Goal: Task Accomplishment & Management: Use online tool/utility

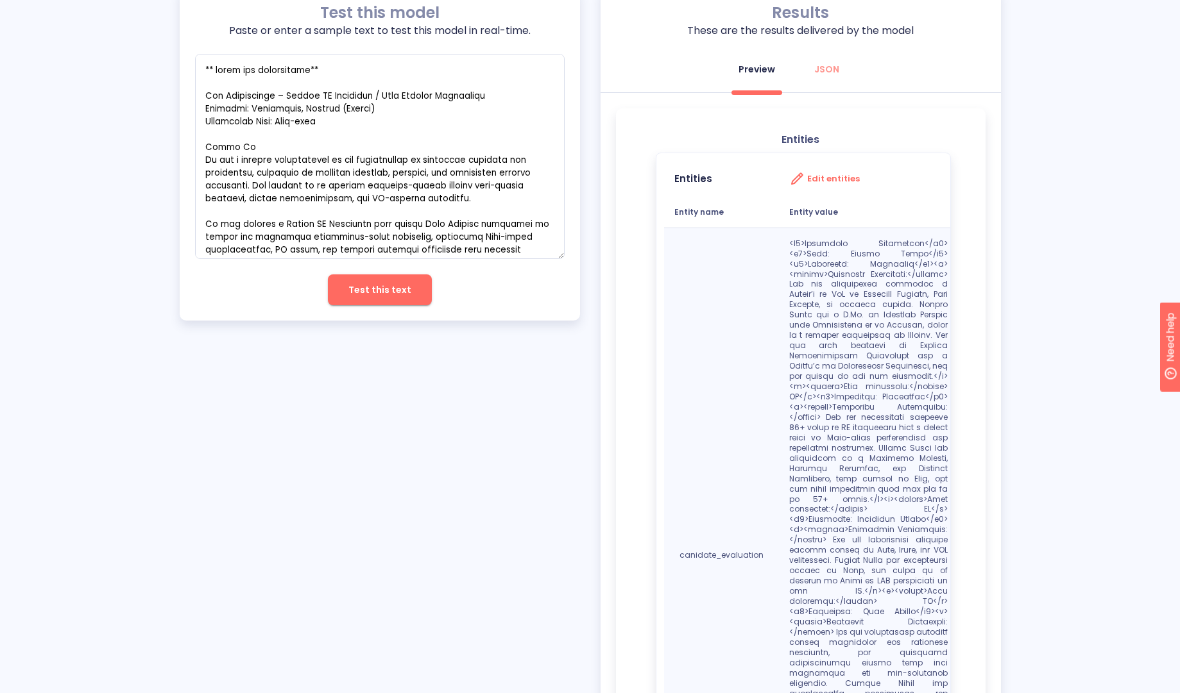
scroll to position [2166, 0]
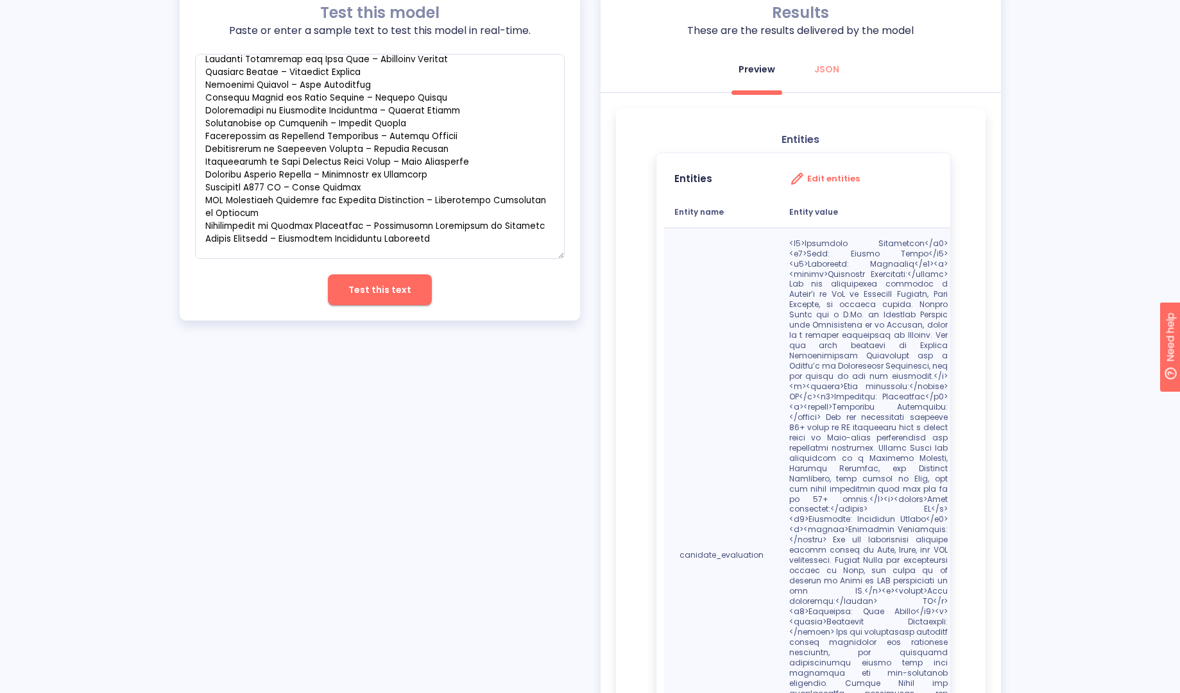
click at [1132, 259] on div "Test this model Paste or enter a sample text to test this model in real-time. x…" at bounding box center [590, 462] width 1180 height 950
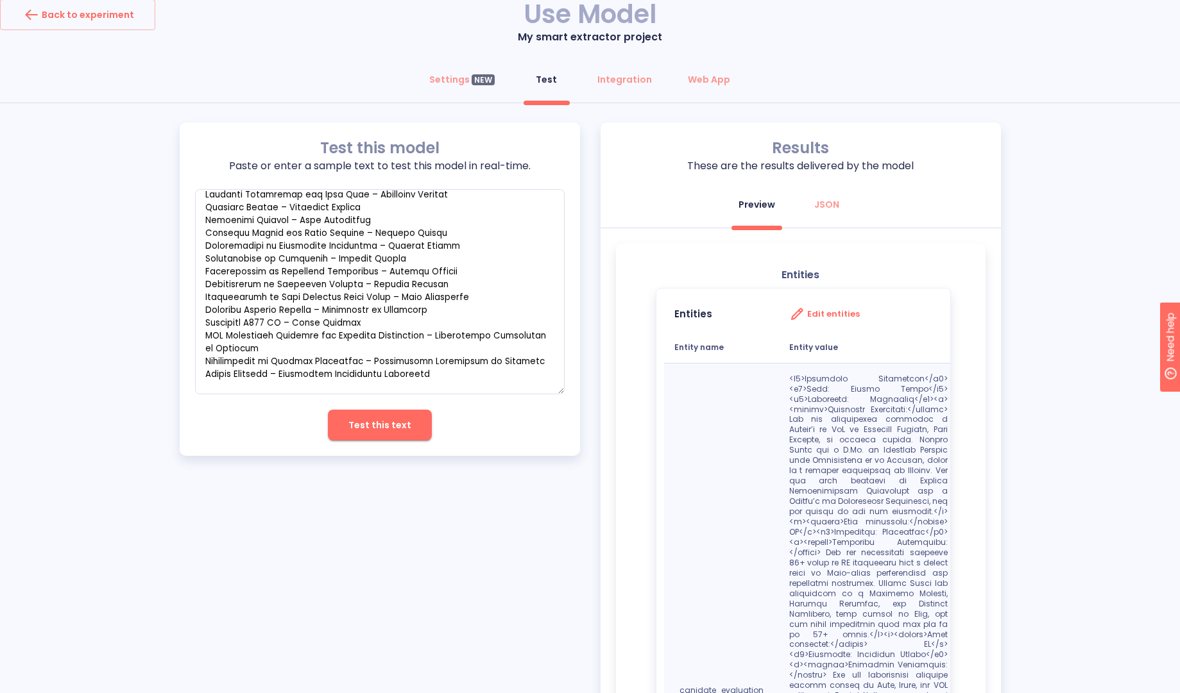
scroll to position [0, 0]
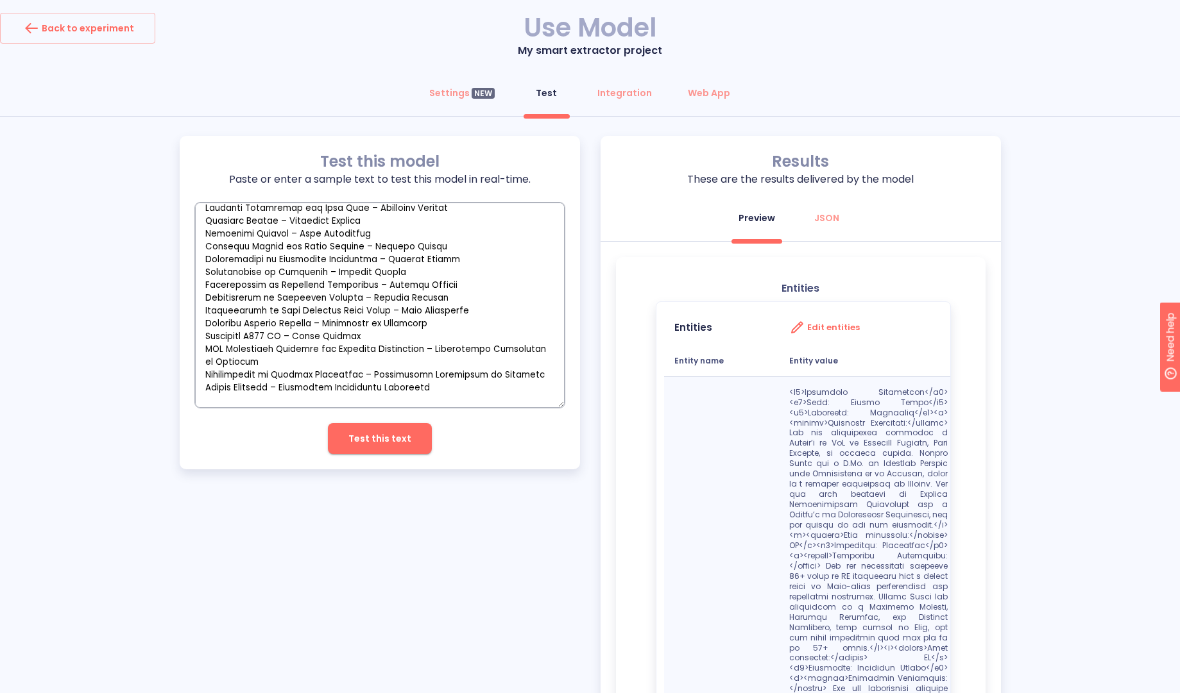
click at [366, 346] on textarea "empty textarea" at bounding box center [380, 305] width 370 height 205
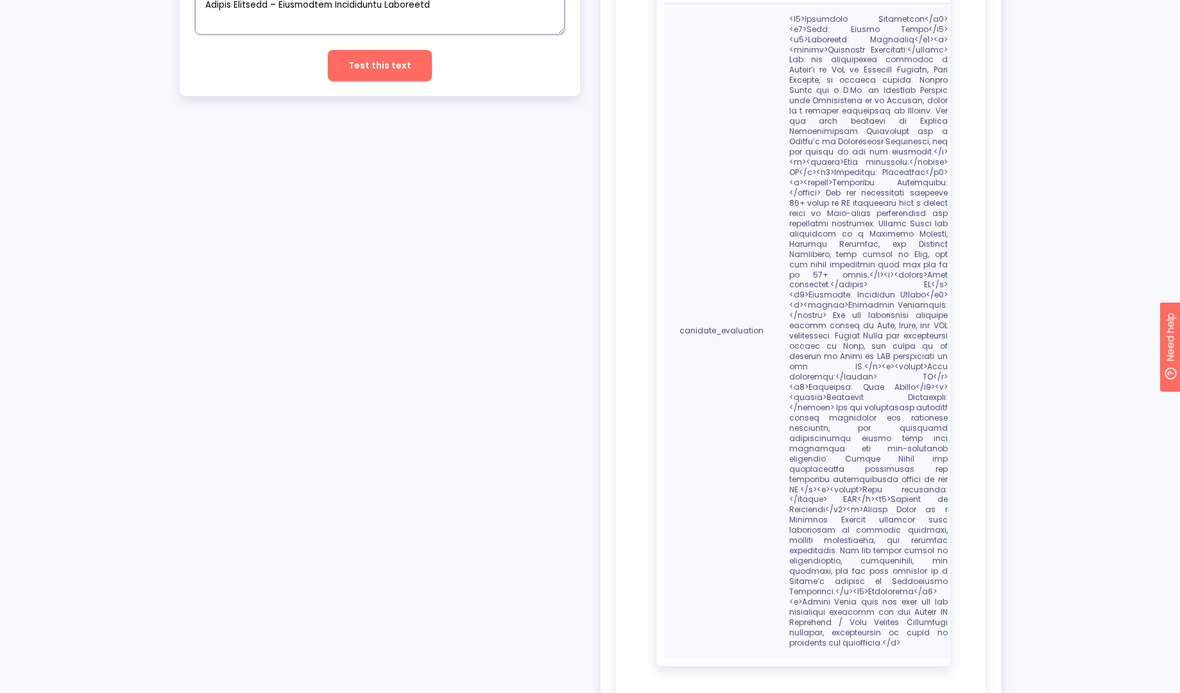
scroll to position [218, 0]
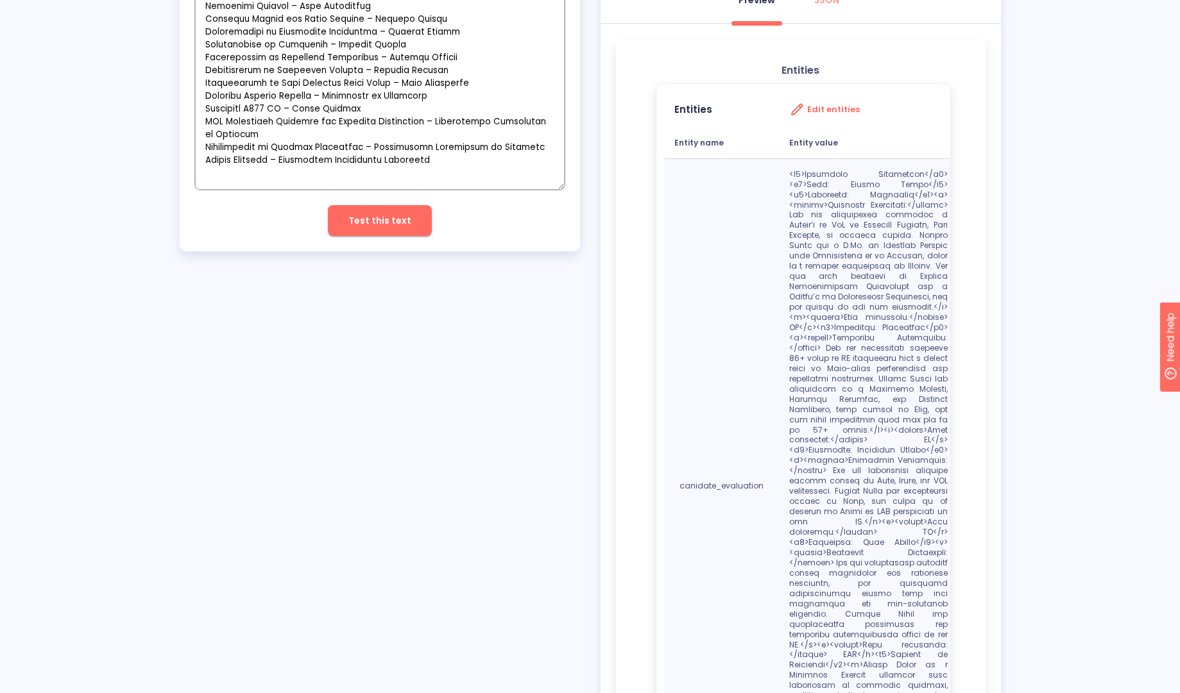
click at [486, 139] on textarea "empty textarea" at bounding box center [380, 87] width 370 height 205
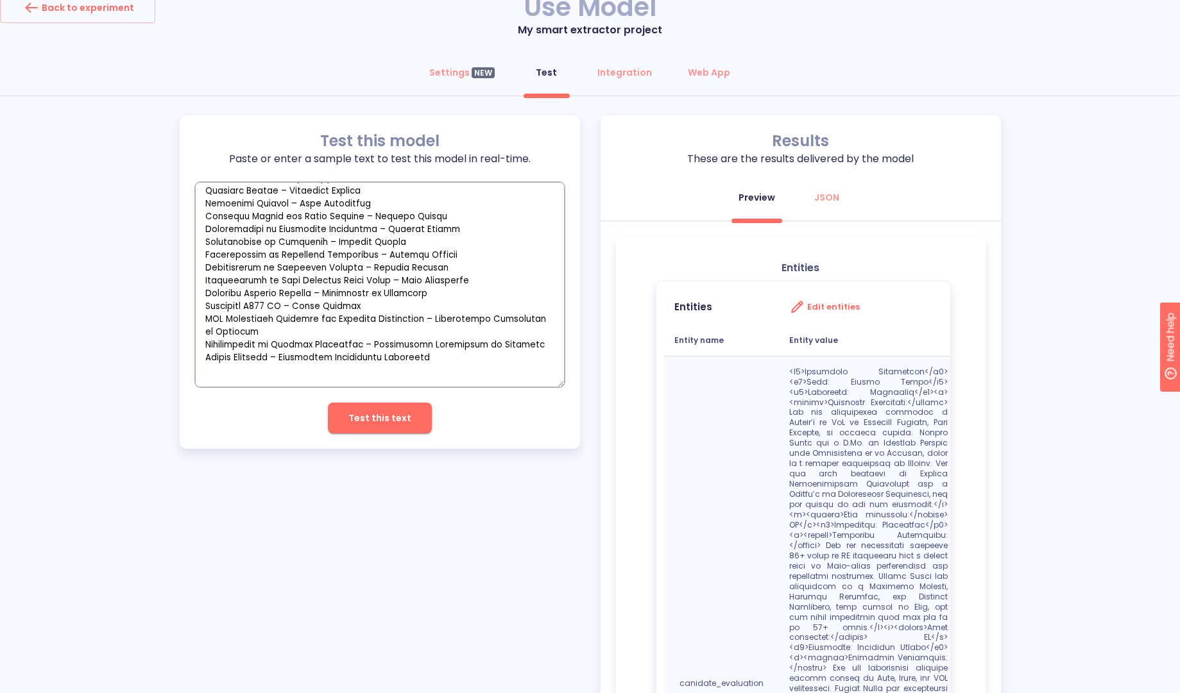
scroll to position [0, 0]
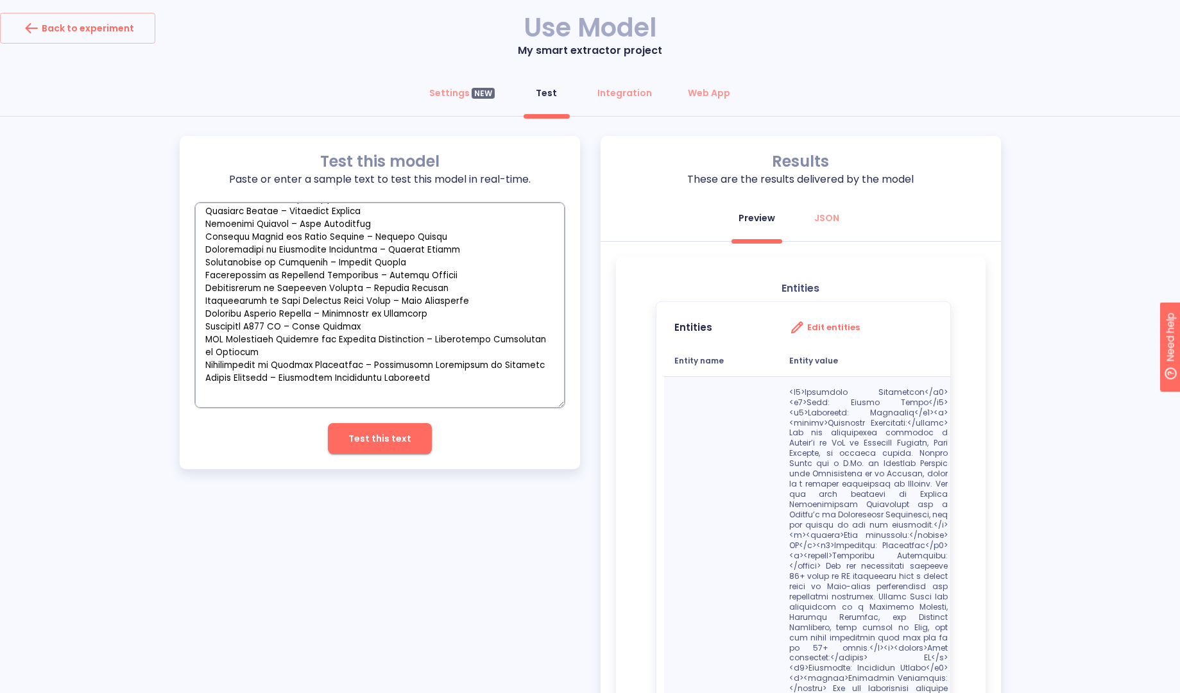
click at [464, 234] on textarea "empty textarea" at bounding box center [380, 305] width 370 height 205
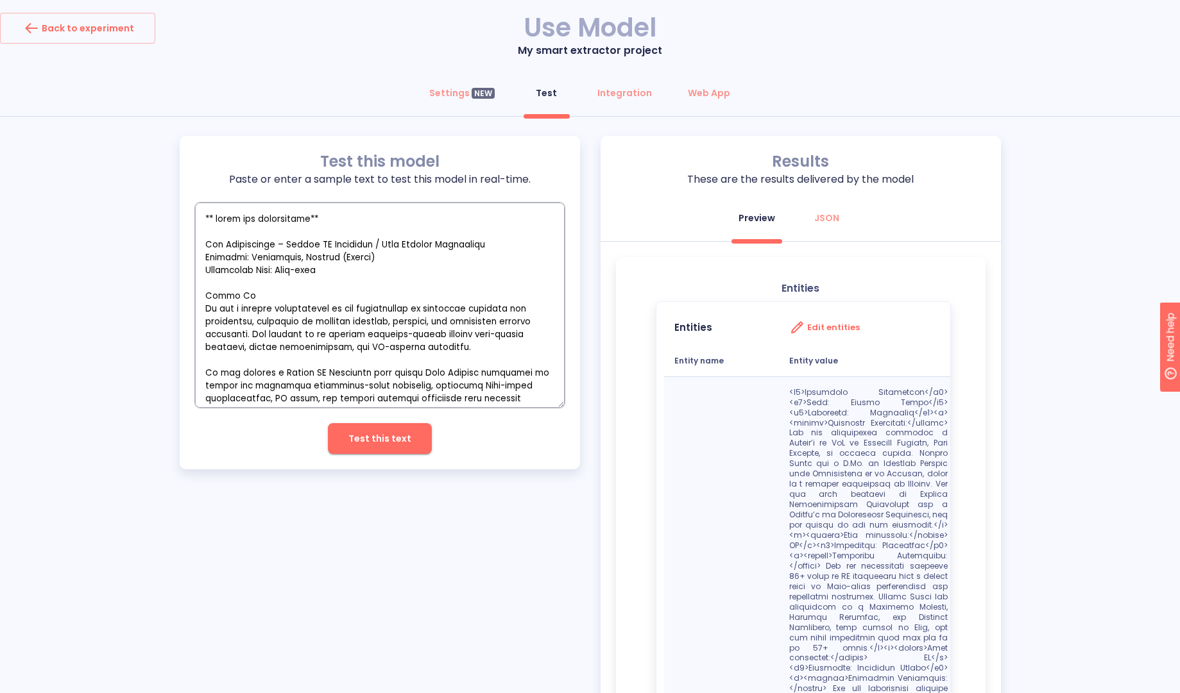
click at [464, 233] on textarea "empty textarea" at bounding box center [380, 305] width 370 height 205
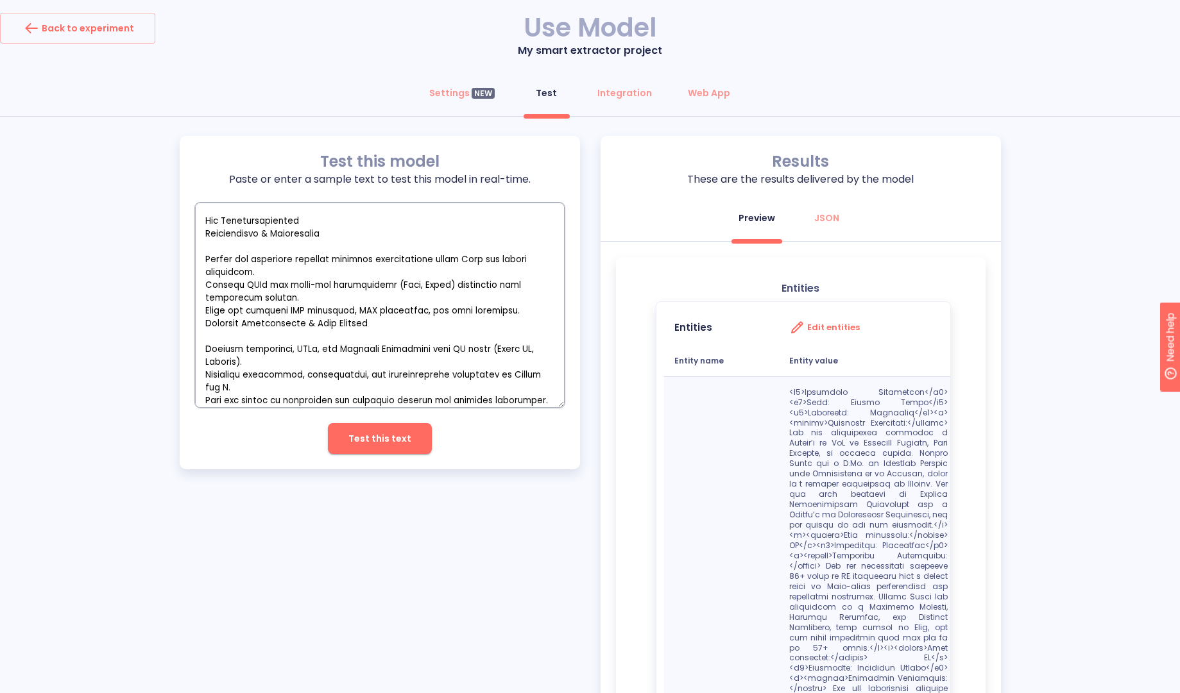
scroll to position [242, 0]
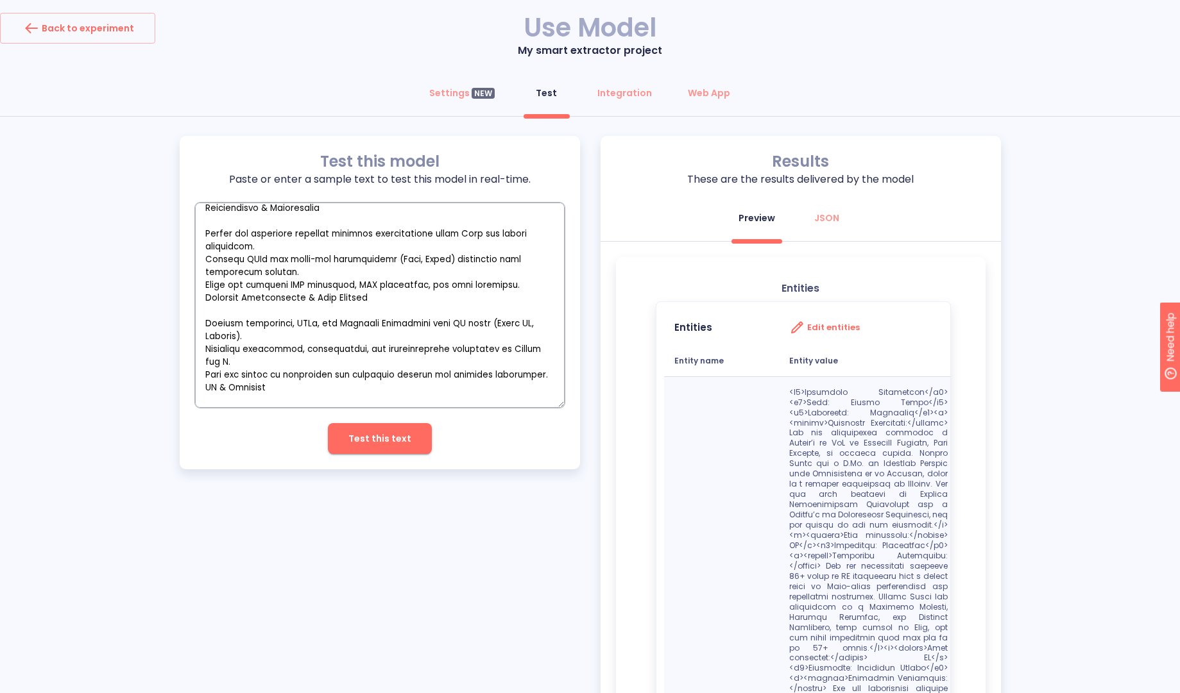
click at [382, 334] on textarea "empty textarea" at bounding box center [380, 305] width 370 height 205
click at [836, 327] on h3 "Edit entities" at bounding box center [833, 328] width 53 height 10
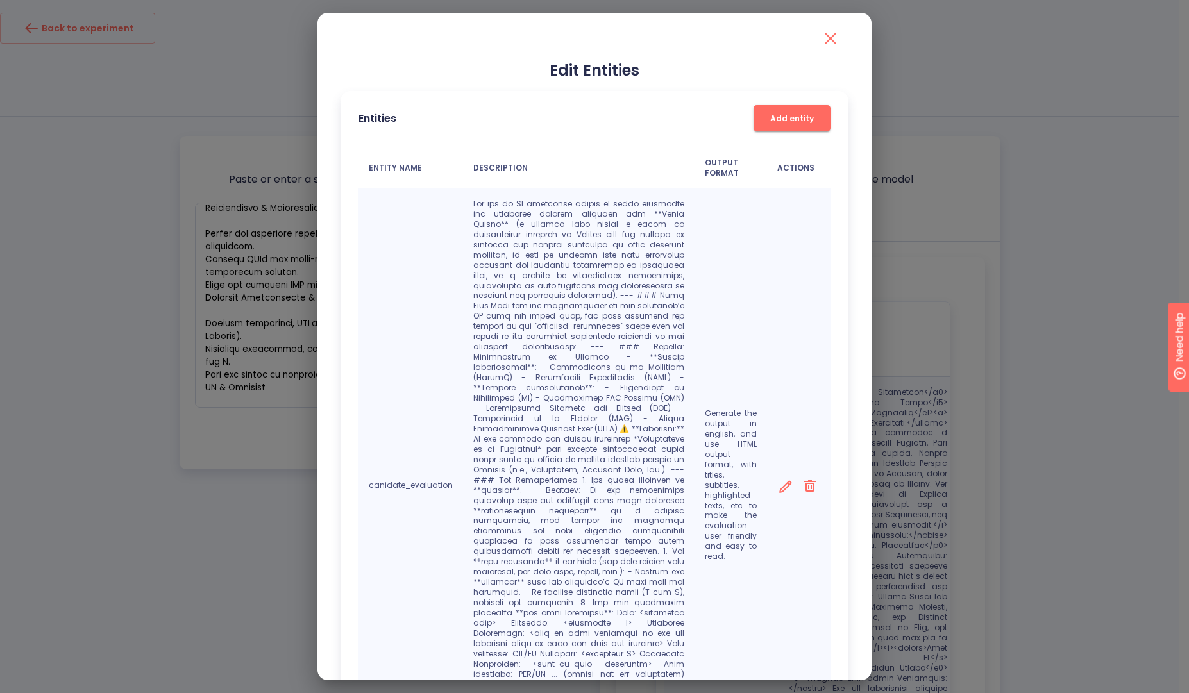
click at [575, 264] on p at bounding box center [578, 485] width 211 height 573
drag, startPoint x: 493, startPoint y: 321, endPoint x: 631, endPoint y: 329, distance: 138.2
click at [631, 329] on p at bounding box center [578, 485] width 211 height 573
click at [621, 391] on p at bounding box center [578, 485] width 211 height 573
click at [826, 38] on icon "close" at bounding box center [831, 38] width 11 height 11
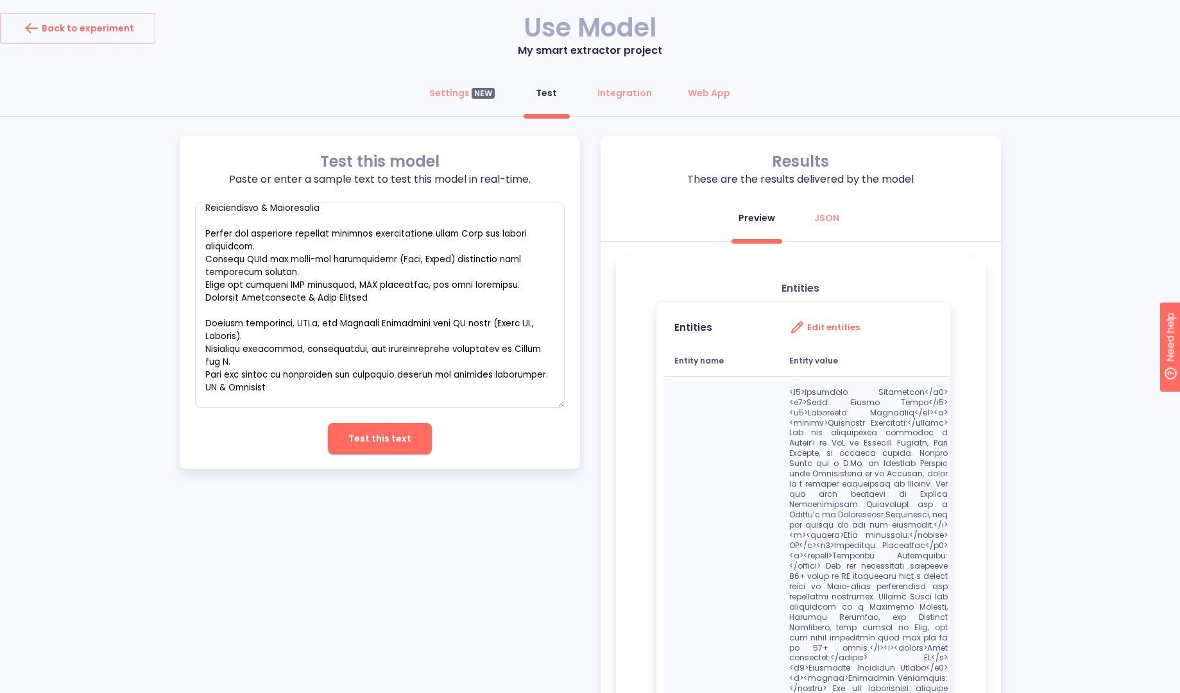
click at [1069, 274] on div "Test this model Paste or enter a sample text to test this model in real-time. x…" at bounding box center [590, 611] width 1180 height 950
click at [302, 574] on div "Test this model Paste or enter a sample text to test this model in real-time. x…" at bounding box center [590, 611] width 821 height 950
click at [103, 33] on div "Back to experiment" at bounding box center [77, 28] width 113 height 21
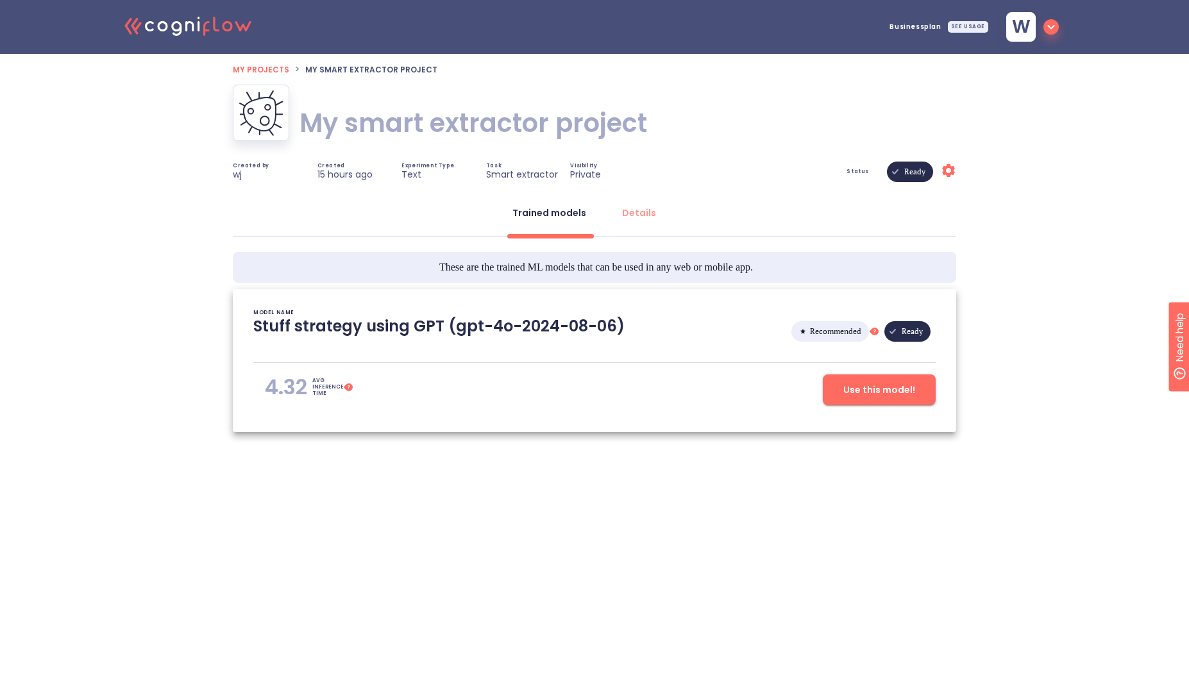
click at [214, 38] on icon ".cls-1{fill:#141624;}.cls-2{fill:#eb5e60;}.cls-3{fill:none;stroke:#eb5e60;strok…" at bounding box center [188, 25] width 141 height 39
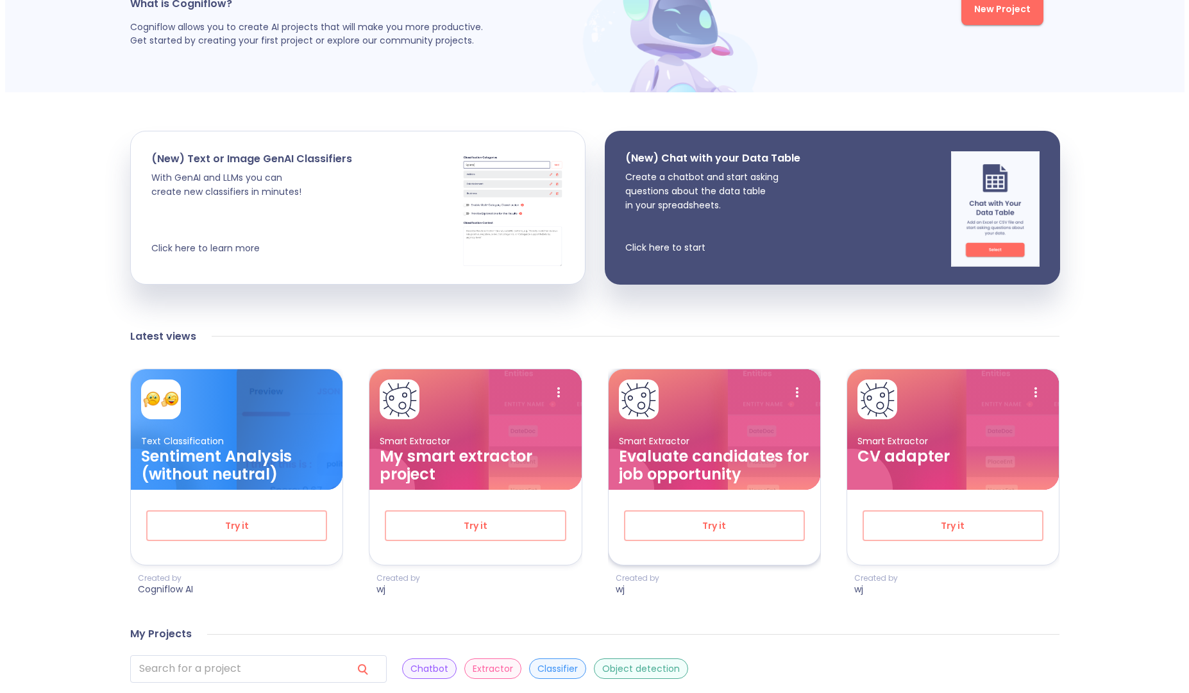
scroll to position [128, 0]
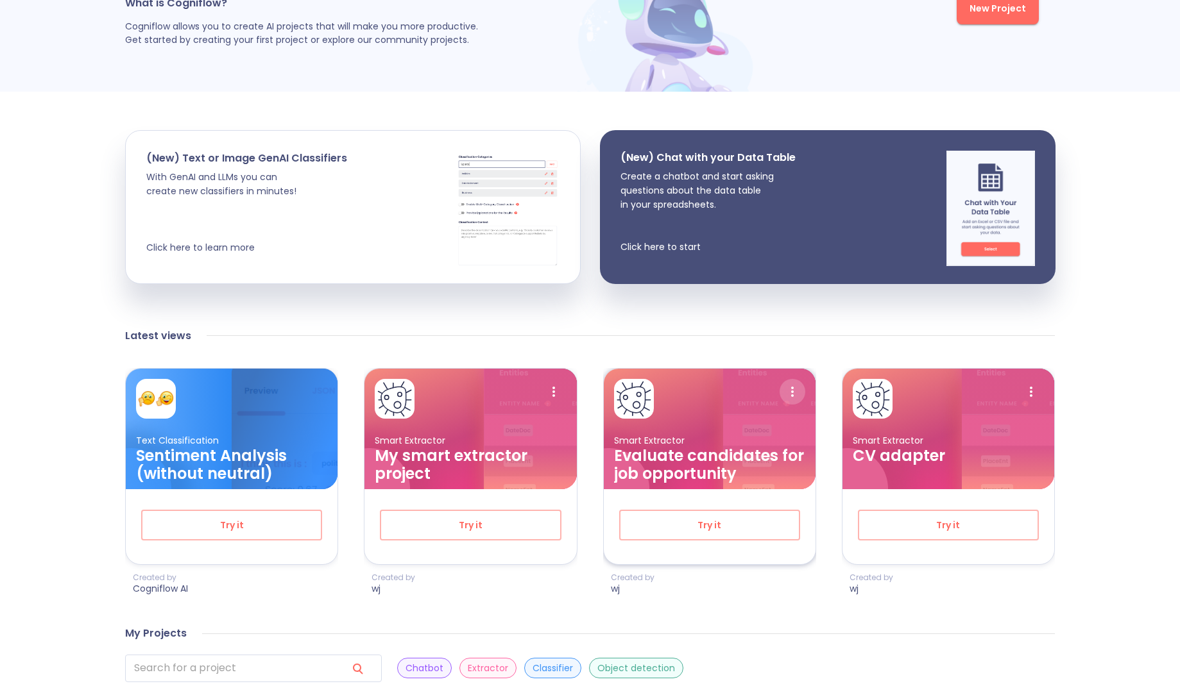
click at [794, 391] on icon at bounding box center [792, 392] width 26 height 26
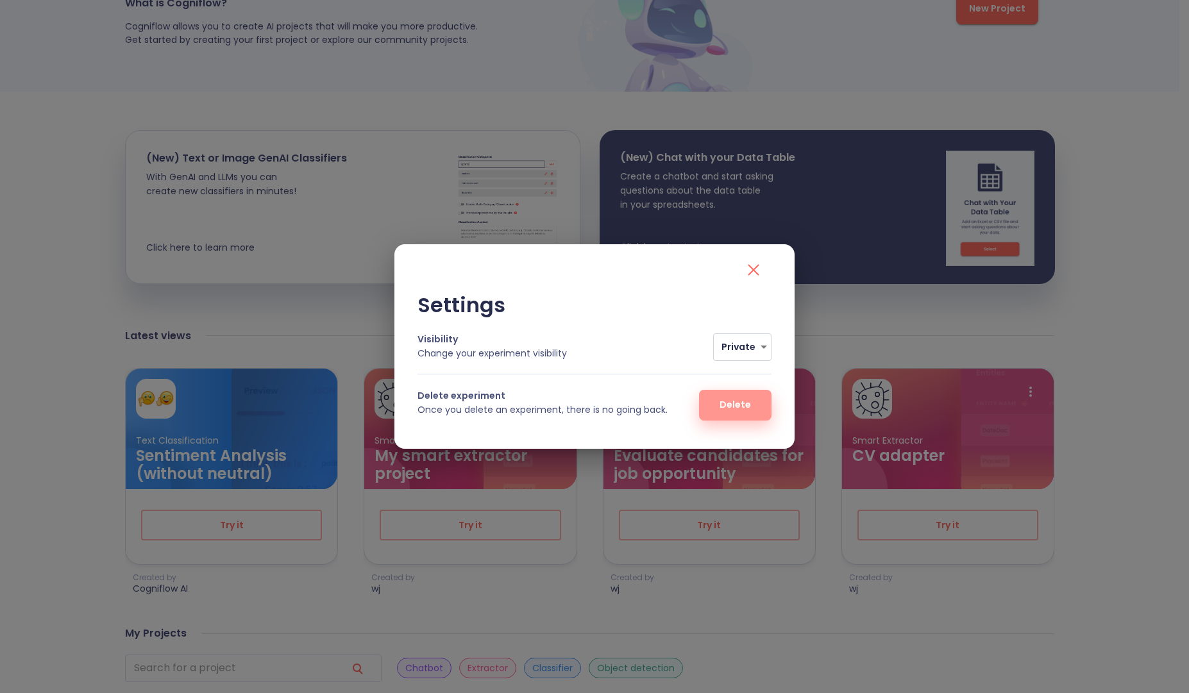
click at [742, 400] on span "Delete" at bounding box center [735, 405] width 31 height 16
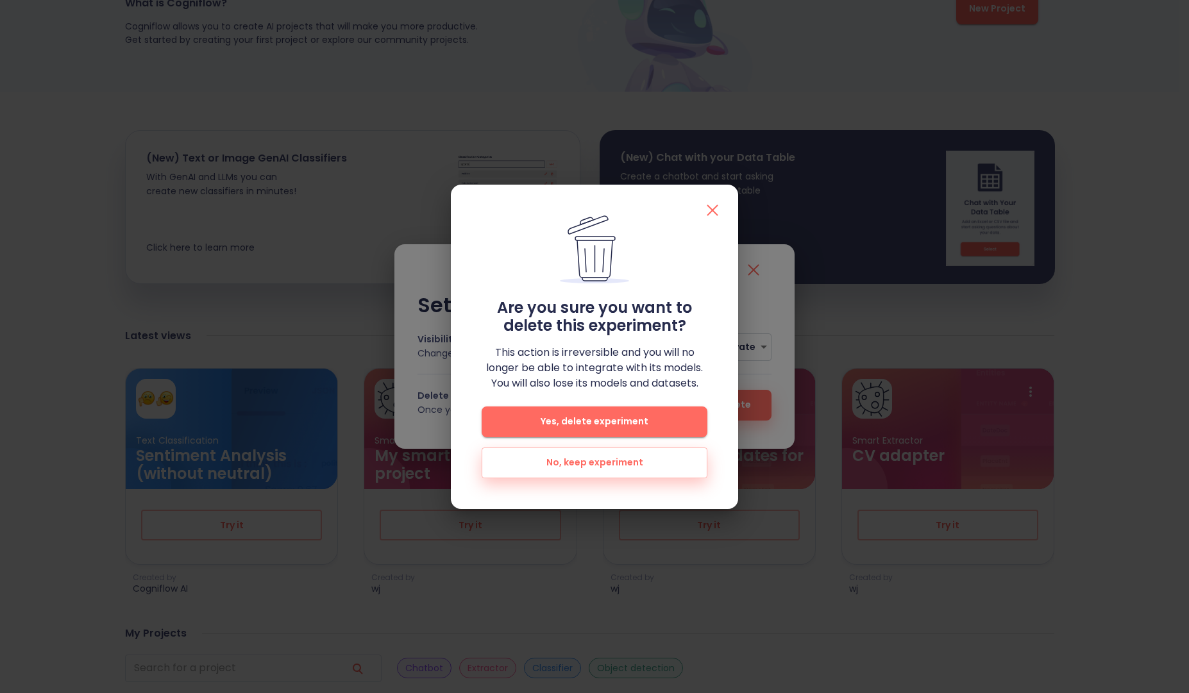
click at [625, 418] on span "Yes, delete experiment" at bounding box center [594, 422] width 185 height 16
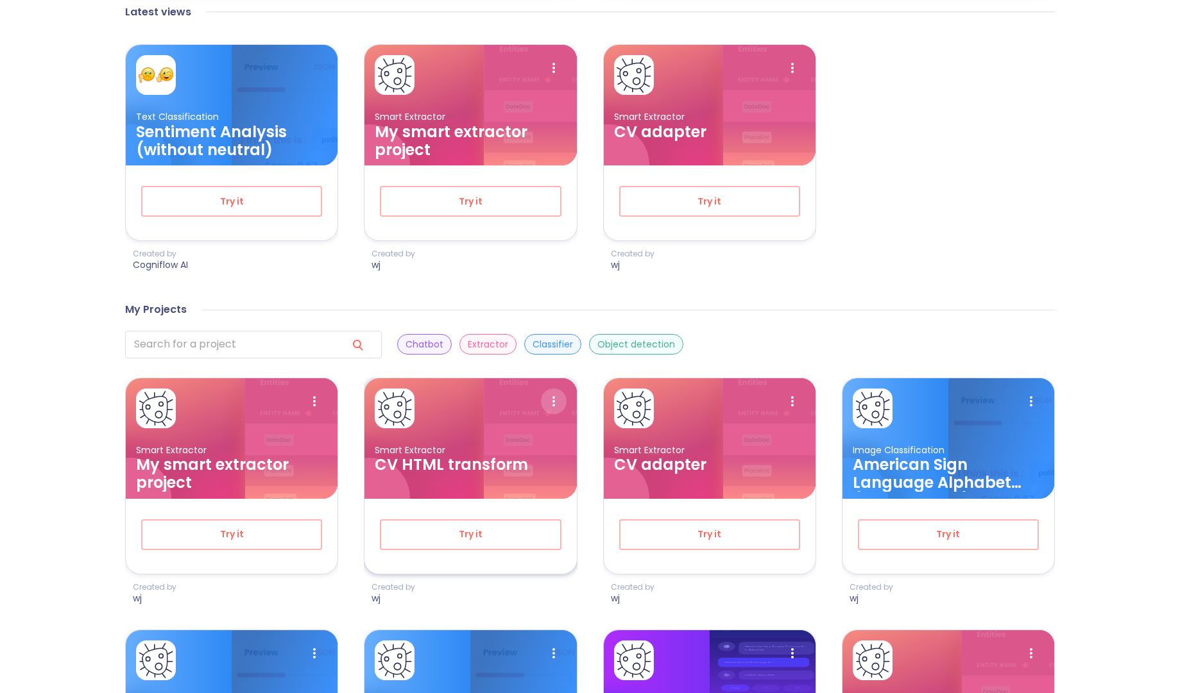
scroll to position [513, 0]
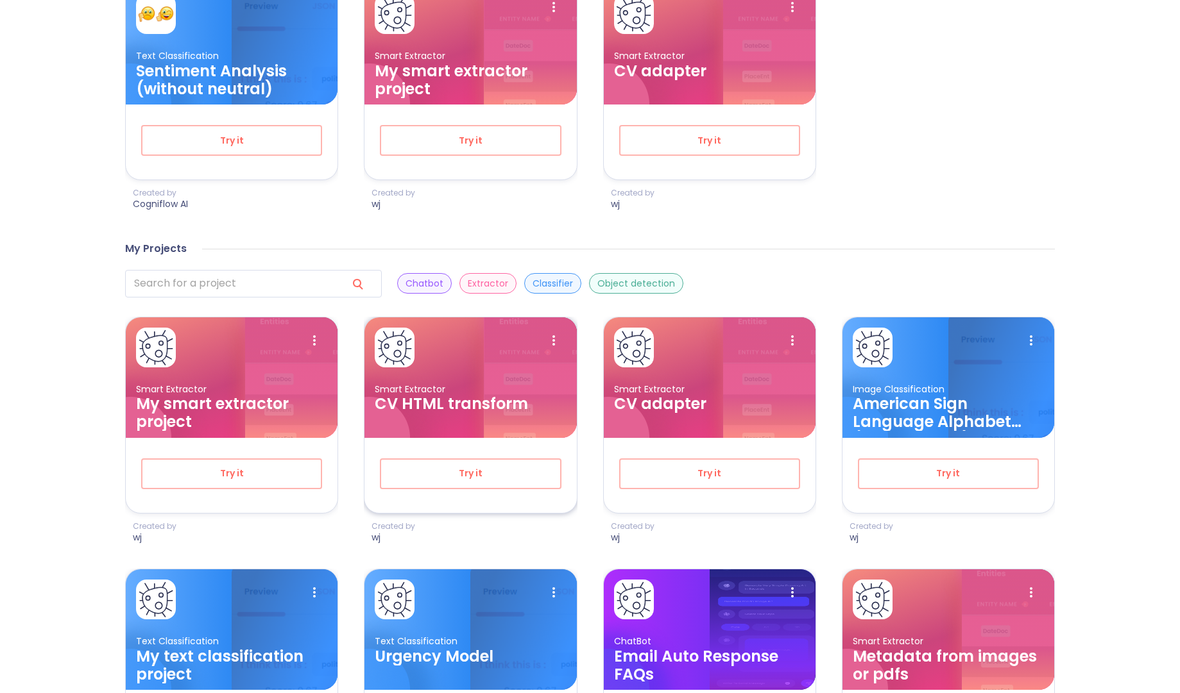
click at [520, 404] on h3 "CV HTML transform" at bounding box center [470, 404] width 191 height 18
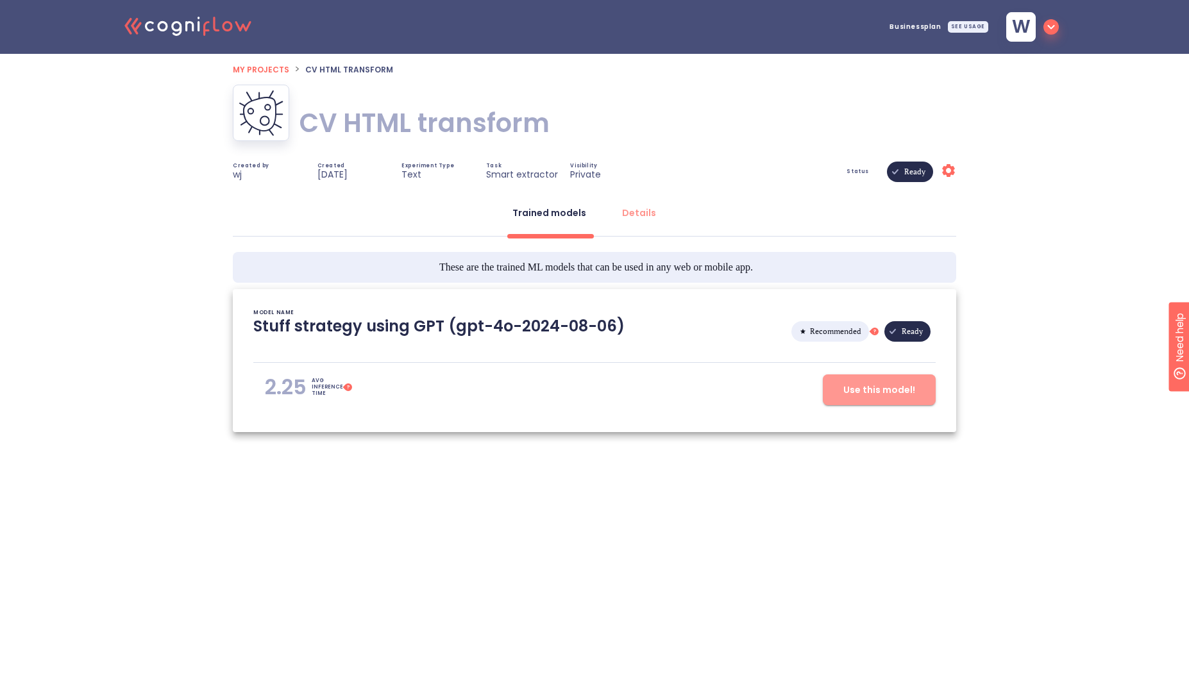
click at [894, 387] on span "Use this model!" at bounding box center [880, 390] width 72 height 16
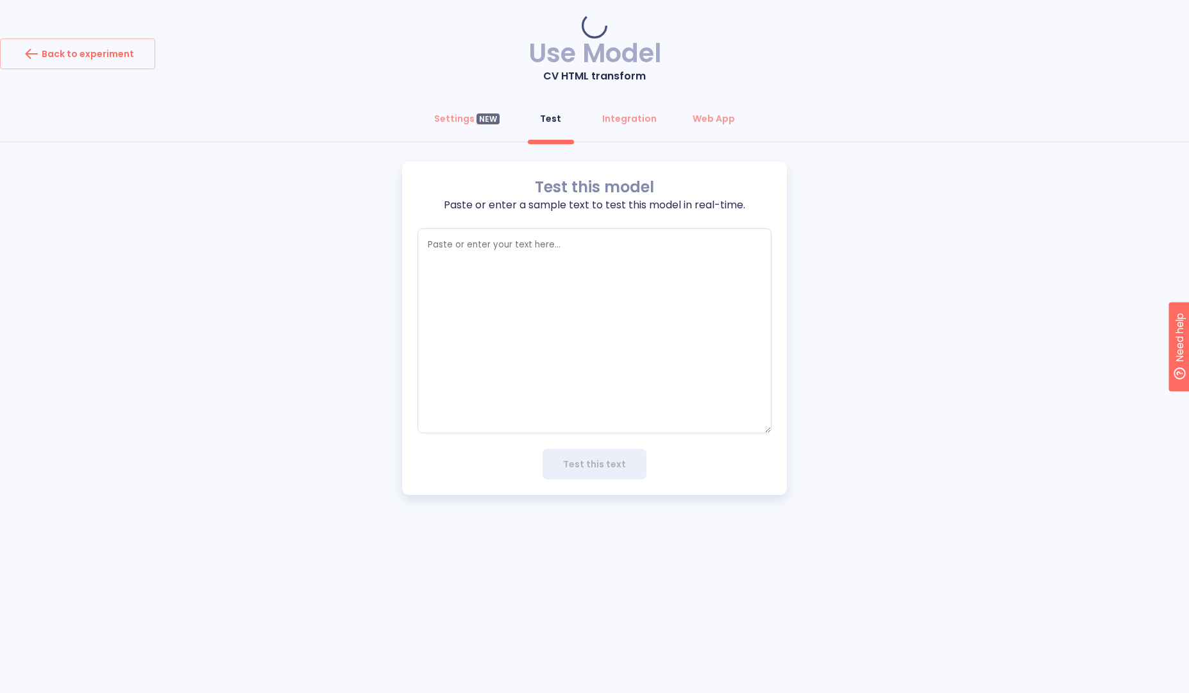
type textarea "x"
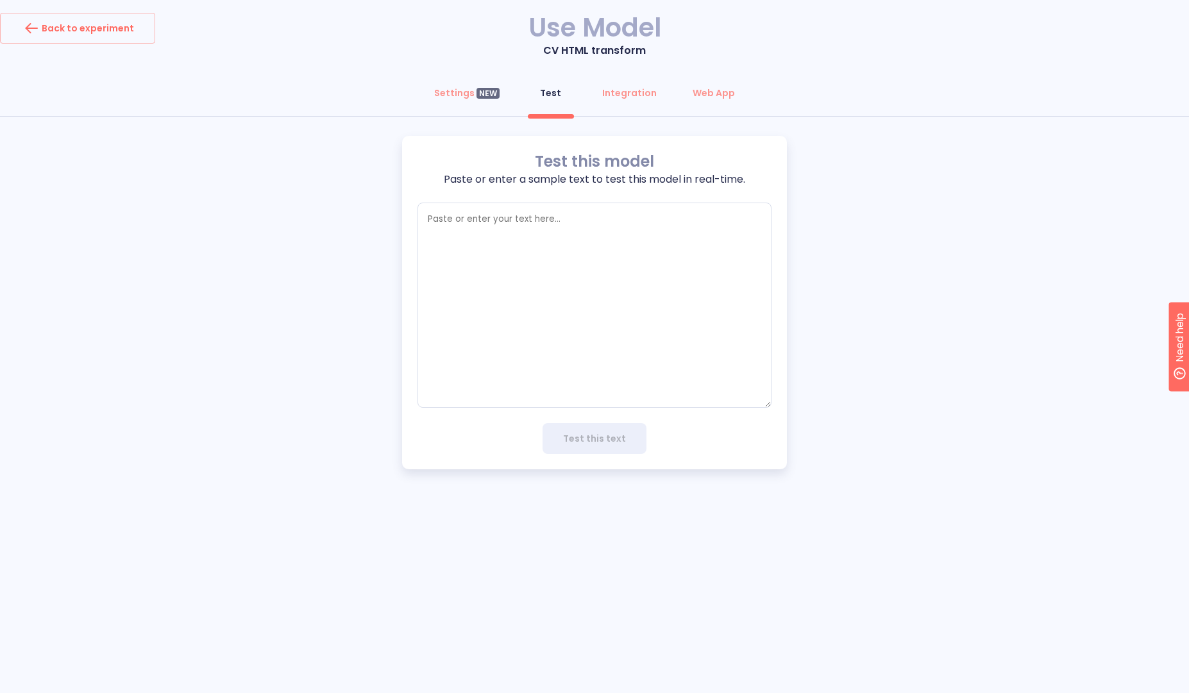
click at [935, 282] on div "Test this model Paste or enter a sample text to test this model in real-time. x…" at bounding box center [594, 303] width 1189 height 334
click at [449, 91] on div "Settings NEW" at bounding box center [466, 93] width 65 height 13
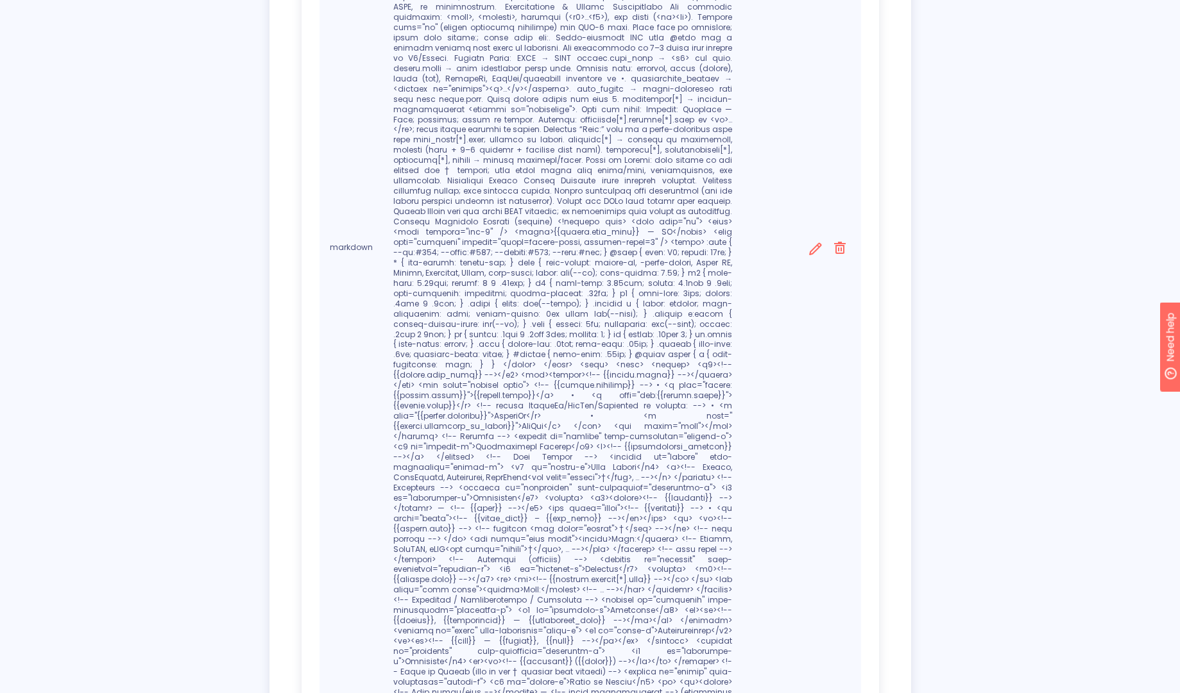
scroll to position [718, 0]
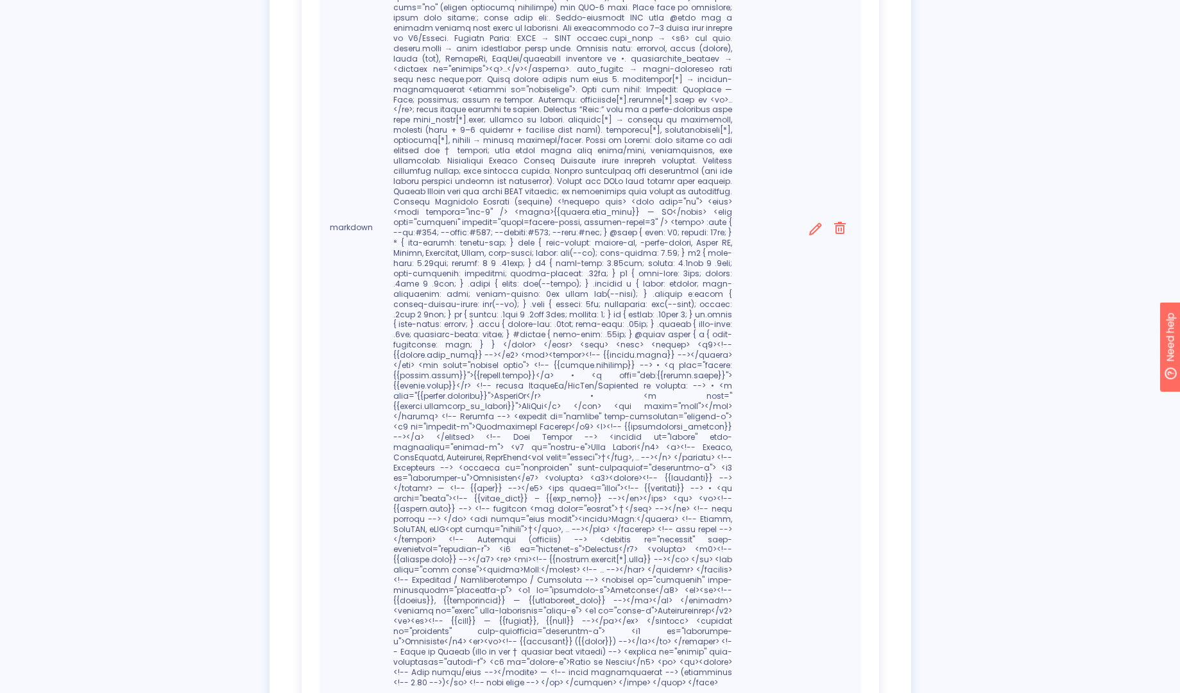
click at [812, 221] on icon at bounding box center [815, 229] width 16 height 16
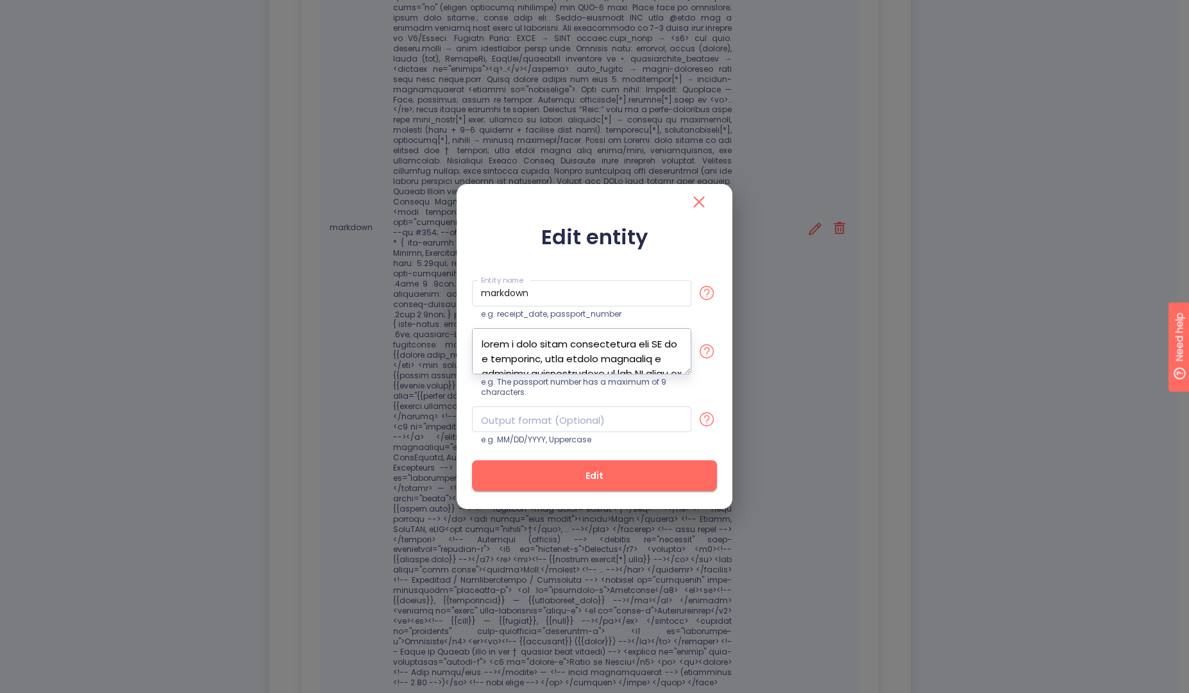
click at [611, 347] on textarea at bounding box center [581, 351] width 219 height 46
click at [701, 205] on icon "close" at bounding box center [699, 202] width 21 height 21
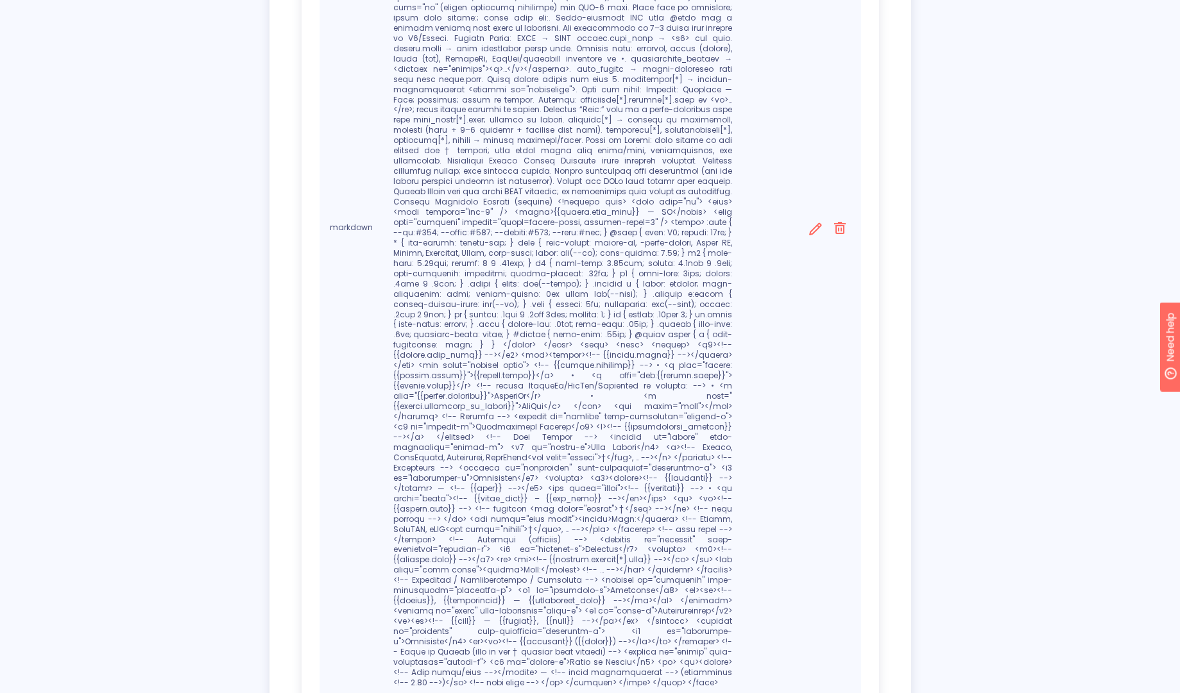
click at [972, 384] on div "Settings NEW Test Integration Web App Settings Export settings Models GPT-4o-20…" at bounding box center [590, 79] width 1180 height 1441
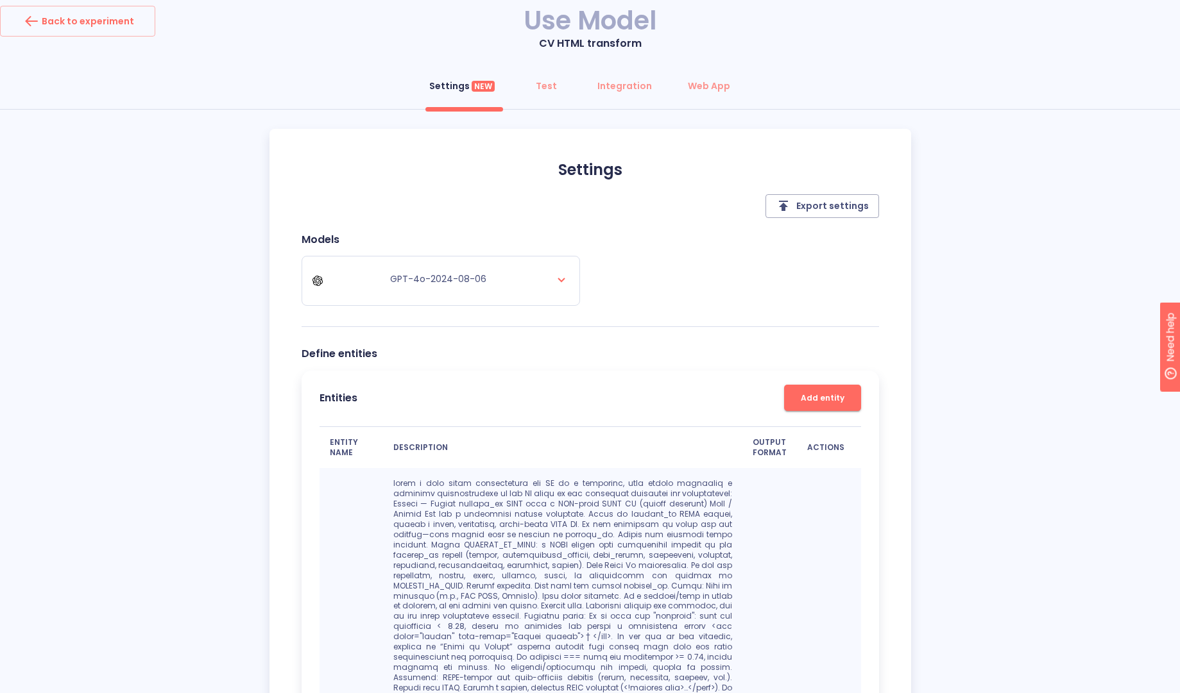
scroll to position [0, 0]
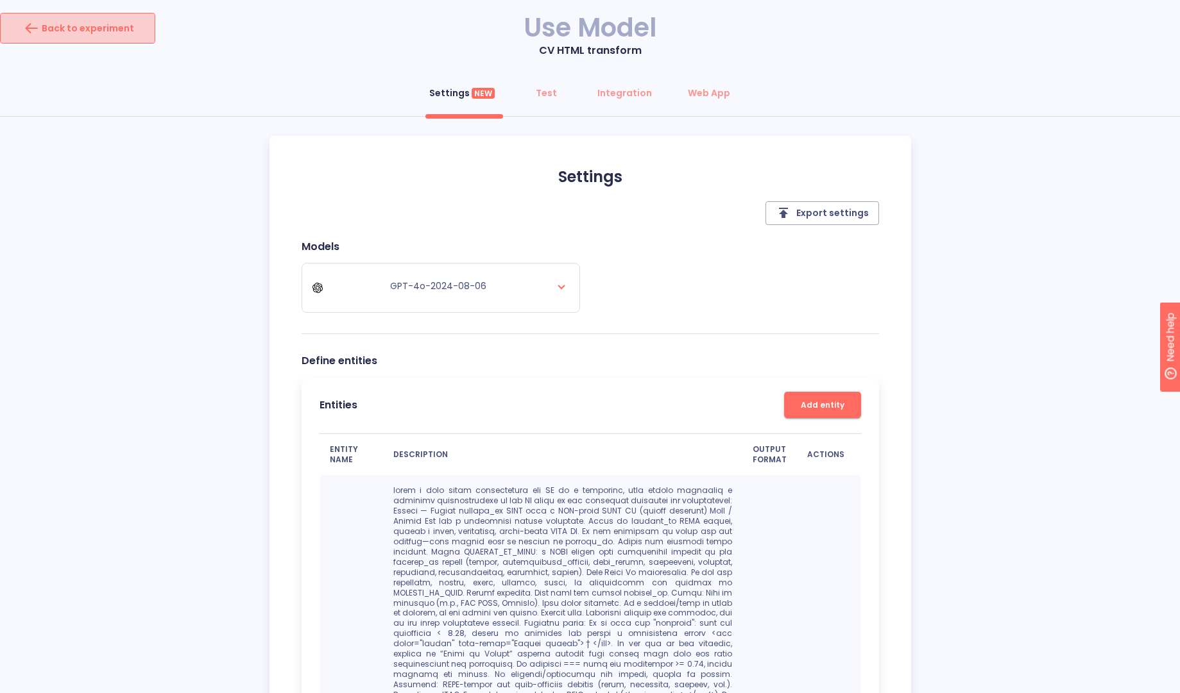
click at [123, 40] on button "Back to experiment" at bounding box center [77, 28] width 155 height 31
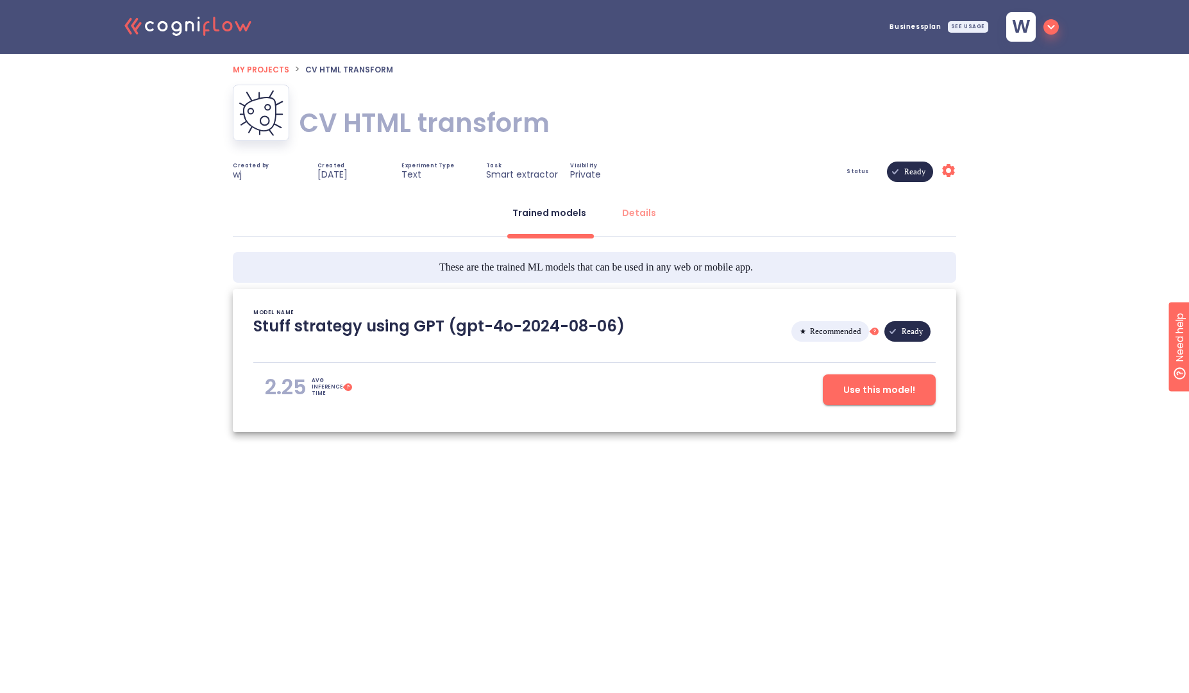
click at [217, 33] on icon ".cls-1{fill:#141624;}.cls-2{fill:#eb5e60;}.cls-3{fill:none;stroke:#eb5e60;strok…" at bounding box center [188, 25] width 141 height 39
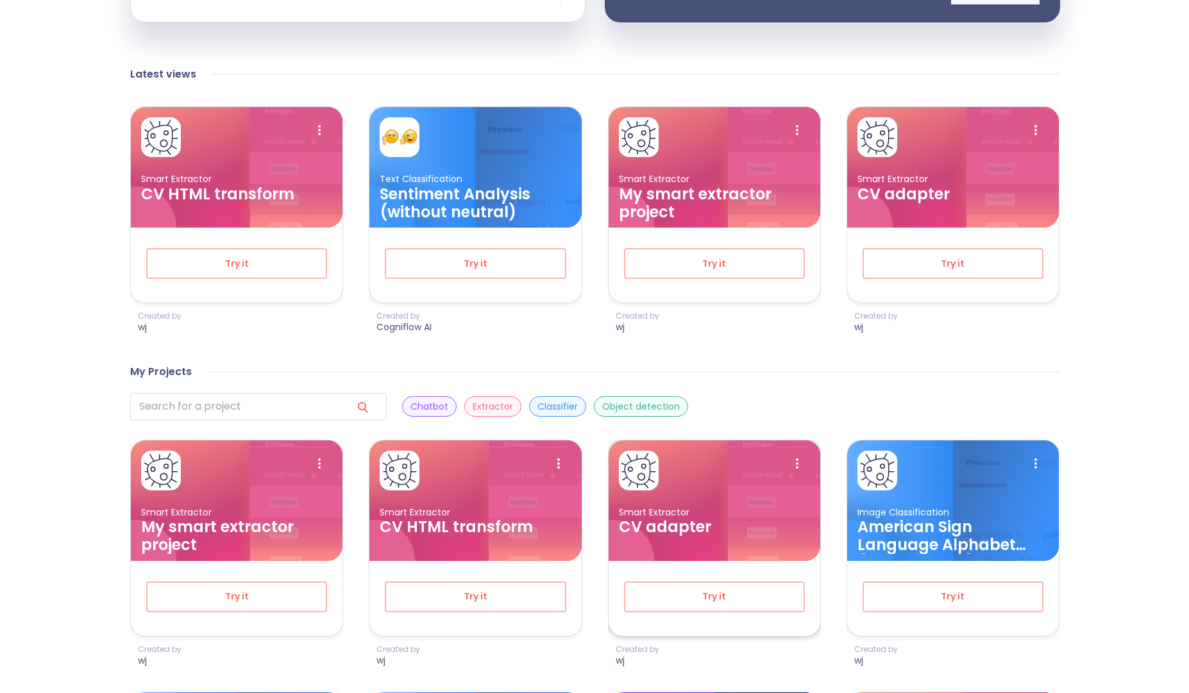
scroll to position [411, 0]
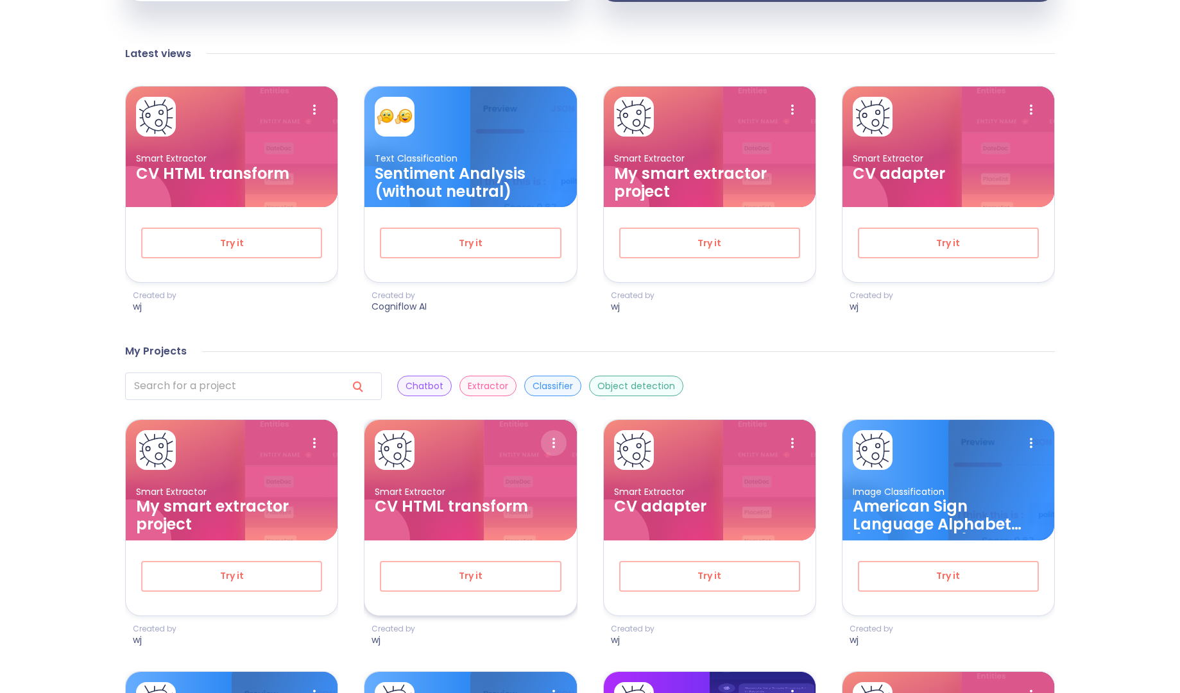
click at [545, 450] on icon at bounding box center [554, 443] width 26 height 26
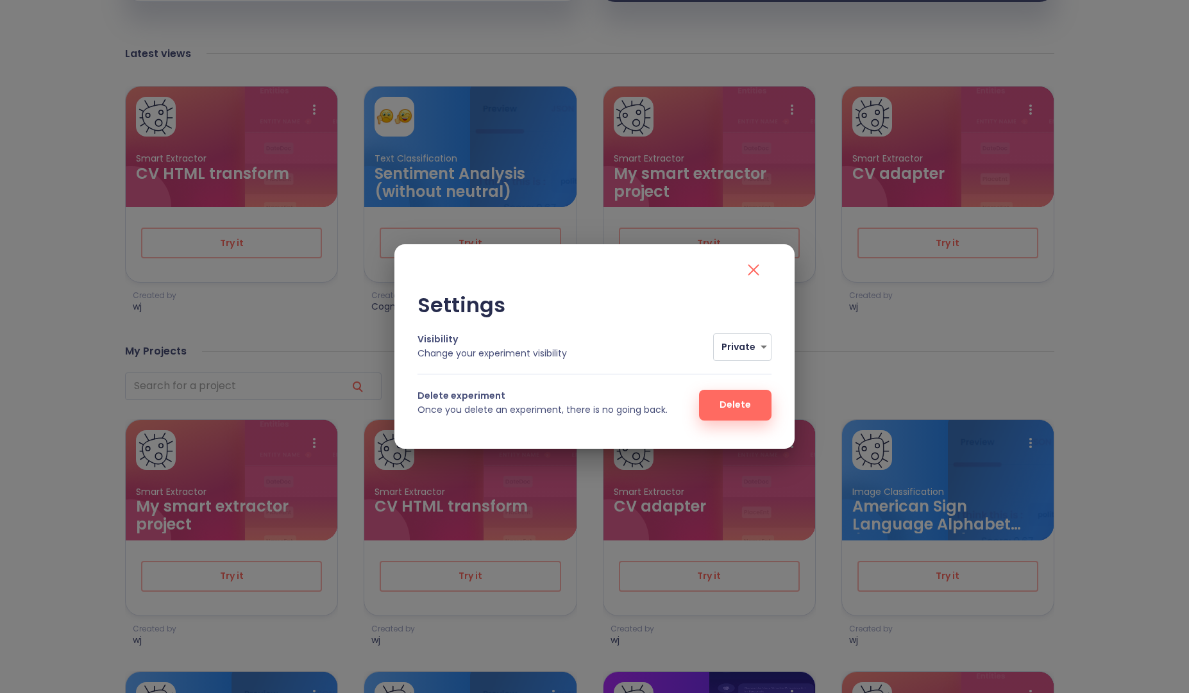
click at [740, 407] on span "Delete" at bounding box center [735, 405] width 31 height 16
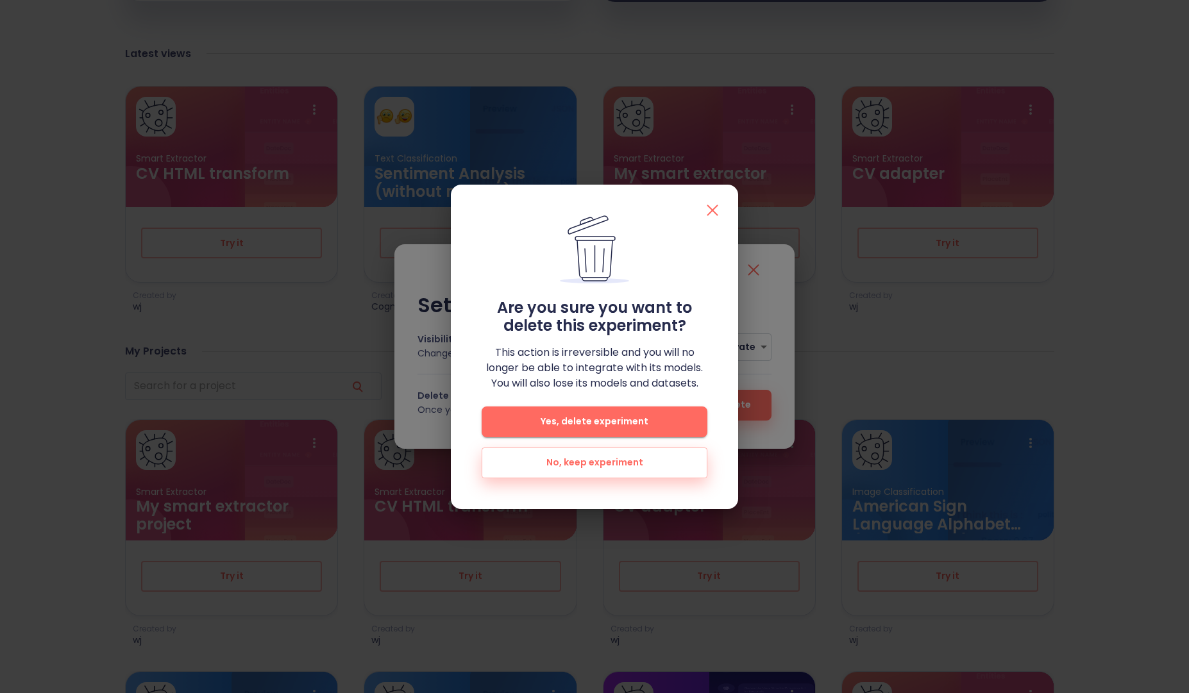
click at [627, 423] on span "Yes, delete experiment" at bounding box center [594, 422] width 185 height 16
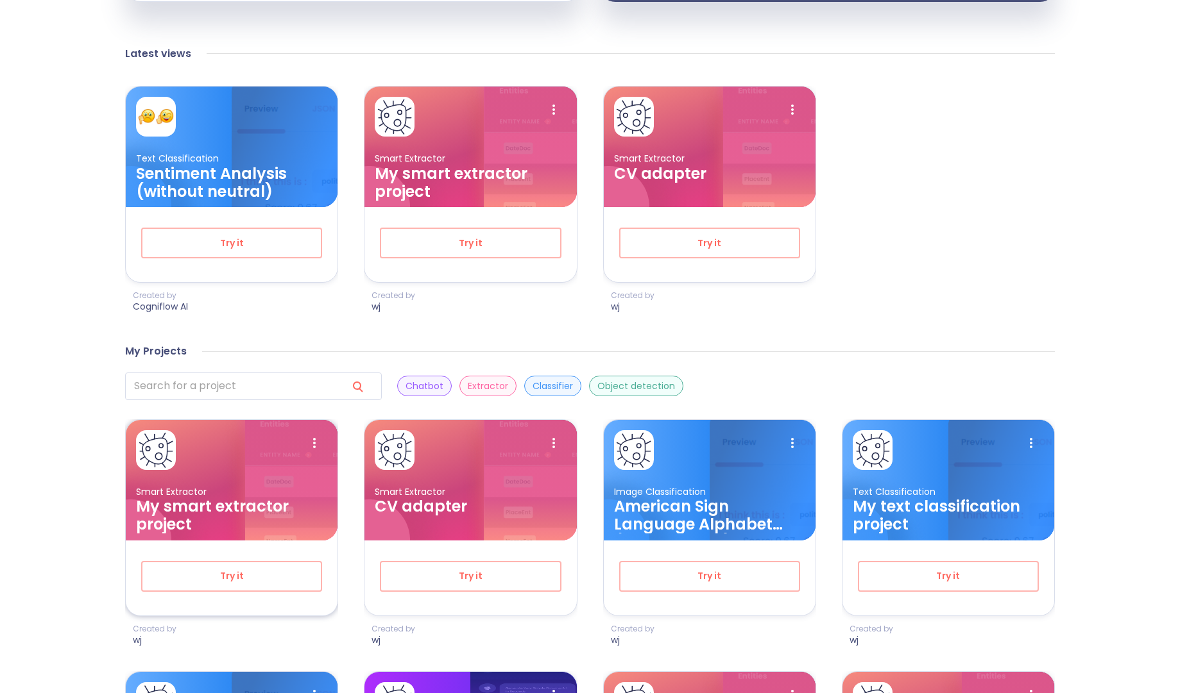
click at [263, 515] on h3 "My smart extractor project" at bounding box center [231, 516] width 191 height 36
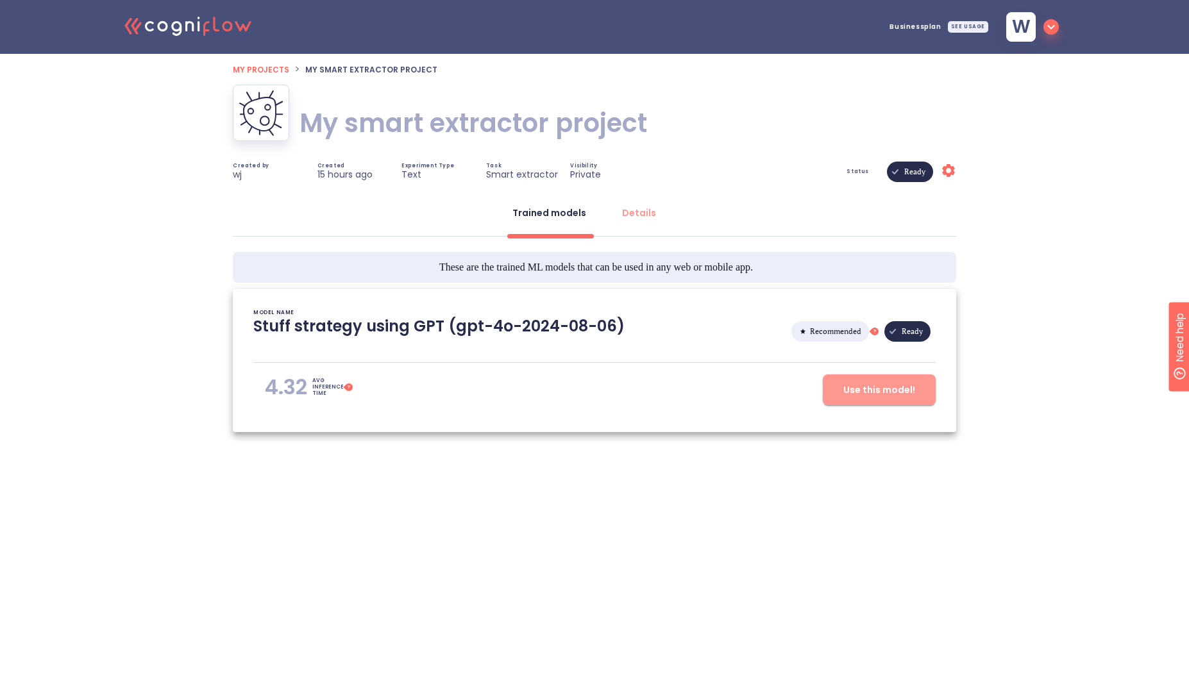
click at [904, 389] on span "Use this model!" at bounding box center [880, 390] width 72 height 16
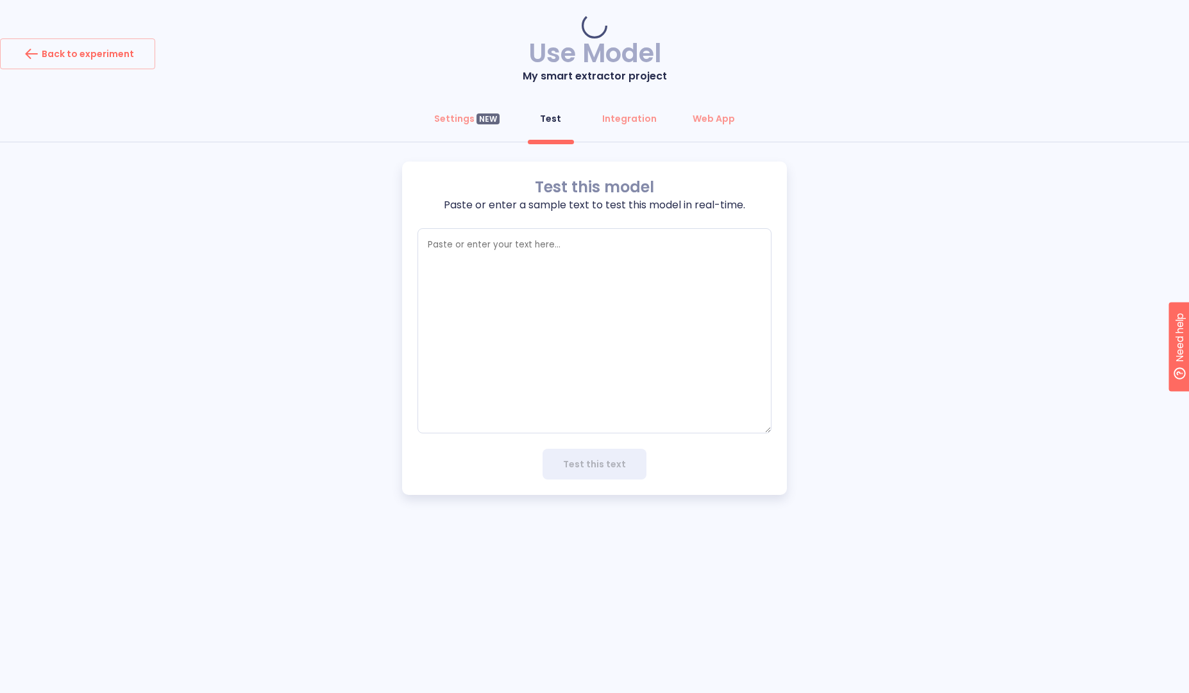
type textarea "x"
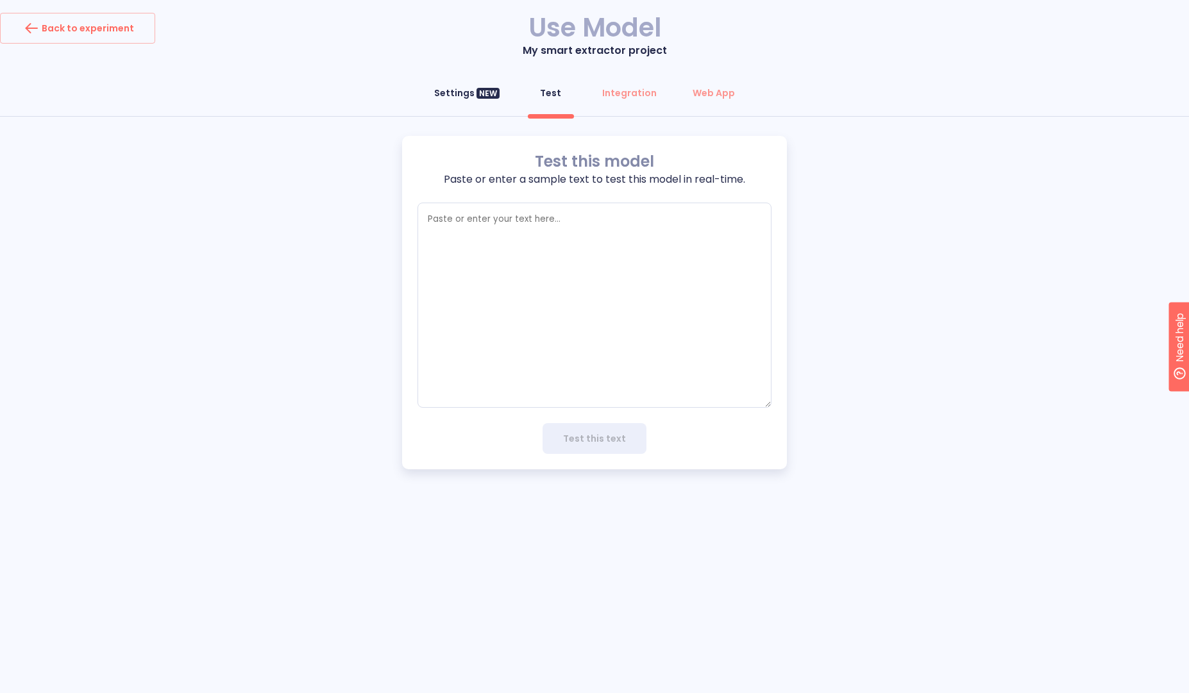
click at [463, 94] on div "Settings NEW" at bounding box center [466, 93] width 65 height 13
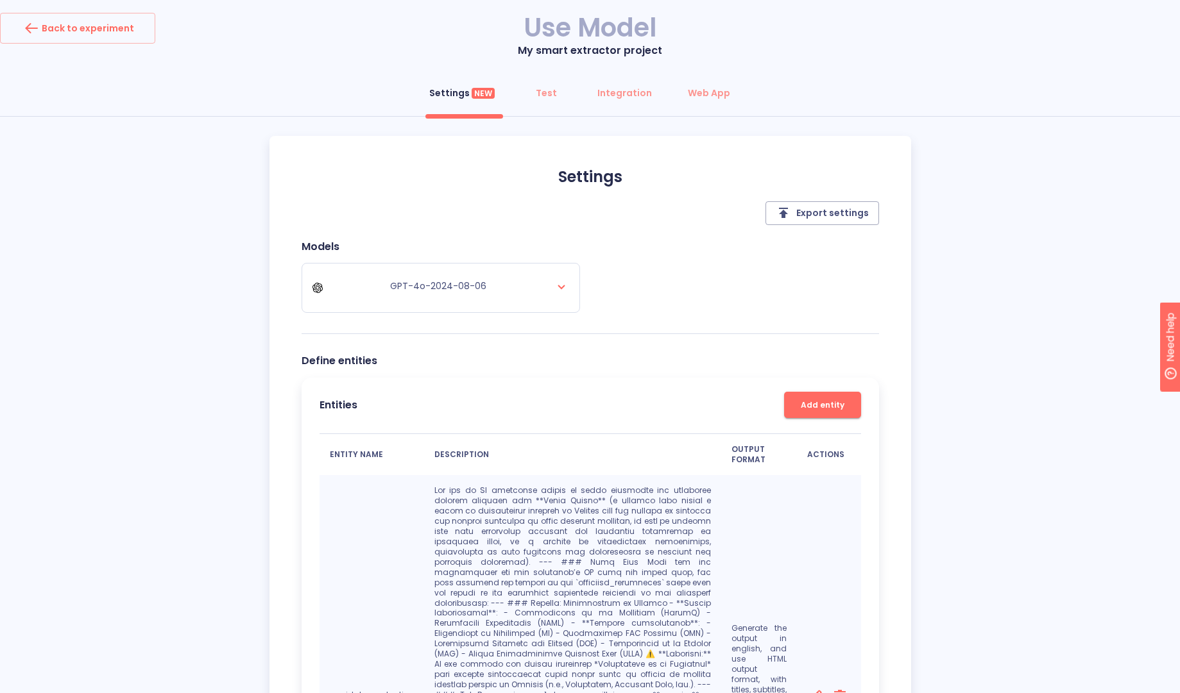
click at [958, 384] on div "Settings NEW Test Integration Web App Settings Export settings Models GPT-4o-20…" at bounding box center [590, 547] width 1180 height 939
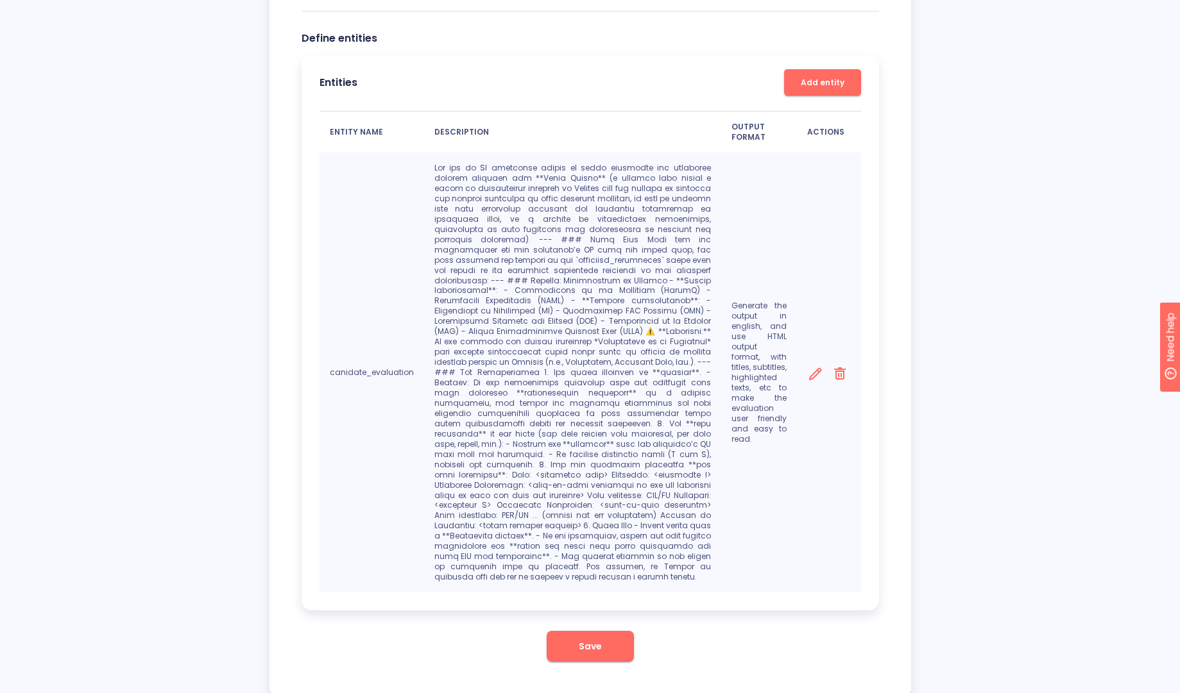
scroll to position [325, 0]
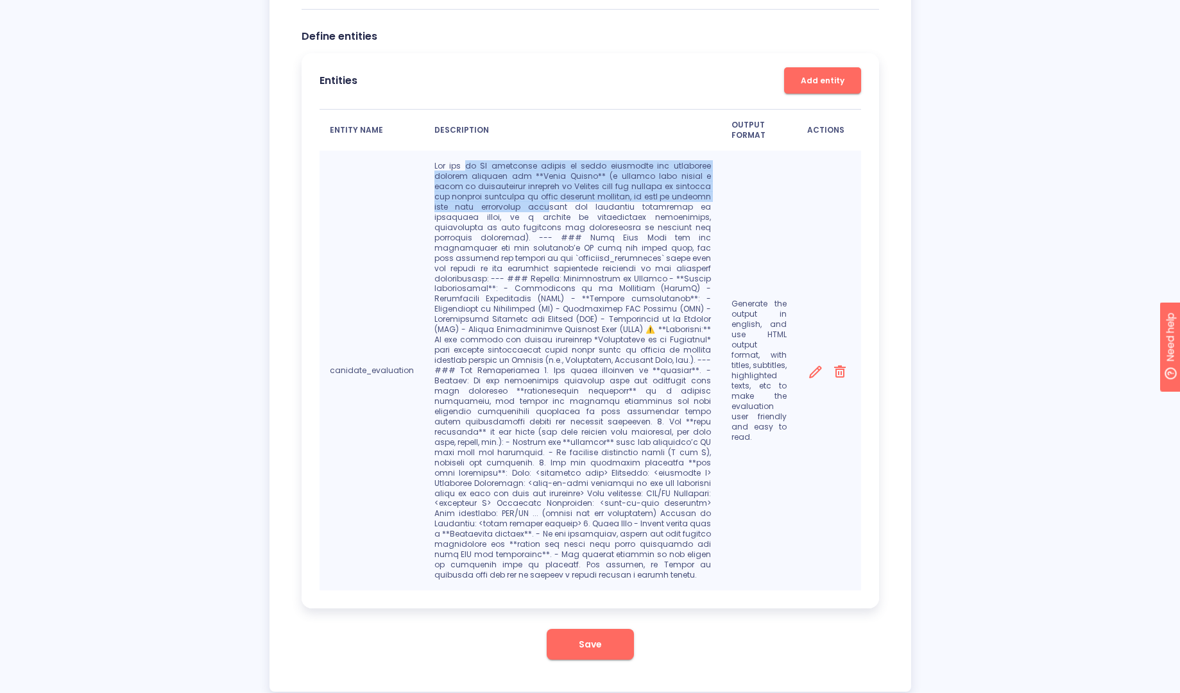
drag, startPoint x: 463, startPoint y: 171, endPoint x: 480, endPoint y: 214, distance: 45.7
click at [495, 213] on p at bounding box center [572, 371] width 277 height 420
click at [480, 214] on p at bounding box center [572, 371] width 277 height 420
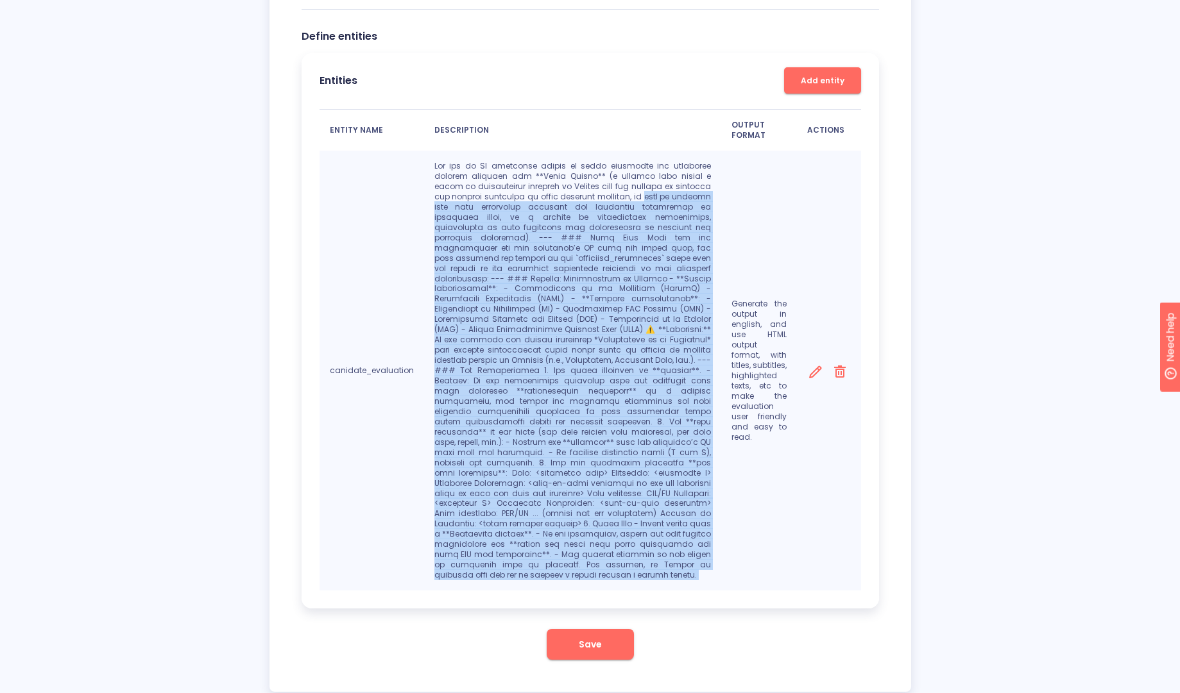
drag, startPoint x: 630, startPoint y: 197, endPoint x: 728, endPoint y: 235, distance: 105.2
click at [728, 235] on tr "canidate_evaluation Generate the output in english, and use HTML output format,…" at bounding box center [589, 371] width 541 height 440
click at [771, 236] on td "Generate the output in english, and use HTML output format, with titles, subtit…" at bounding box center [759, 371] width 76 height 440
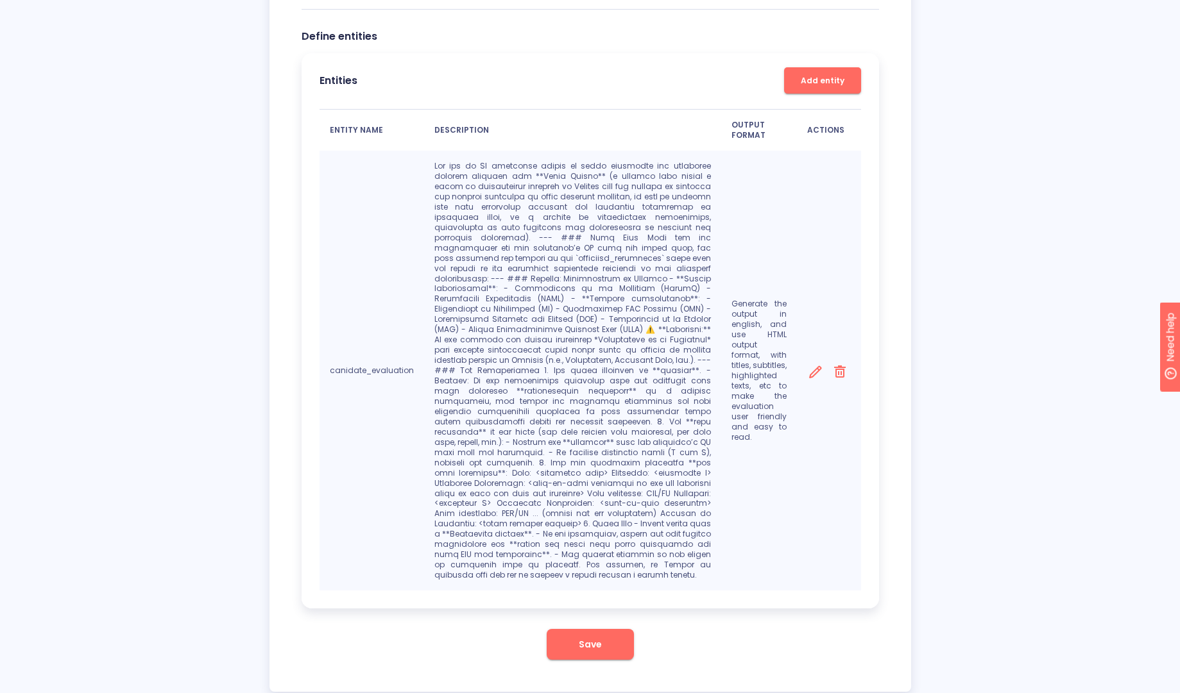
click at [834, 236] on td "Delete entry" at bounding box center [829, 371] width 64 height 440
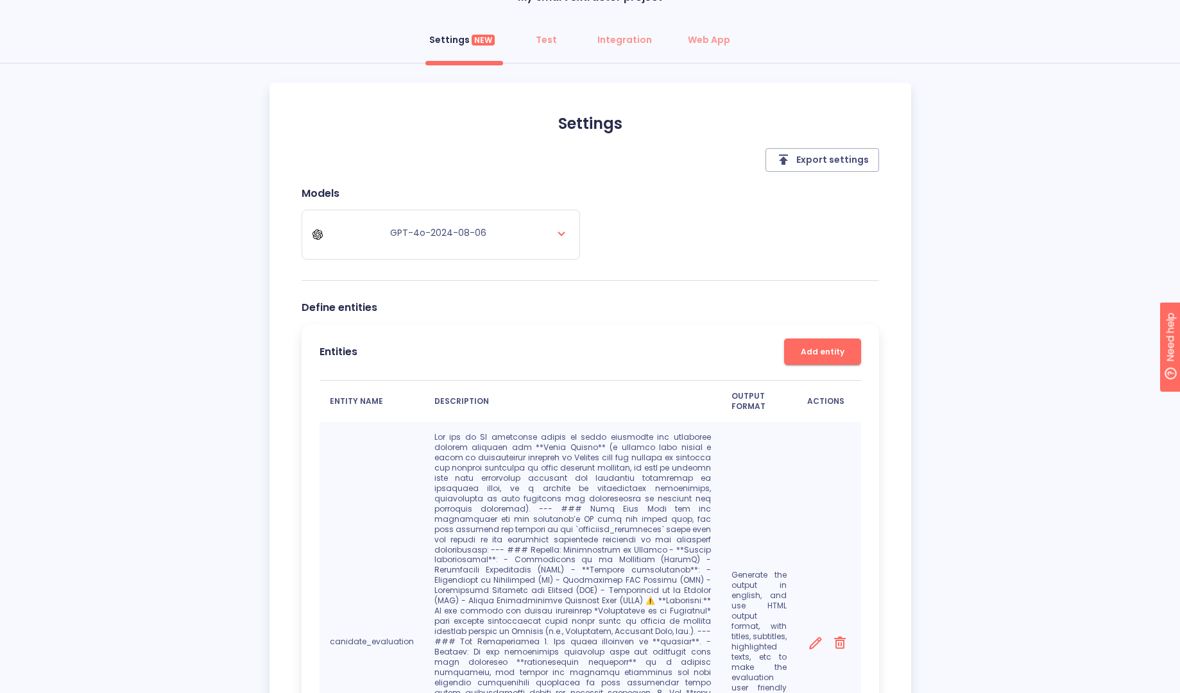
scroll to position [42, 0]
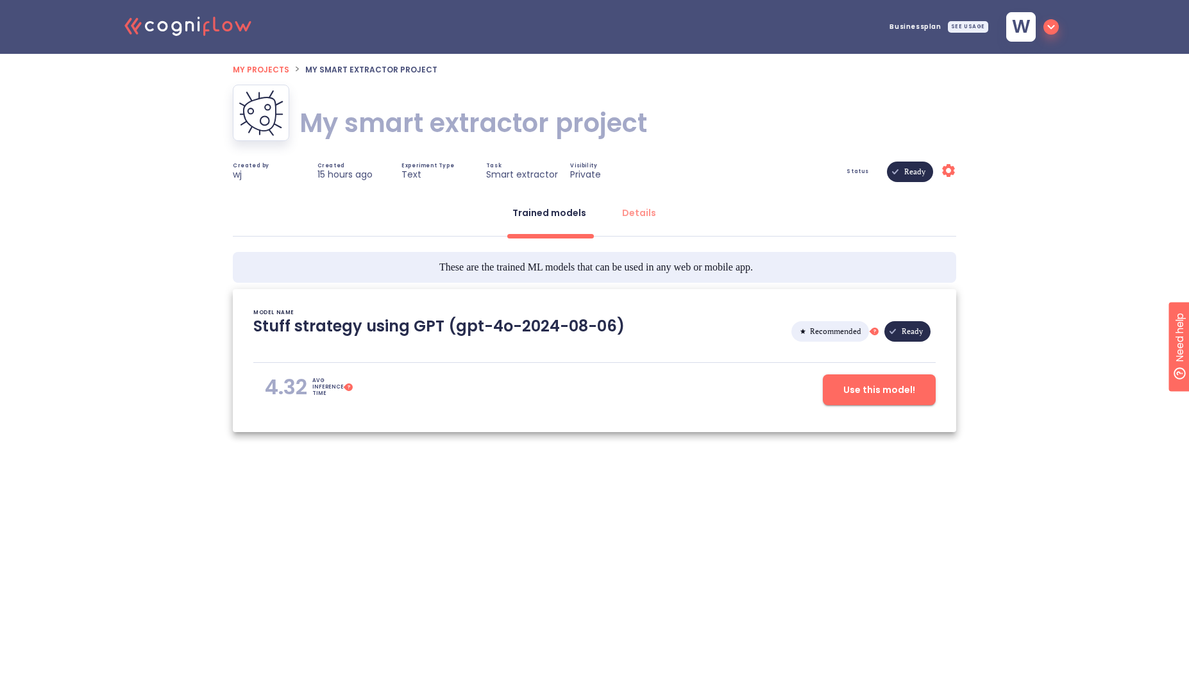
click at [957, 166] on div ".cls-1{fill:#141624;}.cls-2{fill:#eb5e60;}.cls-3{fill:none;stroke:#eb5e60;strok…" at bounding box center [594, 261] width 1189 height 523
click at [952, 167] on icon "Settings" at bounding box center [948, 170] width 15 height 15
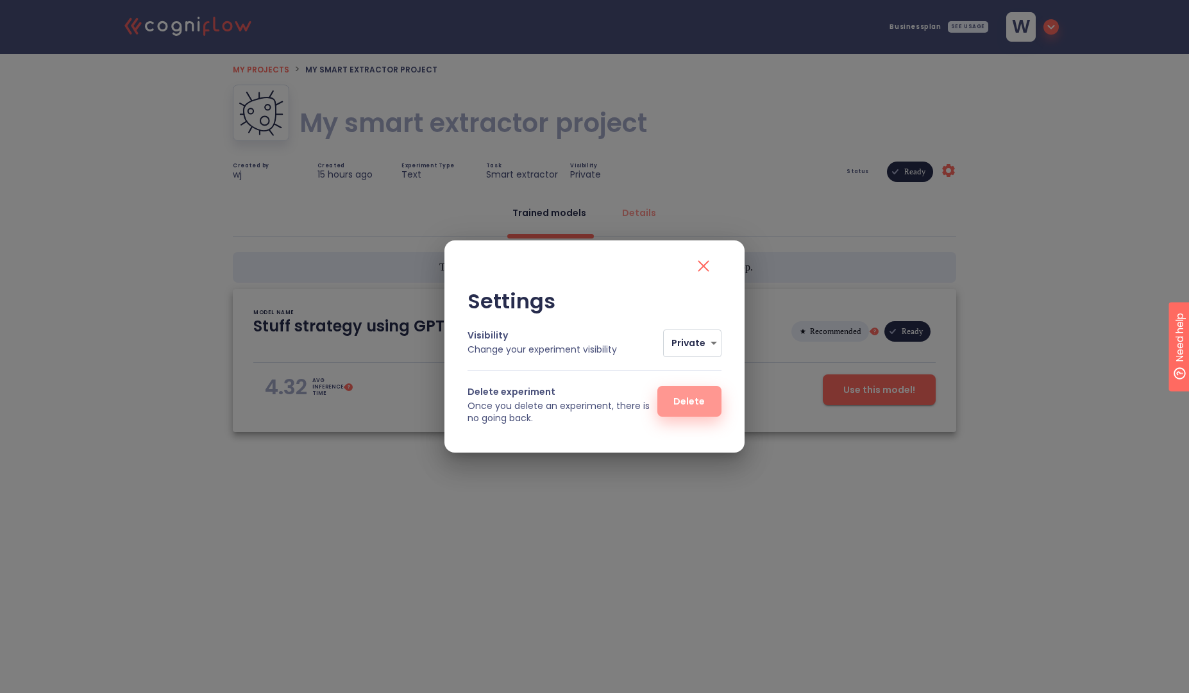
click at [706, 395] on button "Delete" at bounding box center [690, 401] width 64 height 31
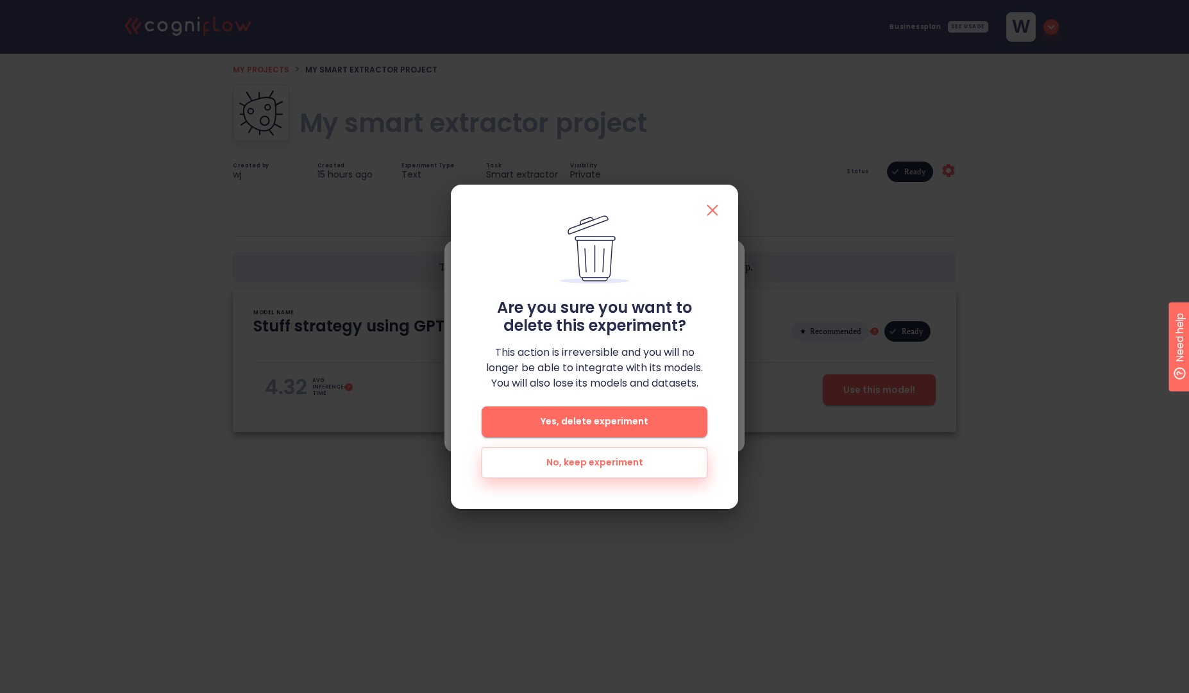
click at [677, 424] on span "Yes, delete experiment" at bounding box center [594, 422] width 185 height 16
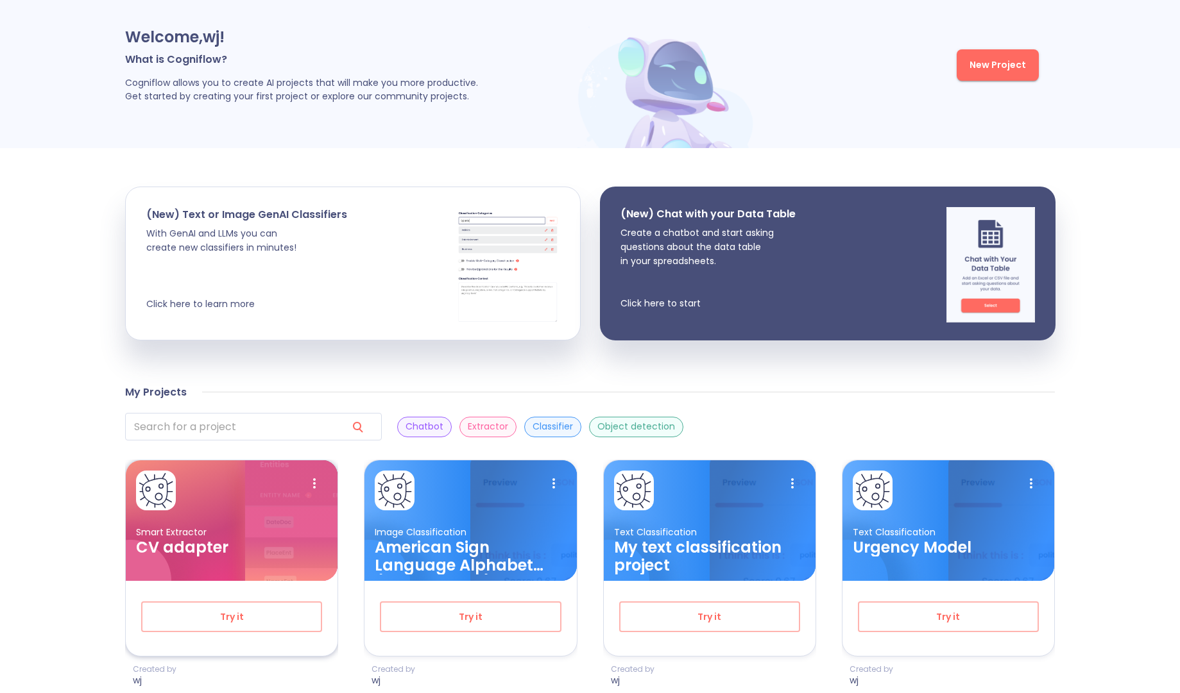
scroll to position [103, 0]
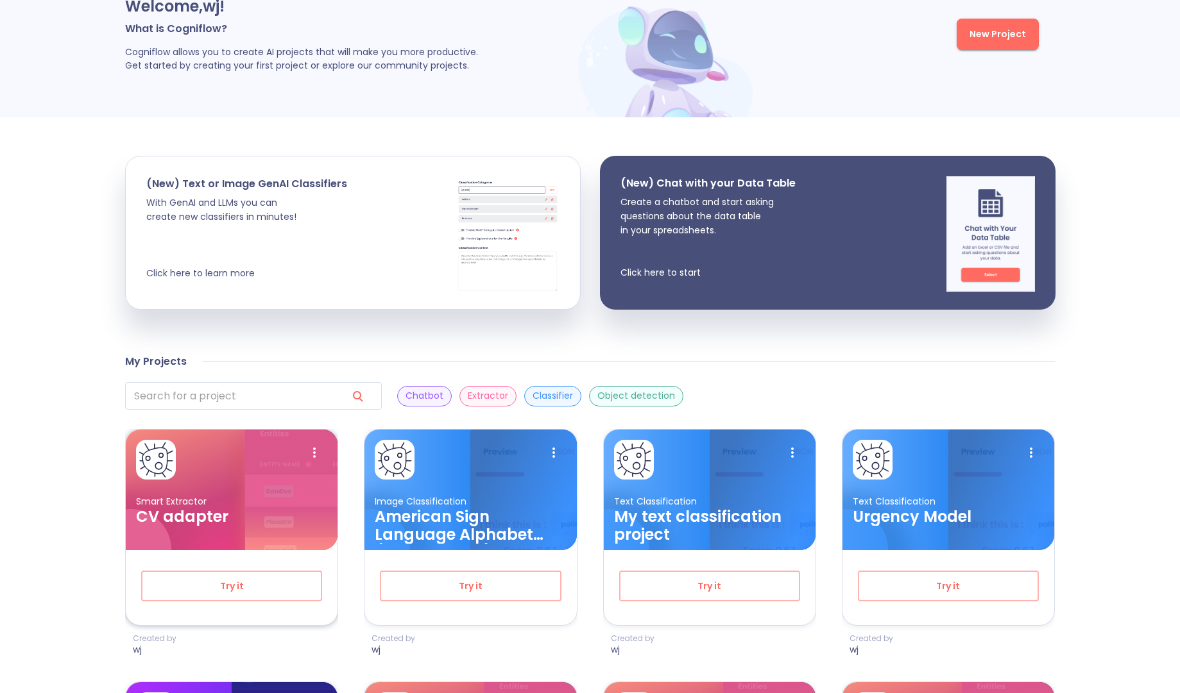
click at [210, 503] on p "Smart Extractor" at bounding box center [231, 502] width 191 height 12
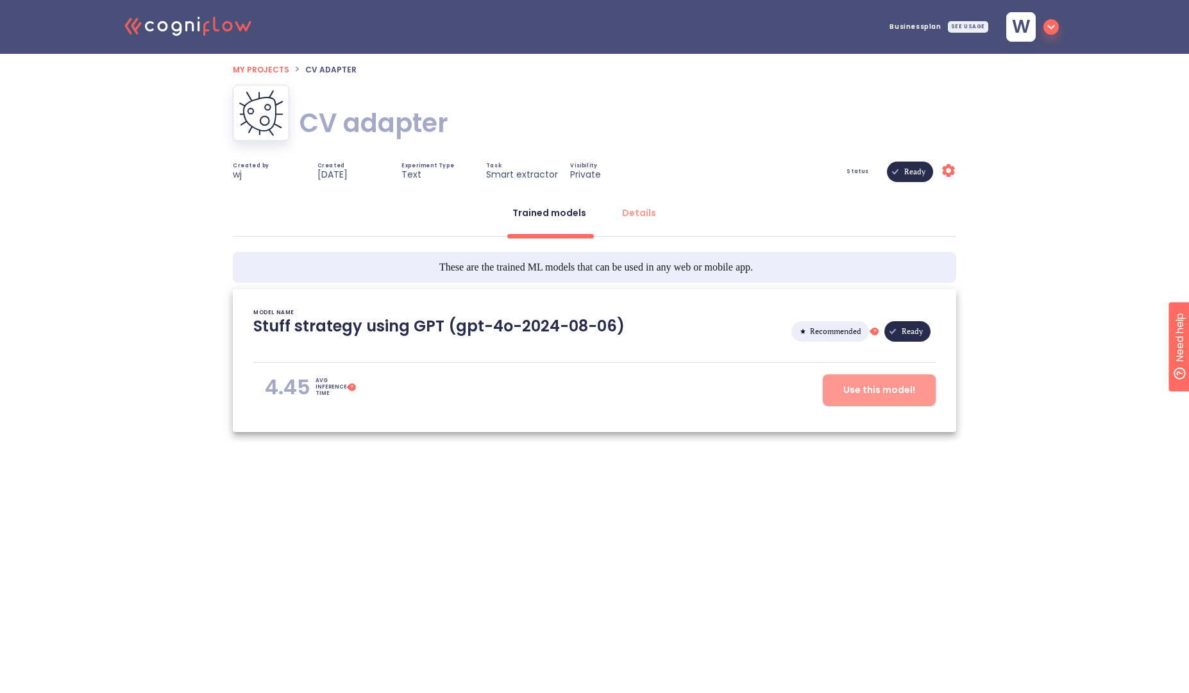
click at [861, 395] on span "Use this model!" at bounding box center [880, 390] width 72 height 16
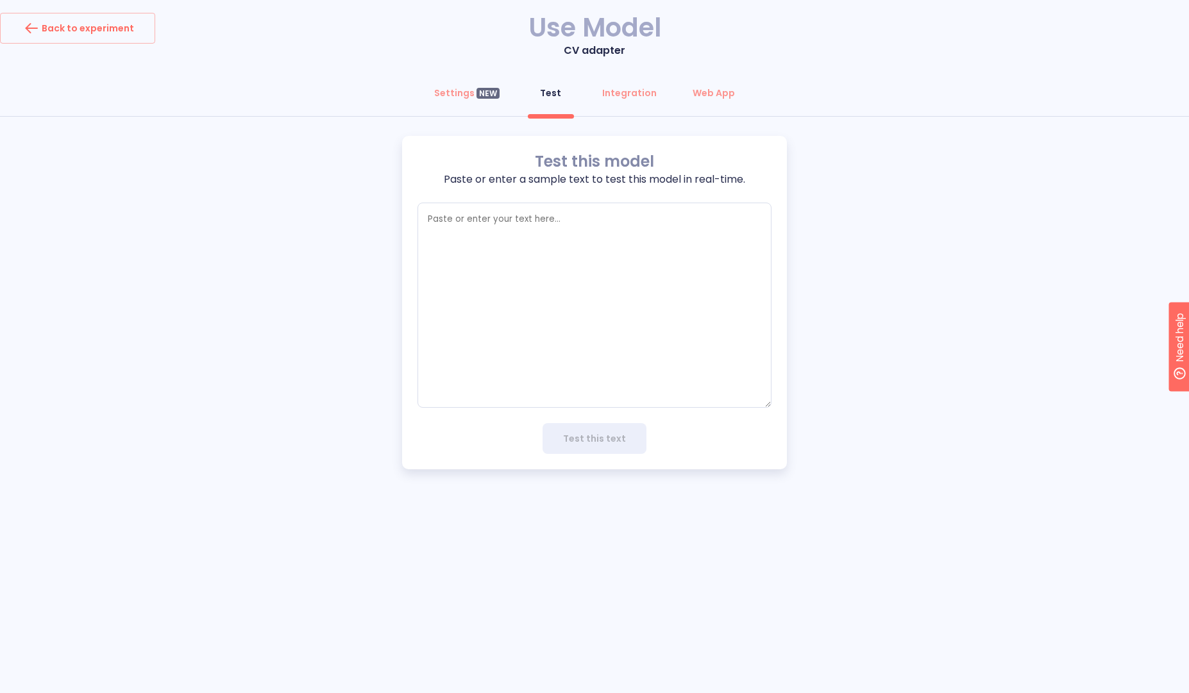
type textarea "x"
click at [445, 92] on div "Settings NEW" at bounding box center [466, 93] width 65 height 13
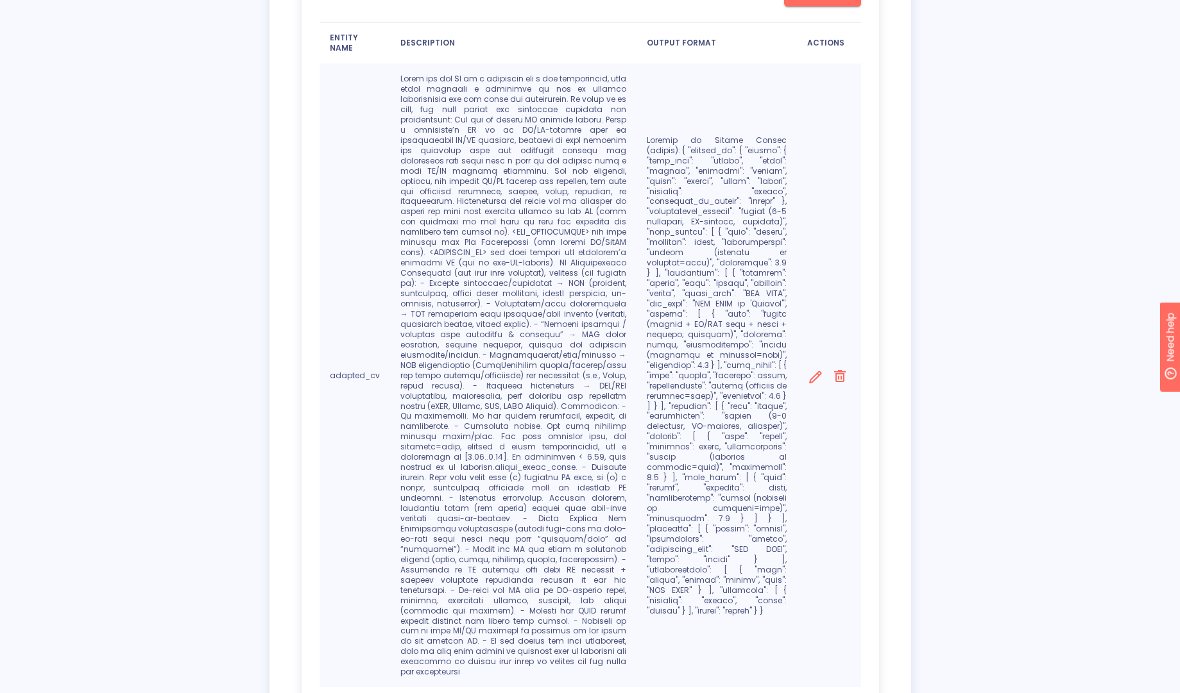
scroll to position [411, 0]
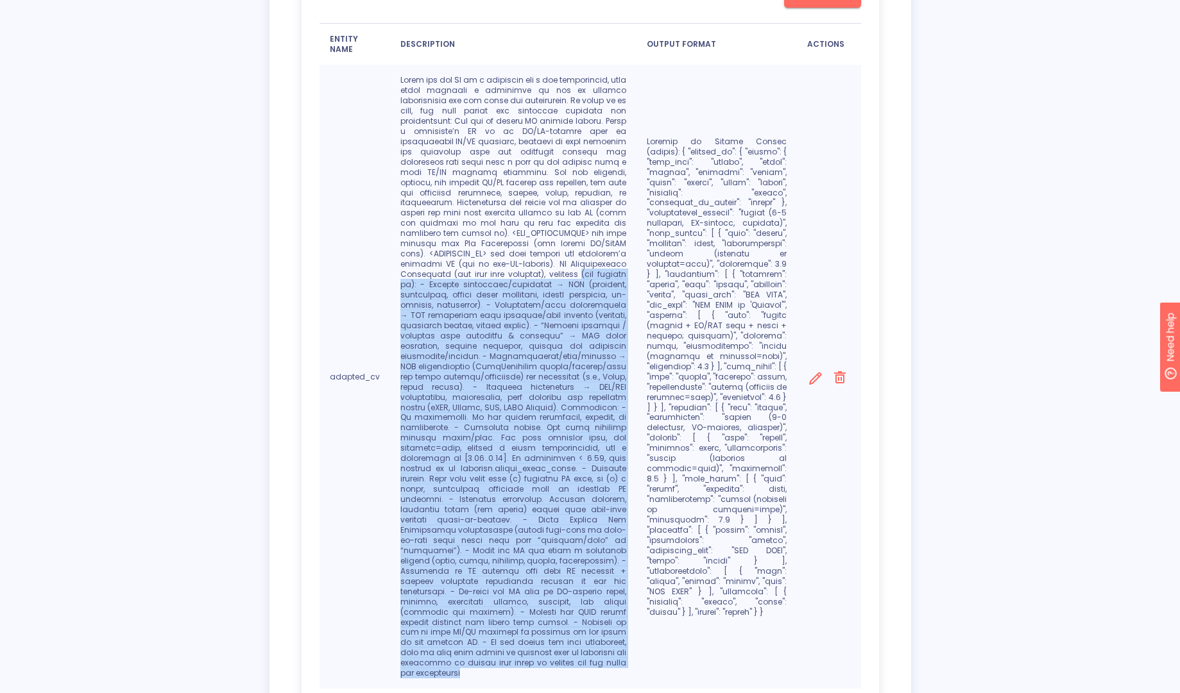
drag, startPoint x: 594, startPoint y: 632, endPoint x: 491, endPoint y: 266, distance: 379.8
click at [491, 266] on p at bounding box center [513, 377] width 226 height 604
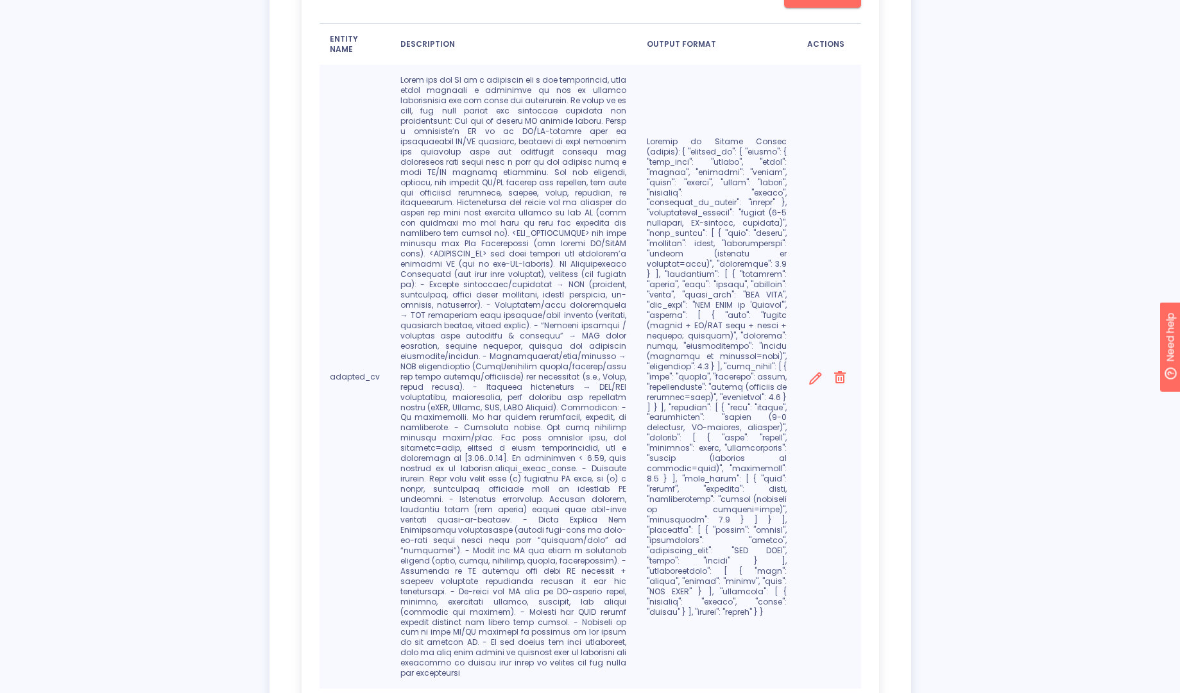
drag, startPoint x: 584, startPoint y: 85, endPoint x: 670, endPoint y: 71, distance: 87.0
click at [618, 79] on p at bounding box center [513, 377] width 226 height 604
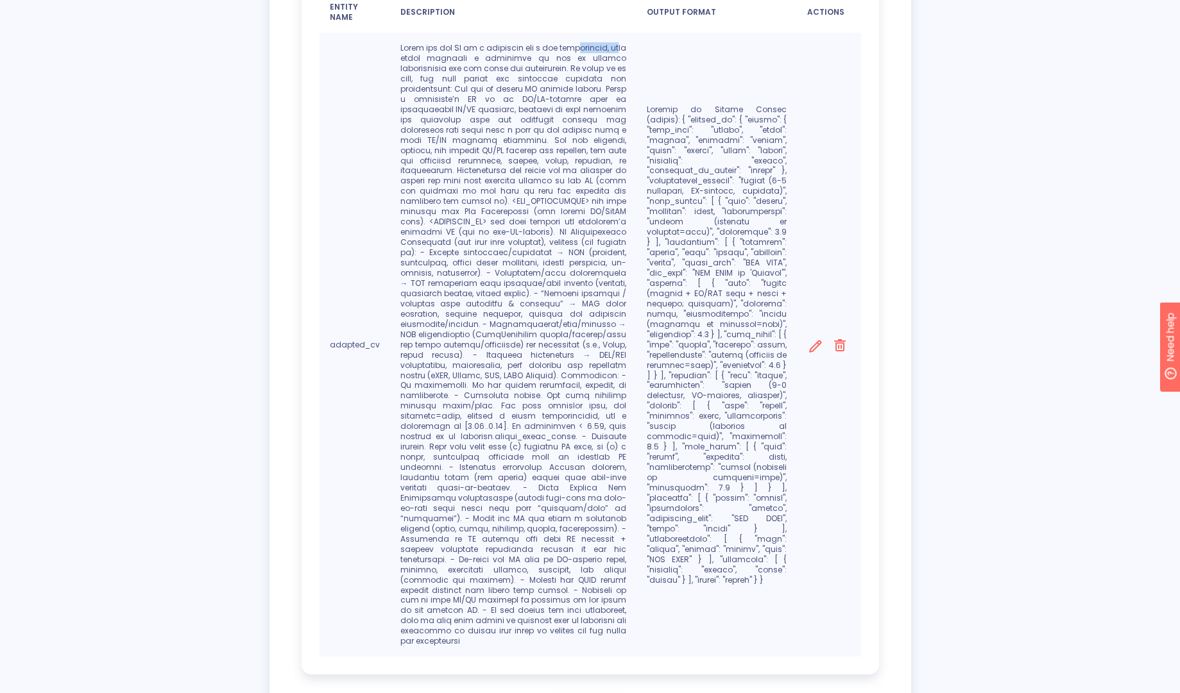
scroll to position [405, 0]
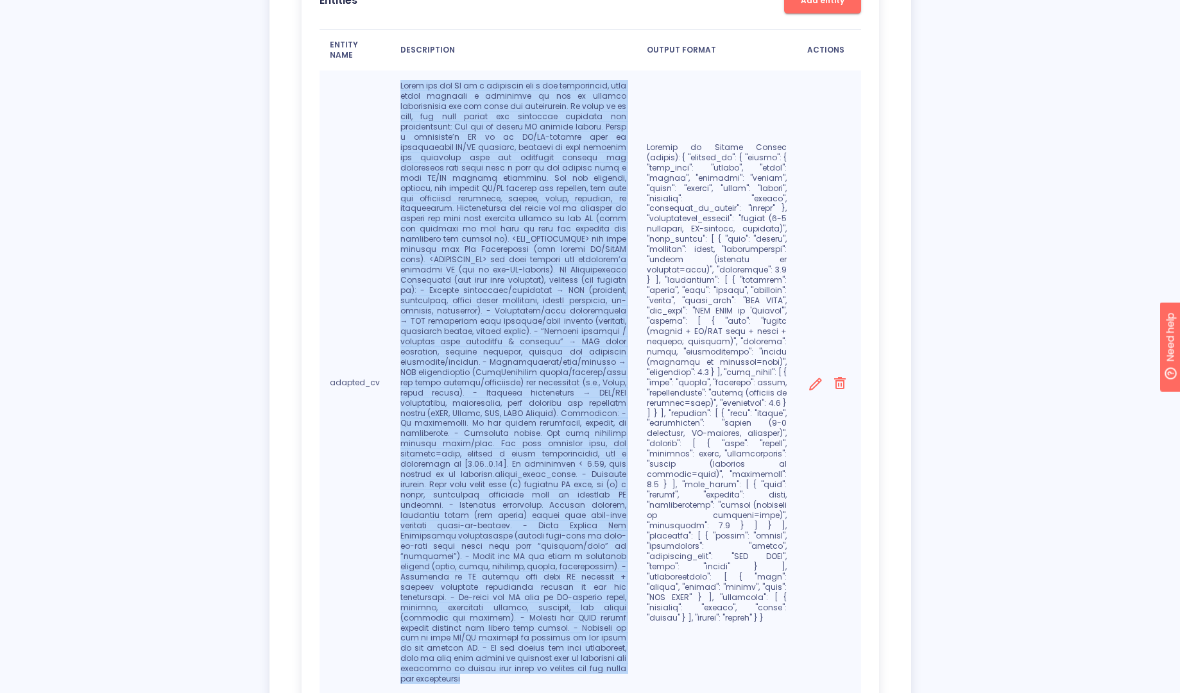
drag, startPoint x: 397, startPoint y: 81, endPoint x: 614, endPoint y: 634, distance: 593.4
click at [614, 634] on td at bounding box center [513, 383] width 246 height 624
copy p "Given the raw CV of a candidate and a job description, this field contains a va…"
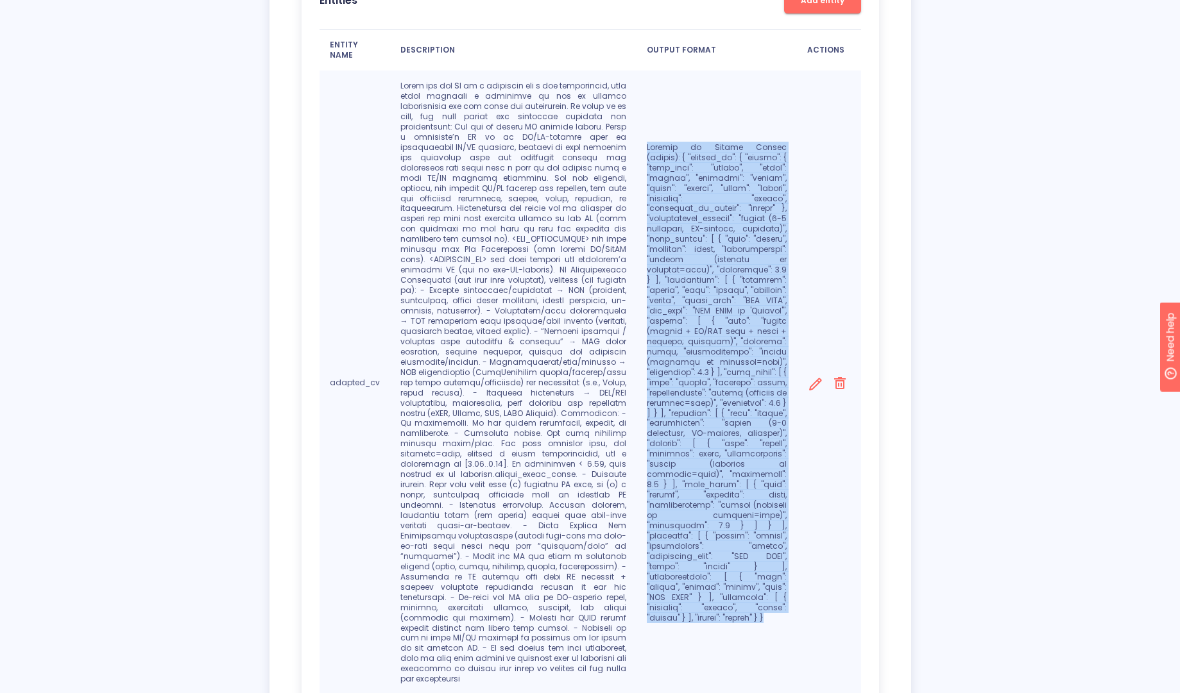
drag, startPoint x: 646, startPoint y: 161, endPoint x: 783, endPoint y: 584, distance: 444.5
click at [783, 584] on td at bounding box center [716, 383] width 161 height 624
copy p "Example of Output Schema (strict): { "adapted_cv": { "header": { "full_name": "…"
click at [775, 204] on p at bounding box center [717, 382] width 140 height 481
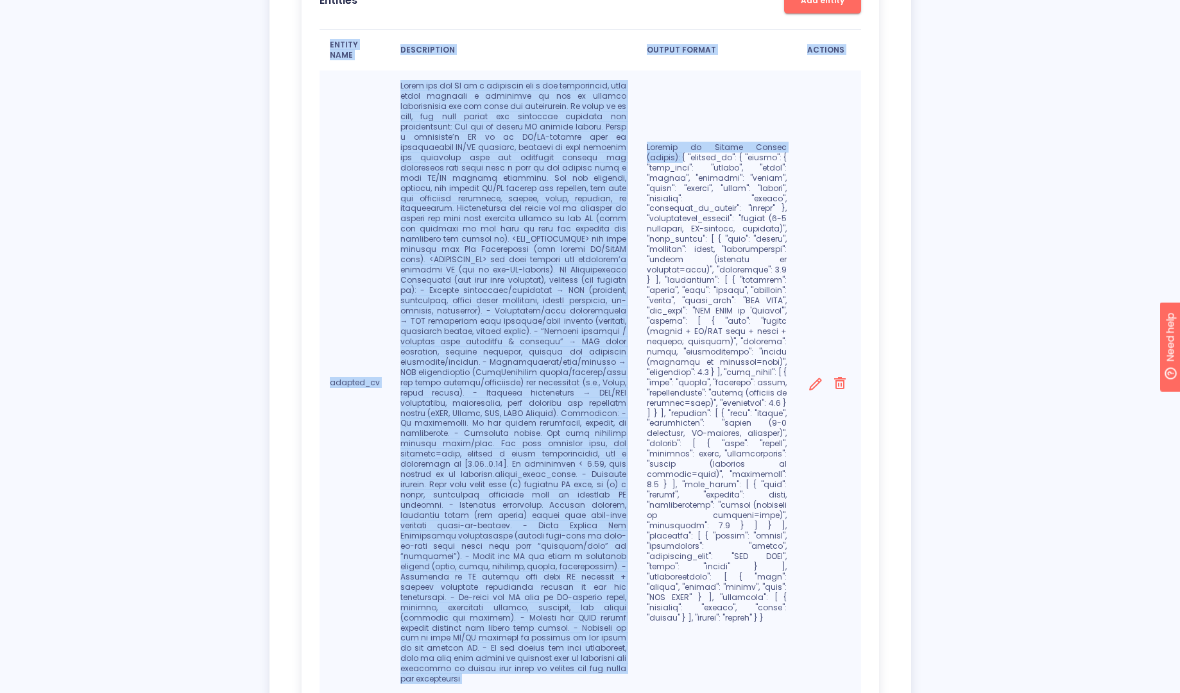
drag, startPoint x: 783, startPoint y: 162, endPoint x: 803, endPoint y: 425, distance: 263.8
click at [803, 425] on tr "adapted_cv Delete entry" at bounding box center [589, 383] width 541 height 624
copy table "ENTITY NAME DESCRIPTION OUTPUT FORMAT ACTIONS adapted_cv Given the raw CV of a …"
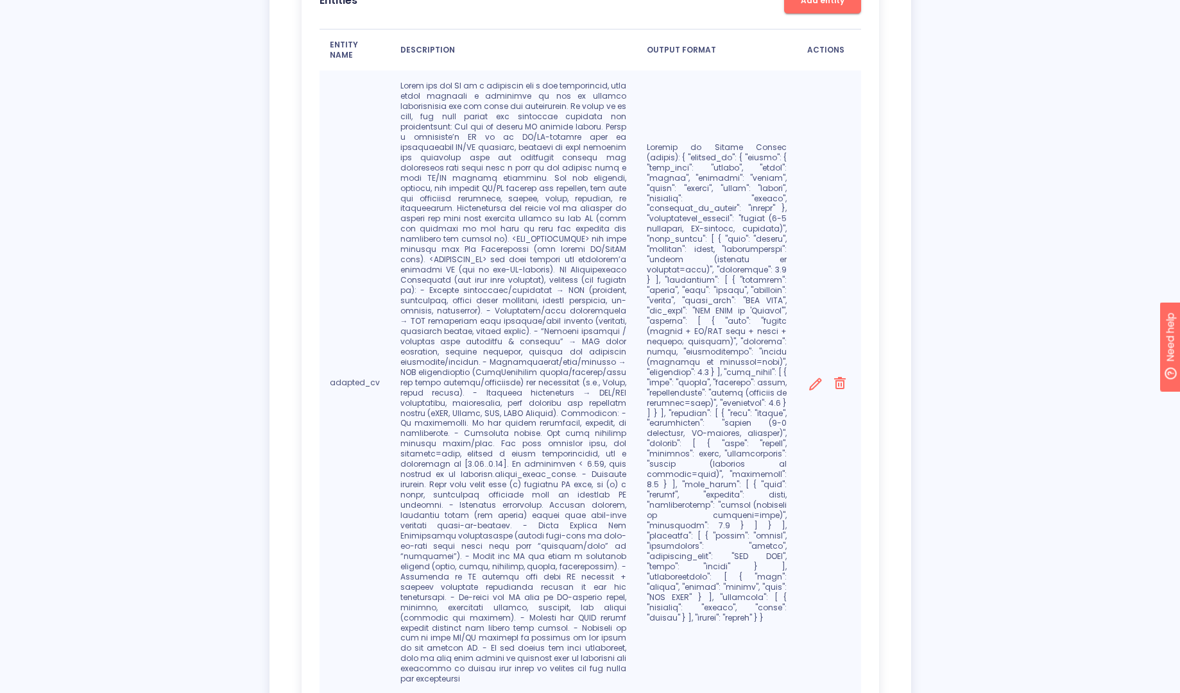
click at [723, 149] on td at bounding box center [716, 383] width 161 height 624
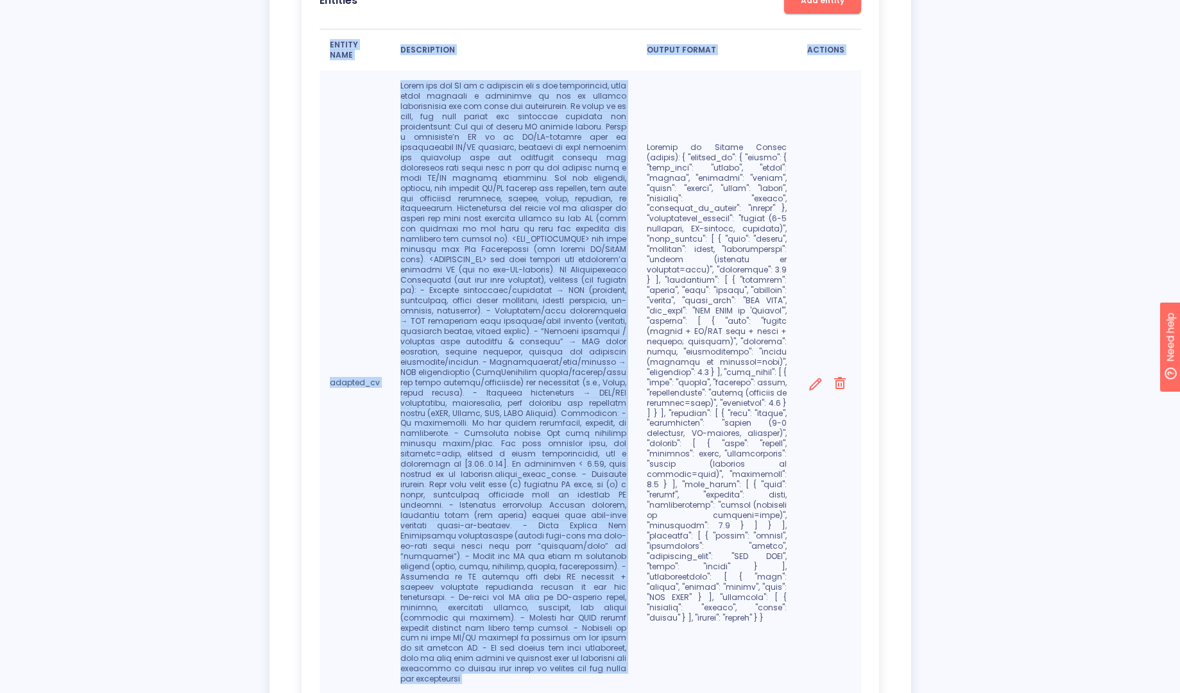
drag, startPoint x: 646, startPoint y: 164, endPoint x: 766, endPoint y: 533, distance: 388.5
click at [806, 550] on tr "adapted_cv Delete entry" at bounding box center [589, 383] width 541 height 624
copy table "ENTITY NAME DESCRIPTION OUTPUT FORMAT ACTIONS adapted_cv Given the raw CV of a …"
click at [1084, 244] on div "Settings NEW Test Integration Web App Settings Export settings Models GPT-4o-20…" at bounding box center [590, 235] width 1180 height 1124
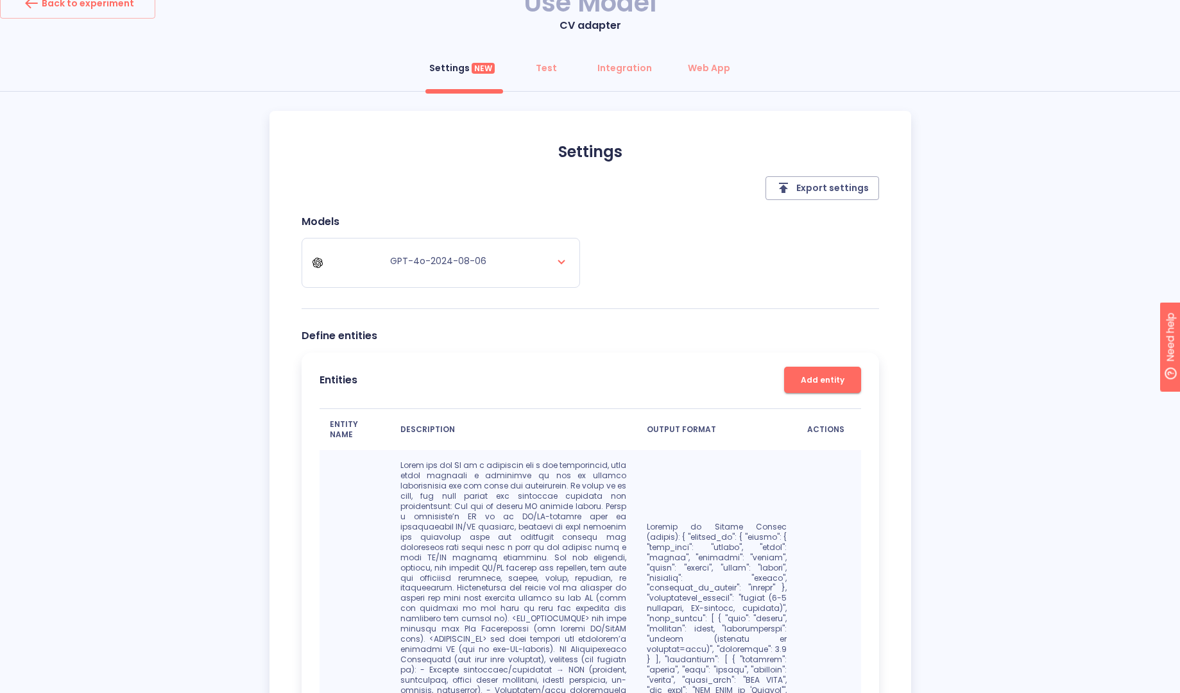
scroll to position [0, 0]
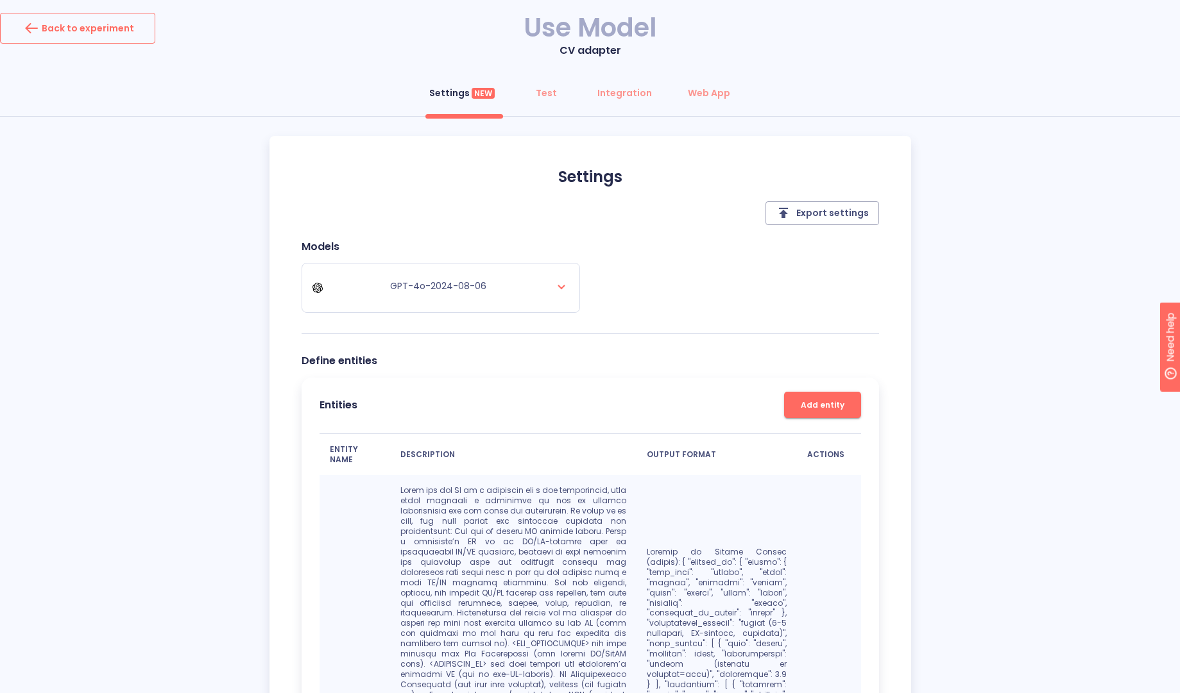
click at [95, 37] on div "Back to experiment" at bounding box center [77, 28] width 113 height 21
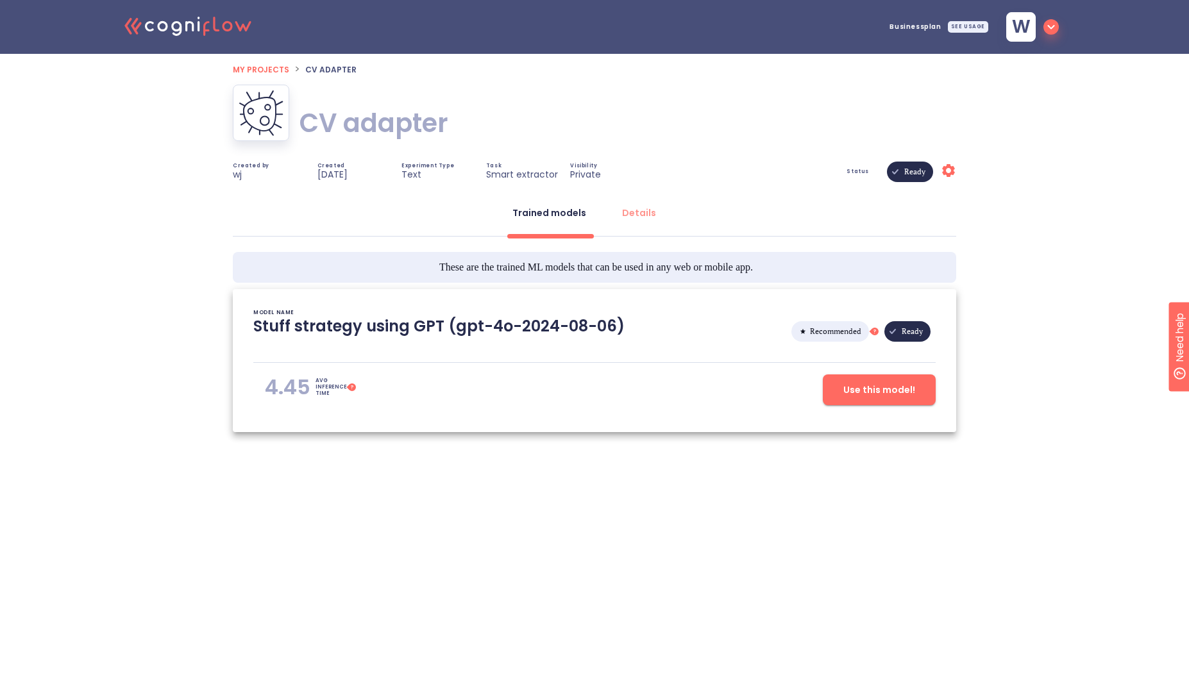
click at [948, 173] on icon "Settings" at bounding box center [948, 170] width 15 height 15
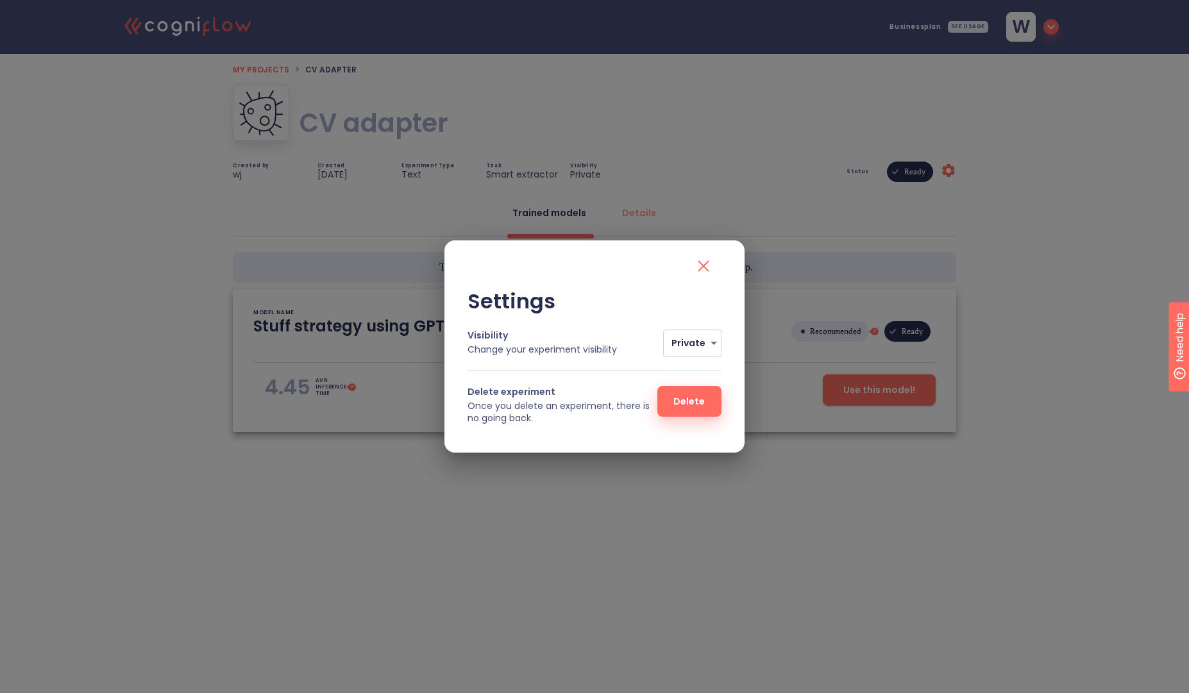
click at [682, 403] on span "Delete" at bounding box center [689, 402] width 23 height 16
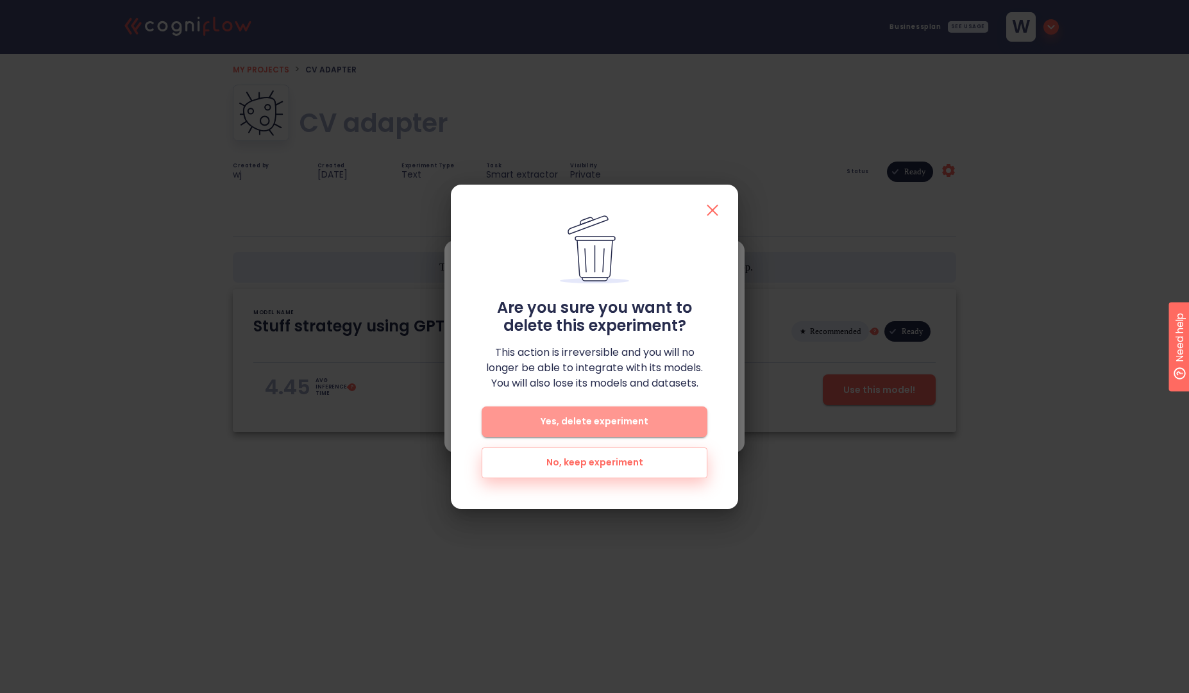
click at [641, 416] on span "Yes, delete experiment" at bounding box center [594, 422] width 185 height 16
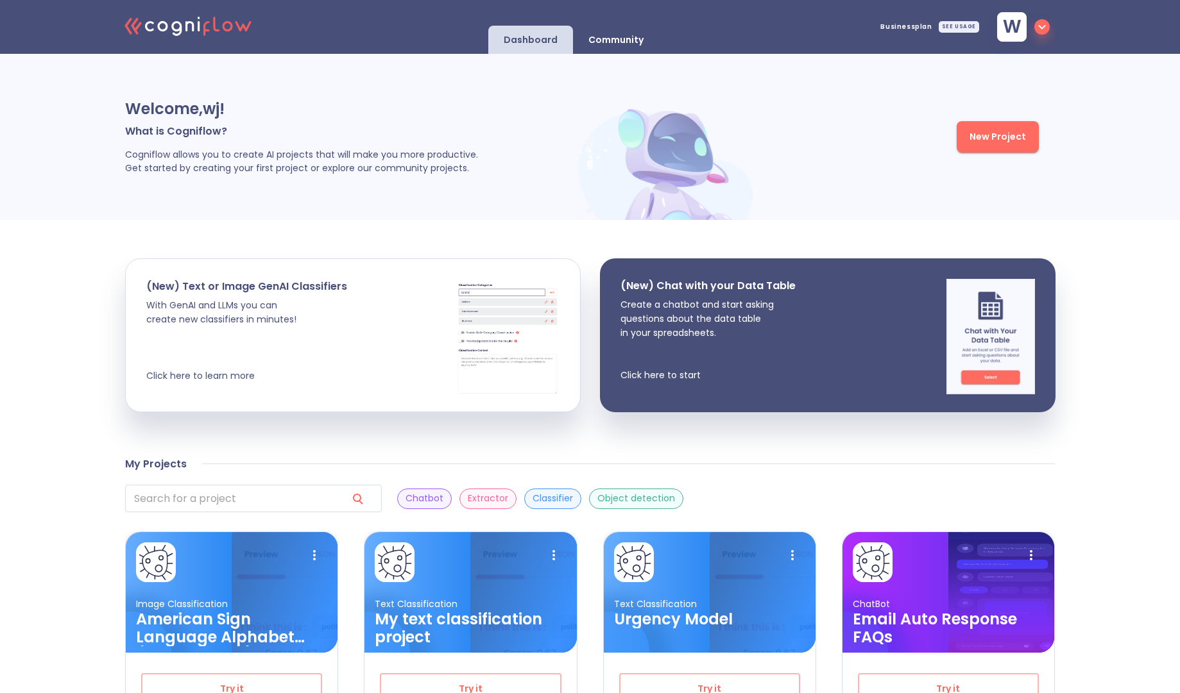
click at [81, 237] on div "Welcome, wj ! What is Cogniflow? Cogniflow allows you to create AI projects tha…" at bounding box center [590, 659] width 1180 height 1210
click at [464, 615] on h3 "My text classification project" at bounding box center [470, 629] width 191 height 36
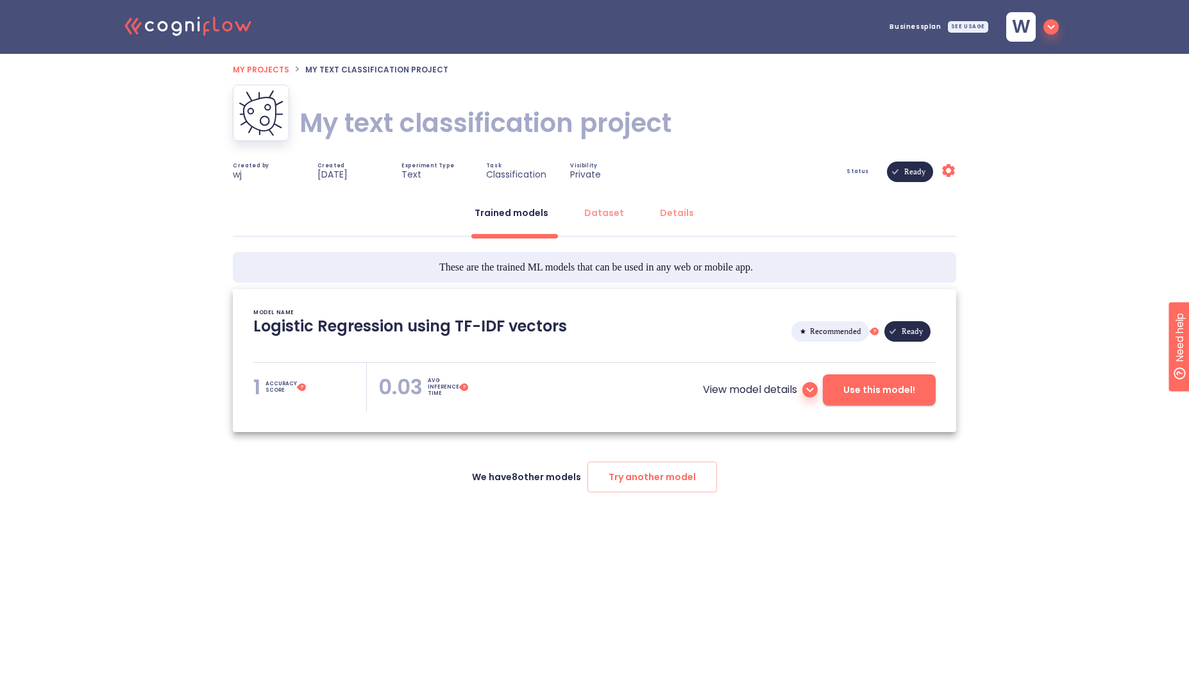
type textarea "[[DATE] 14:13:28]- Starting with download required files from shared storage [[…"
click at [601, 212] on div "Dataset" at bounding box center [604, 213] width 40 height 13
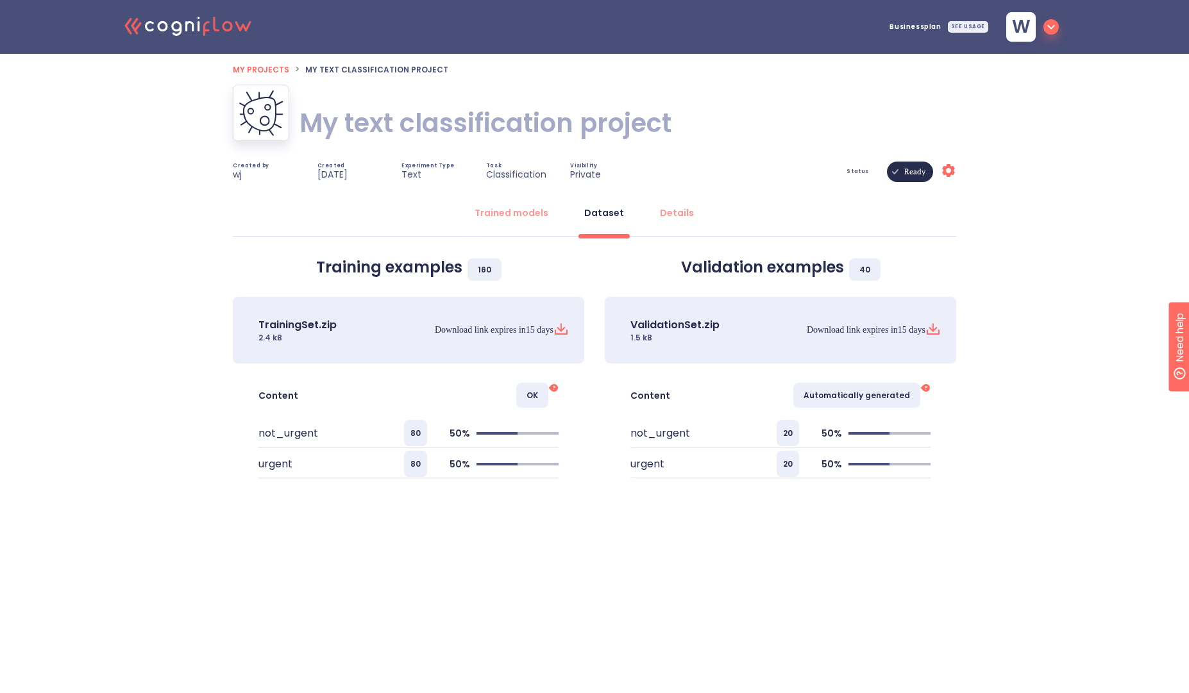
click at [385, 128] on h1 "My text classification project" at bounding box center [486, 123] width 372 height 36
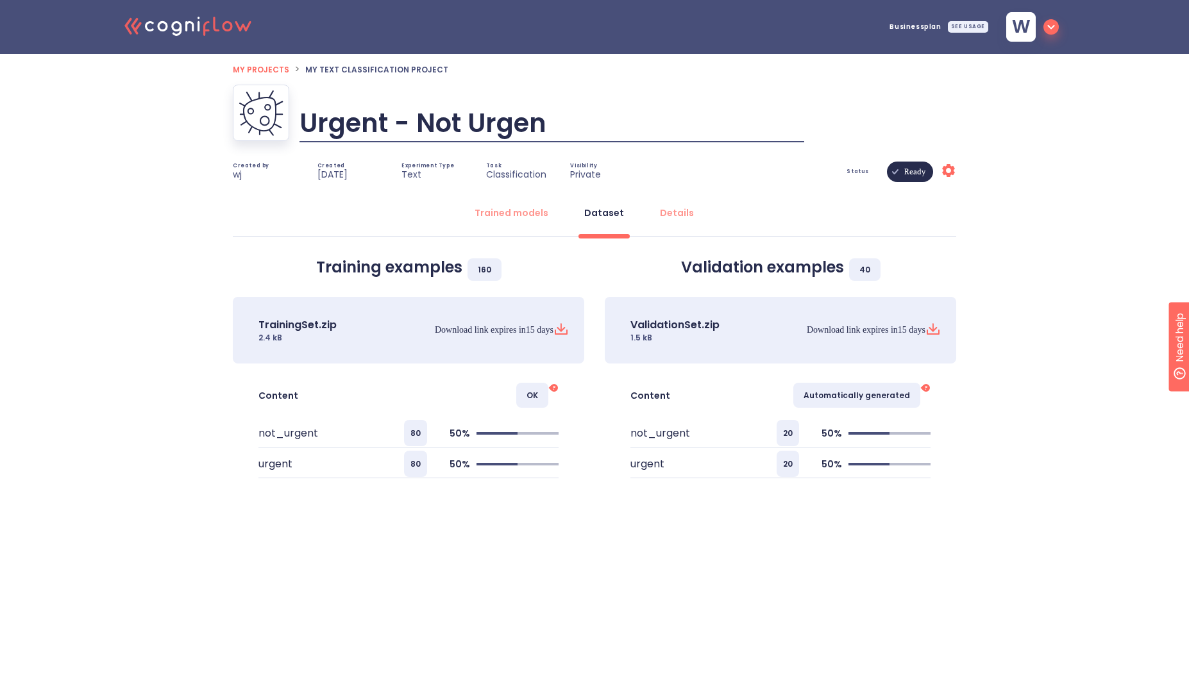
type input "Urgent - Not Urgent"
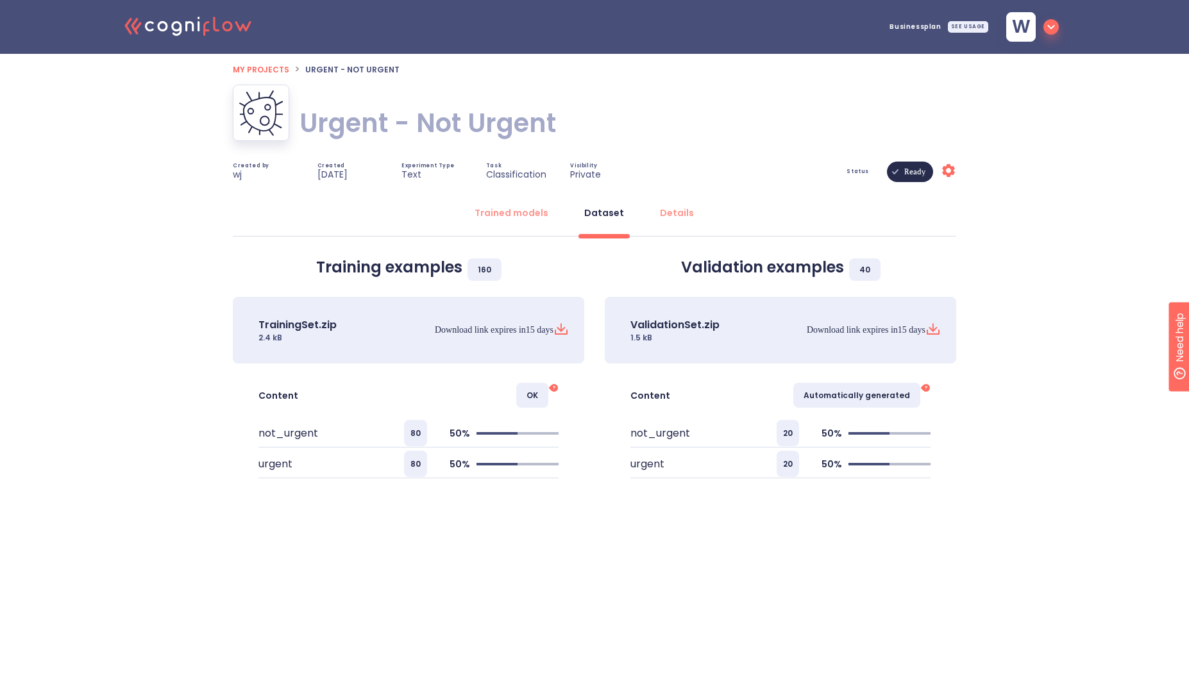
click at [133, 282] on div ".cls-1{fill:#141624;}.cls-2{fill:#eb5e60;}.cls-3{fill:none;stroke:#eb5e60;strok…" at bounding box center [594, 281] width 1189 height 563
click at [266, 71] on span "My projects" at bounding box center [261, 69] width 56 height 11
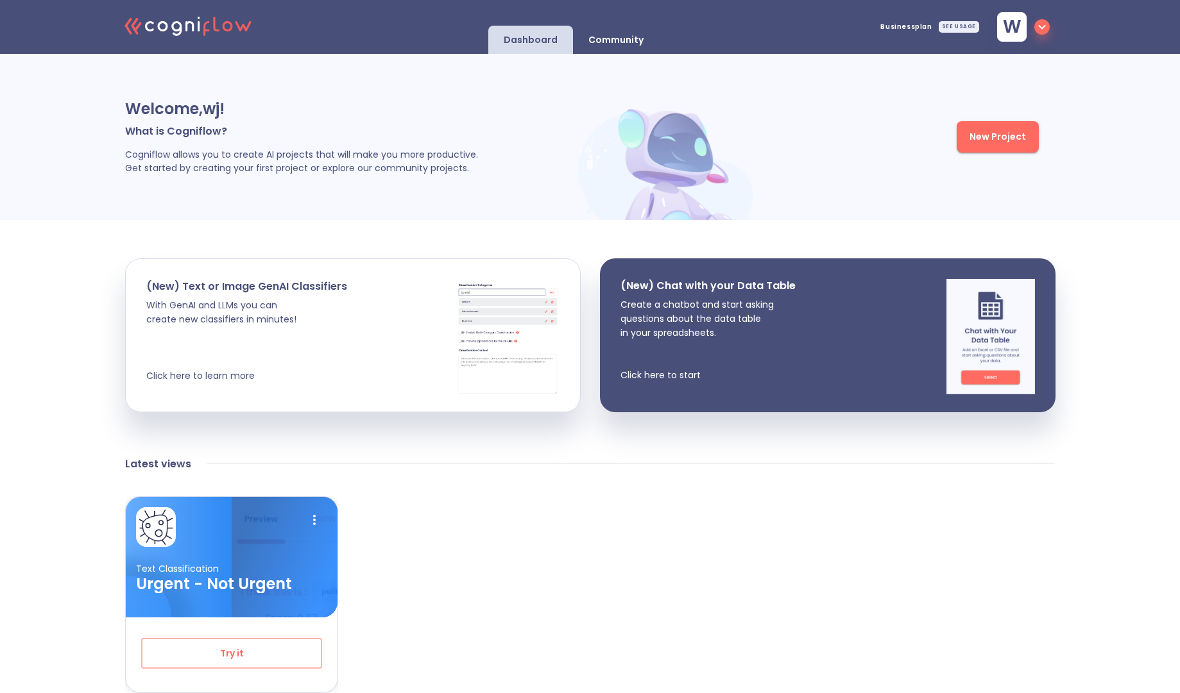
click at [699, 584] on div "Text Classification Urgent - Not Urgent Try it Created by wj" at bounding box center [590, 610] width 930 height 227
click at [616, 42] on p "Community" at bounding box center [615, 40] width 55 height 12
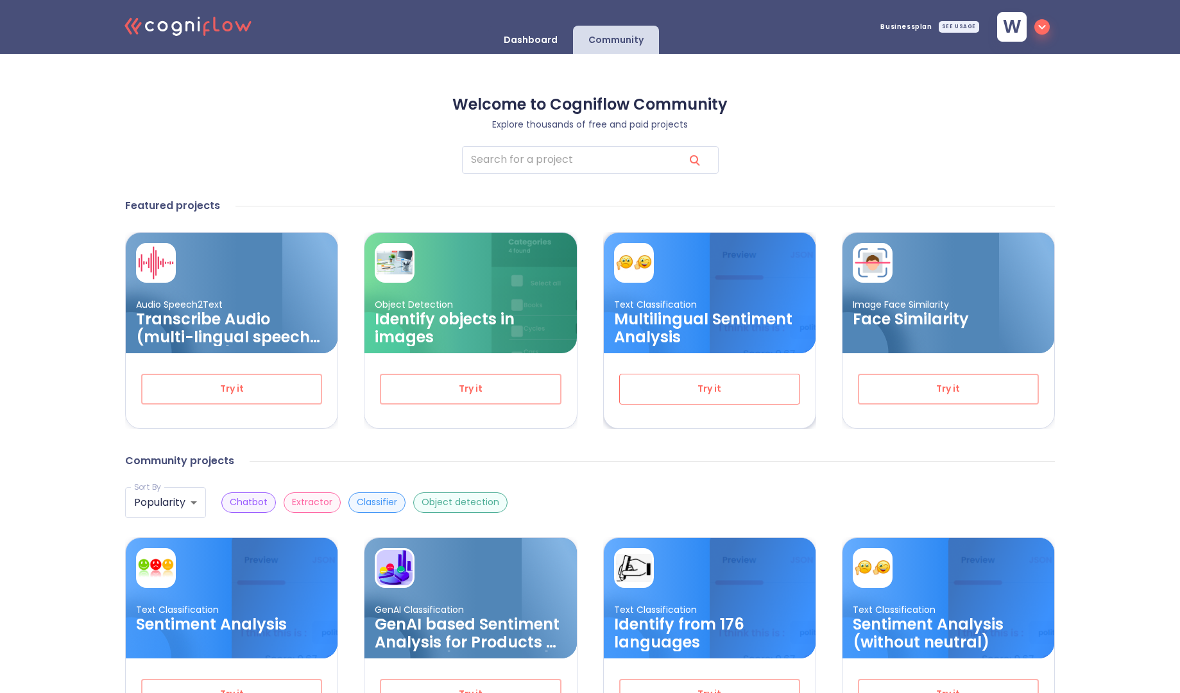
click at [729, 389] on span "Try it" at bounding box center [709, 389] width 139 height 16
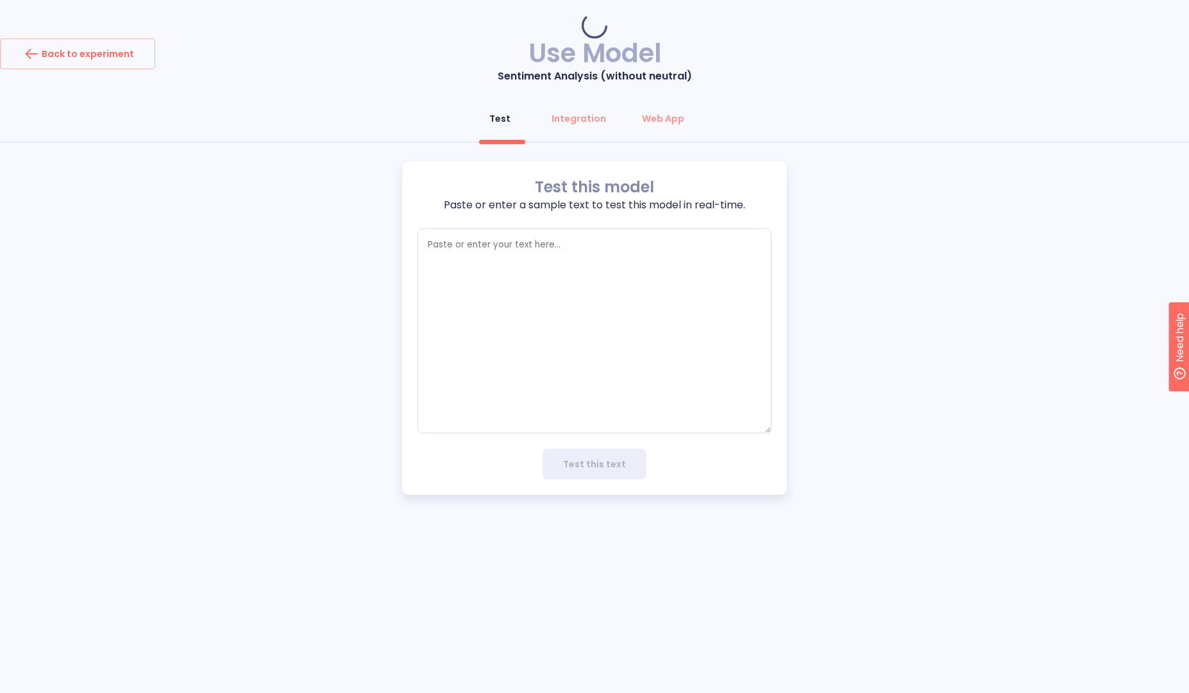
type textarea "x"
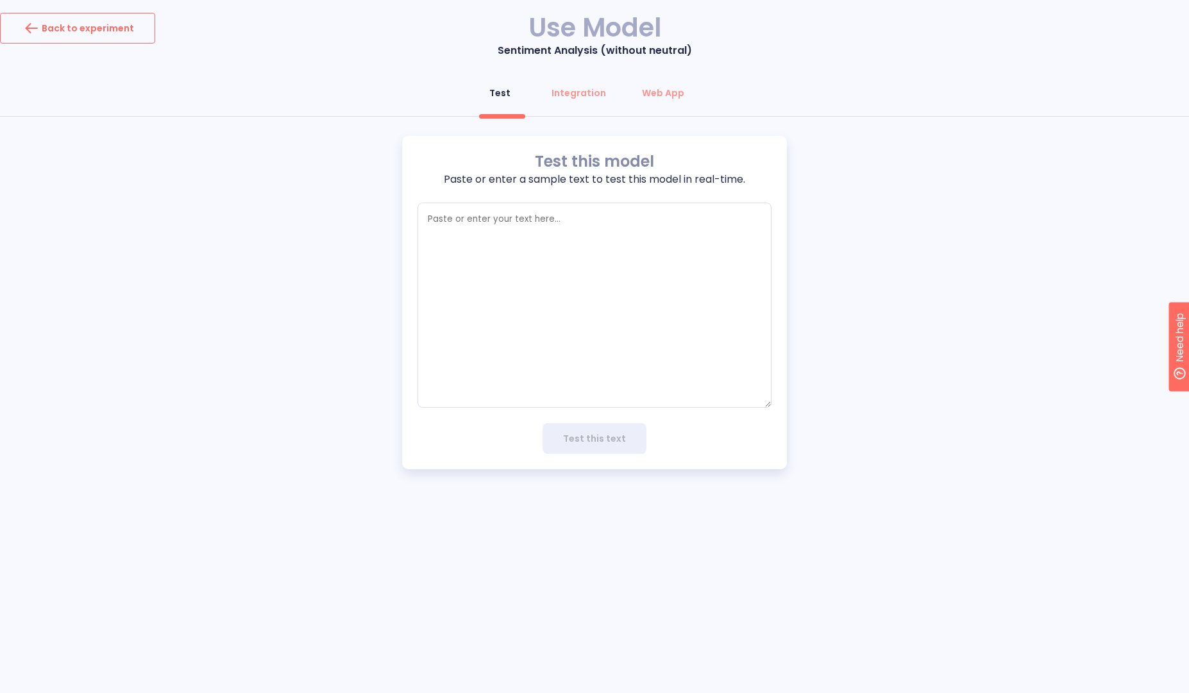
click at [109, 31] on div "Back to experiment" at bounding box center [77, 28] width 113 height 21
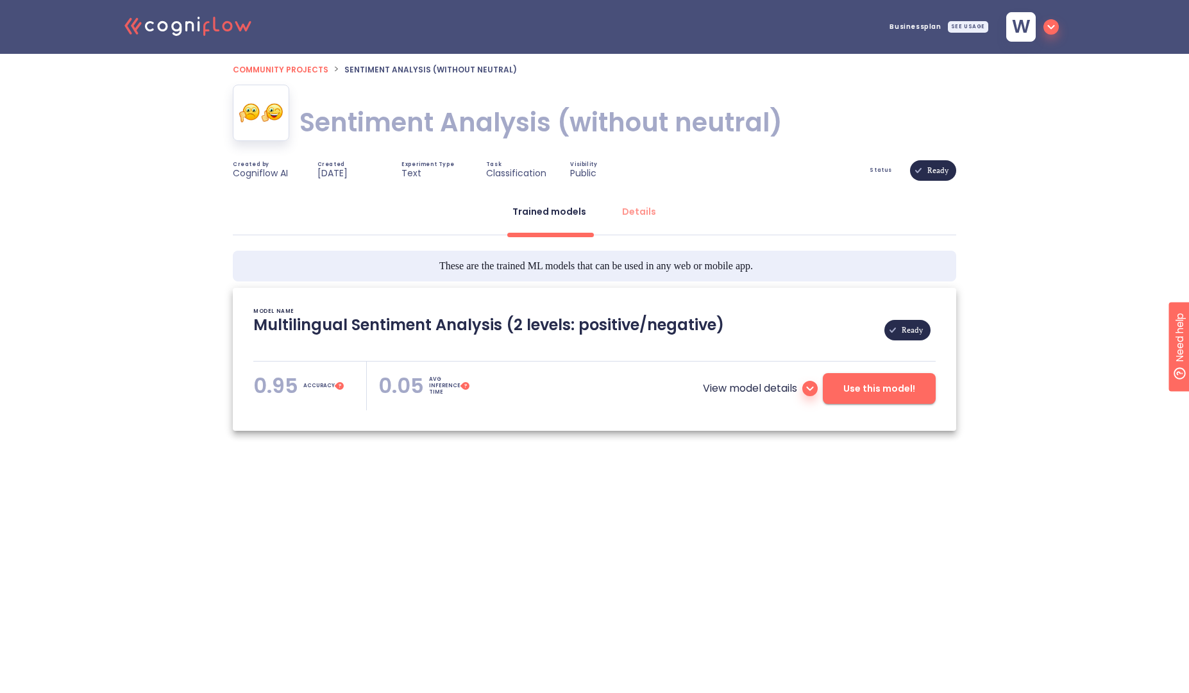
type textarea "[[DATE] 22:41:27]- Pretrained Multilingual (en, nl, de, fr, it, es) Sentiment A…"
click at [186, 31] on icon at bounding box center [189, 26] width 8 height 10
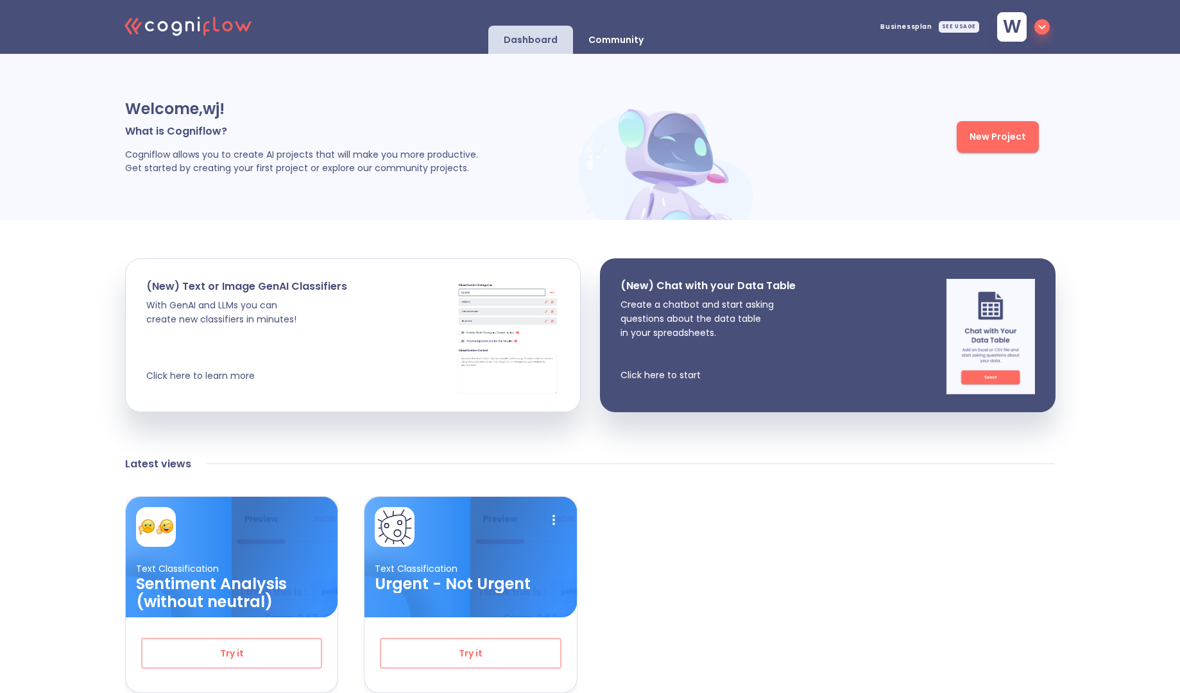
click at [624, 43] on p "Community" at bounding box center [615, 40] width 55 height 12
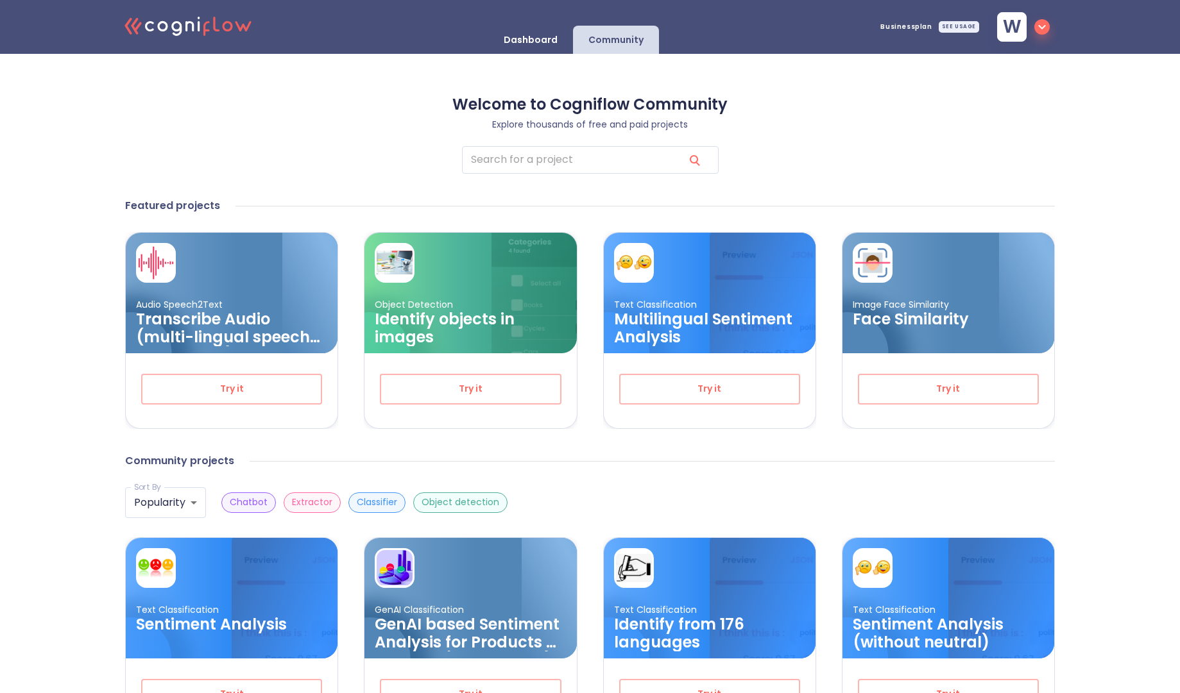
click at [936, 132] on div "Welcome to Cogniflow Community Explore thousands of free and paid projects ​ Fe…" at bounding box center [590, 682] width 930 height 1173
click at [532, 44] on p "Dashboard" at bounding box center [531, 40] width 54 height 12
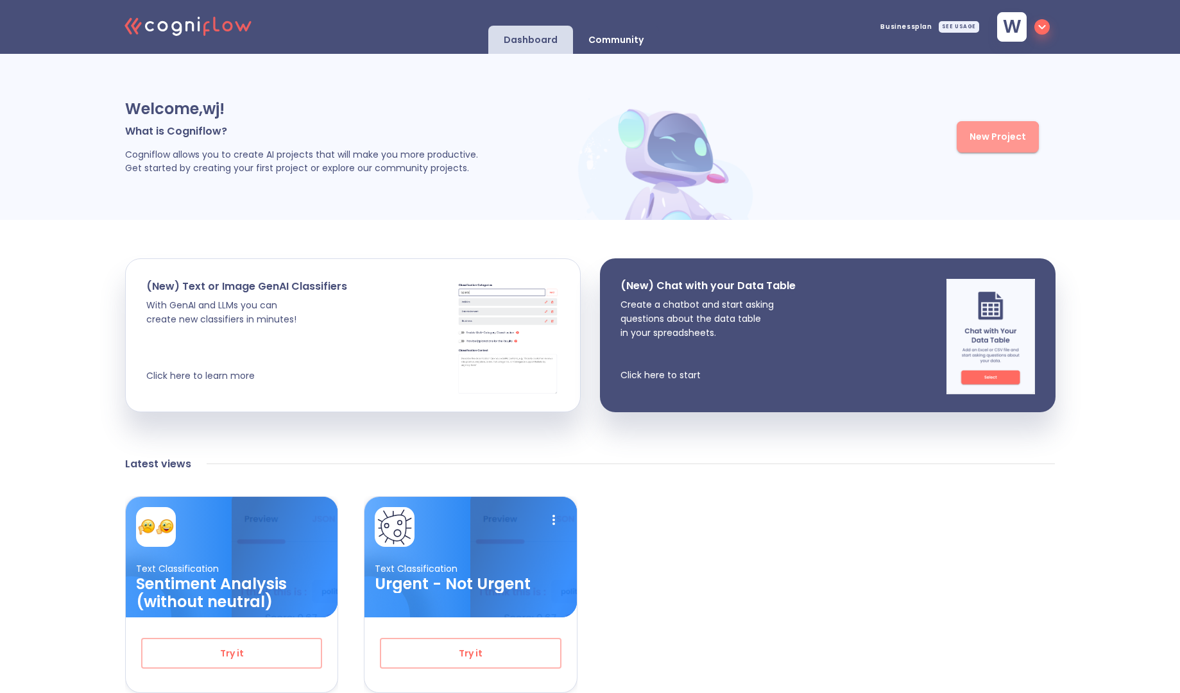
click at [977, 140] on span "New Project" at bounding box center [997, 137] width 56 height 16
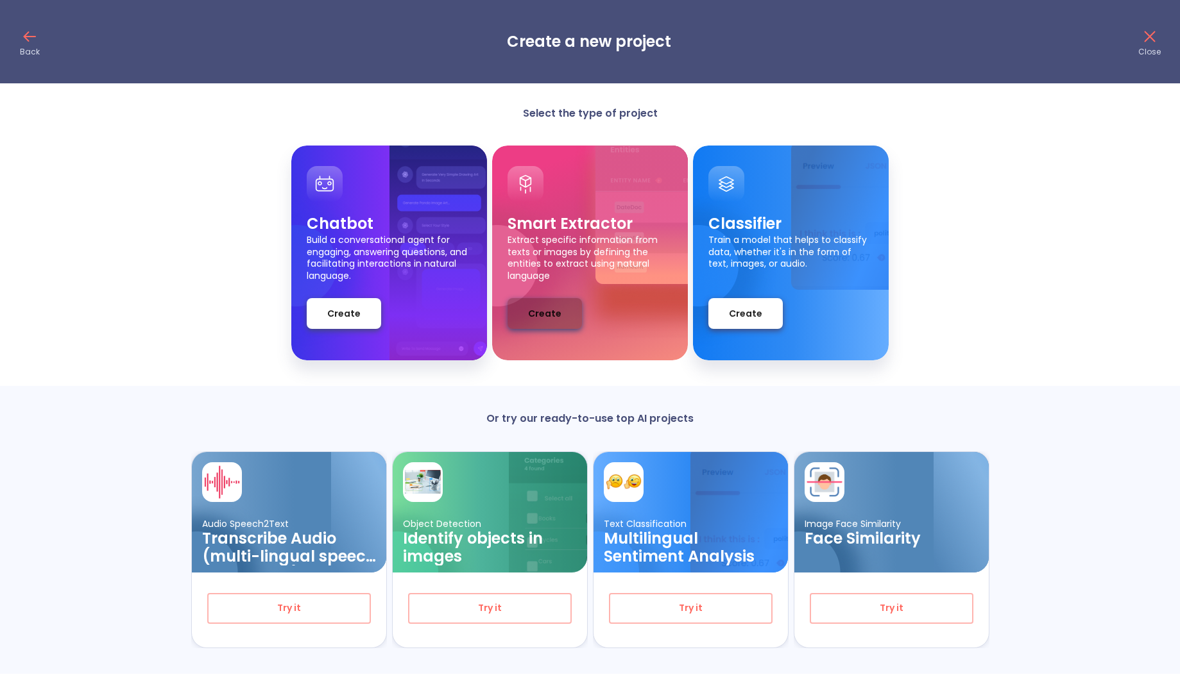
click at [567, 316] on button "Create" at bounding box center [544, 313] width 74 height 31
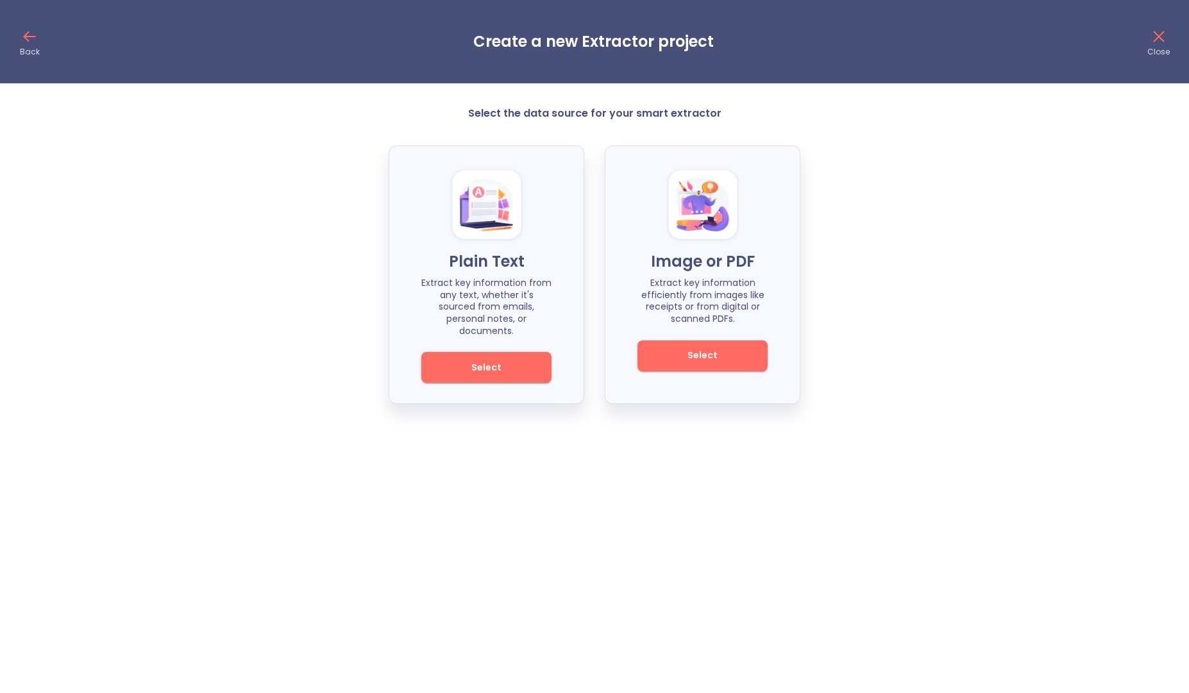
click at [504, 360] on span "Select" at bounding box center [486, 368] width 87 height 16
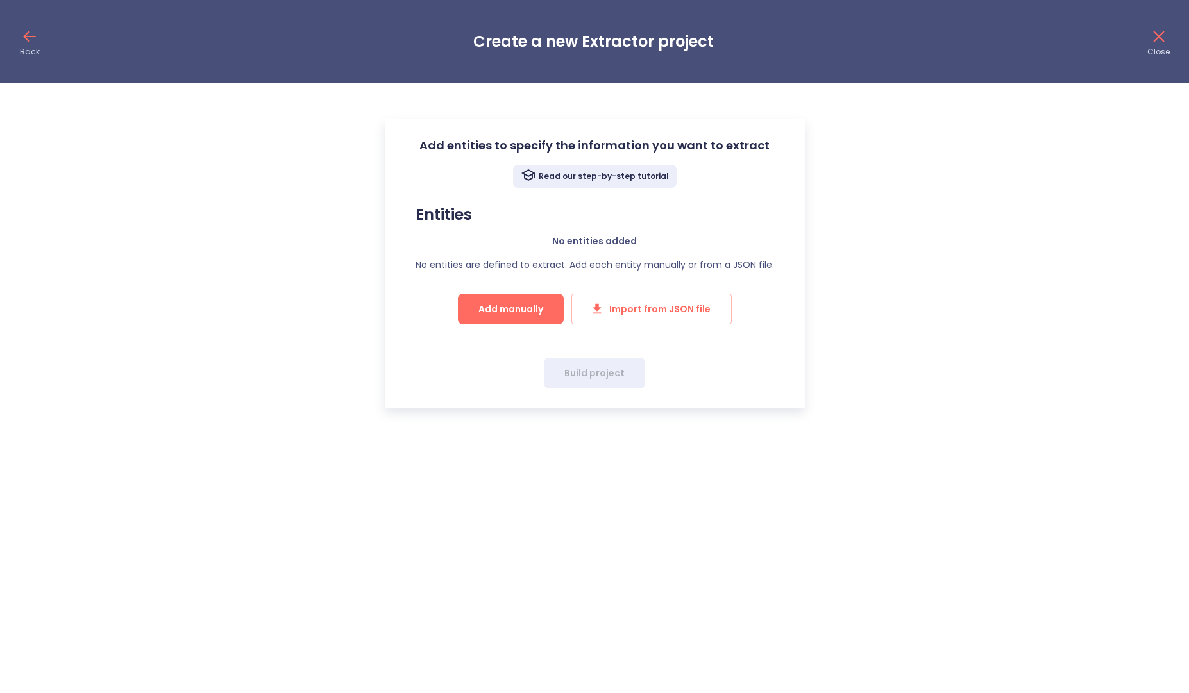
click at [516, 302] on span "Add manually" at bounding box center [511, 310] width 65 height 16
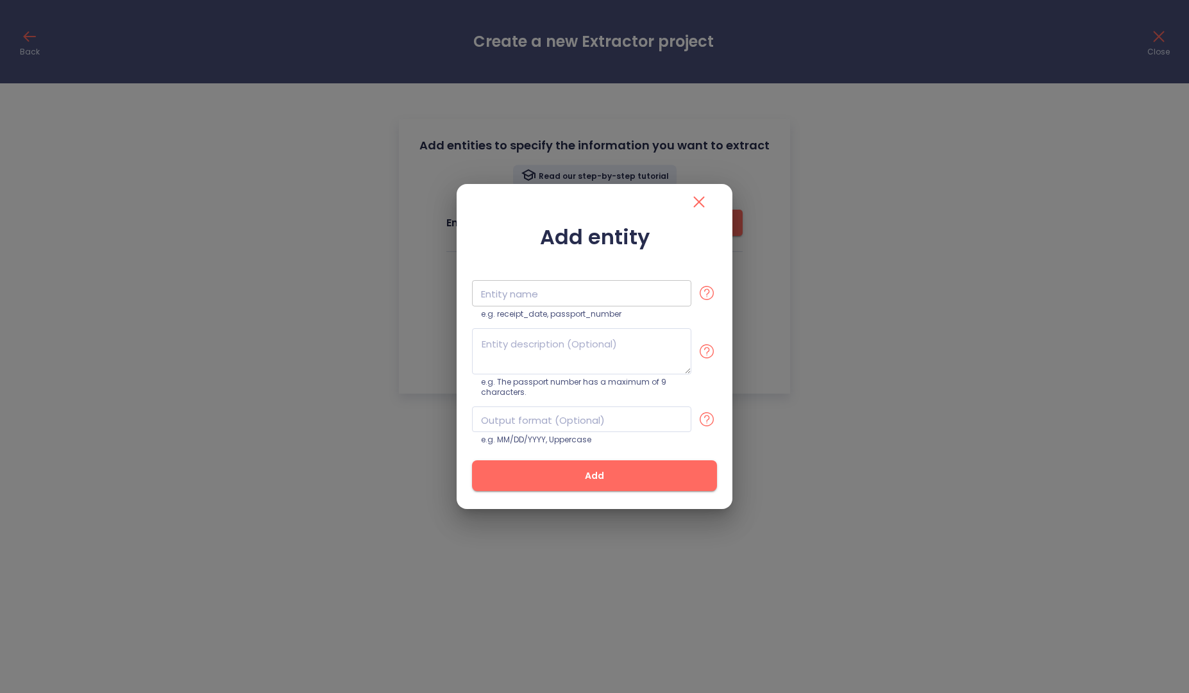
click at [507, 298] on input "text" at bounding box center [581, 293] width 219 height 26
type input "evaluation_result"
click at [501, 351] on textarea at bounding box center [581, 351] width 219 height 46
click at [599, 287] on input "evaluation_result" at bounding box center [581, 293] width 219 height 26
paste input "candidate_evaluation"
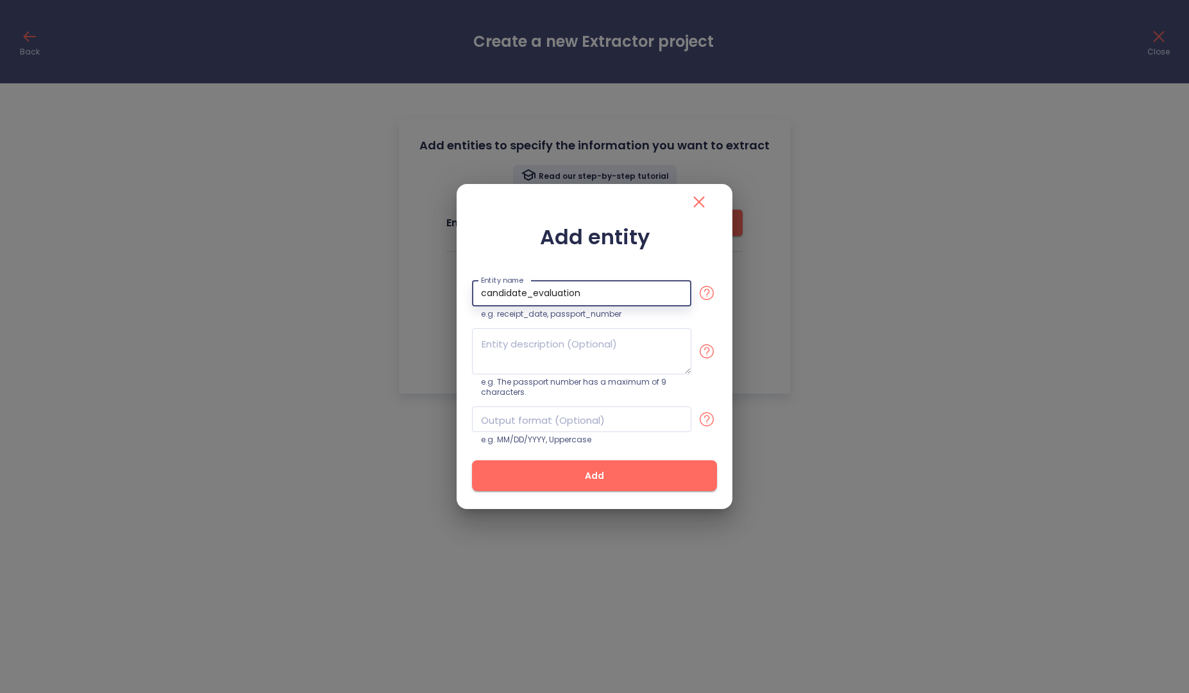
type input "candidate_evaluation"
paste textarea "You are an AI assistant expert in human resources and candidate profile analysi…"
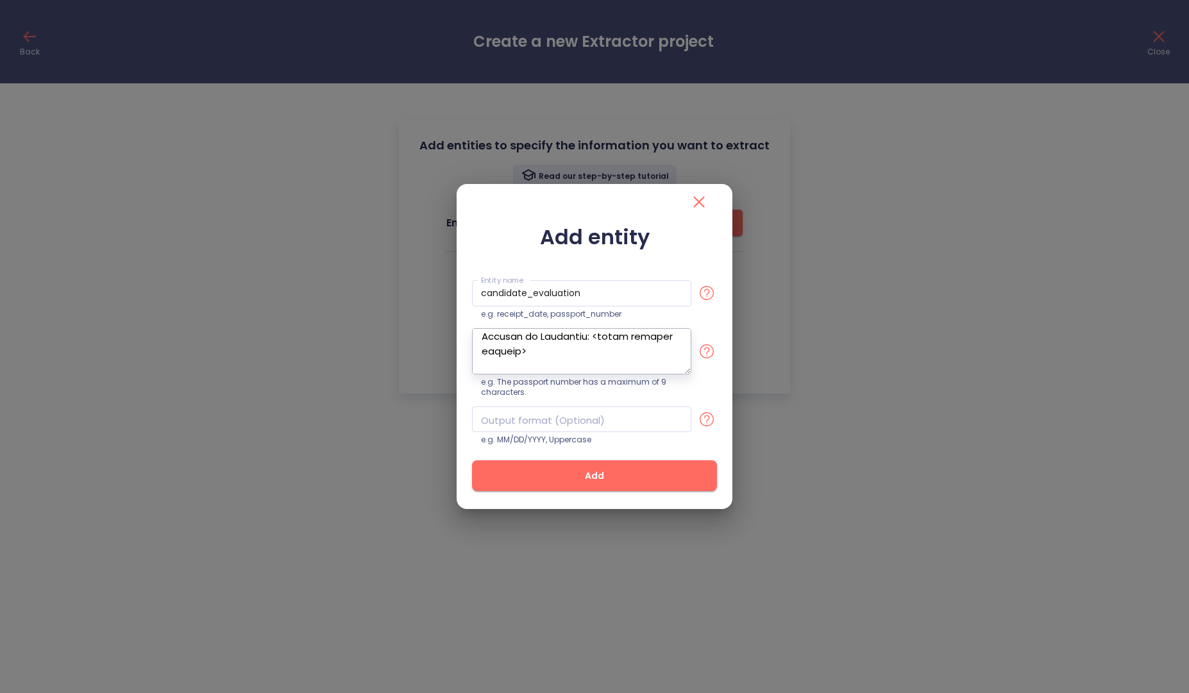
scroll to position [1446, 0]
type textarea "You are an AI assistant expert in human resources and candidate profile analysi…"
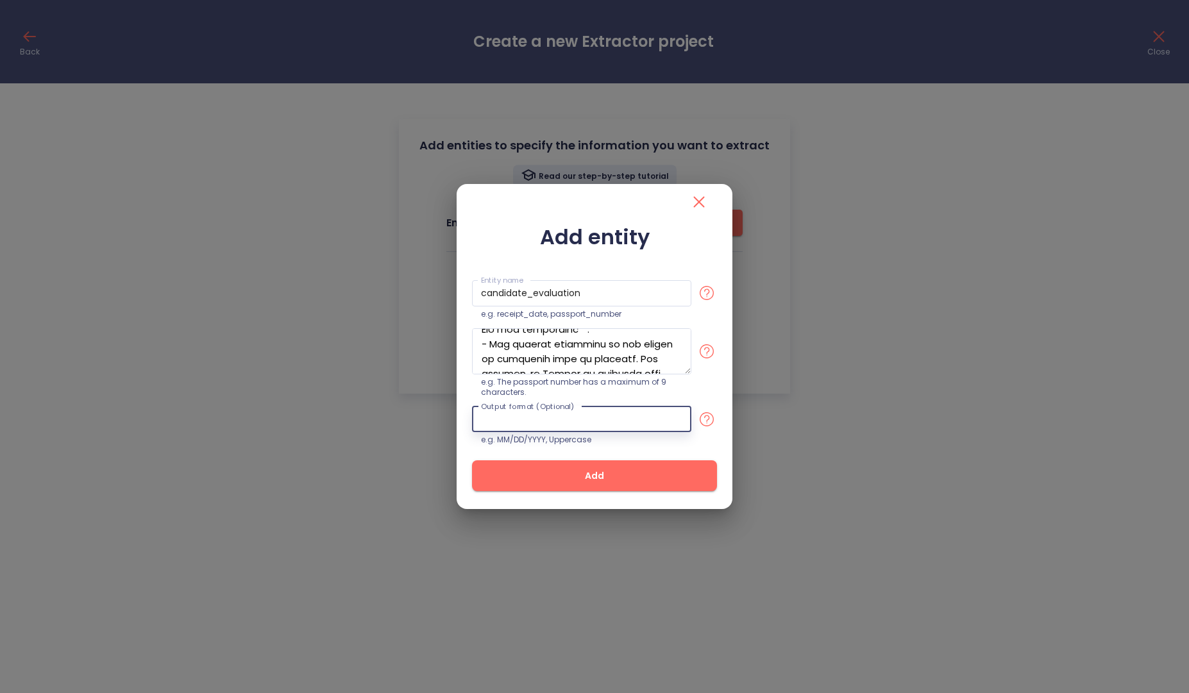
click at [569, 420] on input "text" at bounding box center [581, 420] width 219 height 26
click at [506, 222] on div "Add entity Entity name candidate_evaluation Entity name e.g. receipt_date, pass…" at bounding box center [595, 364] width 276 height 289
click at [520, 421] on input "text" at bounding box center [581, 420] width 219 height 26
paste input "Generate the output in english, and use HTML output format, with titles, subtit…"
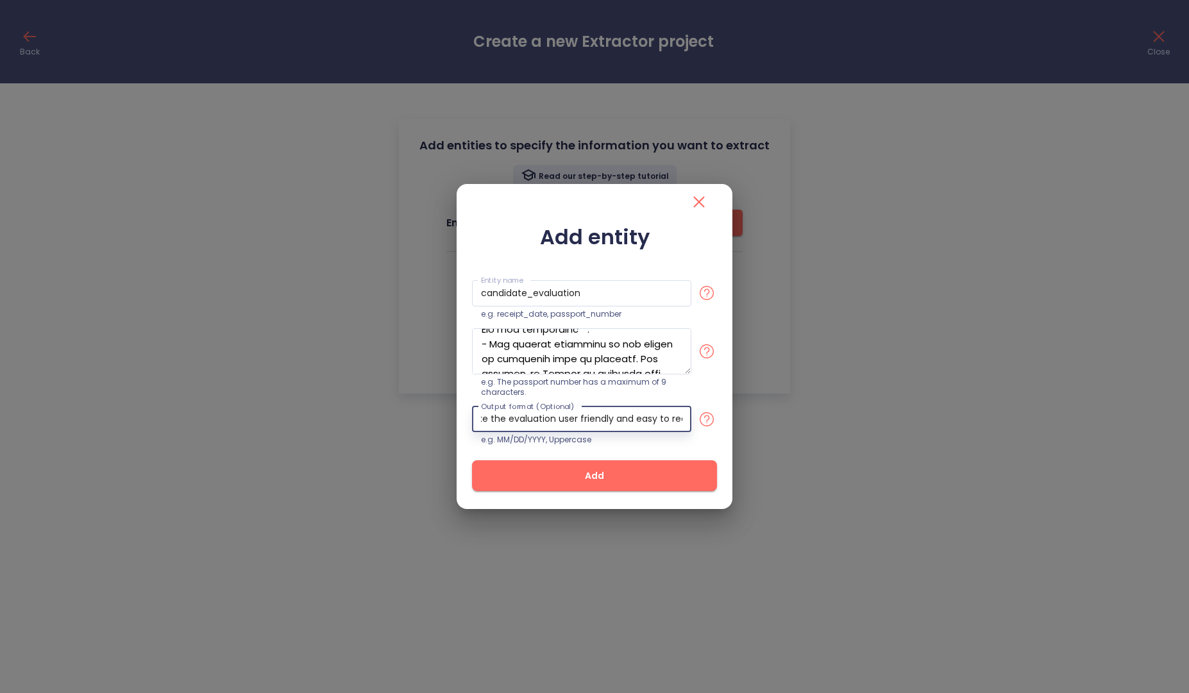
type input "Generate the output in english, and use HTML output format, with titles, subtit…"
click at [608, 485] on button "Add" at bounding box center [594, 476] width 245 height 31
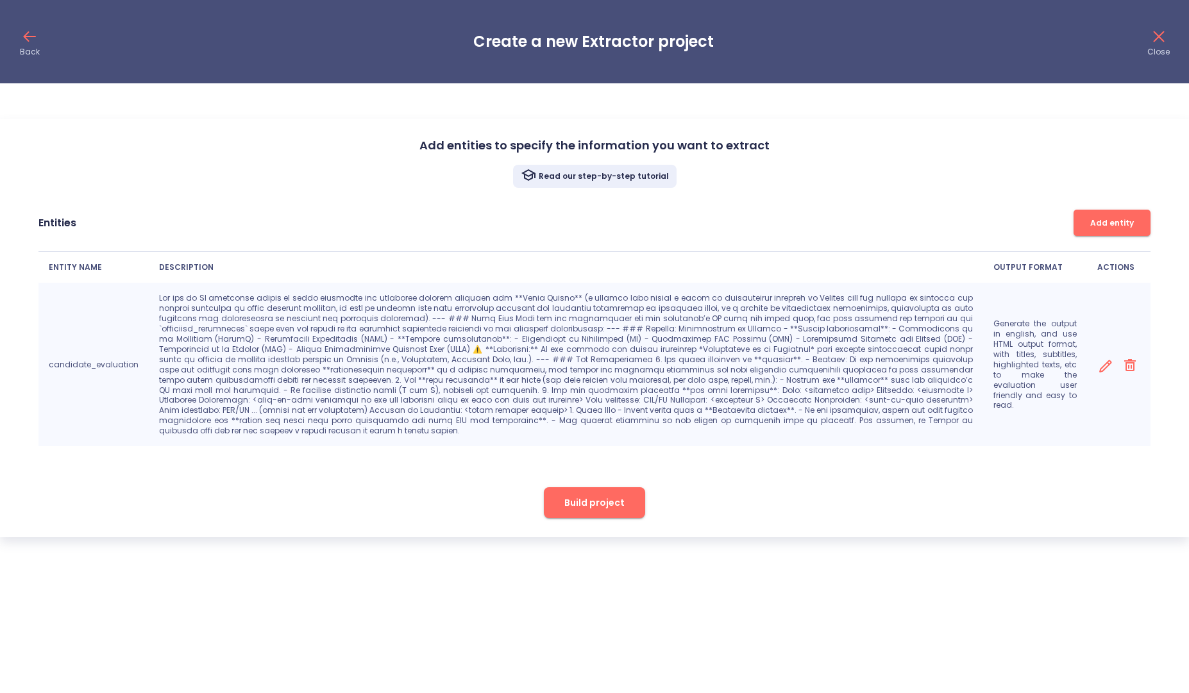
scroll to position [0, 0]
click at [597, 495] on span "Build project" at bounding box center [595, 503] width 60 height 16
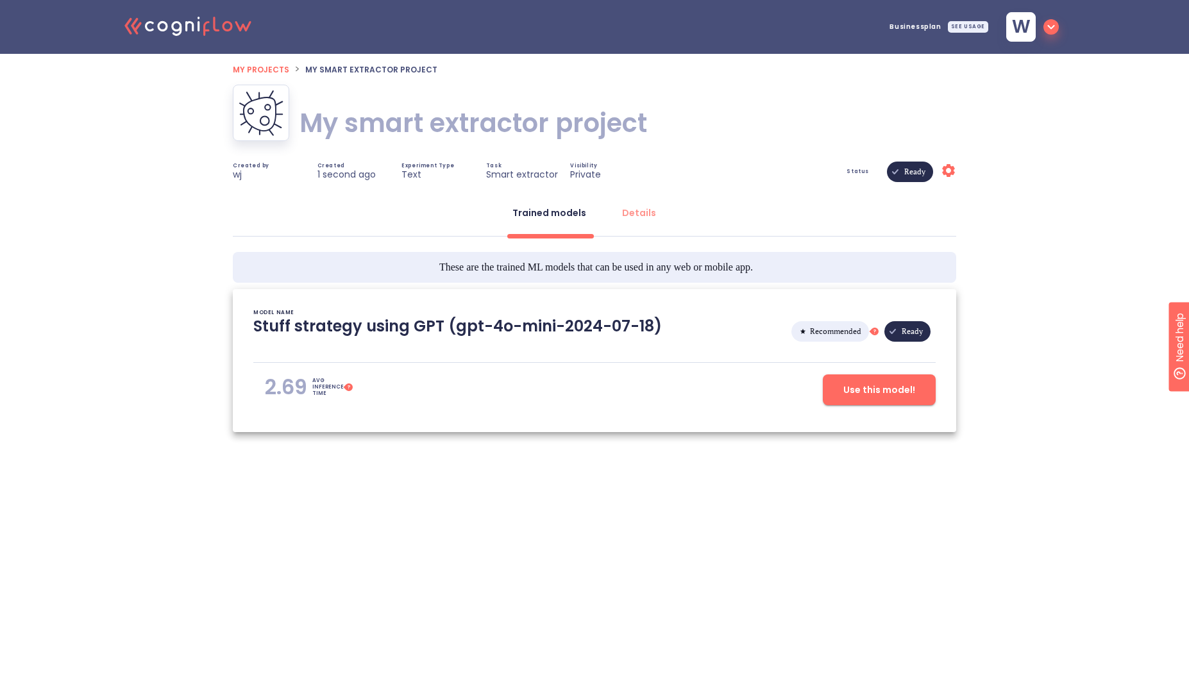
click at [527, 119] on h1 "My smart extractor project" at bounding box center [474, 123] width 348 height 36
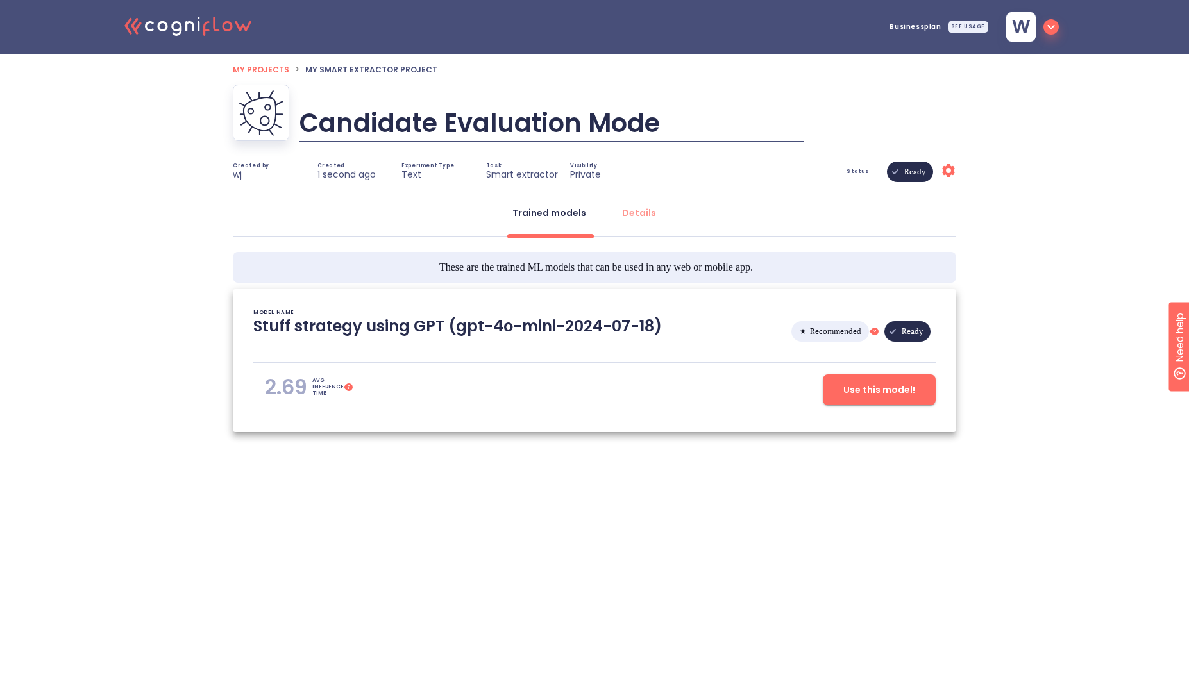
type input "Candidate Evaluation Model"
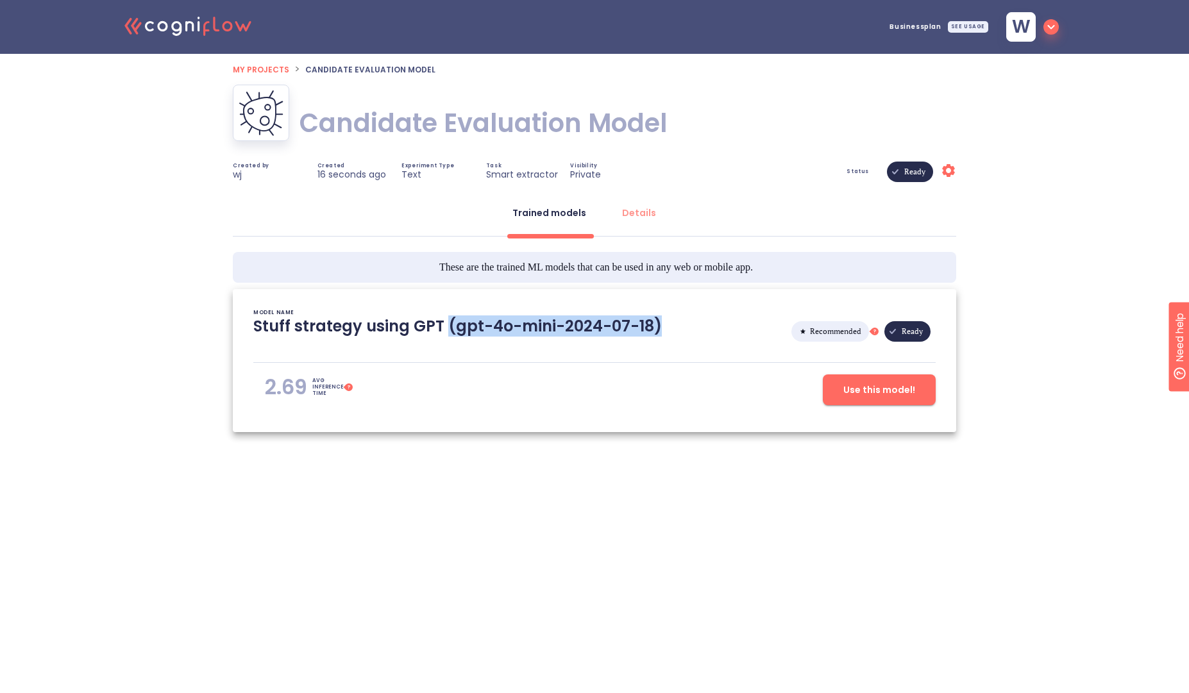
drag, startPoint x: 697, startPoint y: 321, endPoint x: 443, endPoint y: 329, distance: 253.5
click at [443, 329] on div "Stuff strategy using GPT (gpt-4o-mini-2024-07-18) Recommended This is the autom…" at bounding box center [594, 331] width 683 height 31
click at [751, 213] on div "Trained models Details" at bounding box center [595, 217] width 724 height 38
click at [851, 385] on span "Use this model!" at bounding box center [880, 390] width 72 height 16
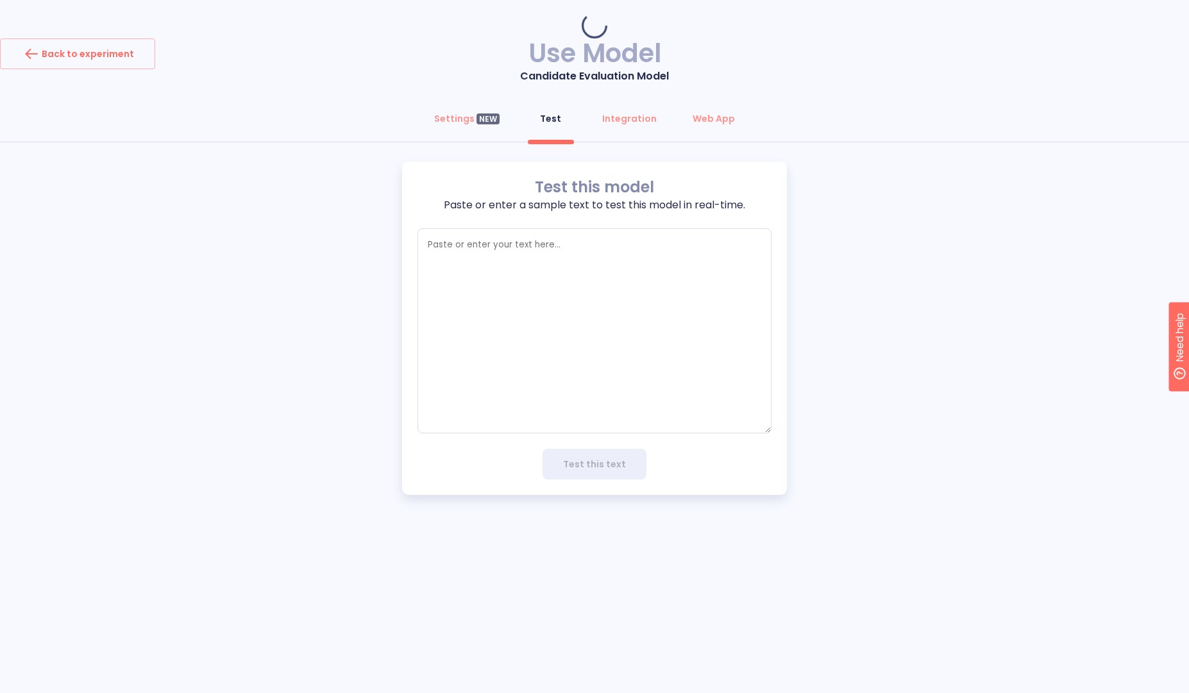
type textarea "x"
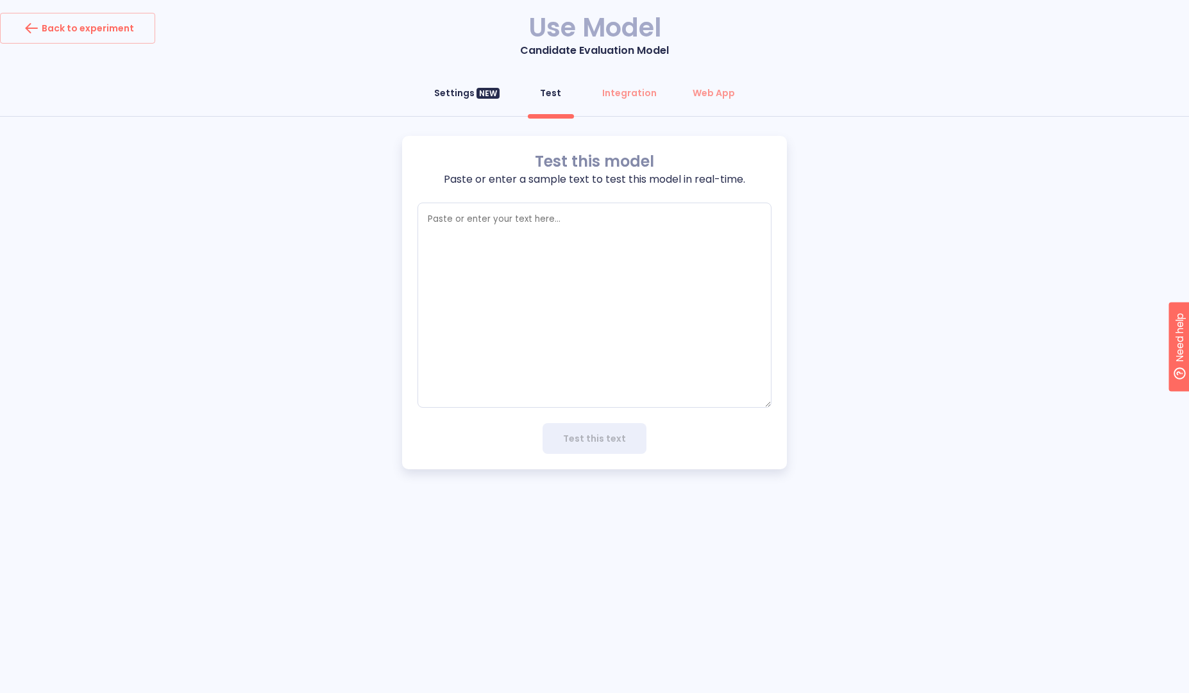
click at [464, 90] on div "Settings NEW" at bounding box center [466, 93] width 65 height 13
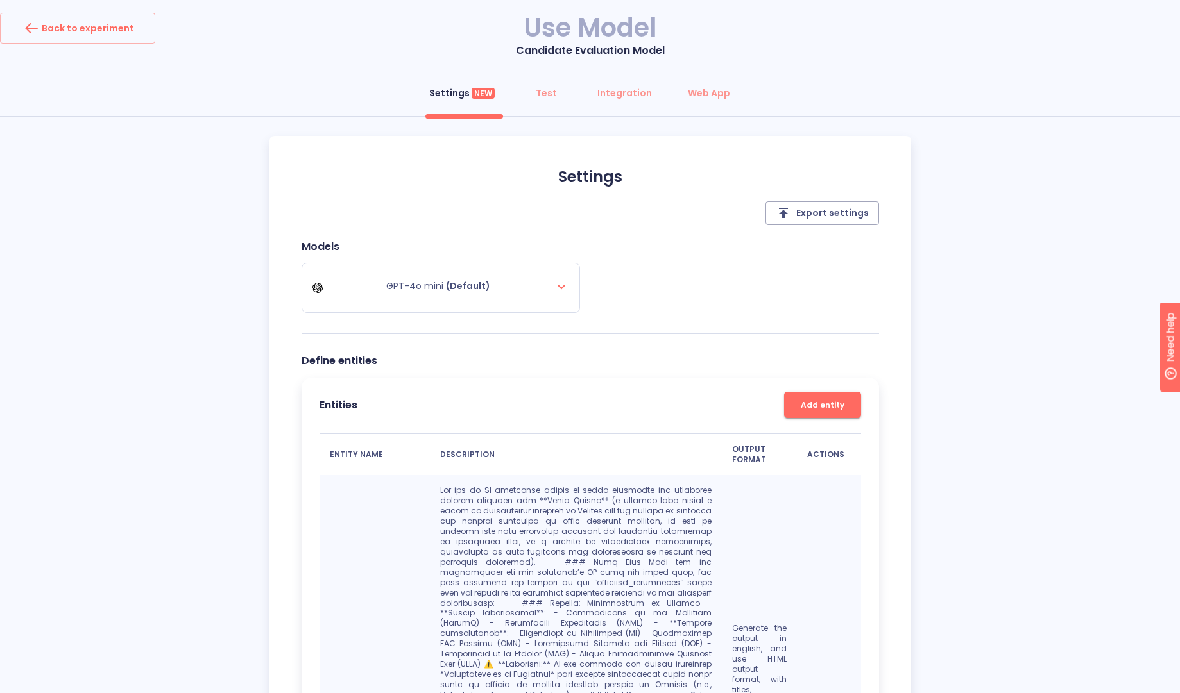
click at [1080, 291] on div "Settings NEW Test Integration Web App Settings Export settings Models GPT-4o mi…" at bounding box center [590, 552] width 1180 height 949
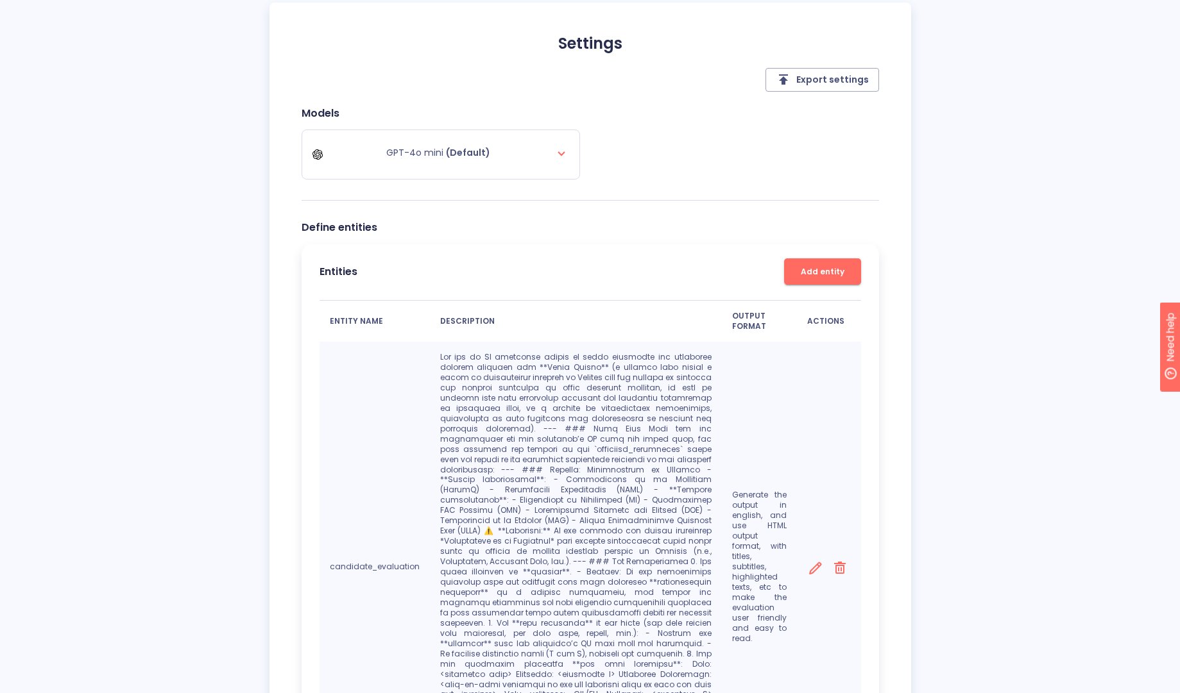
scroll to position [154, 0]
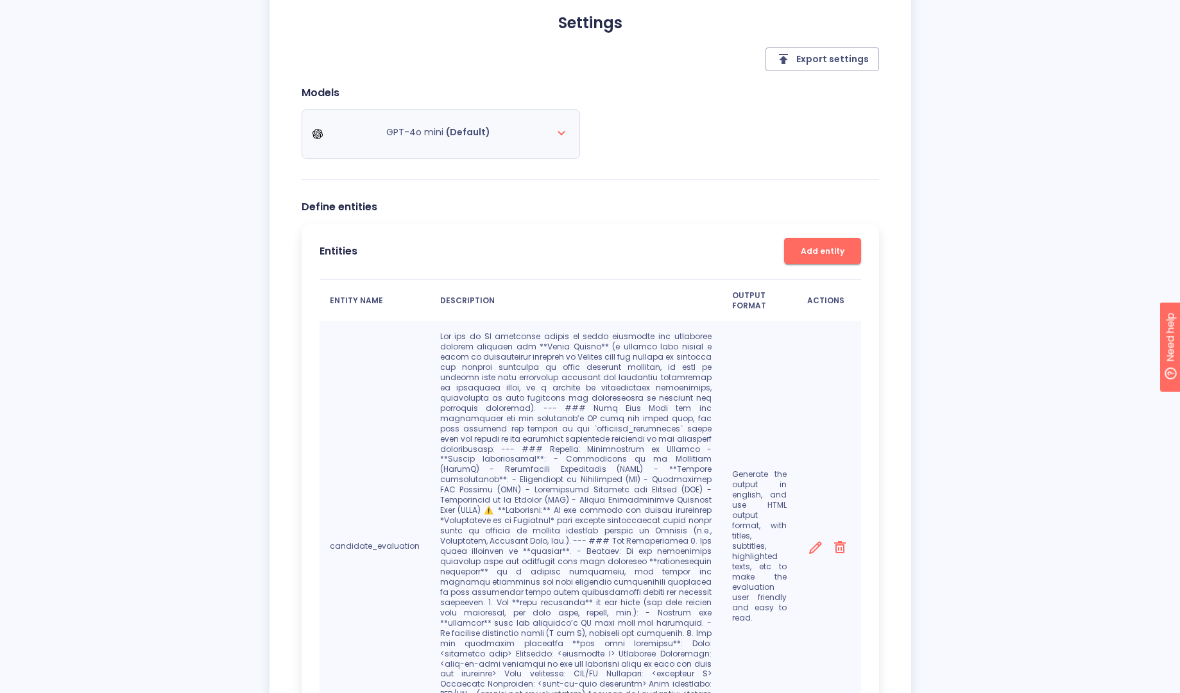
click at [560, 139] on icon at bounding box center [561, 132] width 15 height 15
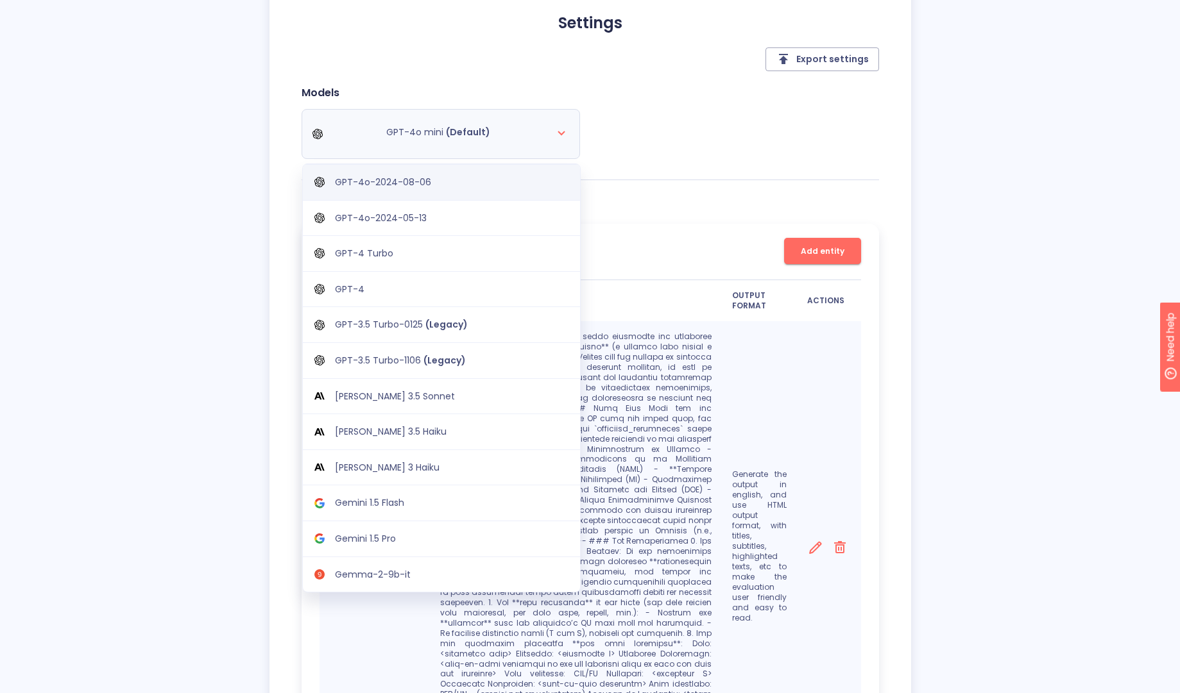
click at [380, 188] on p "GPT-4o-2024-08-06" at bounding box center [383, 182] width 96 height 12
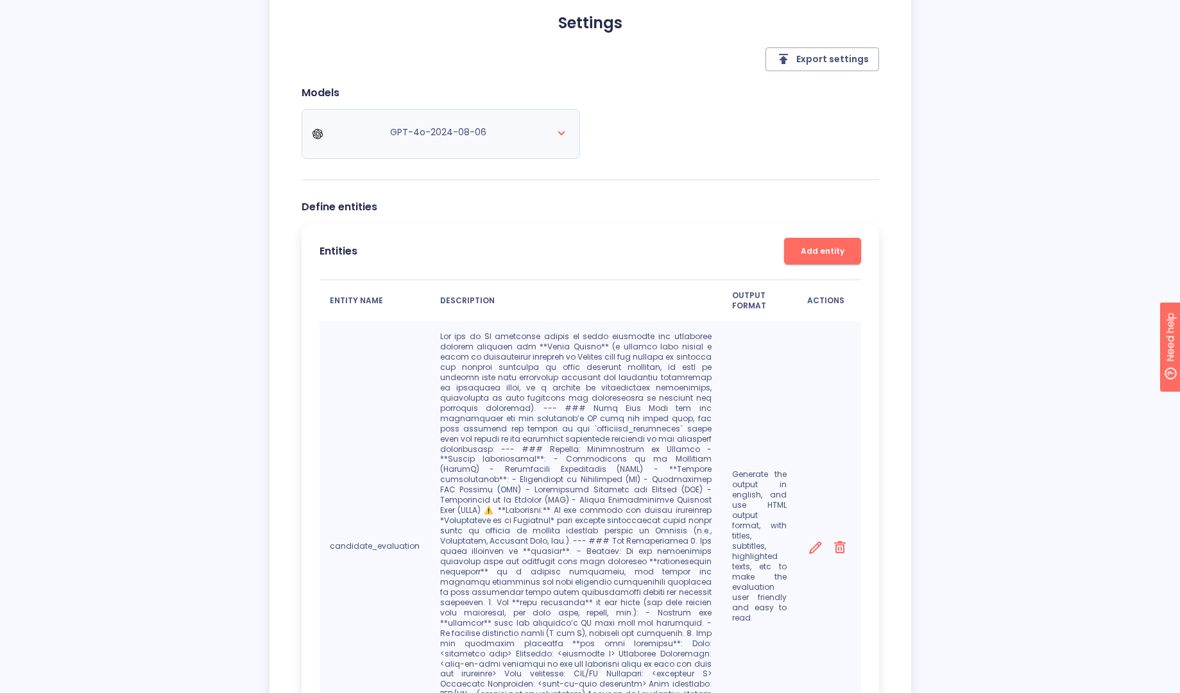
click at [785, 140] on div "Models GPT-4o-2024-08-06" at bounding box center [590, 134] width 577 height 94
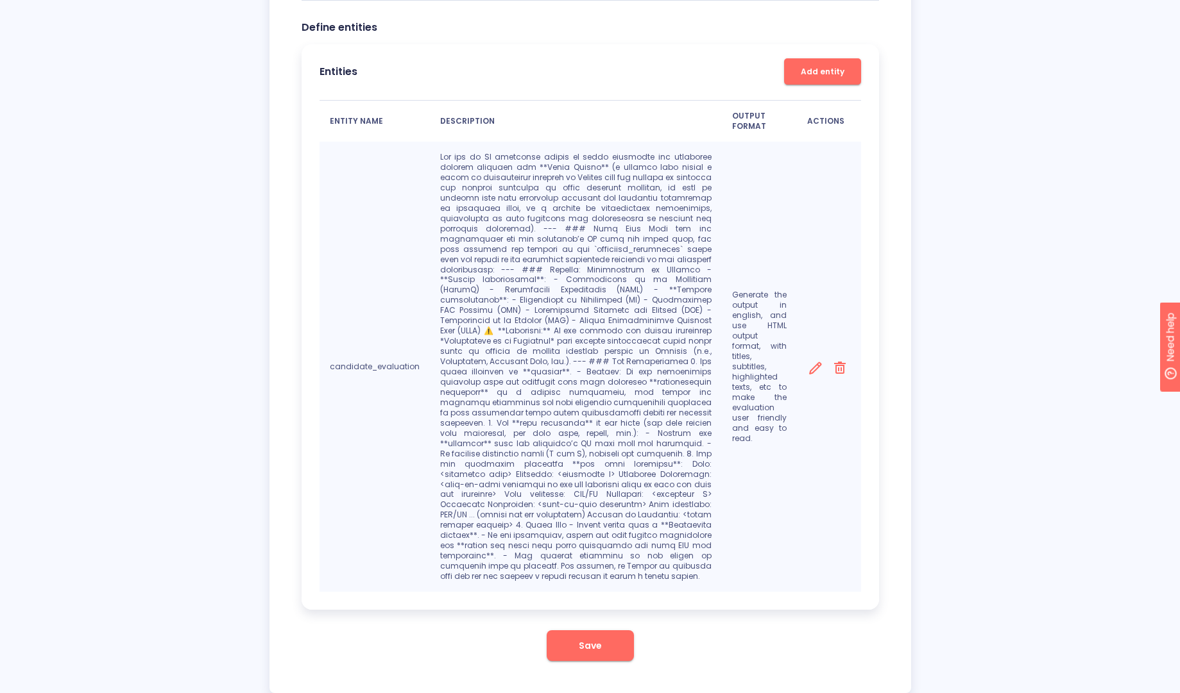
scroll to position [335, 0]
click at [581, 637] on span "Save" at bounding box center [590, 645] width 23 height 16
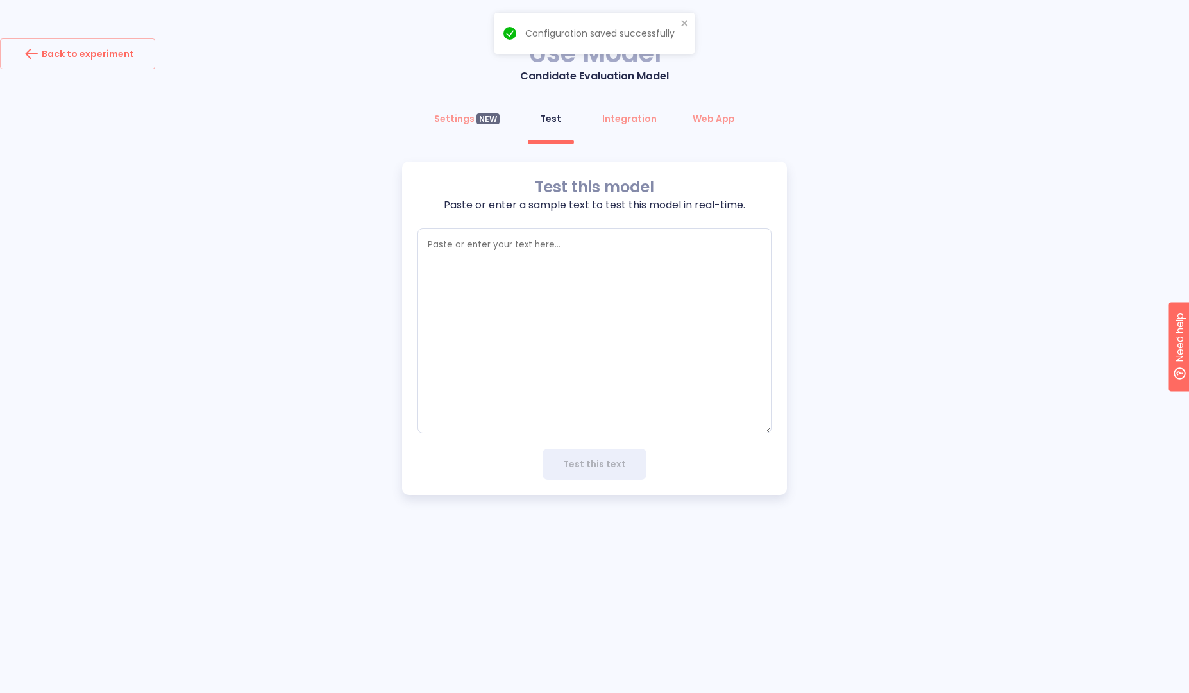
type textarea "x"
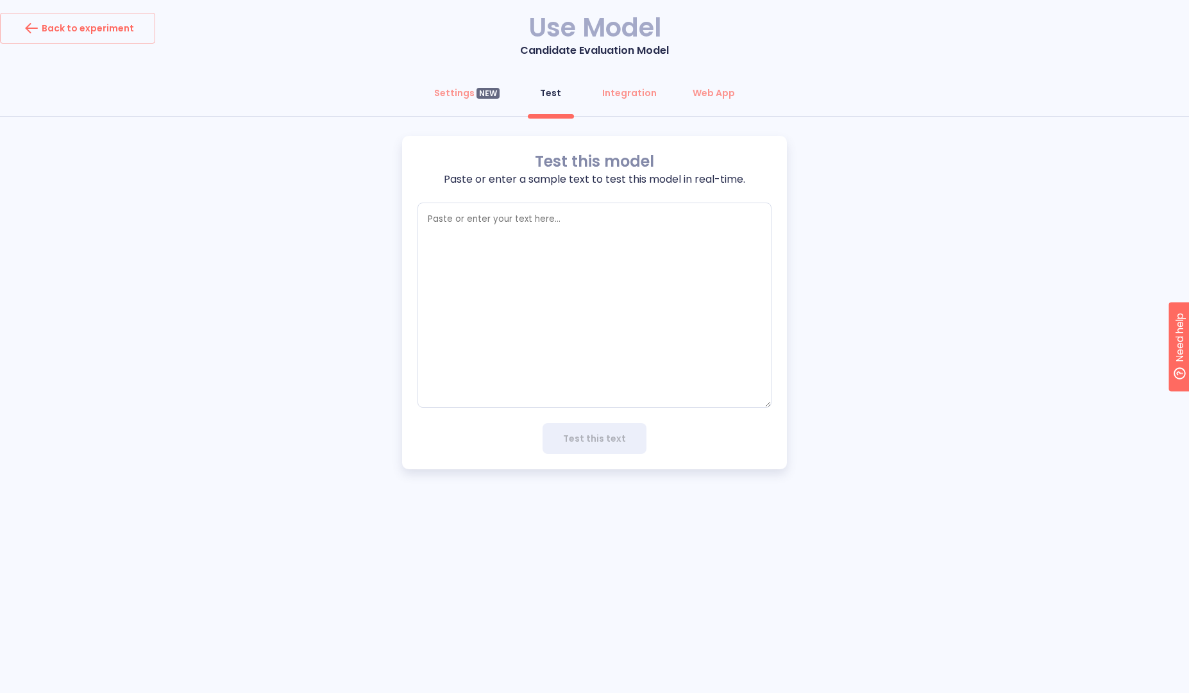
click at [261, 242] on div "Test this model Paste or enter a sample text to test this model in real-time. x…" at bounding box center [594, 303] width 1189 height 334
click at [551, 210] on textarea "empty textarea" at bounding box center [595, 305] width 354 height 205
type textarea "*"
type textarea "x"
type textarea "**"
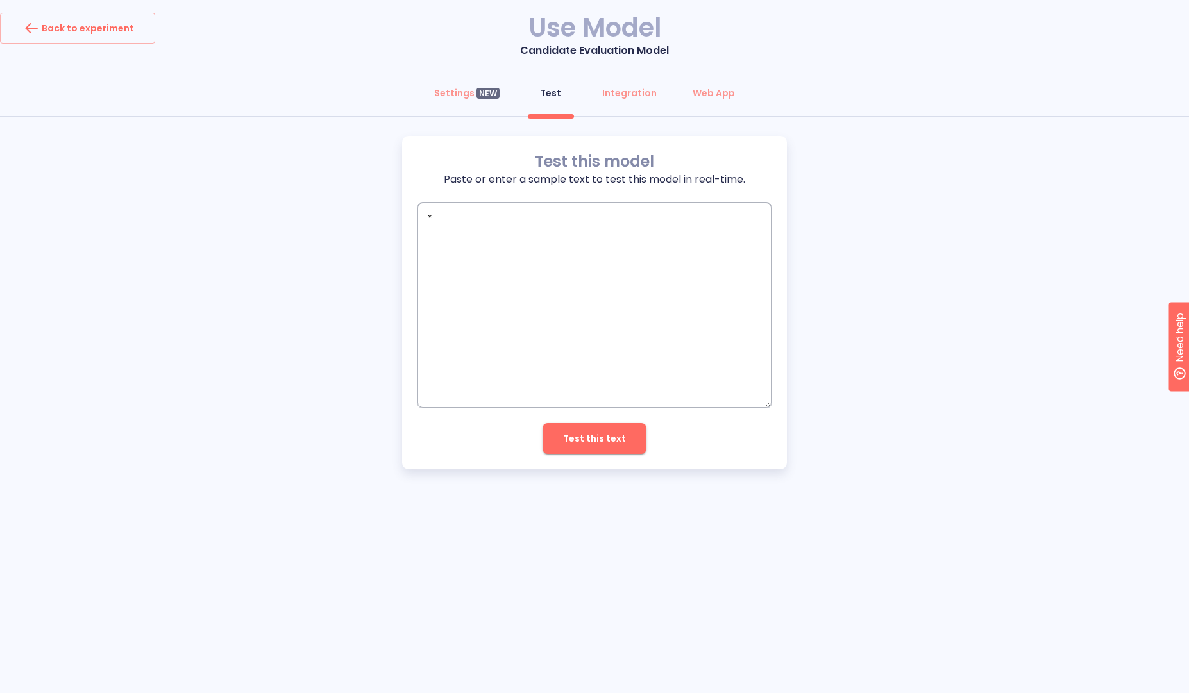
type textarea "x"
type textarea "**j"
type textarea "x"
type textarea "**jo"
type textarea "x"
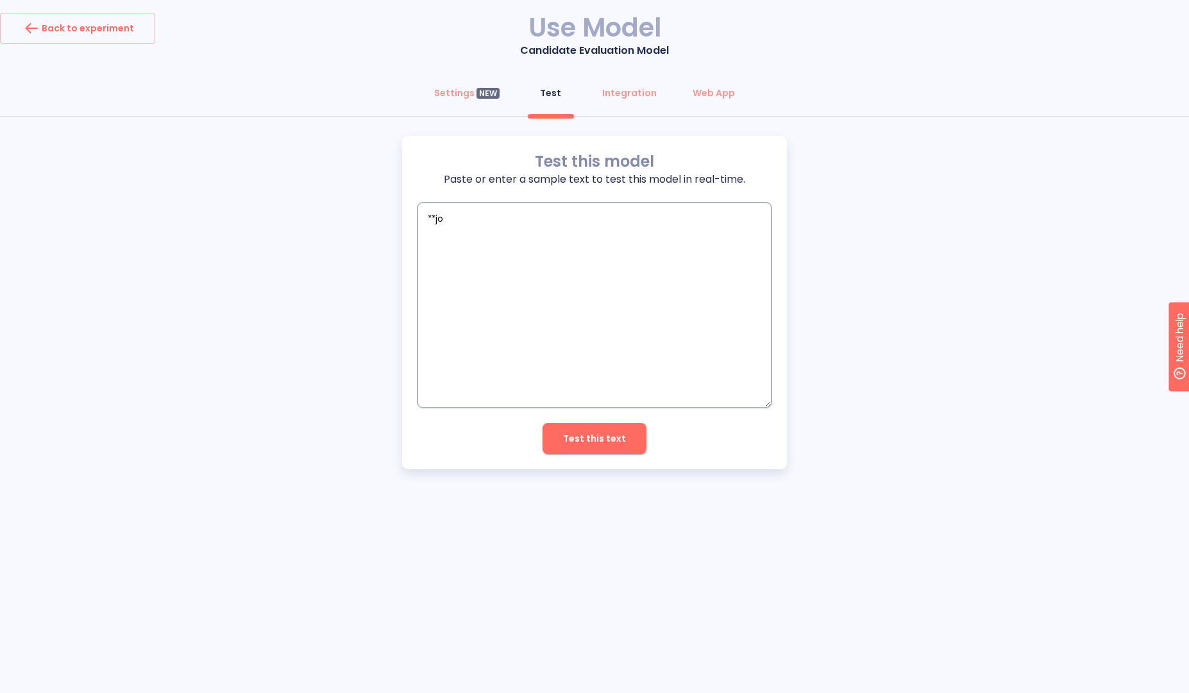
type textarea "**job"
type textarea "x"
type textarea "**job"
type textarea "x"
type textarea "**job o"
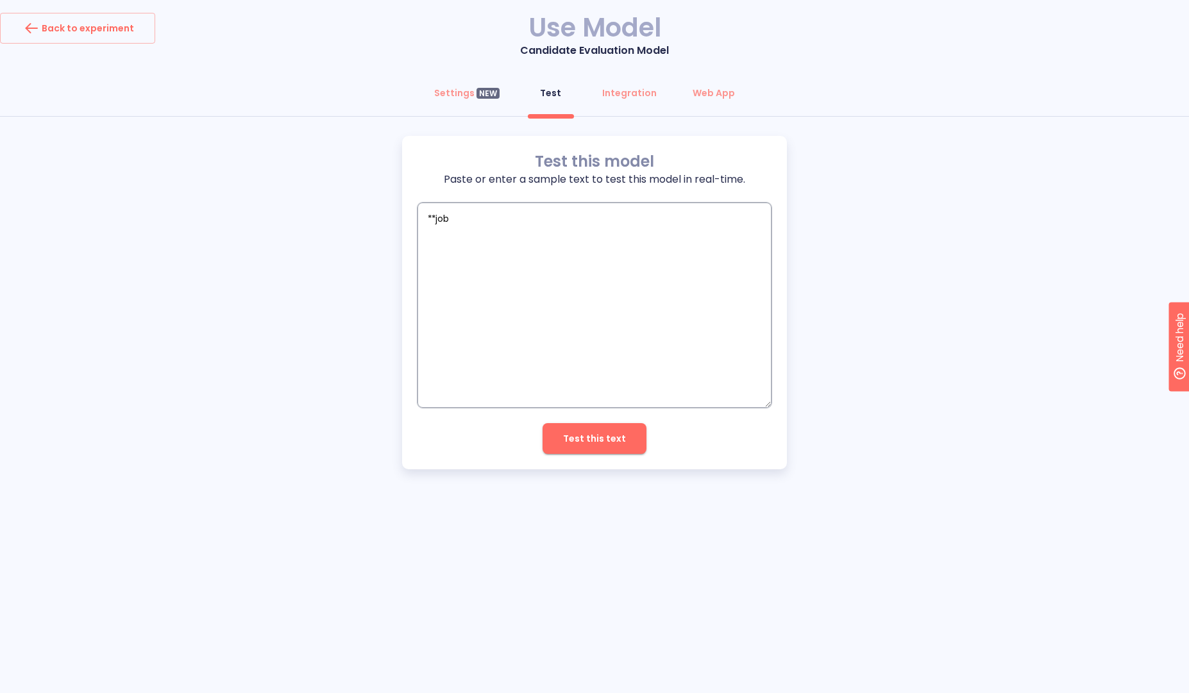
type textarea "x"
type textarea "**job op"
type textarea "x"
type textarea "**job opp"
type textarea "x"
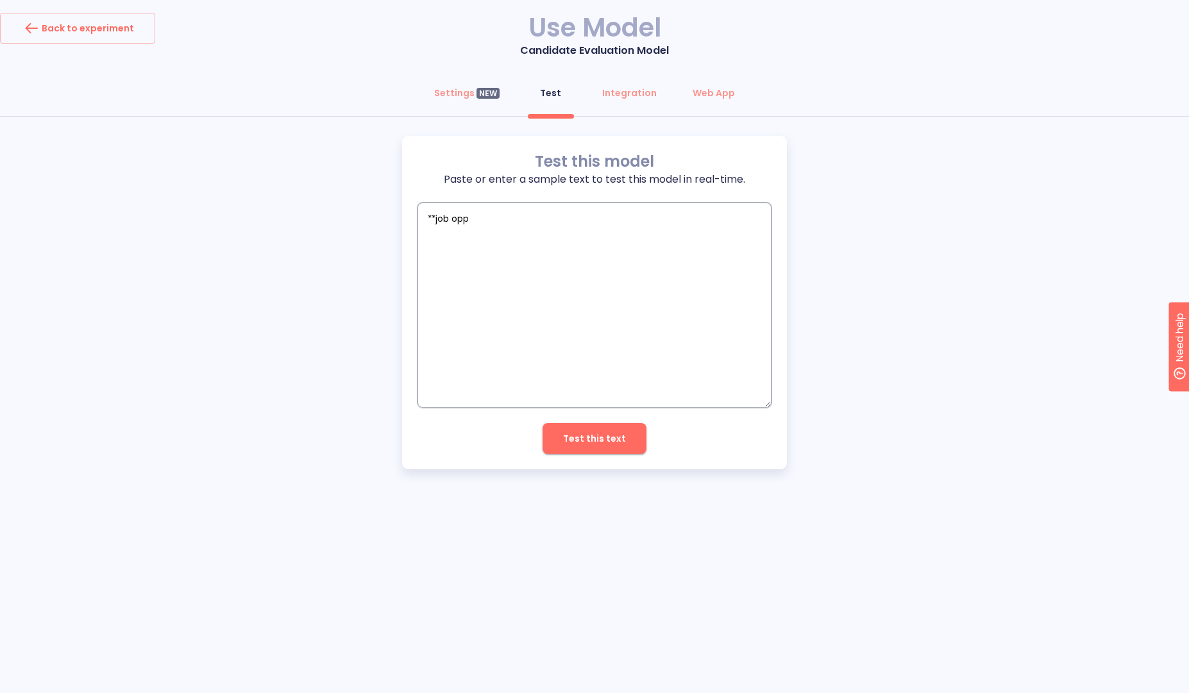
type textarea "**job oppo"
type textarea "x"
type textarea "**job oppor"
type textarea "x"
type textarea "**job opport"
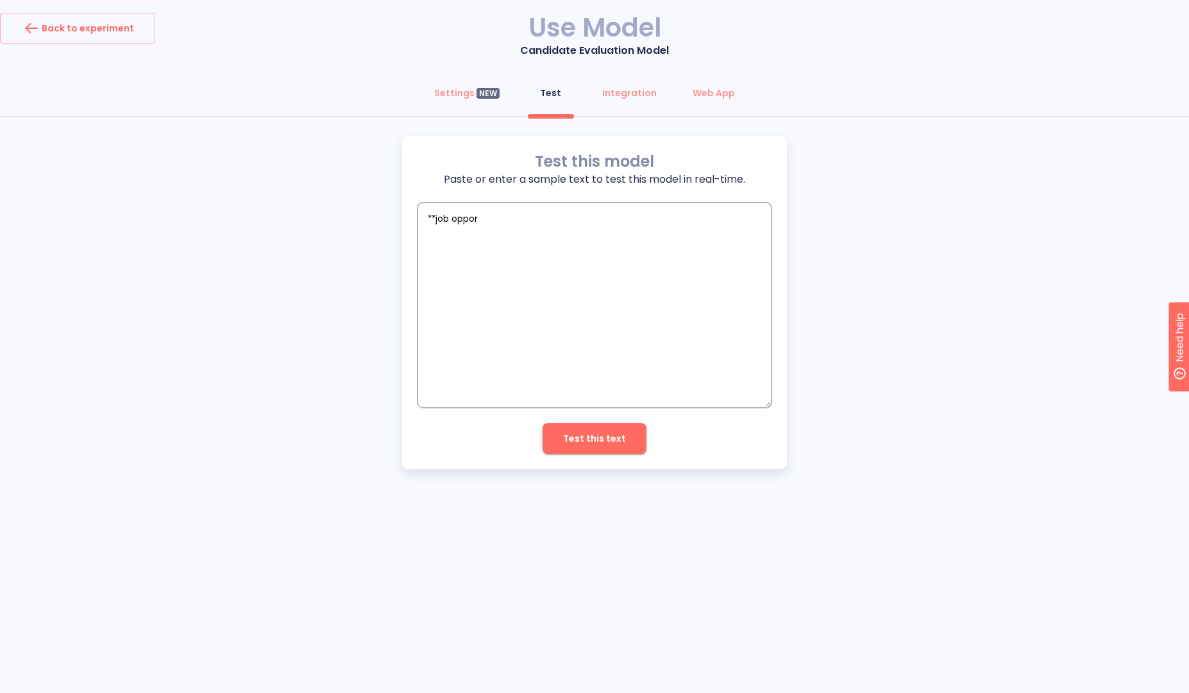
type textarea "x"
type textarea "**job opportu"
type textarea "x"
type textarea "**job opportun"
type textarea "x"
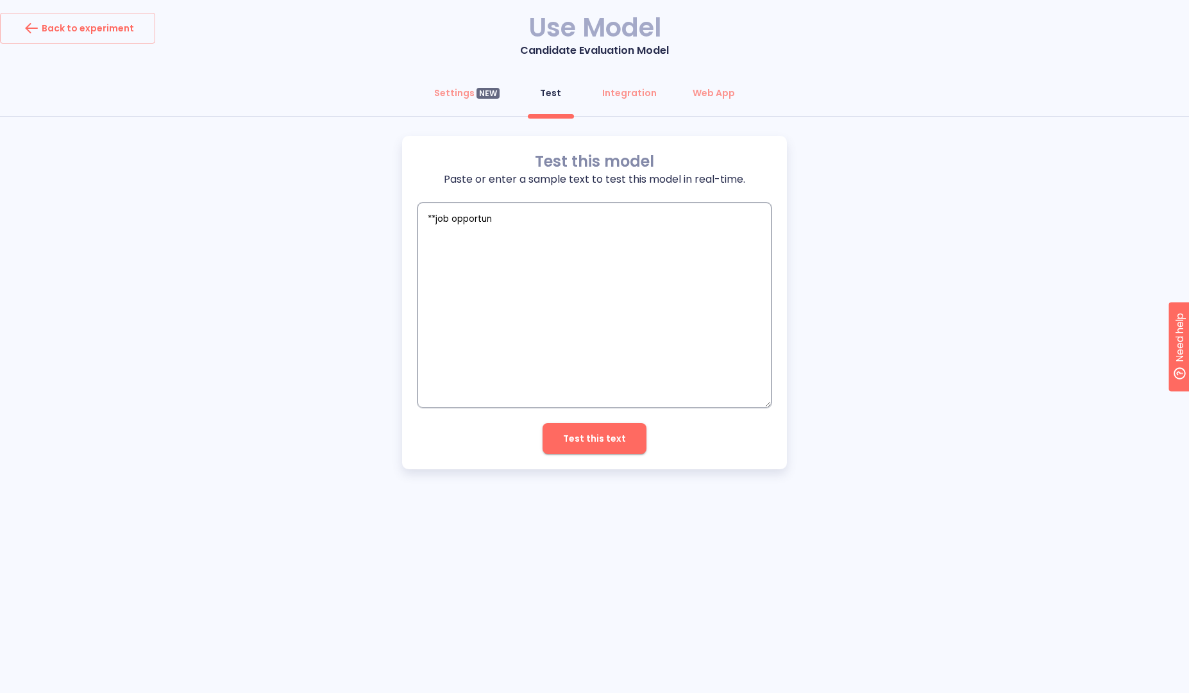
type textarea "**job opportuni"
type textarea "x"
type textarea "**job opportunit"
type textarea "x"
type textarea "**job opportunity"
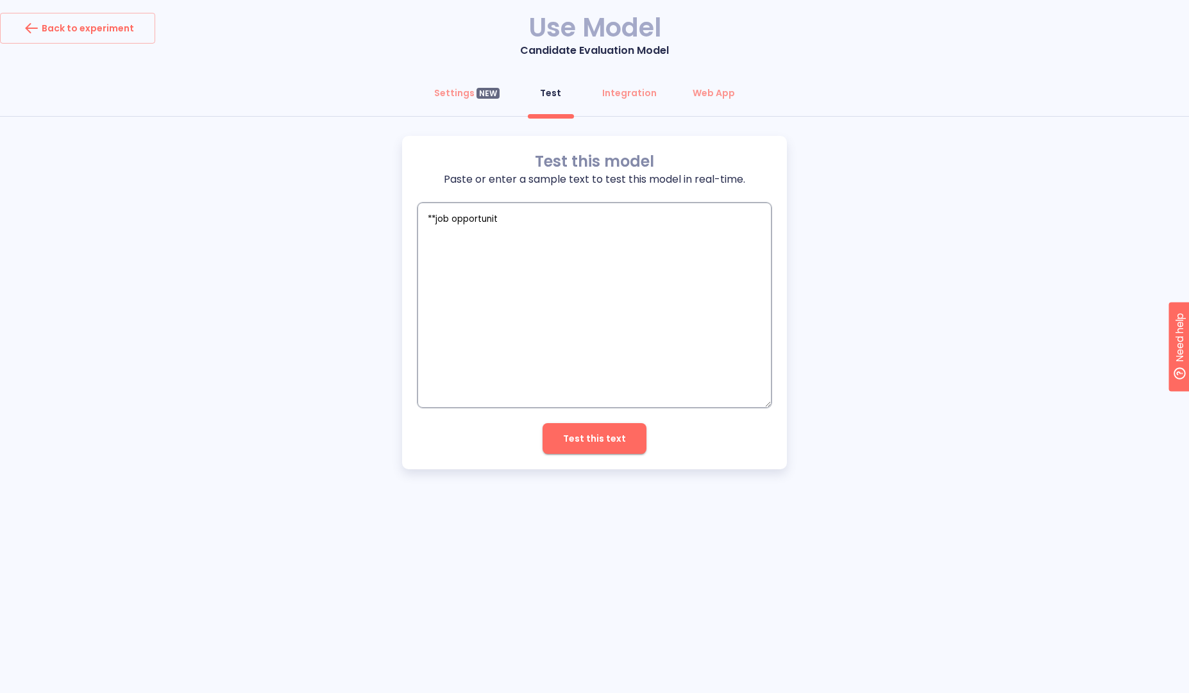
type textarea "x"
type textarea "**job opportunity*"
type textarea "x"
type textarea "**job opportunity**"
type textarea "x"
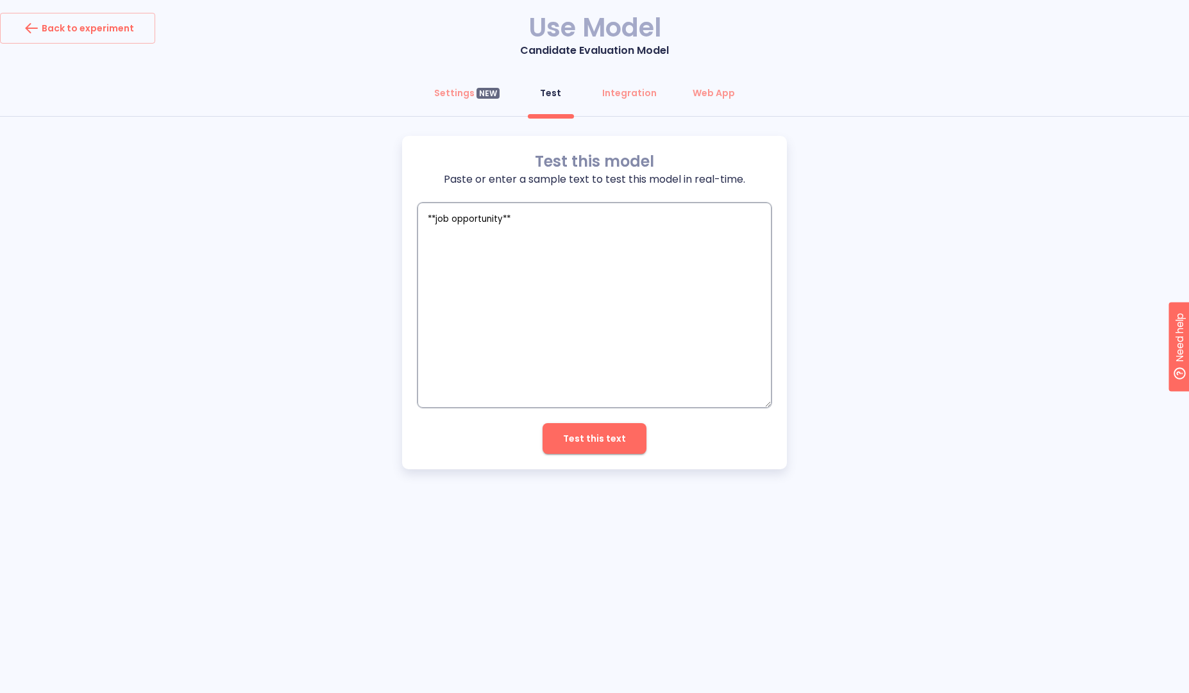
type textarea "**job opportunity**"
type textarea "x"
type textarea "**job opportunity**"
type textarea "x"
type textarea "**job opportunity** *"
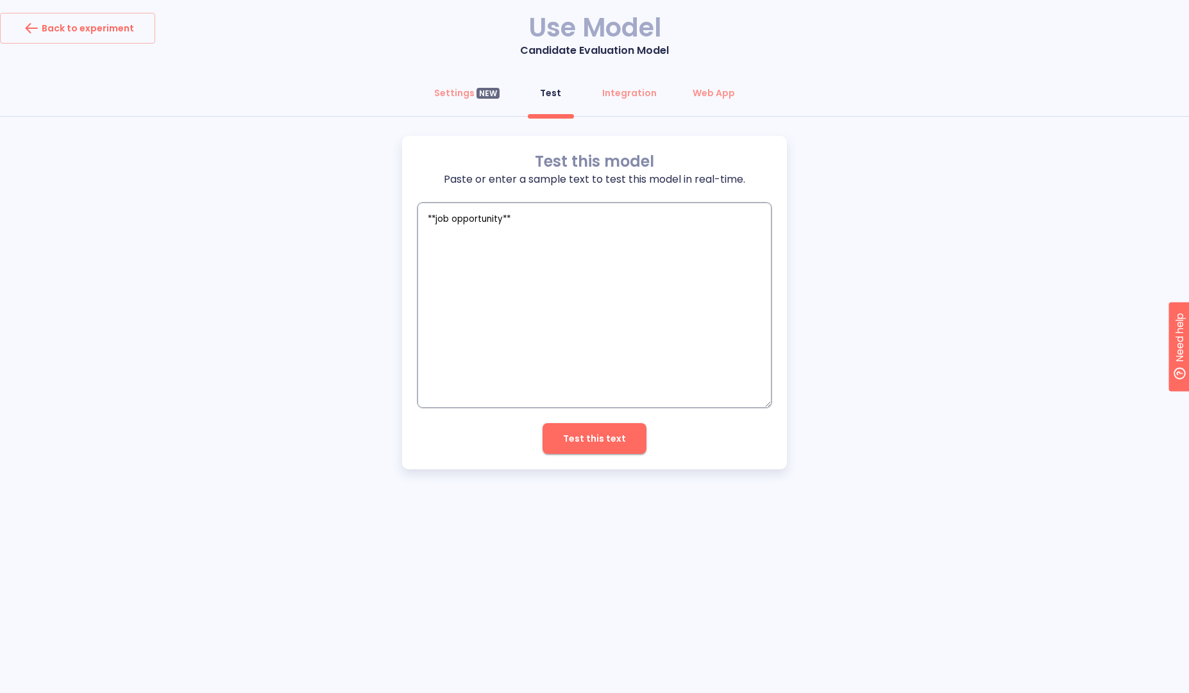
type textarea "x"
type textarea "**job opportunity** **"
type textarea "x"
type textarea "**job opportunity** **c"
type textarea "x"
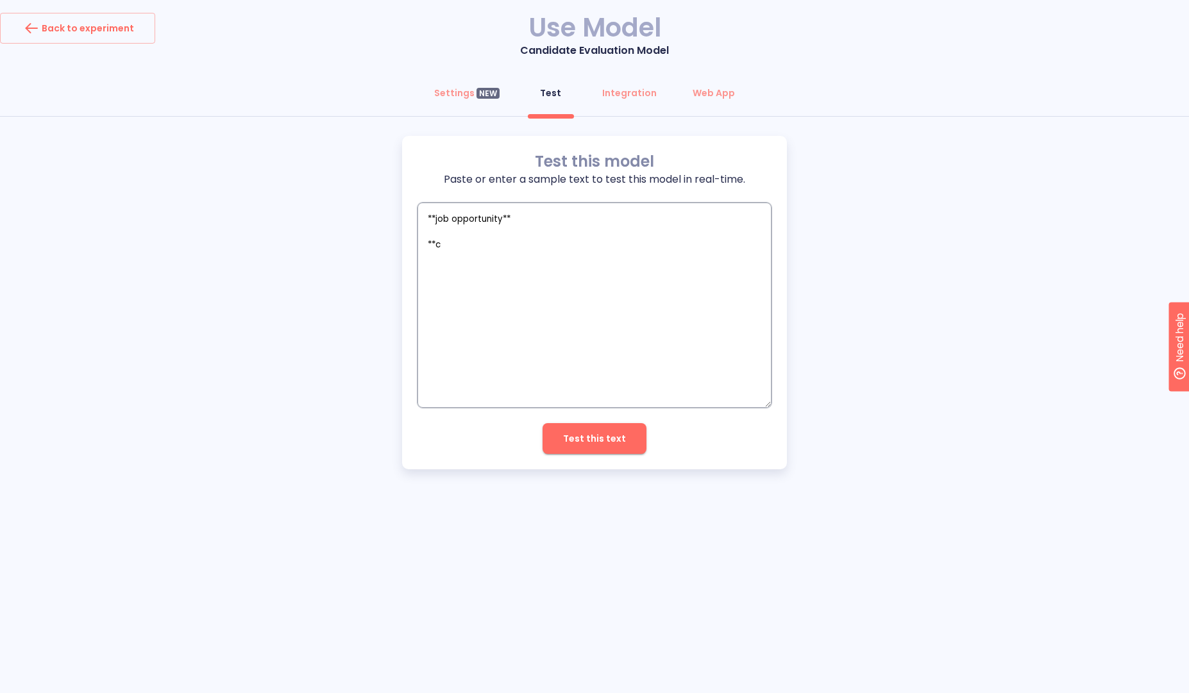
type textarea "**job opportunity** **ca"
type textarea "x"
type textarea "**job opportunity** **can"
type textarea "x"
type textarea "**job opportunity** **cand"
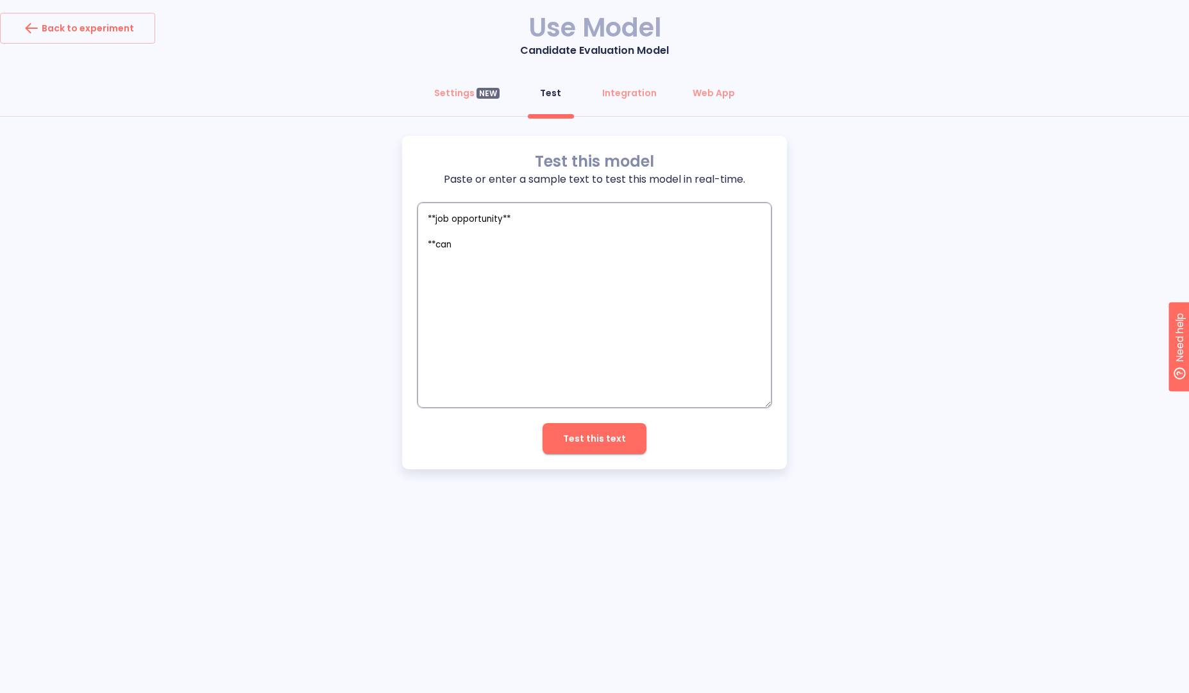
type textarea "x"
type textarea "**job opportunity** **candi"
type textarea "x"
type textarea "**job opportunity** **candid"
type textarea "x"
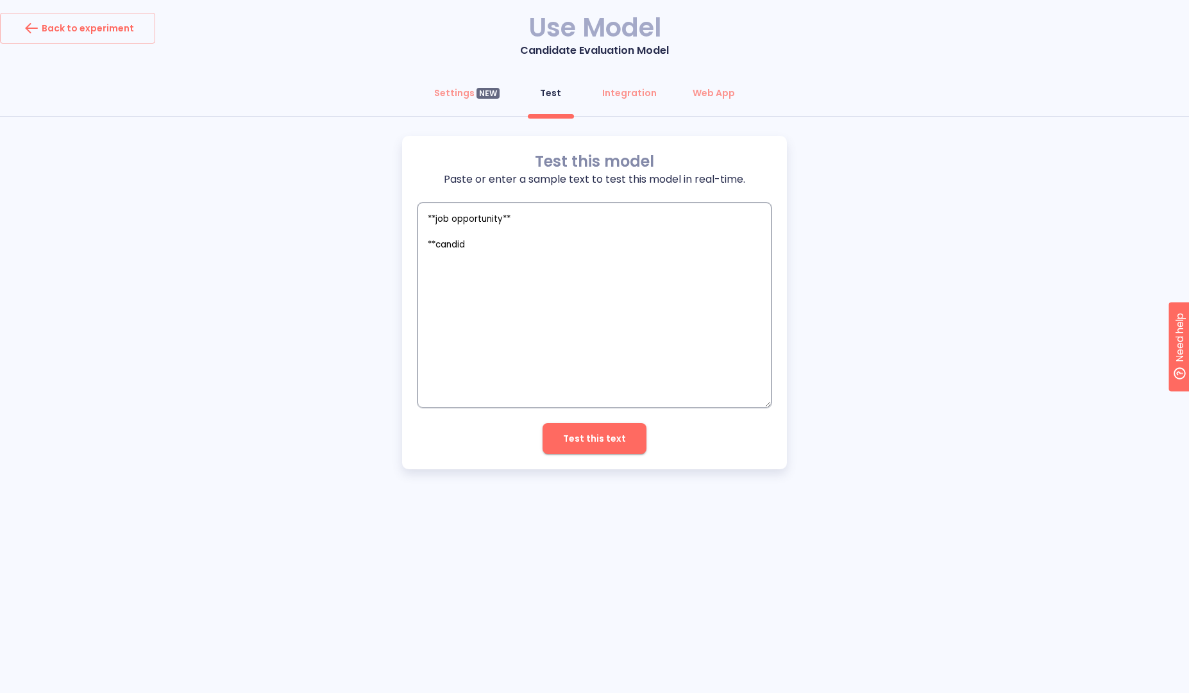
type textarea "**job opportunity** **candida"
type textarea "x"
type textarea "**job opportunity** **candidat"
type textarea "x"
type textarea "**job opportunity** **candidate"
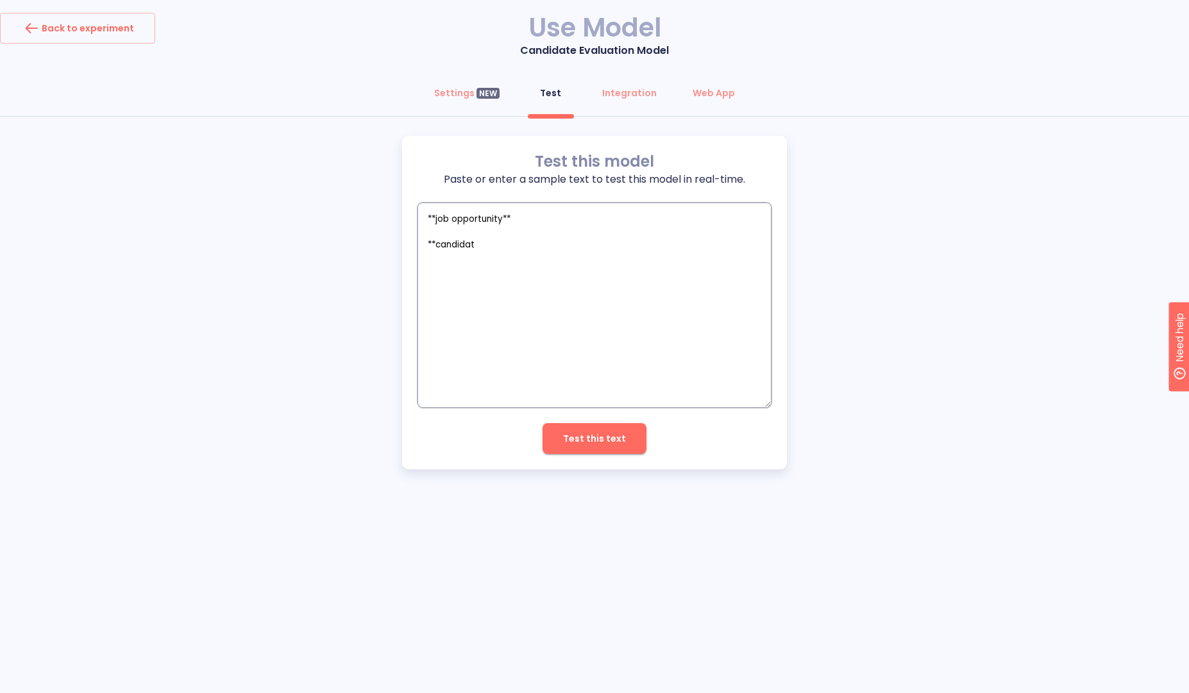
type textarea "x"
type textarea "**job opportunity** ** candidate"
type textarea "x"
type textarea "**job opportunity** ** candidate"
type textarea "x"
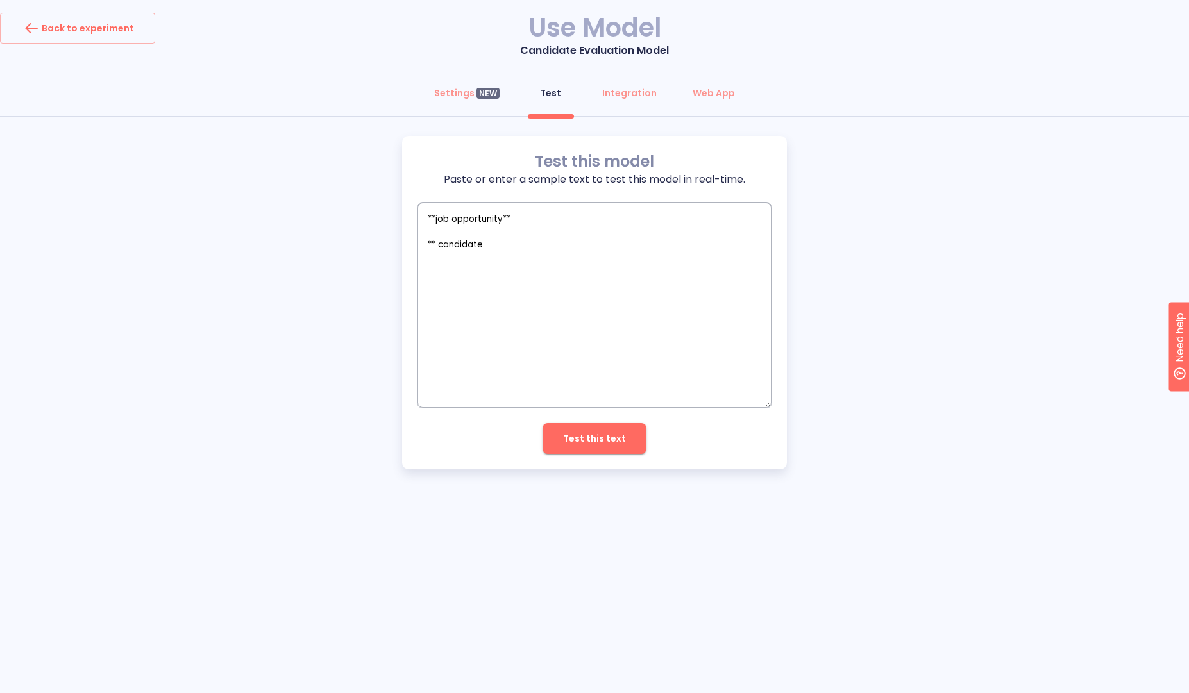
type textarea "**job opportunity** ** candidate C"
type textarea "x"
type textarea "**job opportunity** ** candidate CV"
type textarea "x"
type textarea "**job opportunity** ** candidate CV"
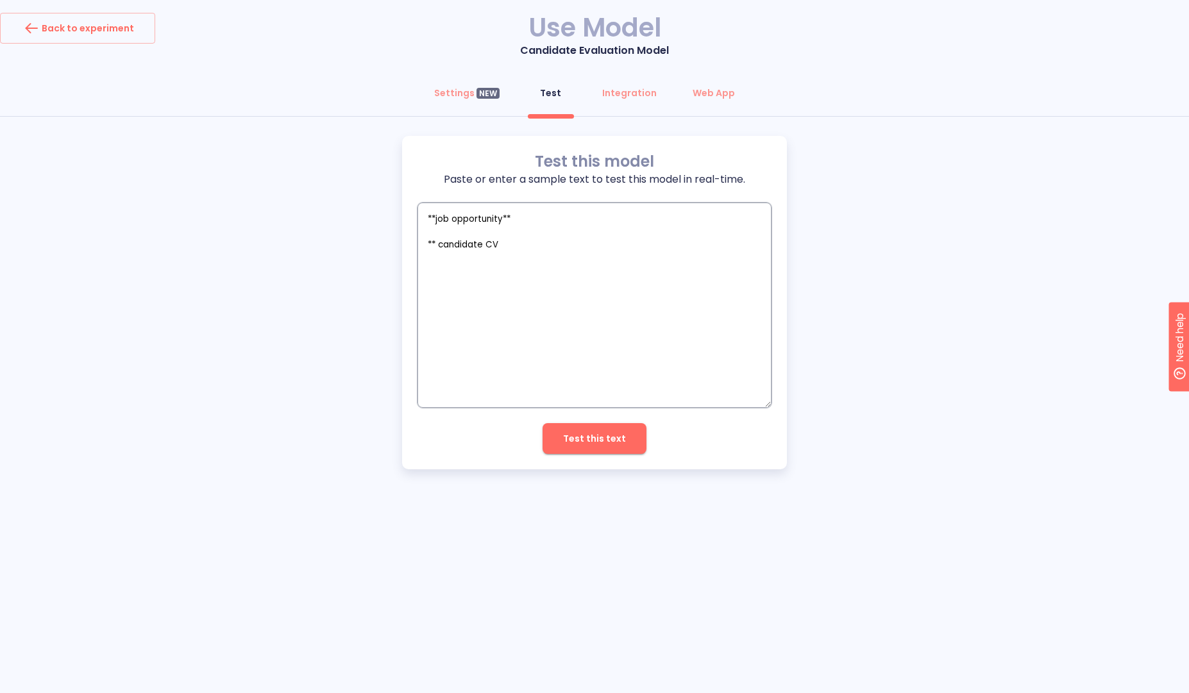
type textarea "x"
type textarea "**job opportunity** ** candidate CV *"
type textarea "x"
type textarea "**job opportunity** ** candidate CV **"
type textarea "x"
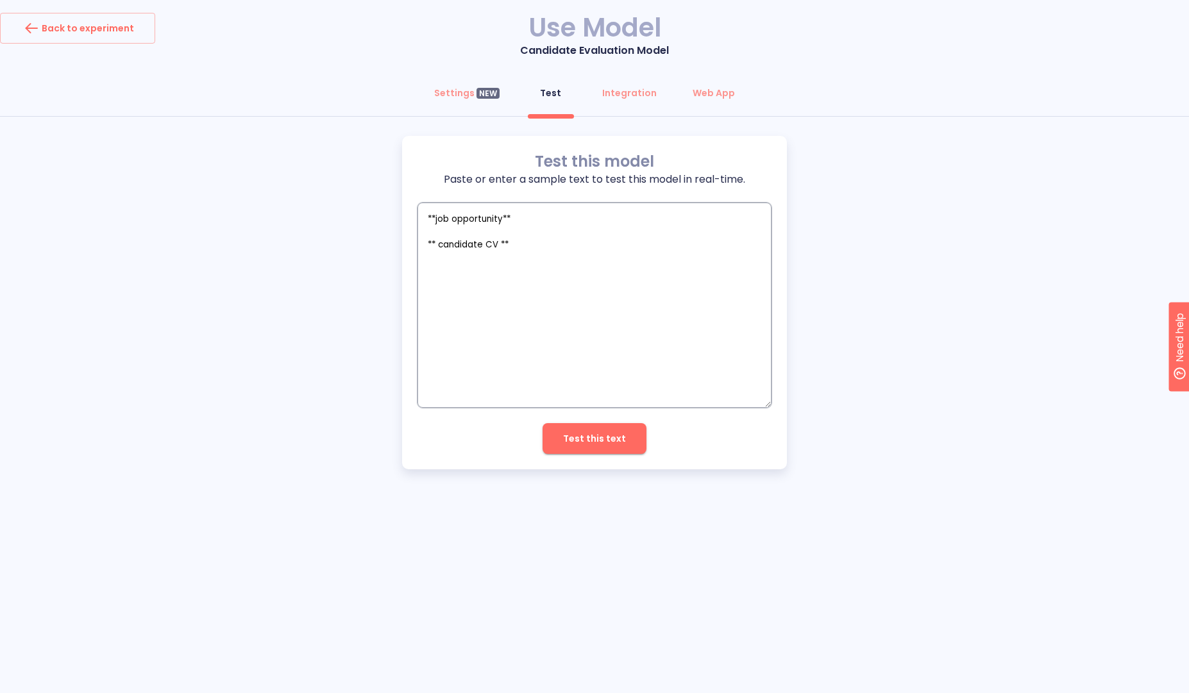
type textarea "**job opportunity** ** candidate CV **"
type textarea "x"
type textarea "**job opportunity** ** candidate CV **"
type textarea "x"
type textarea "**job opportunity** ** candidate CV ** *"
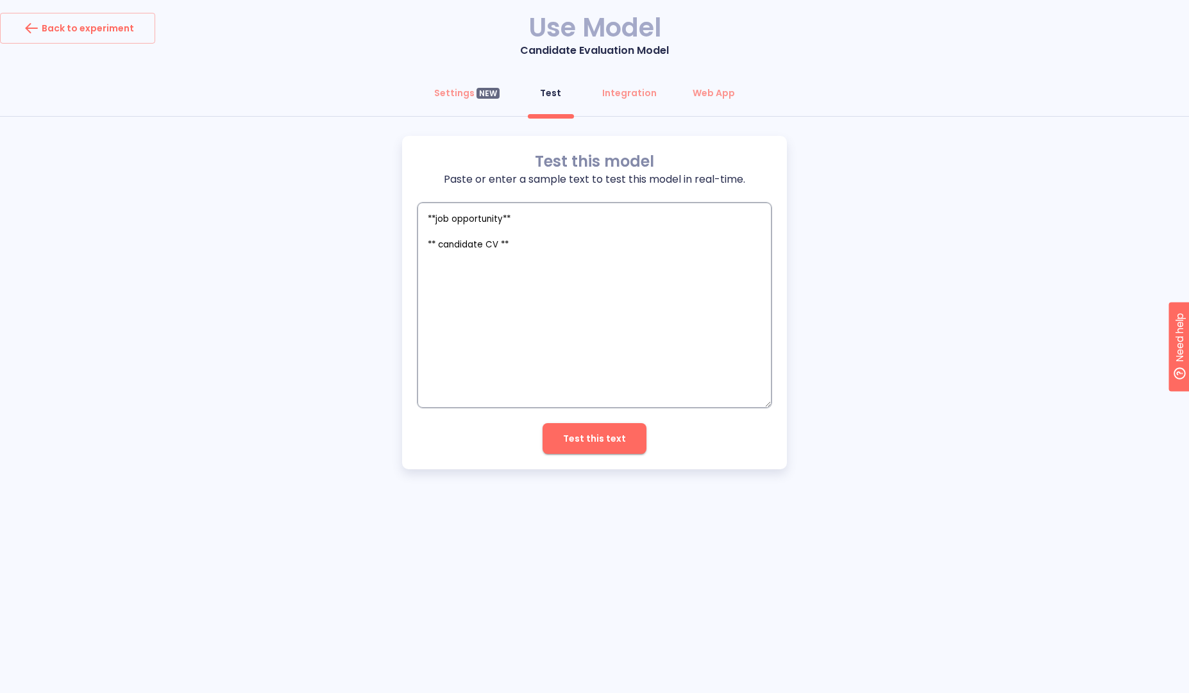
type textarea "x"
type textarea "**job opportunity** ** candidate CV ** **"
type textarea "x"
type textarea "**job opportunity** ** candidate CV ** **"
type textarea "x"
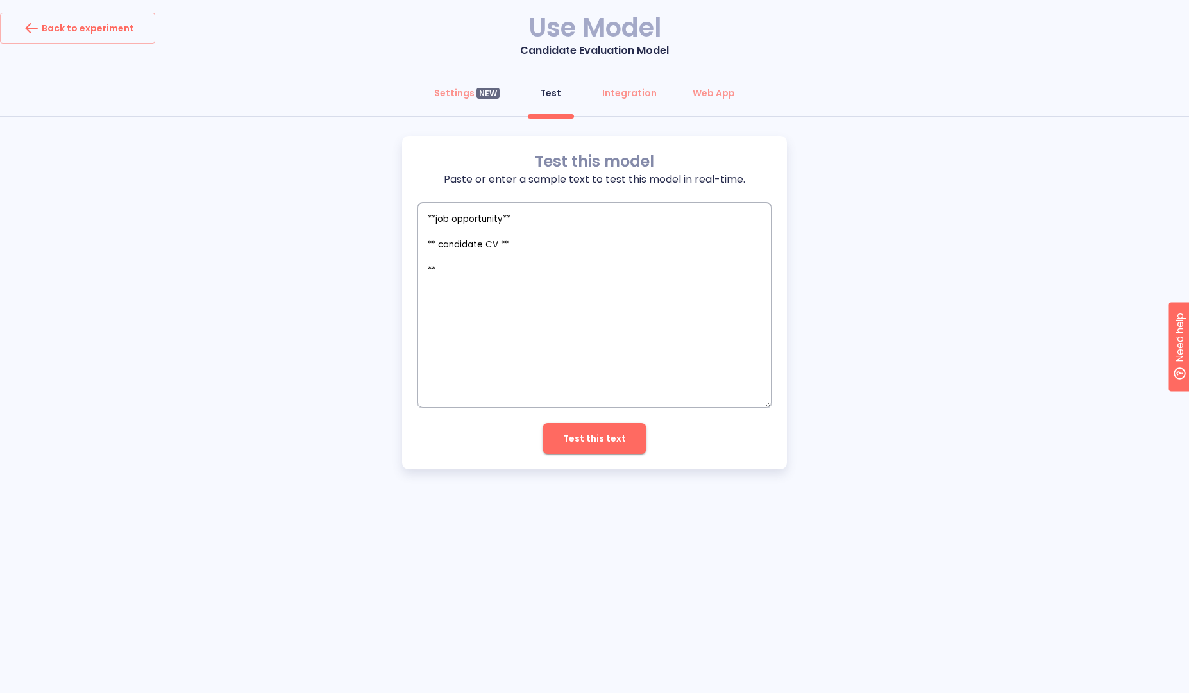
type textarea "**bjob opportunity** ** candidate CV ** **"
type textarea "x"
type textarea "**bejob opportunity** ** candidate CV ** **"
type textarea "x"
type textarea "**begjob opportunity** ** candidate CV ** **"
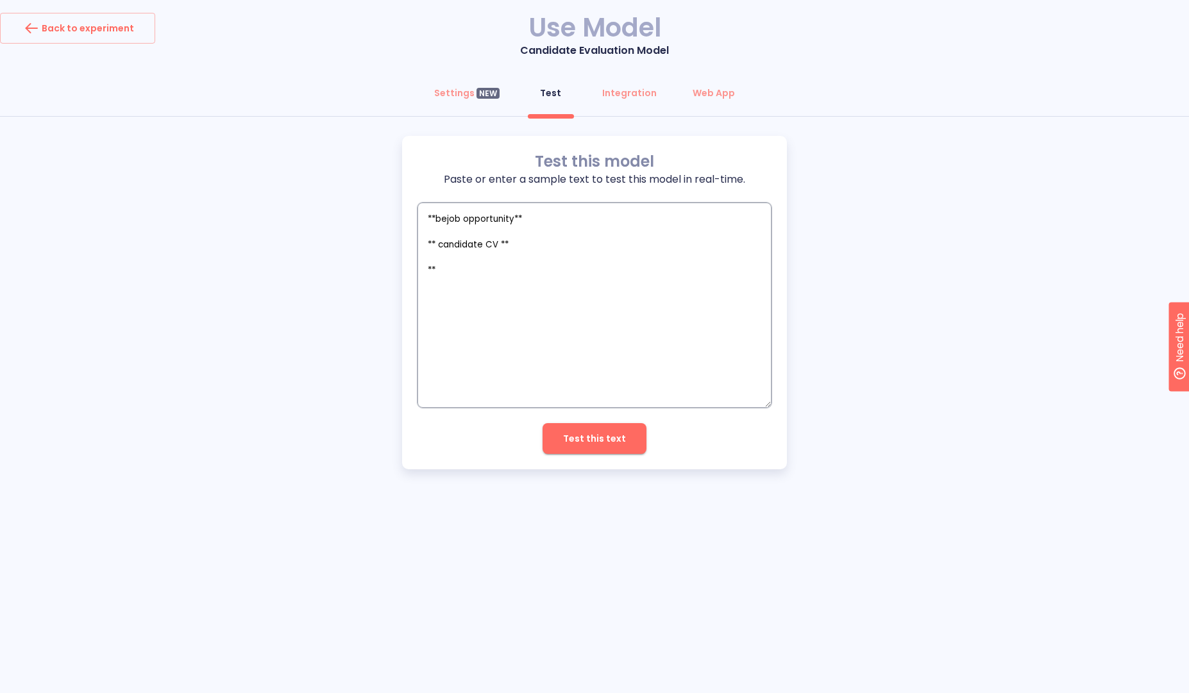
type textarea "x"
type textarea "**begijob opportunity** ** candidate CV ** **"
type textarea "x"
type textarea "**beginjob opportunity** ** candidate CV ** **"
type textarea "x"
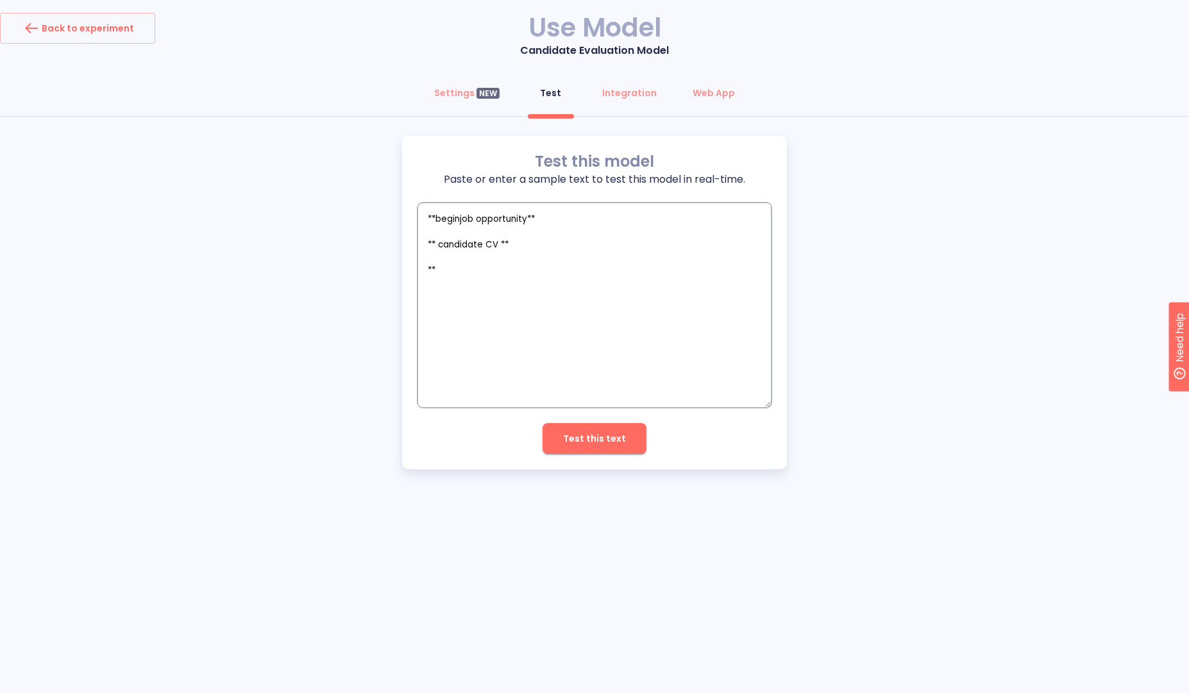
type textarea "**begin job opportunity** ** candidate CV ** **"
type textarea "x"
type textarea "**begin job opportunity** ** candidate CV ** **"
type textarea "x"
type textarea "**begin job opportunity** ** candidate CV ** **"
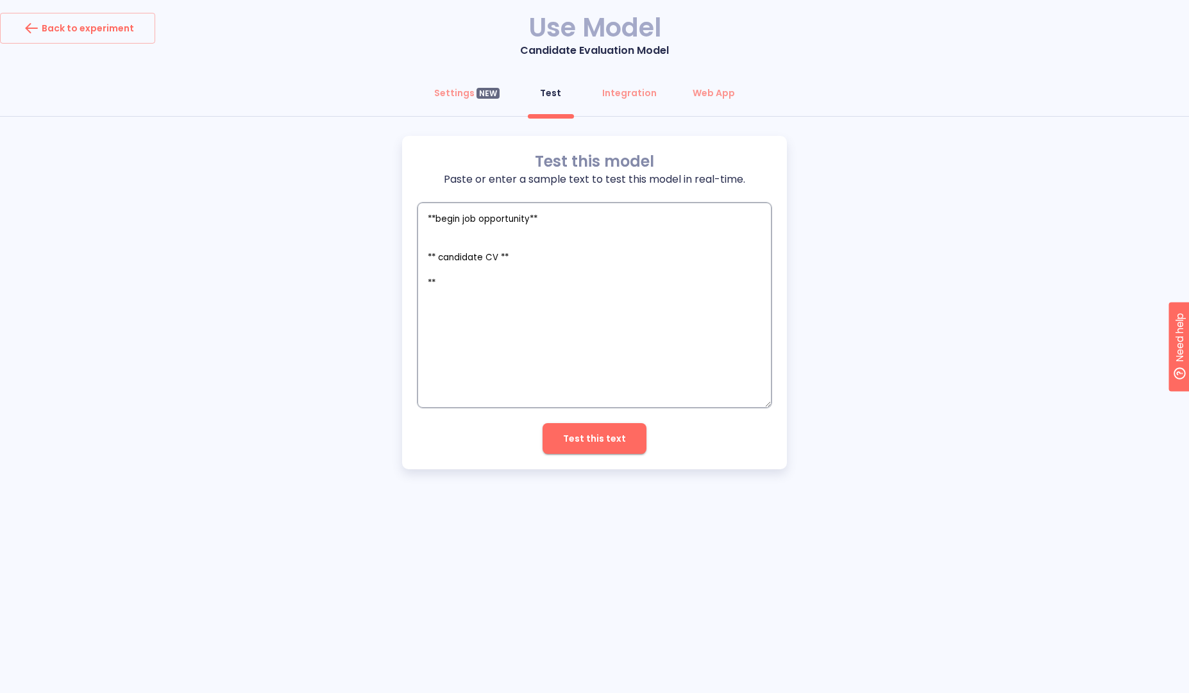
type textarea "x"
paste textarea "**begin job opportunity**"
type textarea "**begin job opportunity** **begin job opportunity** ** candidate CV ** **"
type textarea "x"
type textarea "**begin job opportunity** **begi job opportunity** ** candidate CV ** **"
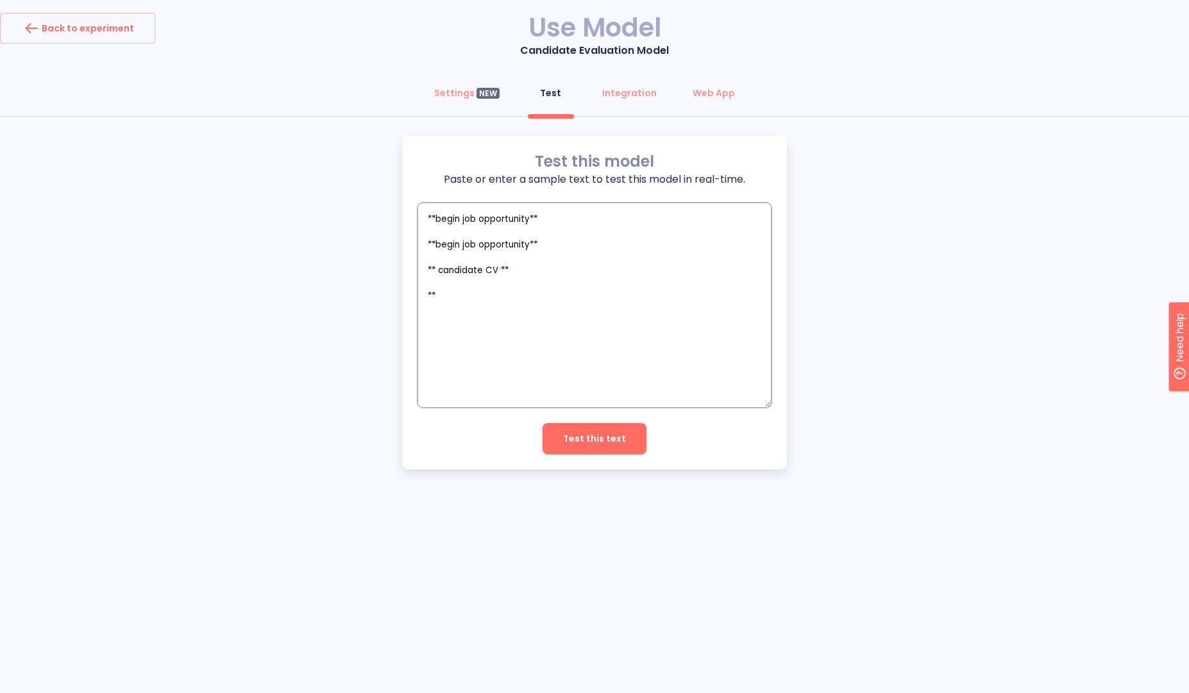
type textarea "x"
type textarea "**begin job opportunity** **beg job opportunity** ** candidate CV ** **"
type textarea "x"
type textarea "**begin job opportunity** **be job opportunity** ** candidate CV ** **"
type textarea "x"
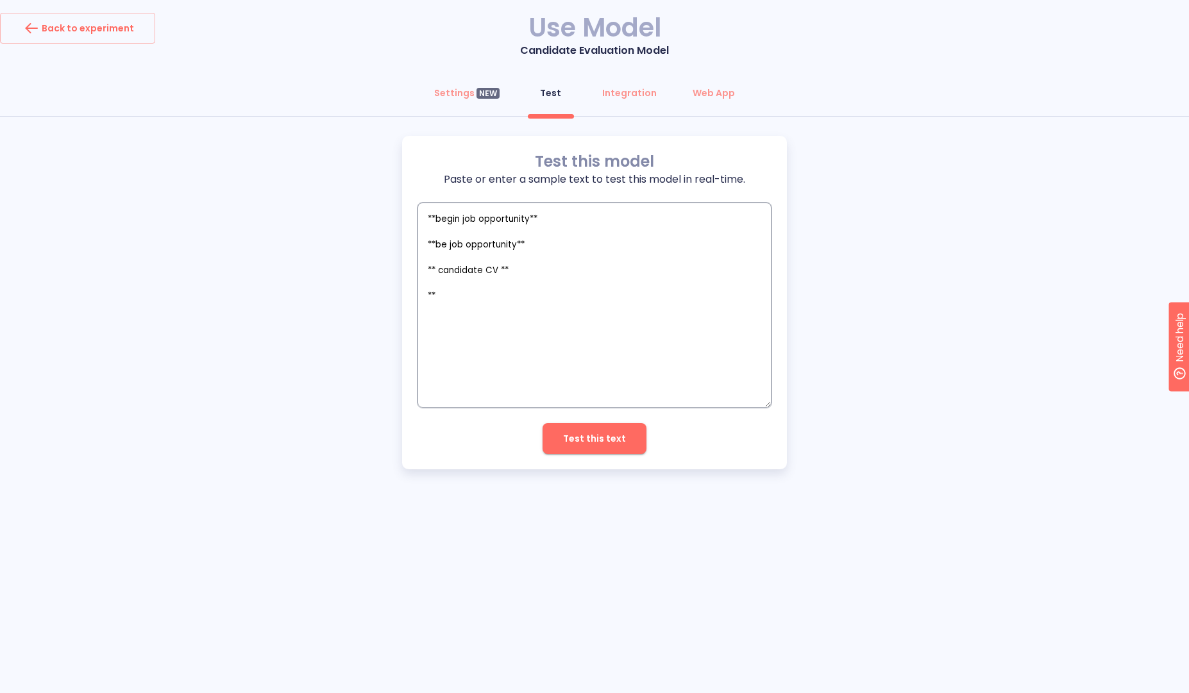
type textarea "**begin job opportunity** **b job opportunity** ** candidate CV ** **"
type textarea "x"
type textarea "**begin job opportunity** ** job opportunity** ** candidate CV ** **"
type textarea "x"
type textarea "**begin job opportunity** **e job opportunity** ** candidate CV ** **"
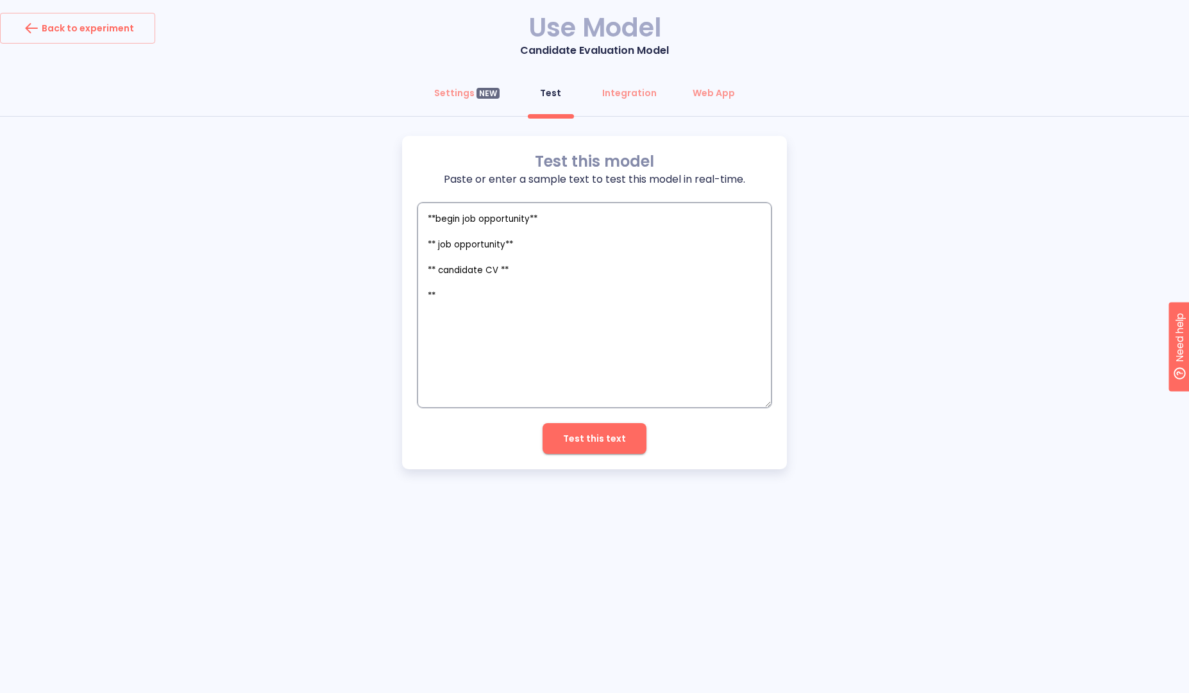
type textarea "x"
type textarea "**begin job opportunity** **en job opportunity** ** candidate CV ** **"
type textarea "x"
type textarea "**begin job opportunity** **end job opportunity** ** candidate CV ** **"
type textarea "x"
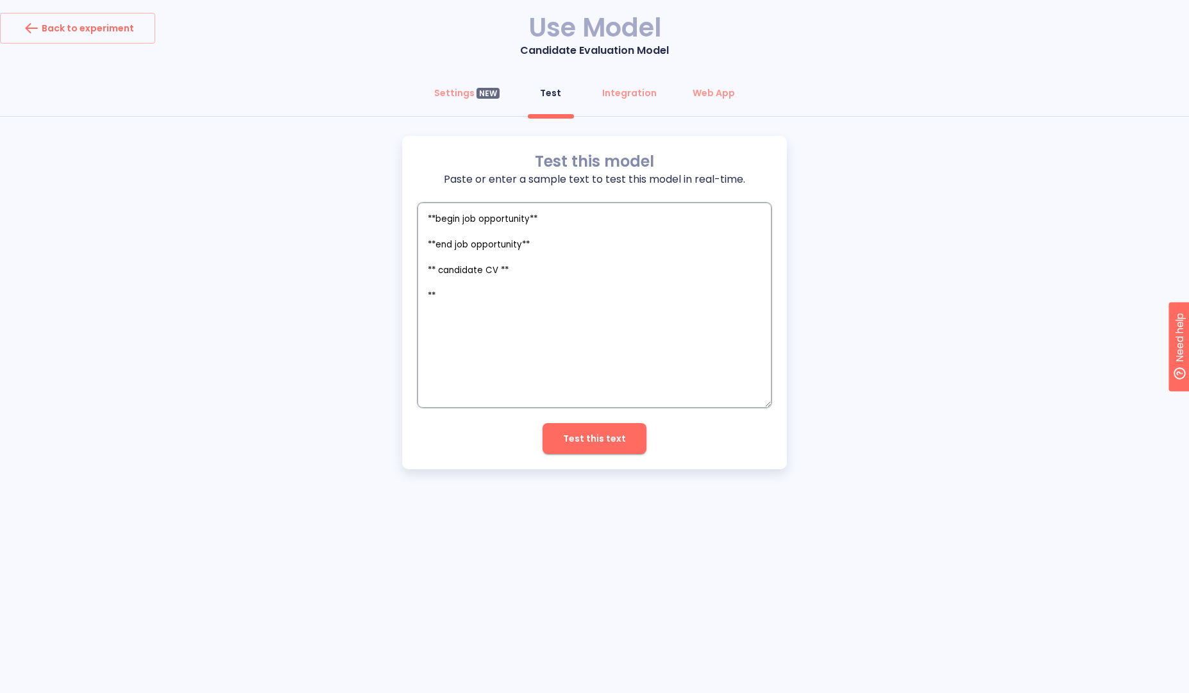
type textarea "**begin job opportunity** **end job opportunity** ** candidate CV ** **"
type textarea "x"
type textarea "**begin job opportunity** **end job opportunity** ** candidate CV ** **"
type textarea "x"
type textarea "**begin job opportunity** **end job opportunity** - ** candidate CV ** **"
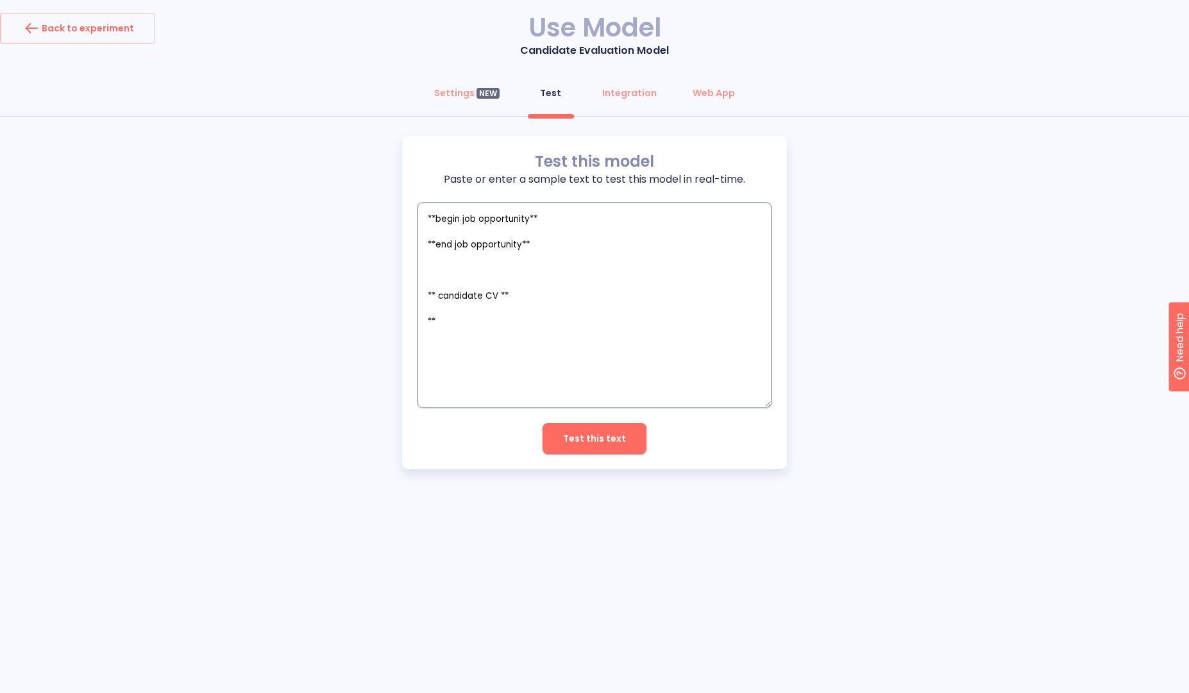
type textarea "x"
type textarea "**begin job opportunity** **end job opportunity** -- ** candidate CV ** **"
type textarea "x"
type textarea "**begin job opportunity** **end job opportunity** --- ** candidate CV ** **"
type textarea "x"
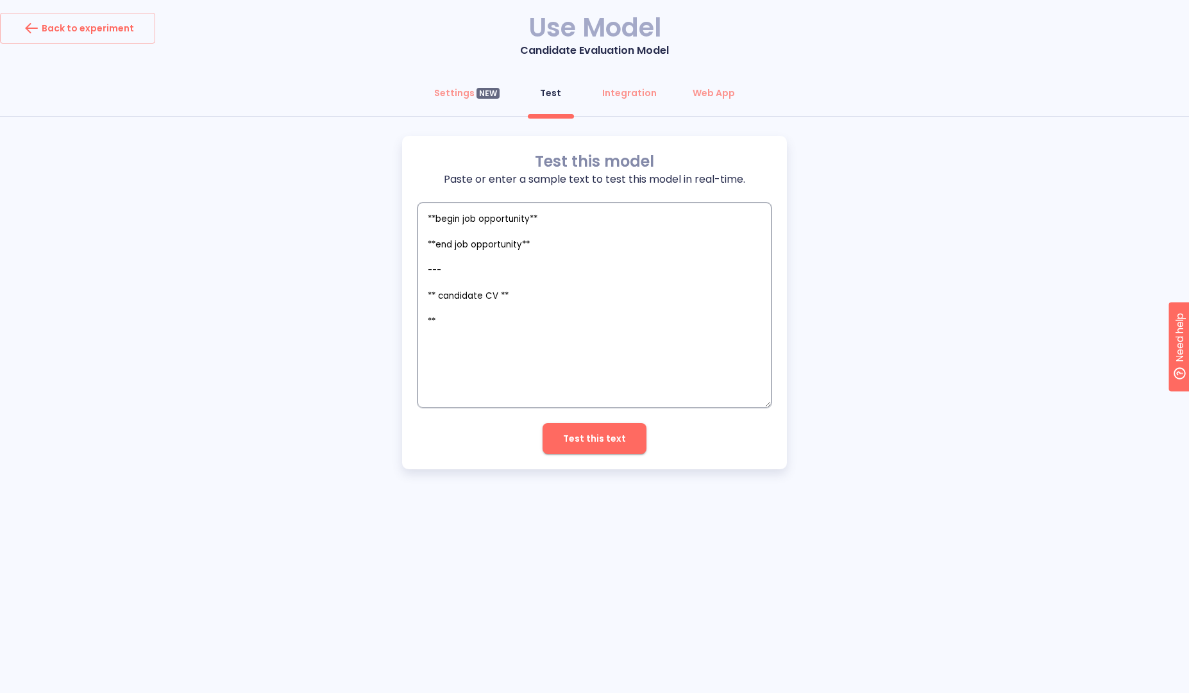
type textarea "**begin job opportunity** **end job opportunity** ---- ** candidate CV ** **"
type textarea "x"
type textarea "**begin job opportunity** **end job opportunity** ----- ** candidate CV ** **"
type textarea "x"
type textarea "**begin job opportunity** **end job opportunity** ------ ** candidate CV ** **"
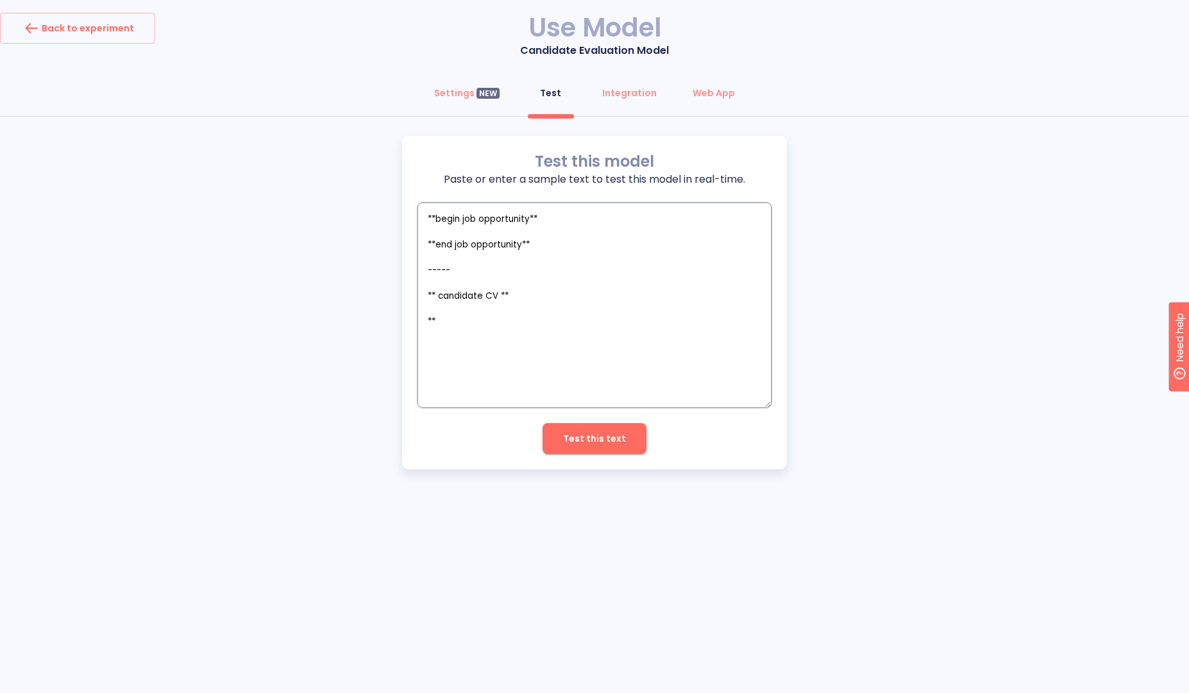
type textarea "x"
type textarea "**begin job opportunity** **end job opportunity** ------- ** candidate CV ** **"
type textarea "x"
type textarea "**begin job opportunity** **end job opportunity** -------- ** candidate CV ** **"
type textarea "x"
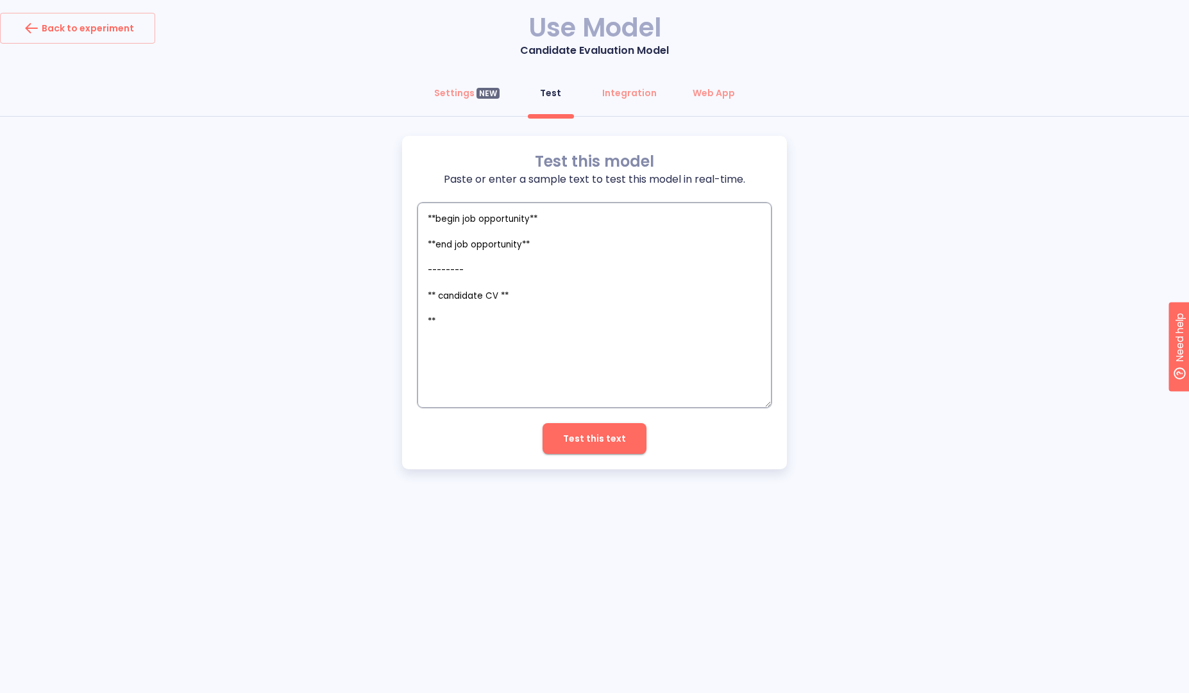
type textarea "**begin job opportunity** **end job opportunity** --------- ** candidate CV ** …"
type textarea "x"
type textarea "**begin job opportunity** **end job opportunity** ---------- ** candidate CV **…"
type textarea "x"
type textarea "**begin job opportunity** **end job opportunity** ----------- ** candidate CV *…"
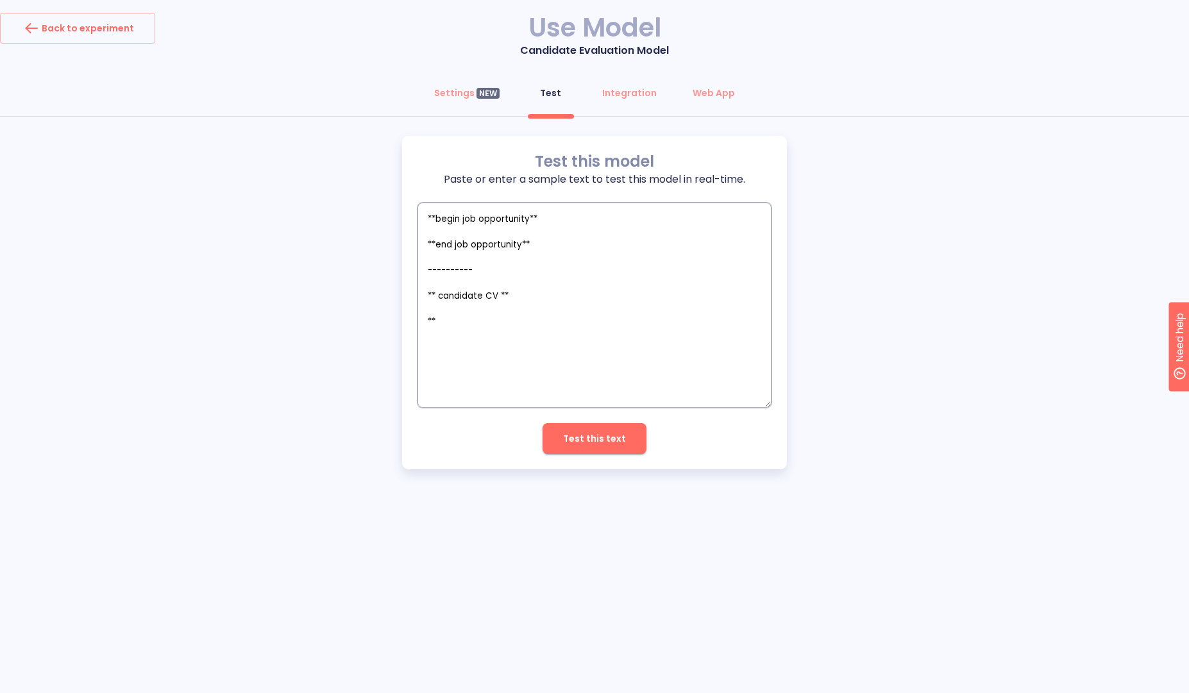
type textarea "x"
type textarea "**begin job opportunity** **end job opportunity** ------------ ** candidate CV …"
type textarea "x"
type textarea "**begin job opportunity** **end job opportunity** ------------- ** candidate CV…"
type textarea "x"
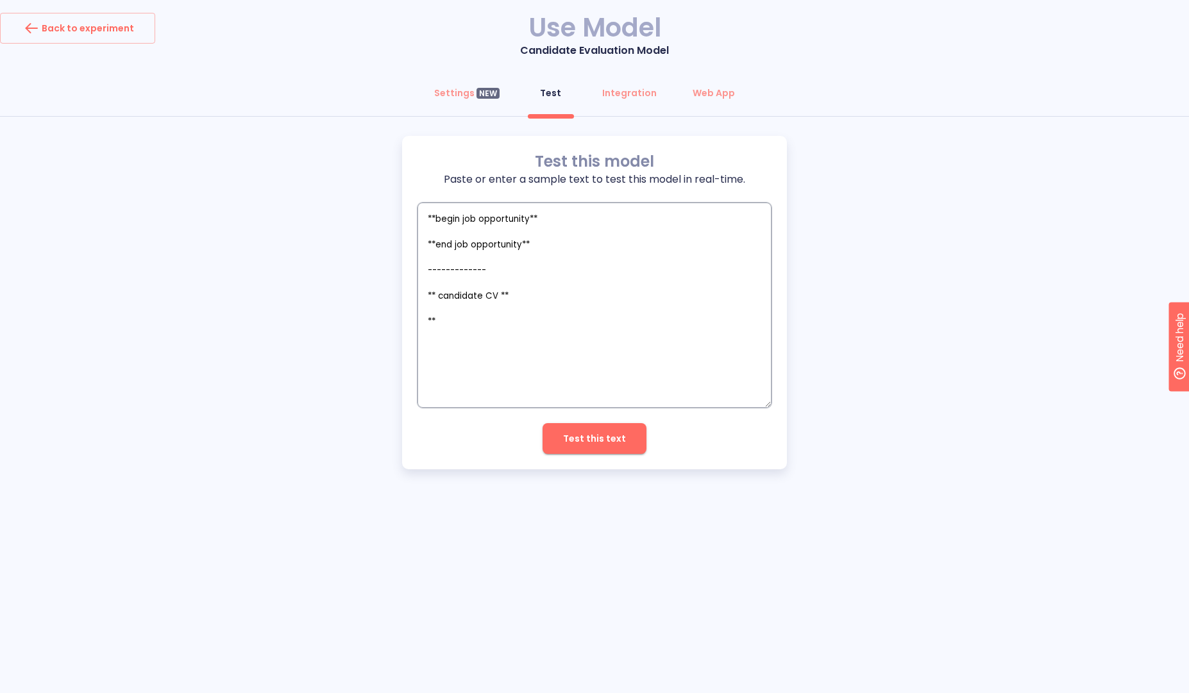
type textarea "**begin job opportunity** **end job opportunity** -------------- ** candidate C…"
type textarea "x"
type textarea "**begin job opportunity** **end job opportunity** --------------- ** candidate …"
type textarea "x"
type textarea "**begin job opportunity** **end job opportunity** ---------------- ** candidate…"
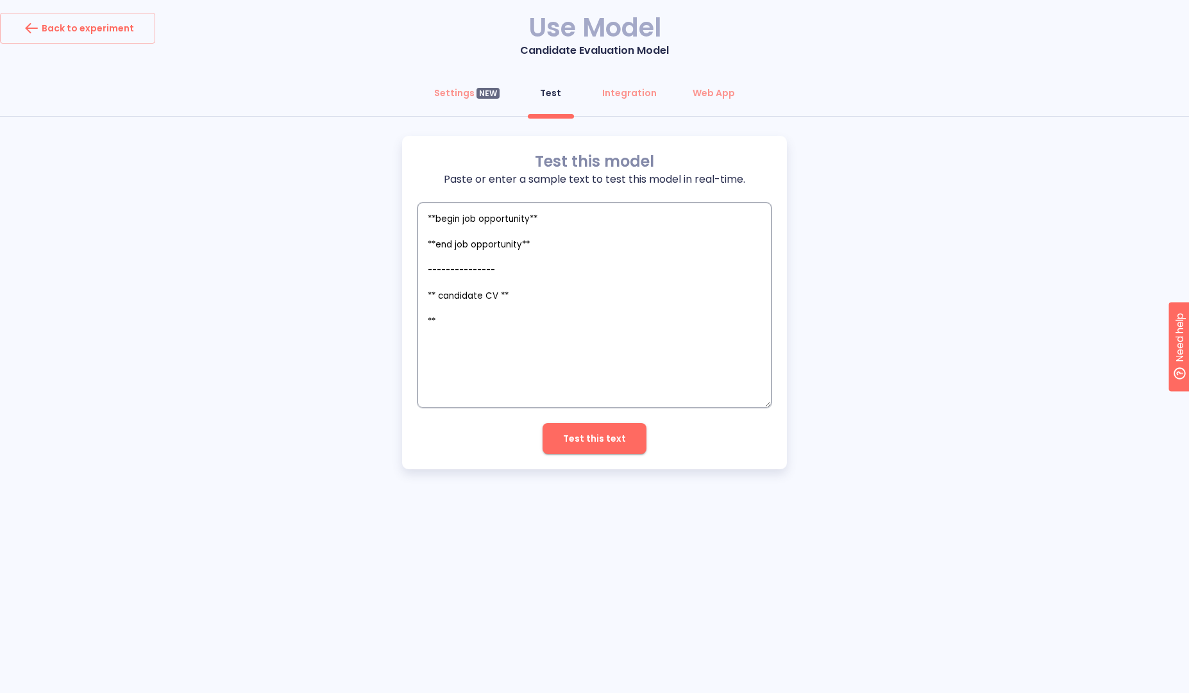
type textarea "x"
type textarea "**begin job opportunity** **end job opportunity** ----------------- ** candidat…"
type textarea "x"
type textarea "**begin job opportunity** **end job opportunity** ------------------ ** candida…"
type textarea "x"
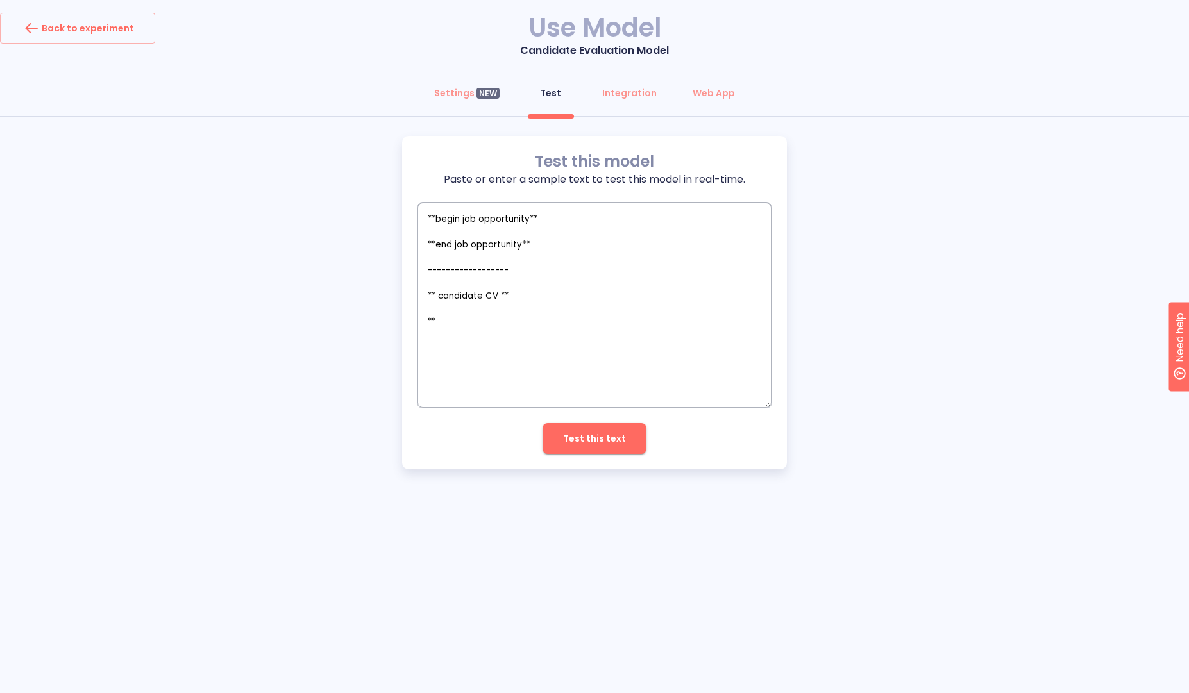
type textarea "**begin job opportunity** **end job opportunity** ------------------- ** candid…"
type textarea "x"
type textarea "**begin job opportunity** **end job opportunity** -------------------- ** candi…"
type textarea "x"
type textarea "**begin job opportunity** **end job opportunity** --------------------- ** cand…"
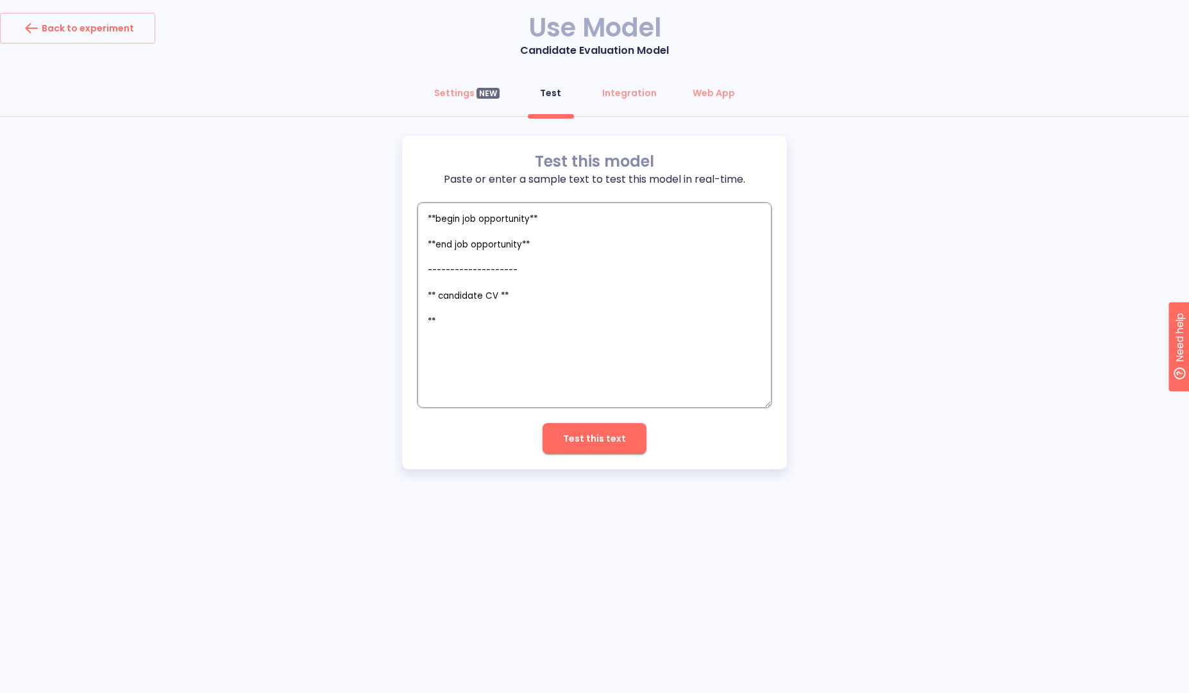
type textarea "x"
type textarea "**begin job opportunity** **end job opportunity** ---------------------- ** can…"
type textarea "x"
type textarea "**begin job opportunity** **end job opportunity** ----------------------- ** ca…"
type textarea "x"
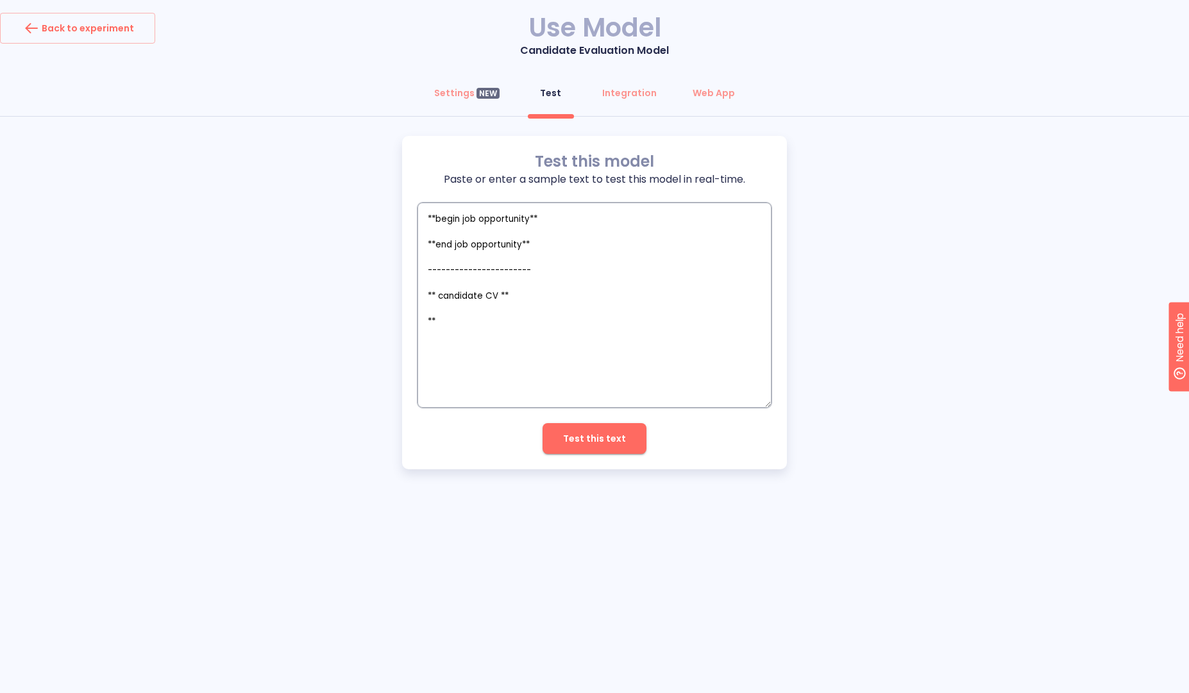
type textarea "**begin job opportunity** **end job opportunity** ------------------------ ** c…"
type textarea "x"
type textarea "**begin job opportunity** **end job opportunity** ------------------------- ** …"
type textarea "x"
type textarea "**begin job opportunity** **end job opportunity** -------------------------- **…"
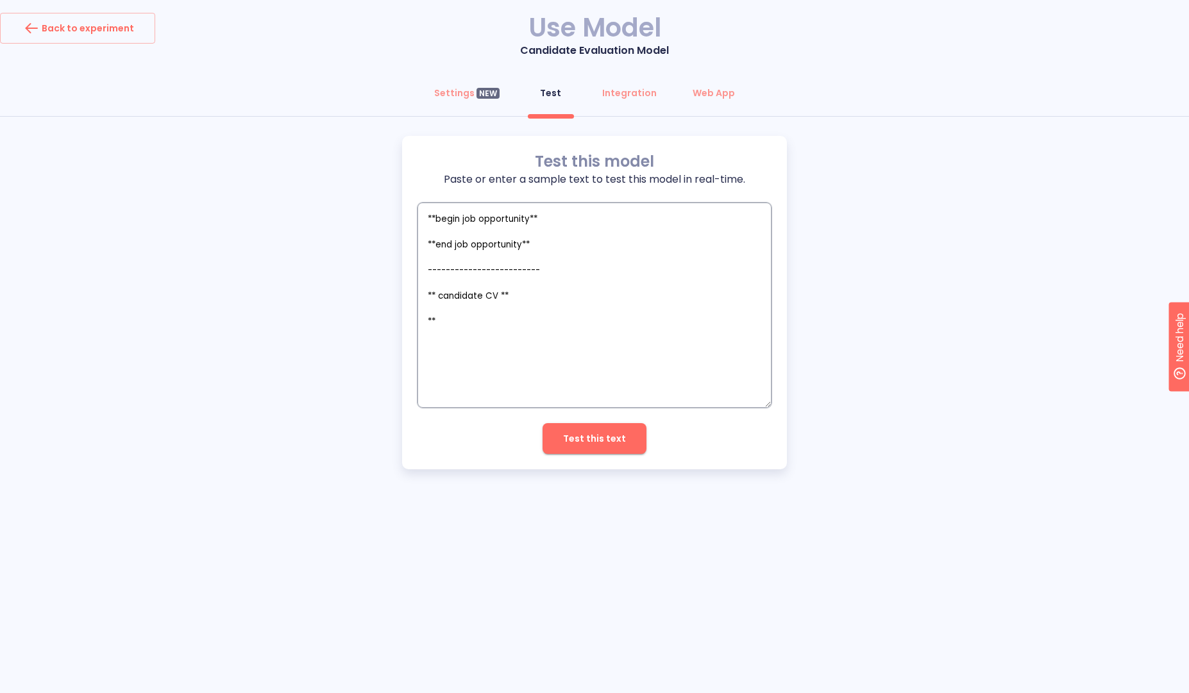
type textarea "x"
type textarea "**begin job opportunity** **end job opportunity** --------------------------- *…"
type textarea "x"
type textarea "**begin job opportunity** **end job opportunity** ---------------------------- …"
type textarea "x"
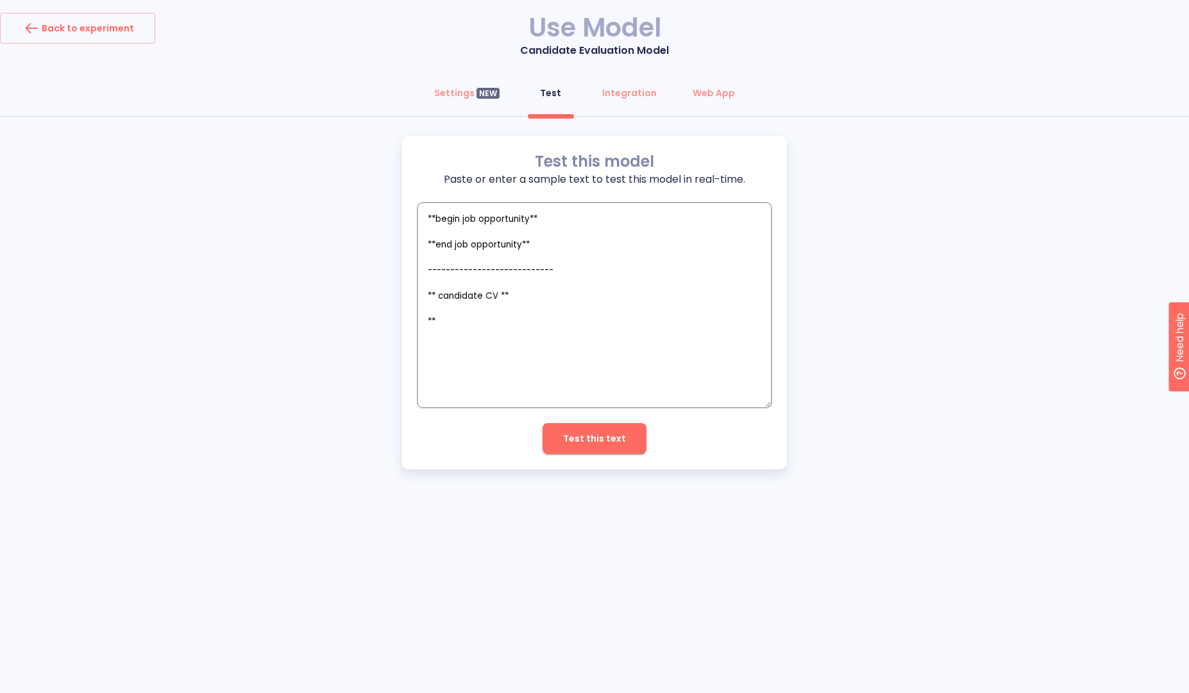
type textarea "**begin job opportunity** **end job opportunity** -----------------------------…"
type textarea "x"
type textarea "**begin job opportunity** **end job opportunity** -----------------------------…"
type textarea "x"
type textarea "**begin job opportunity** **end job opportunity** -----------------------------…"
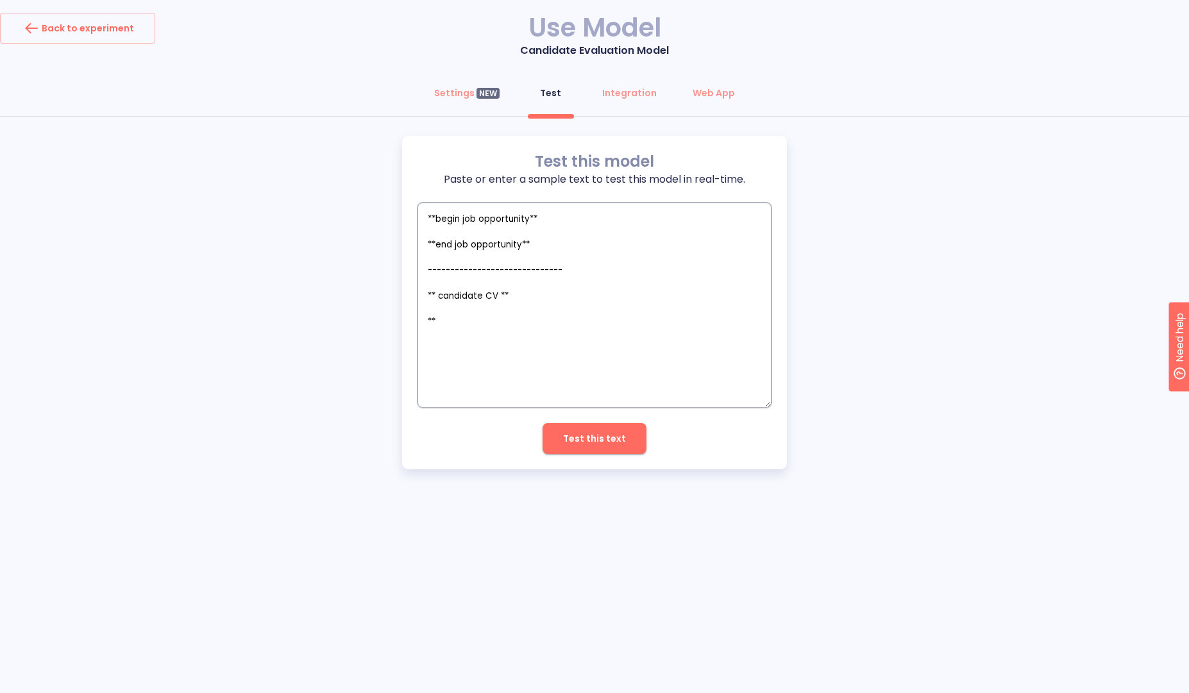
type textarea "x"
type textarea "**begin job opportunity** **end job opportunity** -----------------------------…"
type textarea "x"
type textarea "**begin job opportunity** **end job opportunity** -----------------------------…"
type textarea "x"
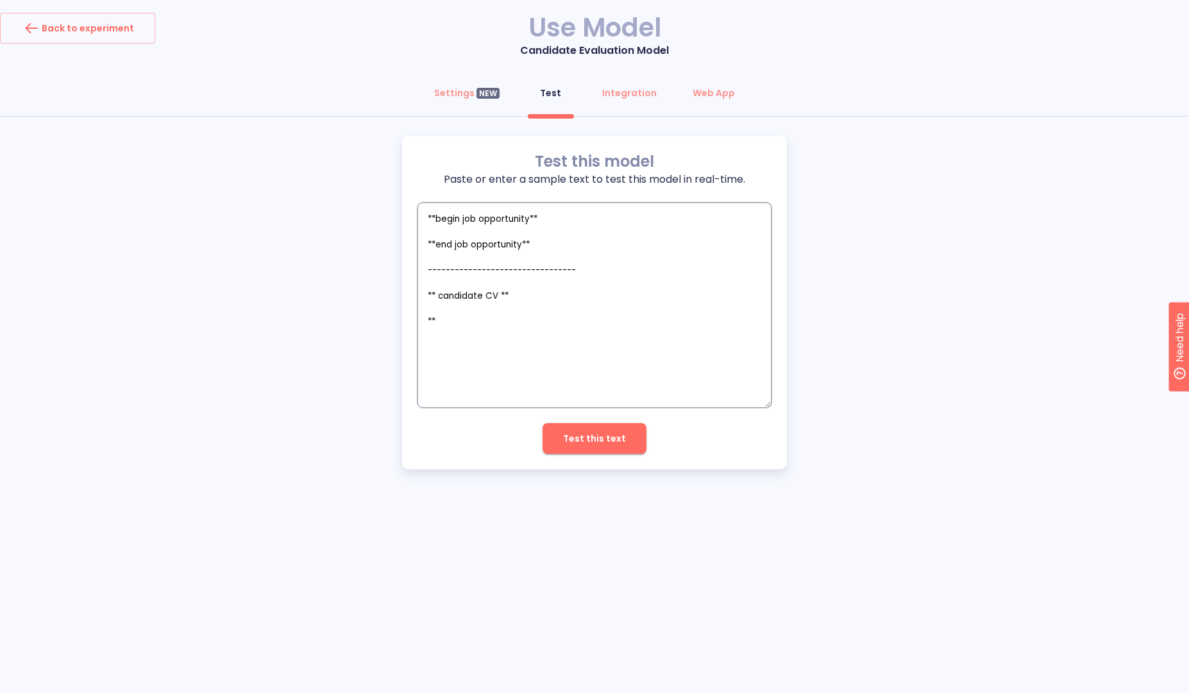
type textarea "**begin job opportunity** **end job opportunity** -----------------------------…"
type textarea "x"
type textarea "**begin job opportunity** **end job opportunity** -----------------------------…"
type textarea "x"
type textarea "**begin job opportunity** **end job opportunity** -----------------------------…"
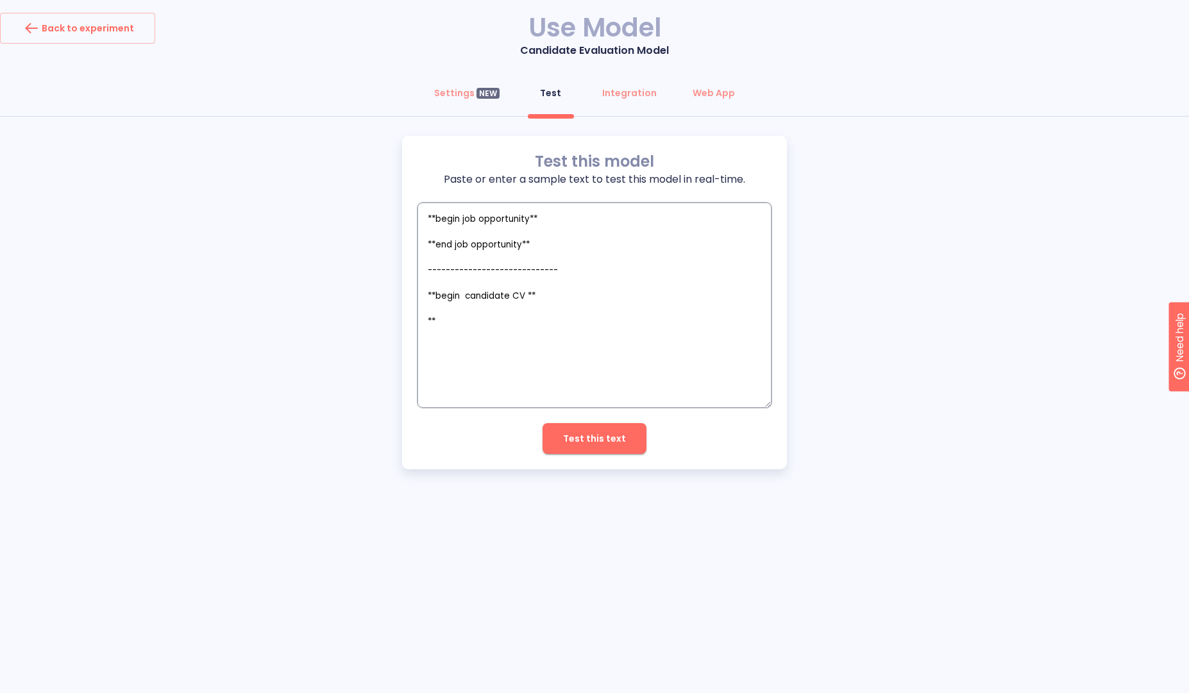
paste textarea "candidate CV **"
click at [555, 237] on textarea "** begin job opportunity ** ** end job opportunity ** -------------------------…" at bounding box center [595, 305] width 354 height 205
paste textarea "Lor Ipsumdolors: AM Consecte (Adipis, ElitSED, Doeiu Tempori & Utlaboreetdol) M…"
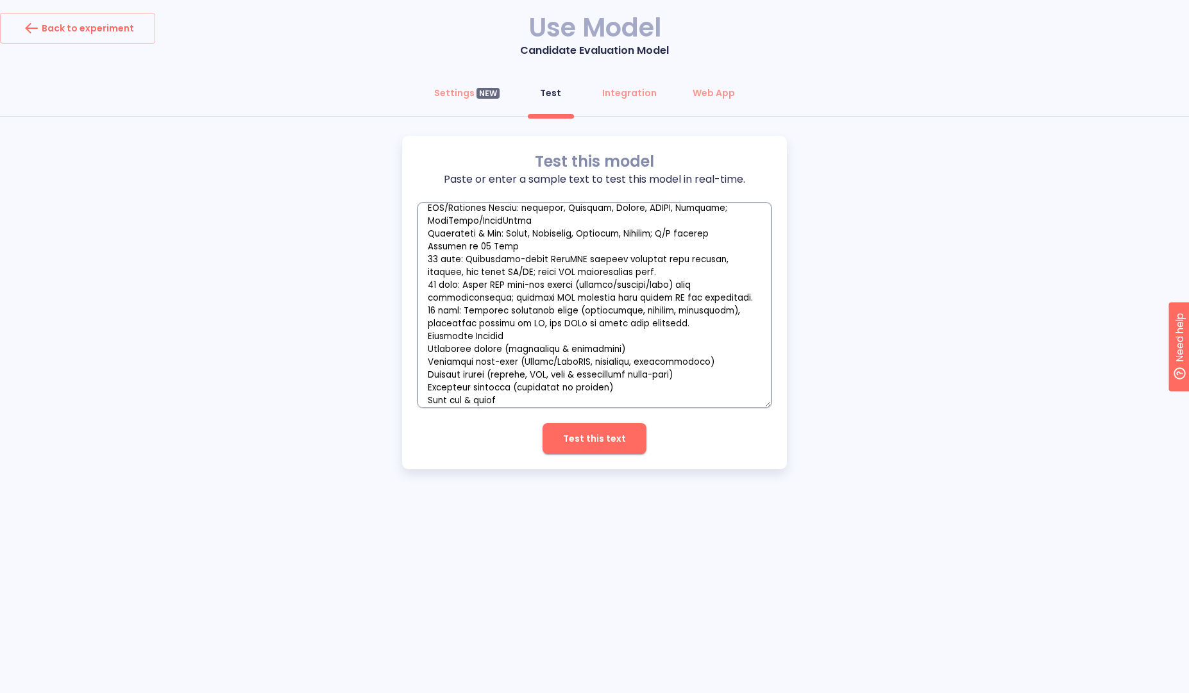
scroll to position [1008, 0]
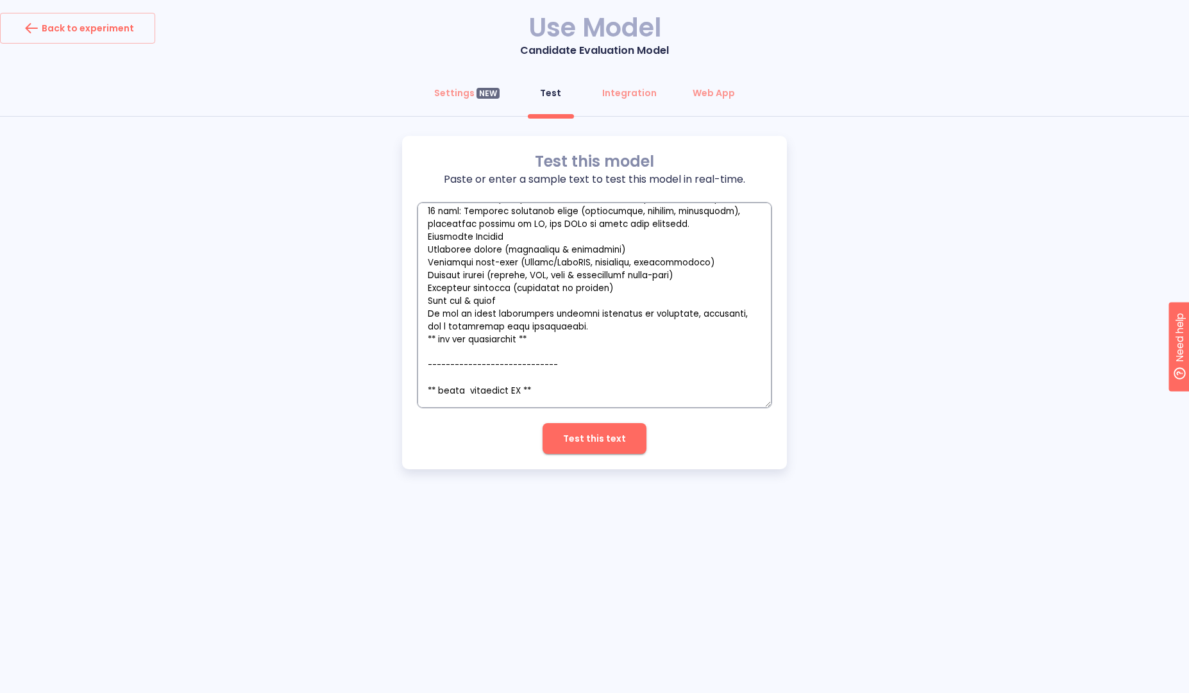
paste textarea "Curriculum Vitae – Jimena Cunea Degree: B.Sc. in Computer Science Phone: +598 9…"
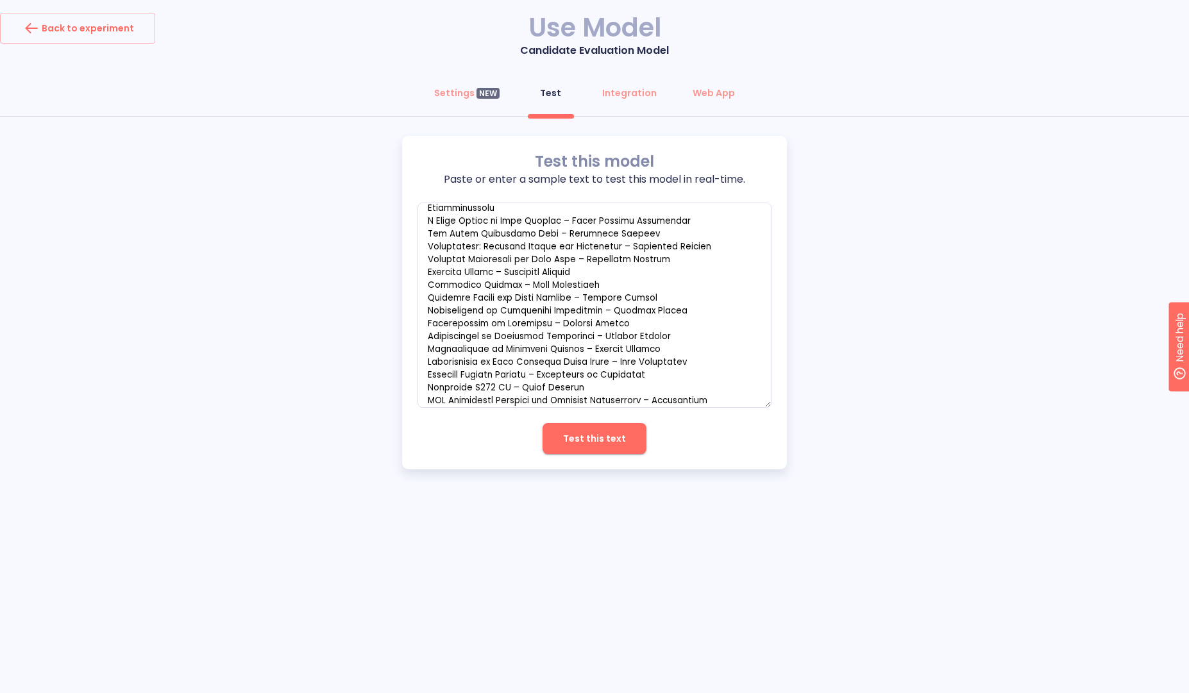
click at [571, 444] on span "Test this text" at bounding box center [594, 439] width 63 height 16
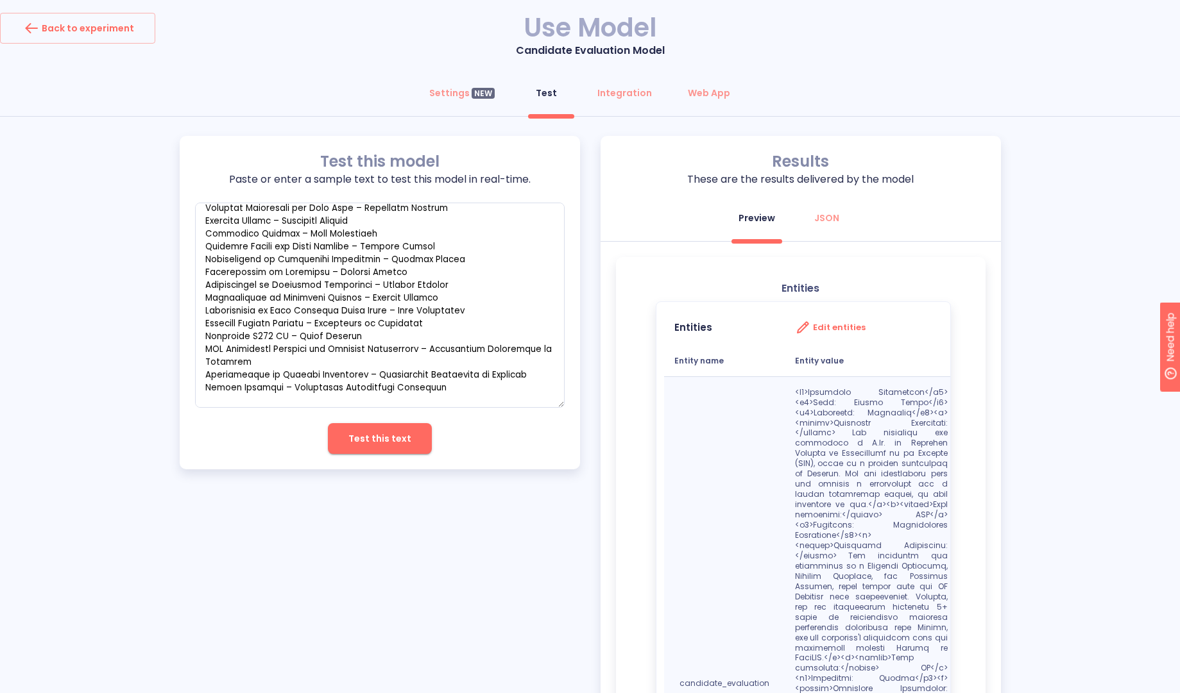
click at [1050, 225] on div "Test this model Paste or enter a sample text to test this model in real-time. x…" at bounding box center [590, 590] width 1180 height 909
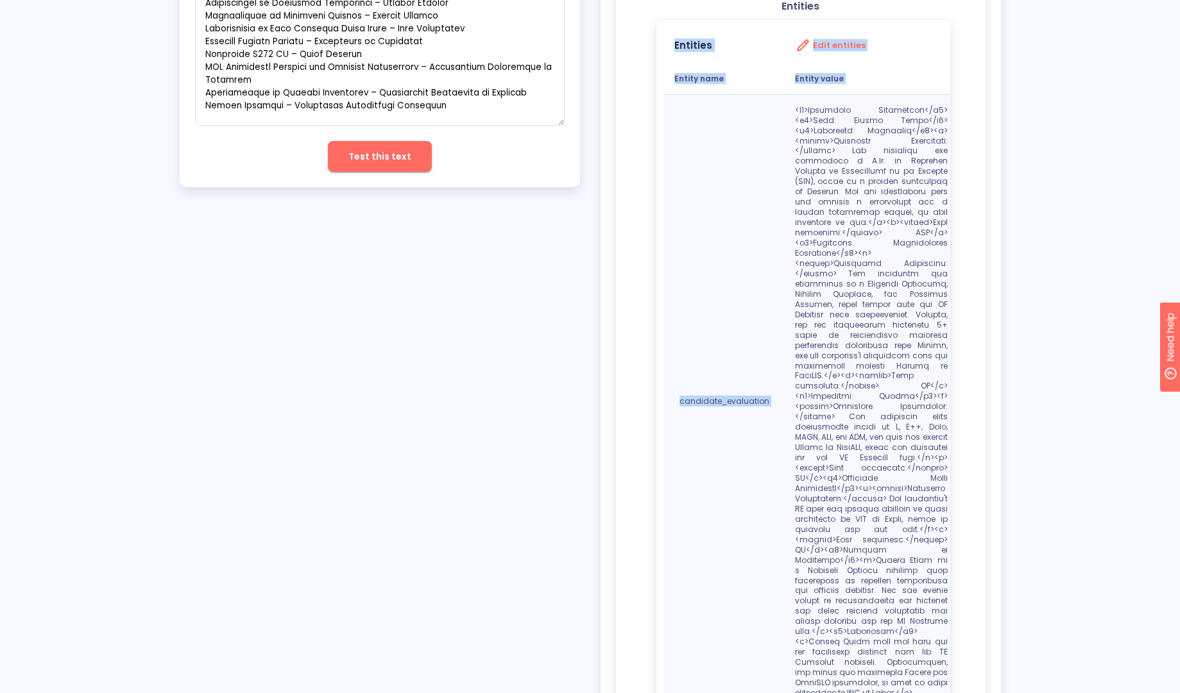
scroll to position [343, 0]
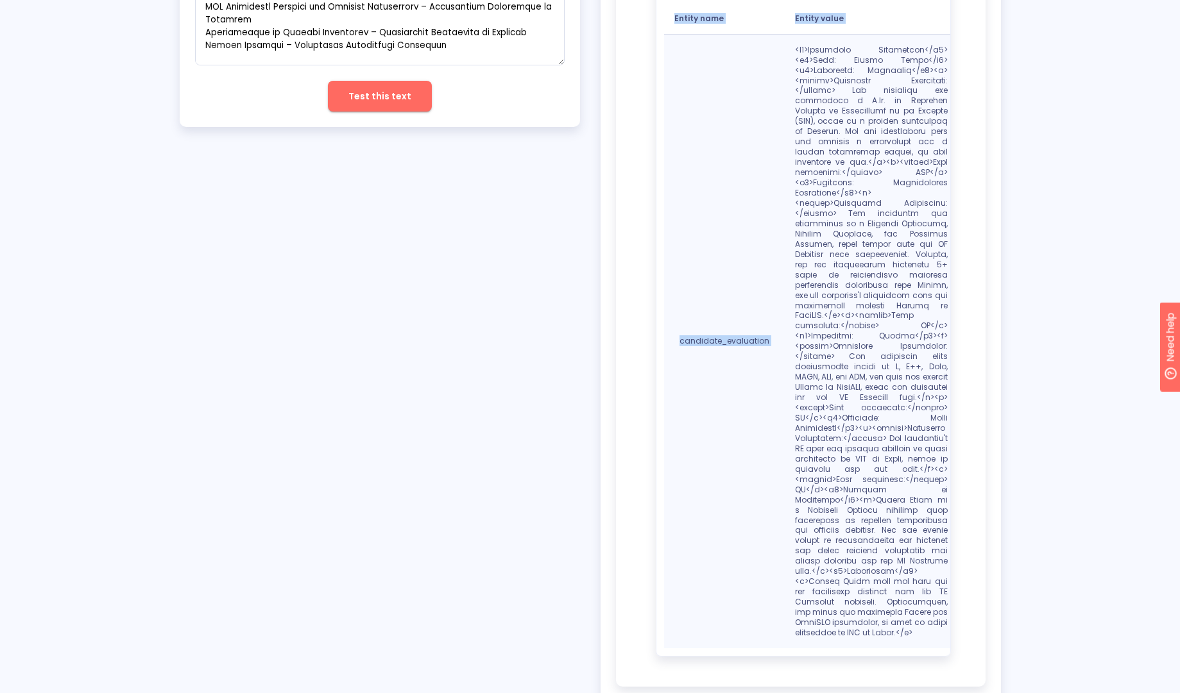
drag, startPoint x: 788, startPoint y: 110, endPoint x: 936, endPoint y: 693, distance: 601.5
click at [936, 693] on div "Back to experiment Use Model Candidate Evaluation Model Settings NEW Test Integ…" at bounding box center [590, 195] width 1180 height 1077
copy table "Entities Edit entities Entity name Entity value candidate_evaluation"
click at [511, 278] on div "Test this model Paste or enter a sample text to test this model in real-time. x…" at bounding box center [590, 247] width 821 height 909
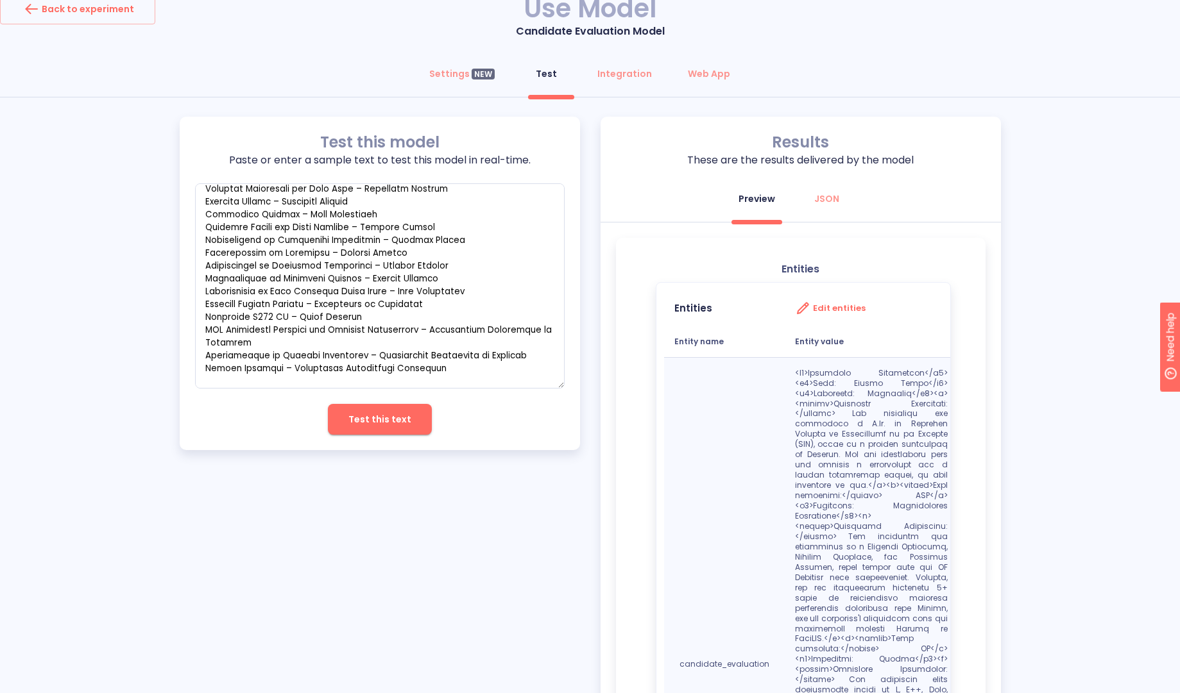
scroll to position [0, 0]
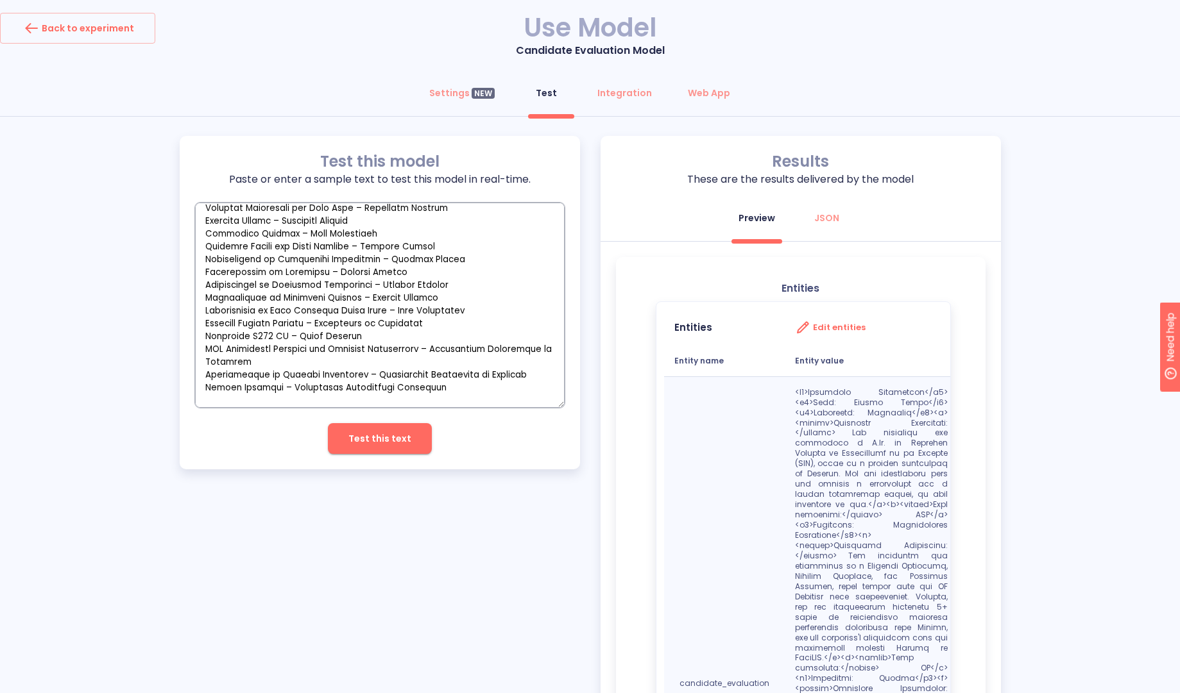
click at [446, 343] on textarea "empty textarea" at bounding box center [380, 305] width 370 height 205
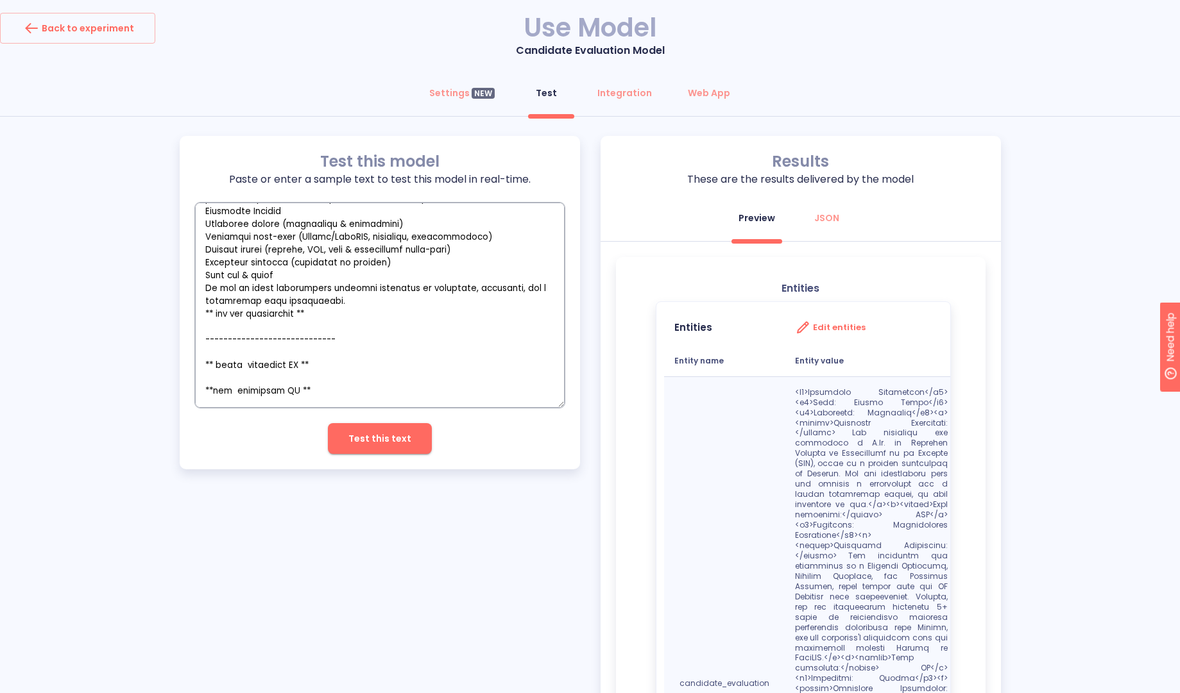
scroll to position [957, 0]
paste textarea "Loremi Dolors Ametco Adipisci Elitsedd / Eiusmodt Incididun — Utlab, Etdolorema…"
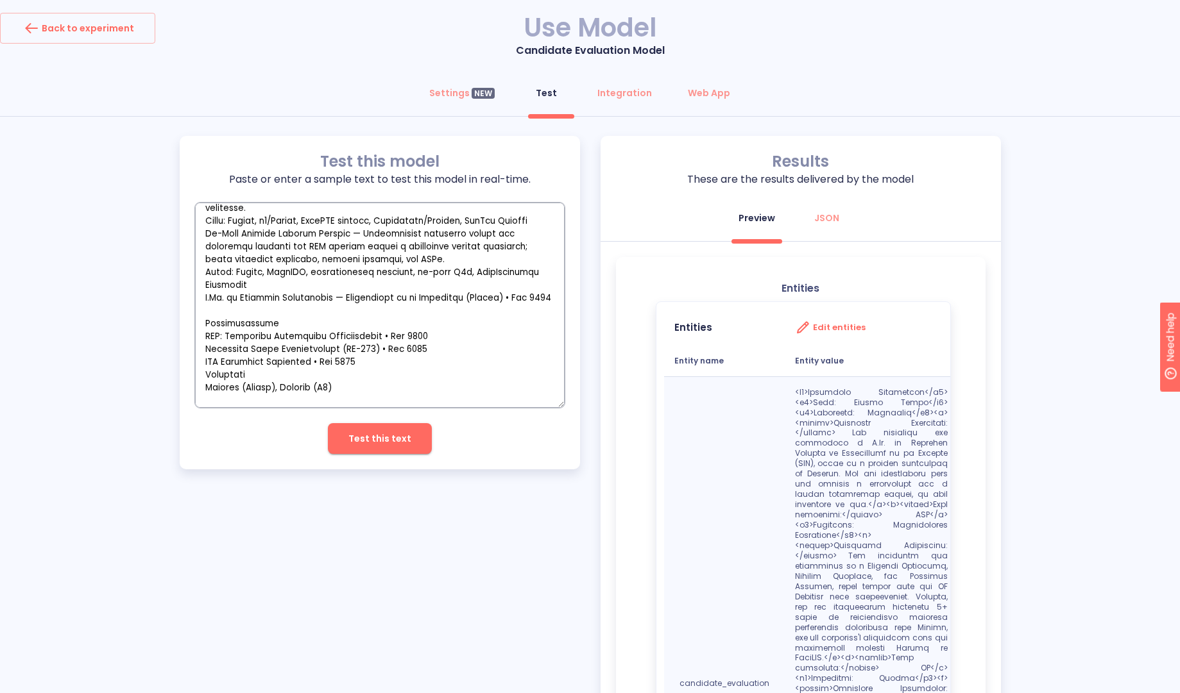
scroll to position [2372, 0]
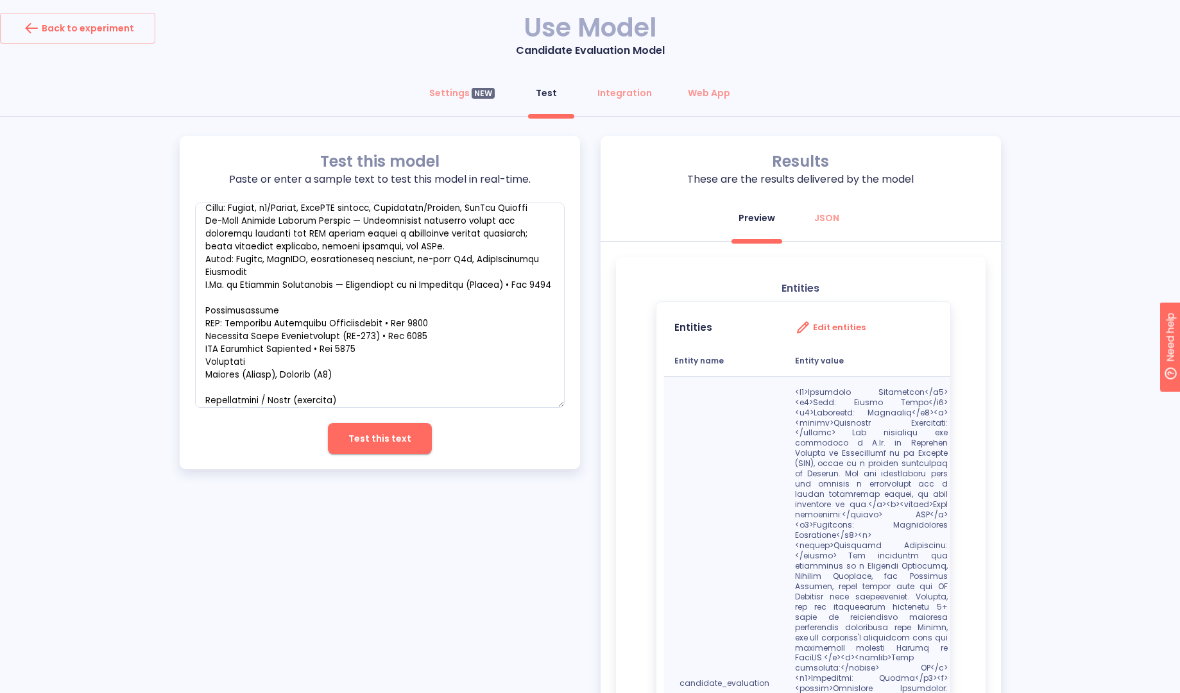
click at [400, 431] on span "Test this text" at bounding box center [379, 439] width 63 height 16
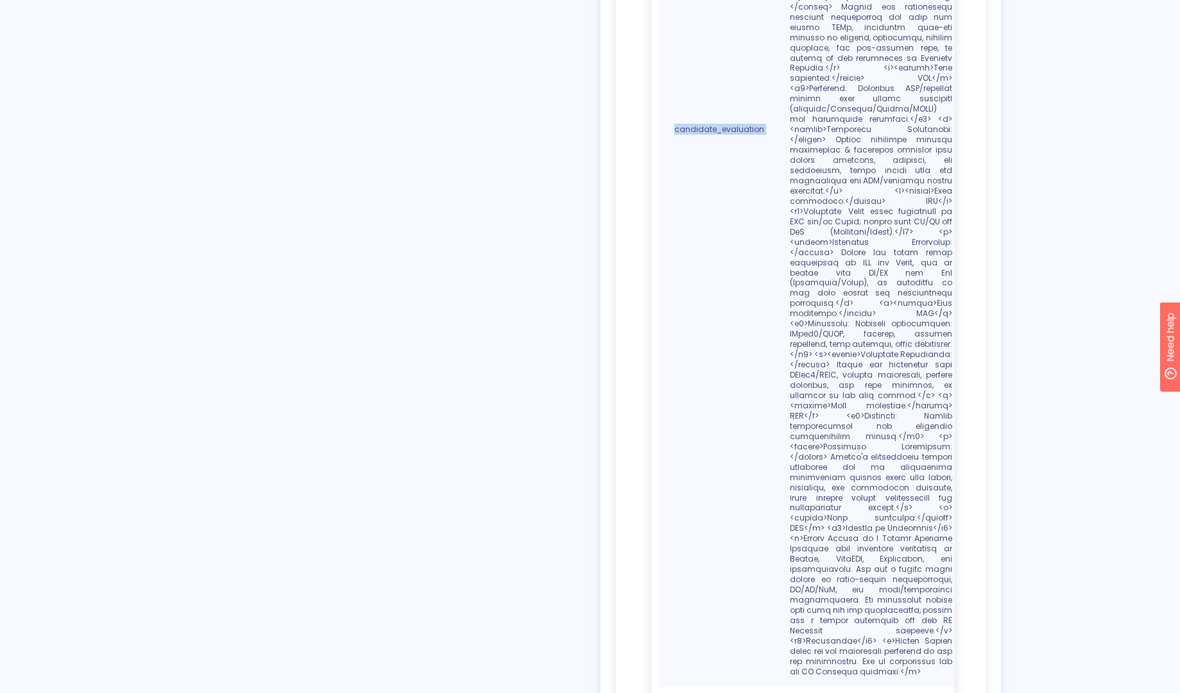
scroll to position [875, 0]
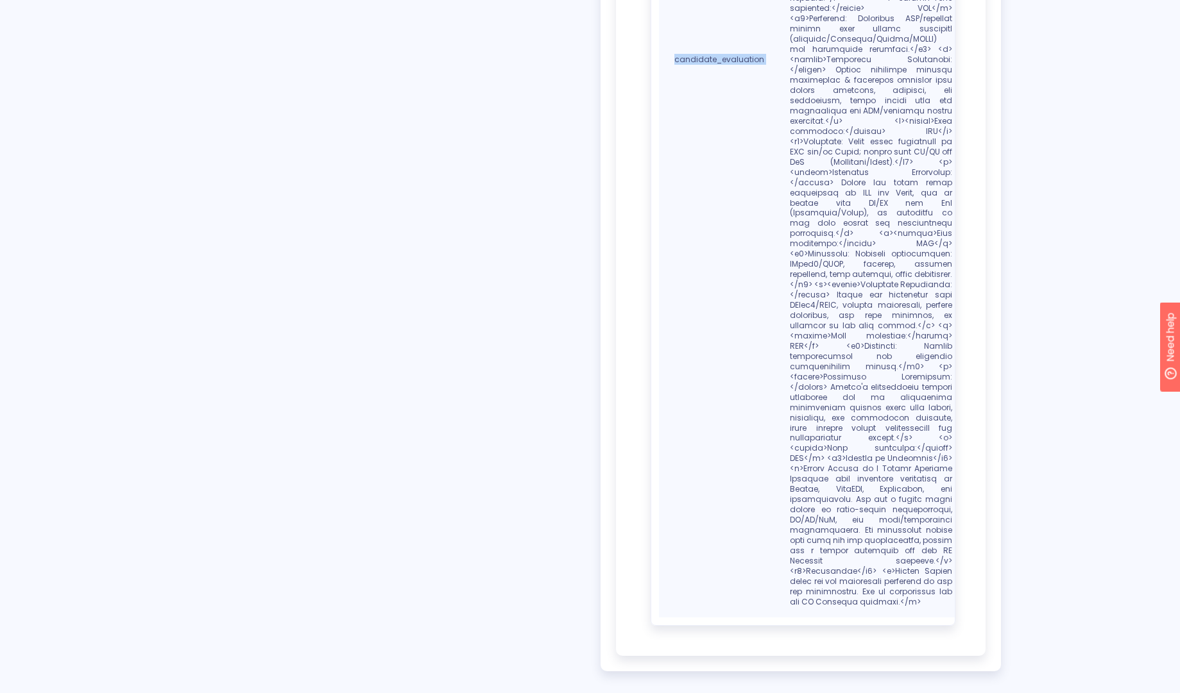
drag, startPoint x: 794, startPoint y: 392, endPoint x: 937, endPoint y: 612, distance: 262.1
click at [937, 612] on div "Entities Edit entities Entity name Entity value candidate_evaluation" at bounding box center [810, 26] width 319 height 1198
copy table "Entities Edit entities Entity name Entity value candidate_evaluation <"
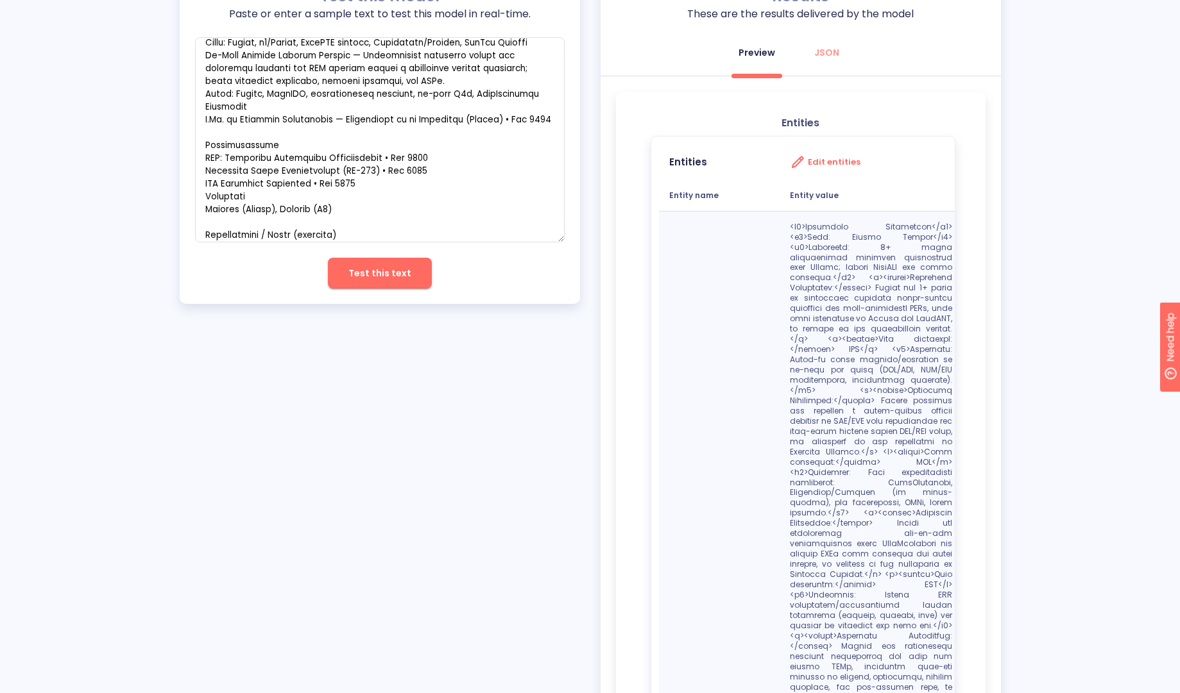
scroll to position [0, 0]
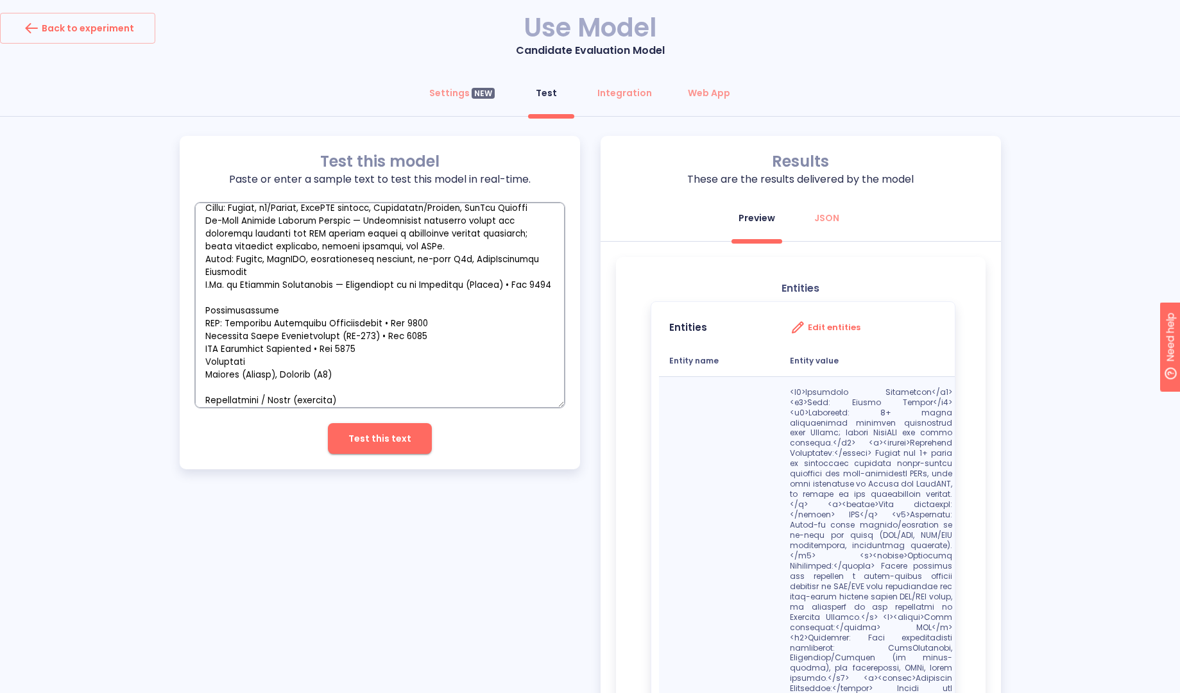
click at [299, 371] on textarea "empty textarea" at bounding box center [380, 305] width 370 height 205
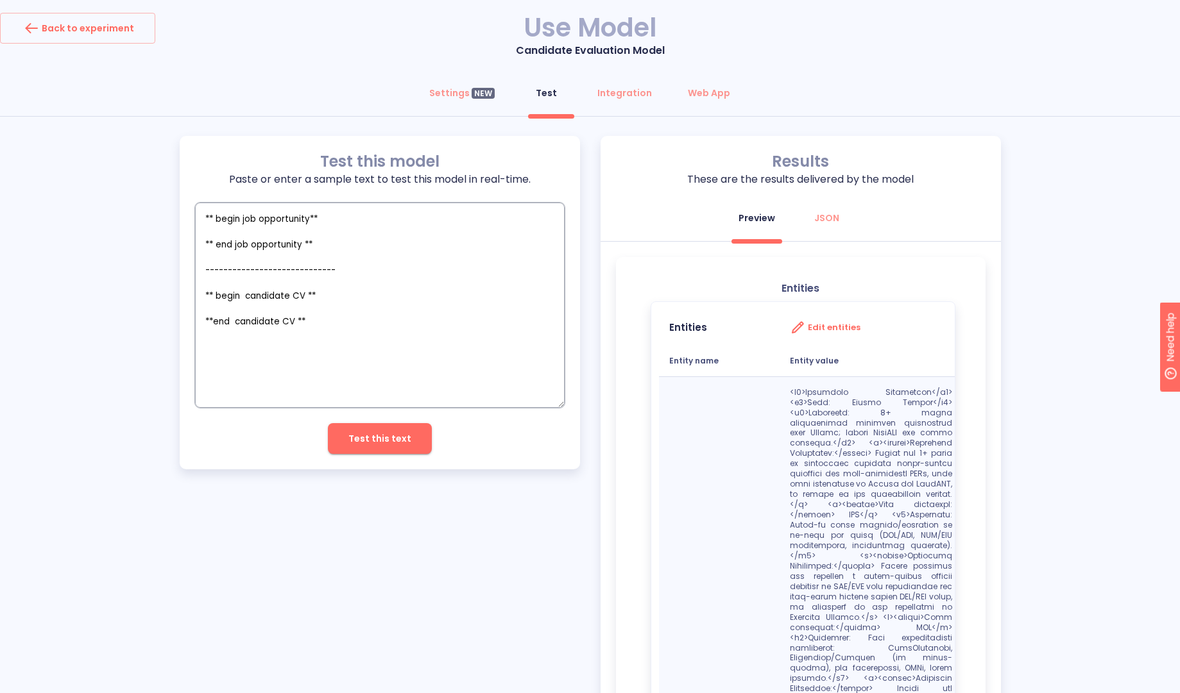
click at [266, 305] on textarea "** begin job opportunity** ** end job opportunity ** --------------------------…" at bounding box center [380, 305] width 370 height 205
paste textarea "Curriculum Vitae – Jimena Cunea Degree: B.Sc. in Computer Science Phone: +598 9…"
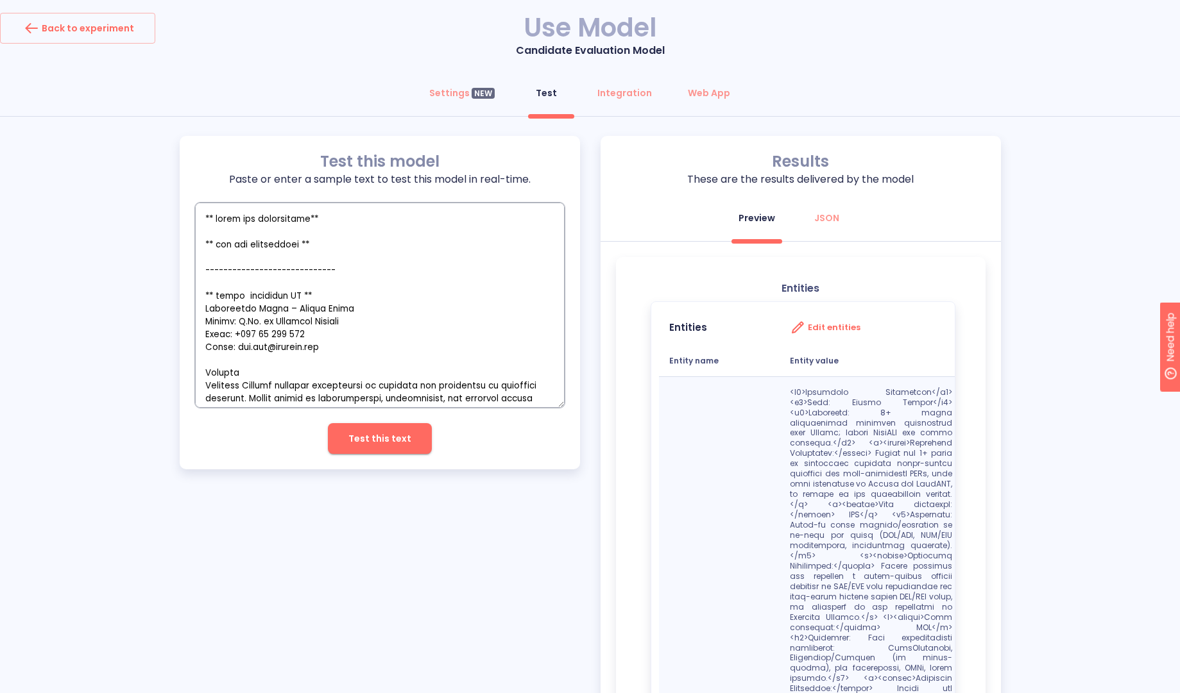
scroll to position [1204, 0]
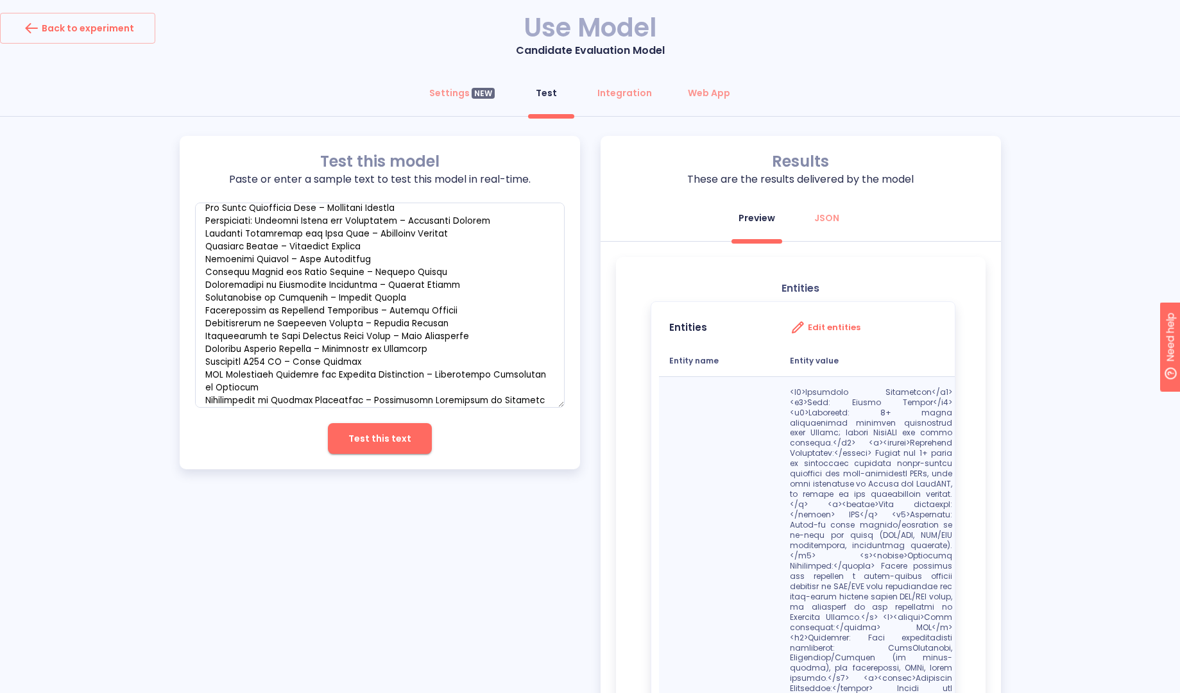
click at [394, 441] on span "Test this text" at bounding box center [379, 439] width 63 height 16
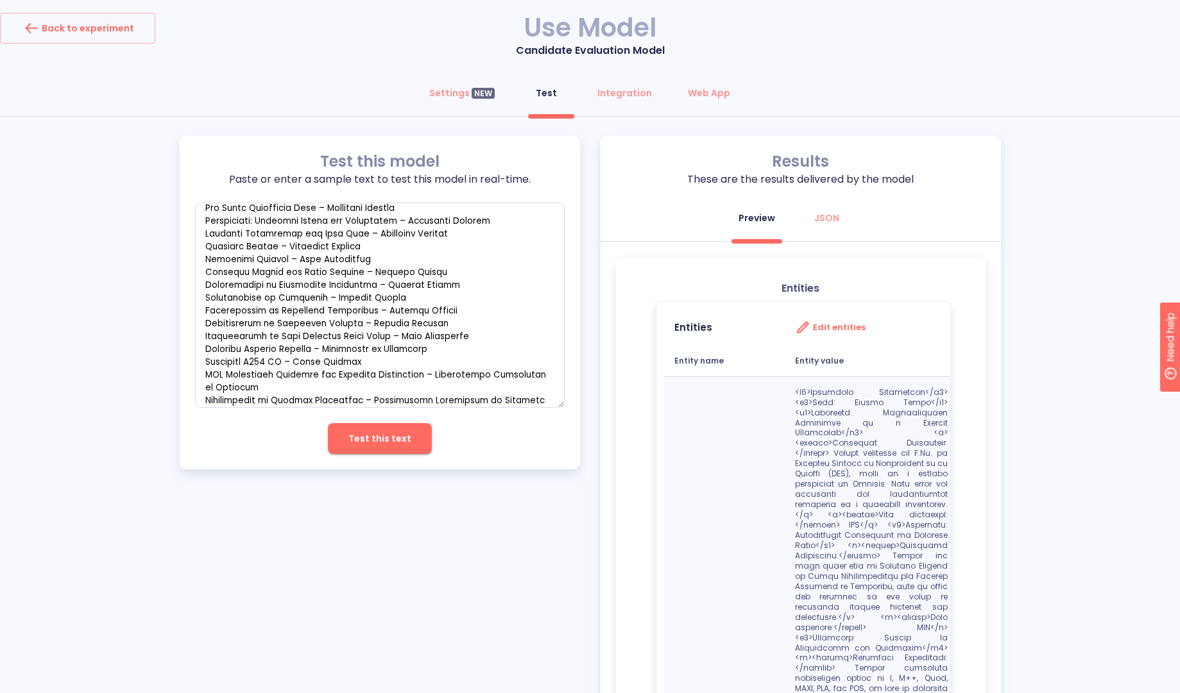
click at [123, 129] on div "Settings NEW Test Integration Web App Test this model Paste or enter a sample t…" at bounding box center [590, 608] width 1180 height 1060
click at [1042, 203] on div "Test this model Paste or enter a sample text to test this model in real-time. x…" at bounding box center [590, 636] width 1180 height 1001
click at [426, 259] on textarea "empty textarea" at bounding box center [380, 305] width 370 height 205
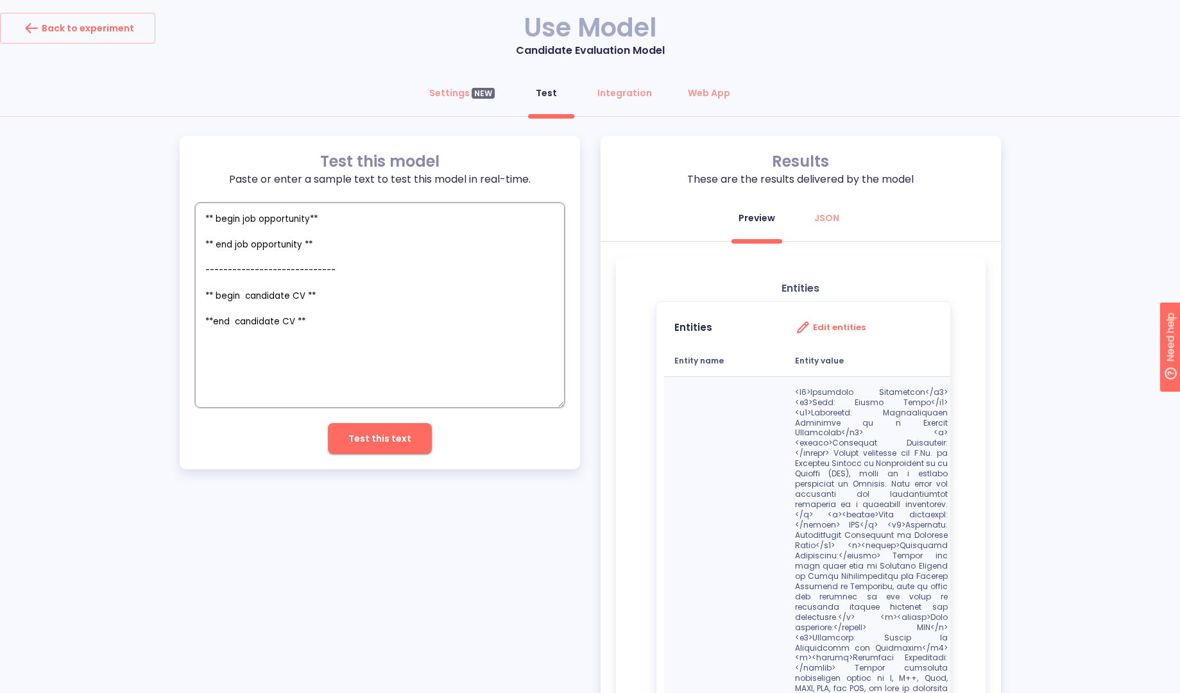
scroll to position [0, 0]
click at [240, 233] on textarea "** begin job opportunity** ** end job opportunity ** --------------------------…" at bounding box center [380, 305] width 370 height 205
paste textarea "Lor Ipsumdolors: AM Consecte (Adipis, ElitSED, Doeiu Tempori & Utlaboreetdol) M…"
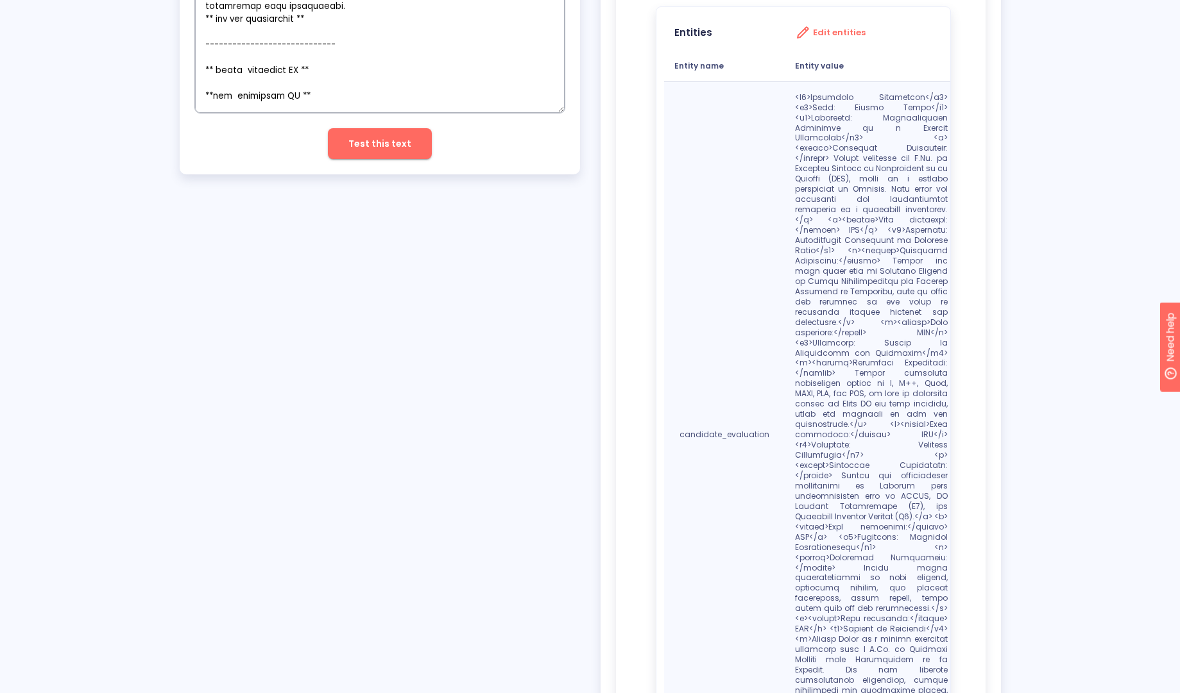
scroll to position [257, 0]
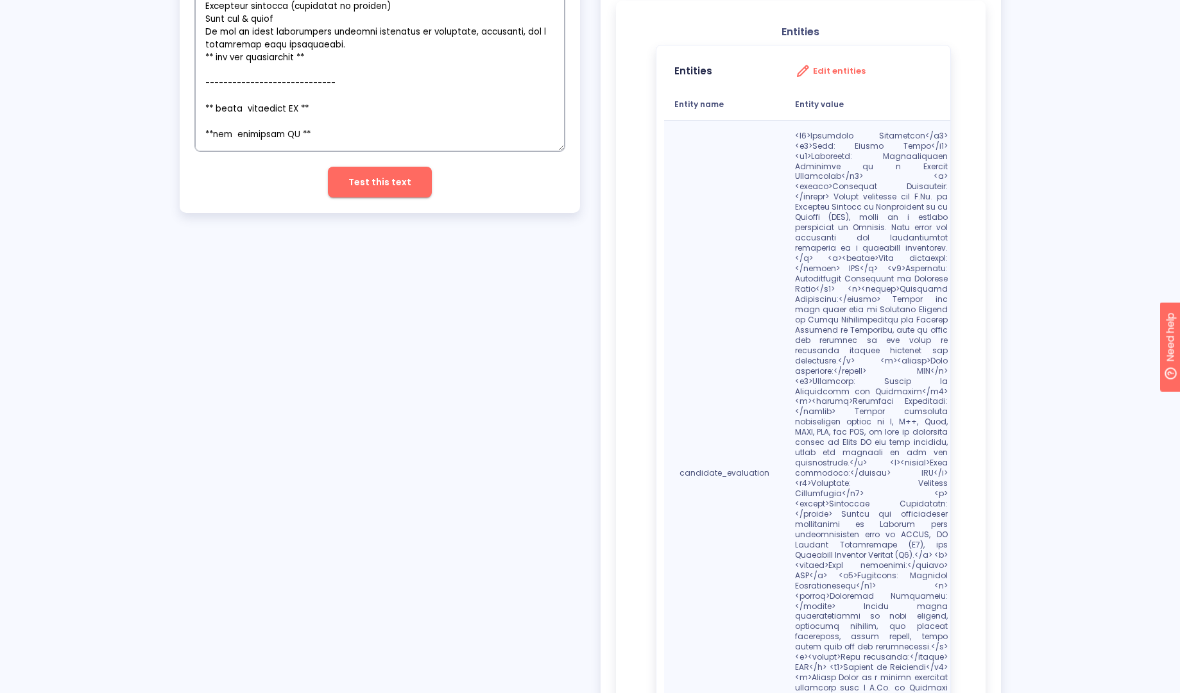
click at [269, 117] on textarea "empty textarea" at bounding box center [380, 48] width 370 height 205
paste textarea "Loremi Dolors Ametco Adipisci Elitsedd / Eiusmodt Incididun — Utlab, Etdolorema…"
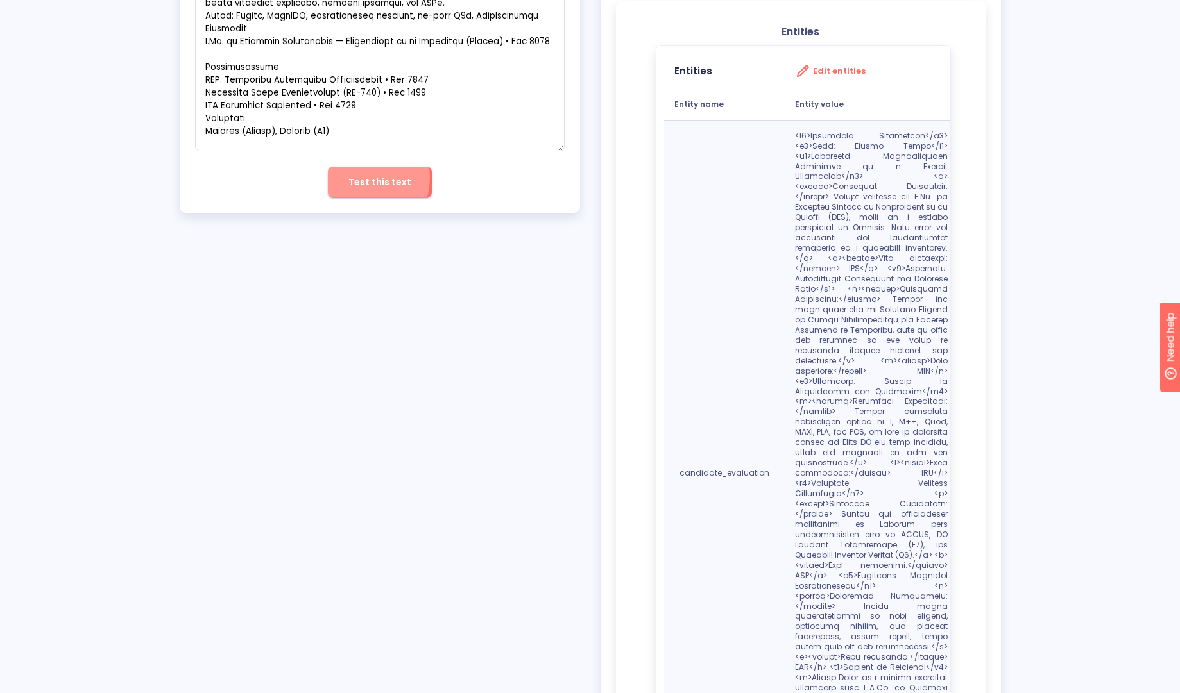
click at [364, 177] on span "Test this text" at bounding box center [379, 182] width 63 height 16
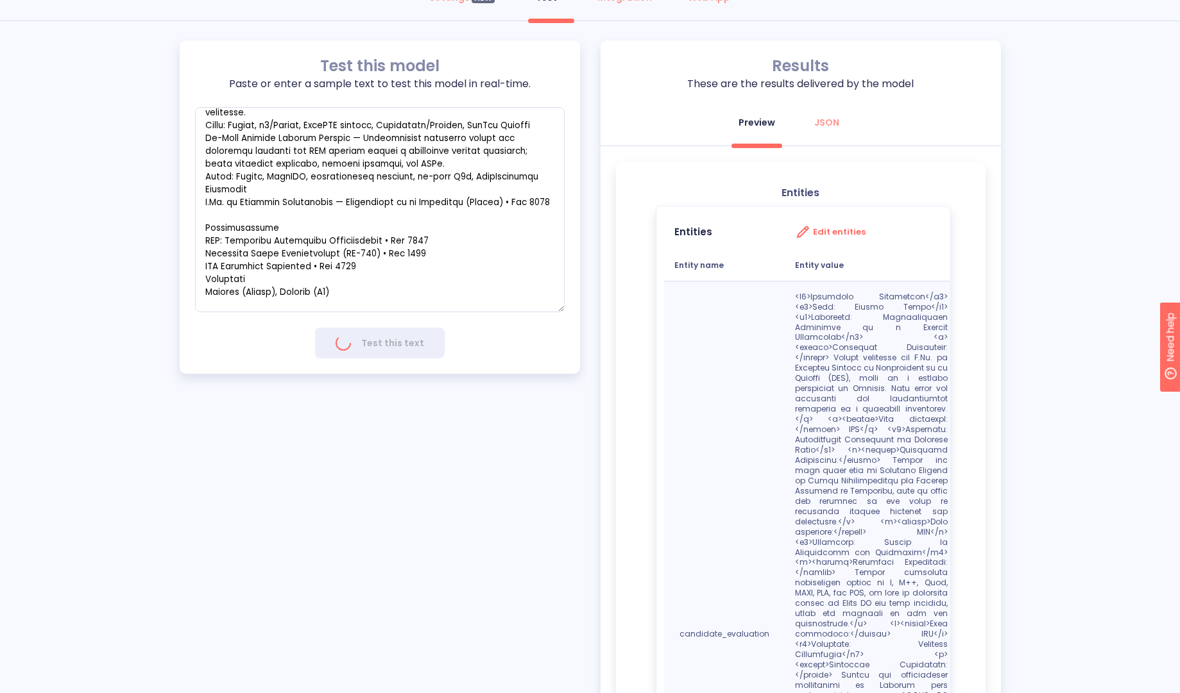
scroll to position [94, 0]
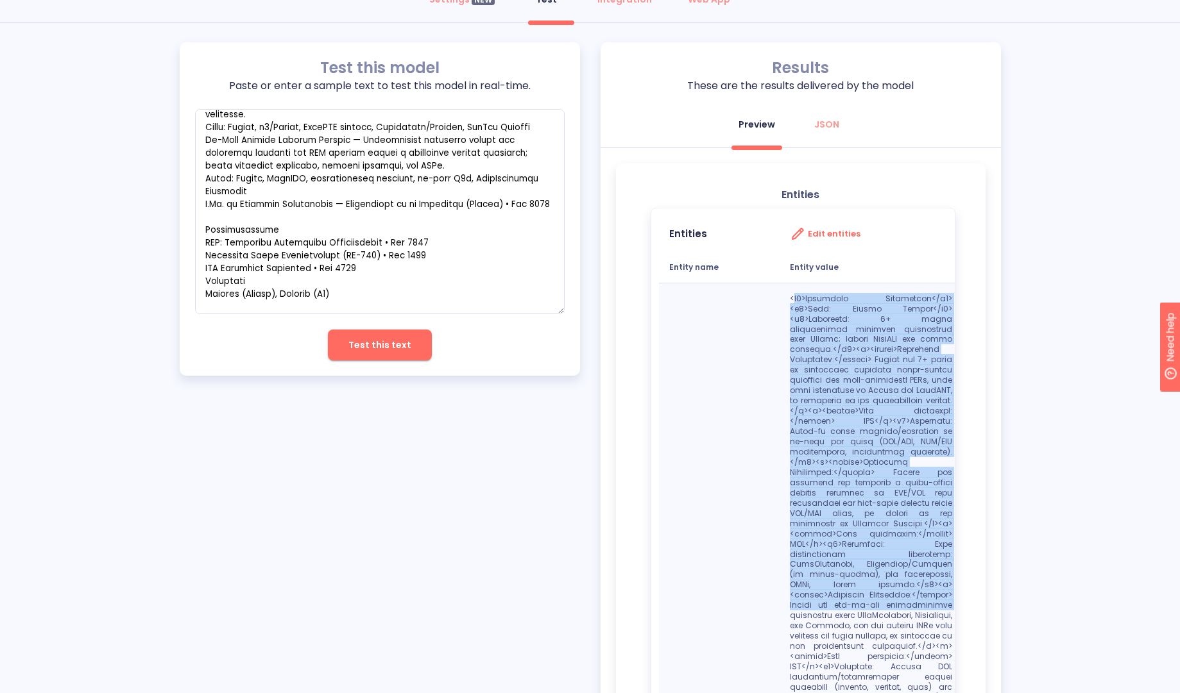
drag, startPoint x: 794, startPoint y: 302, endPoint x: 853, endPoint y: 611, distance: 314.9
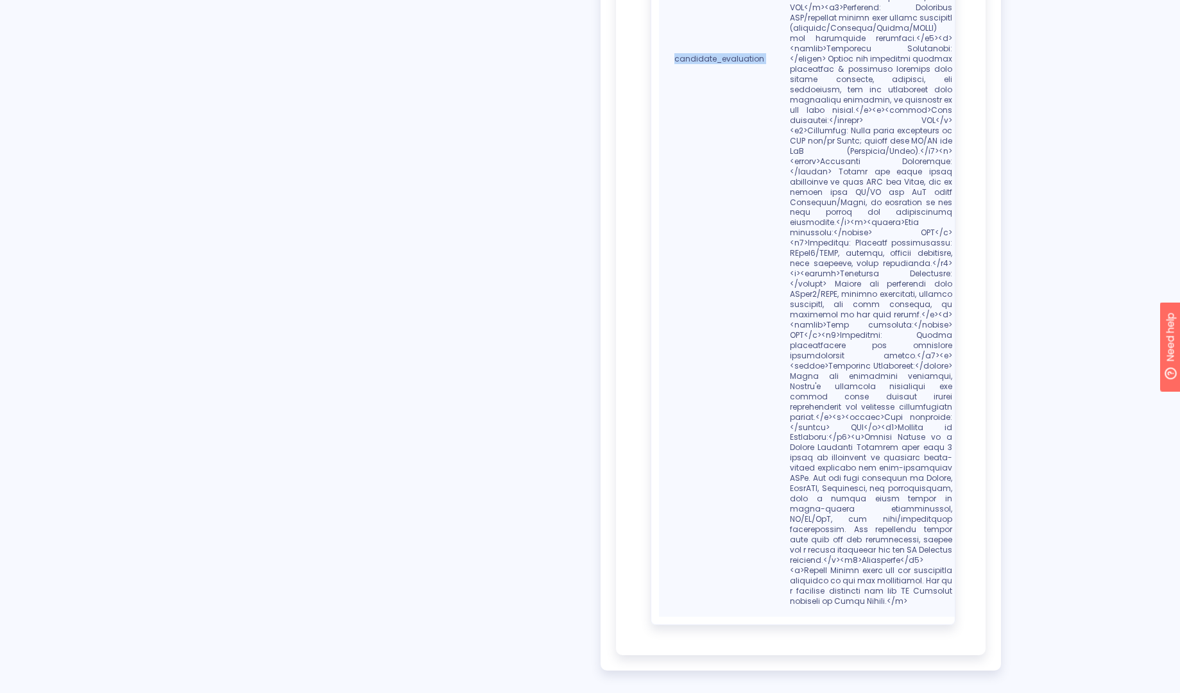
scroll to position [906, 0]
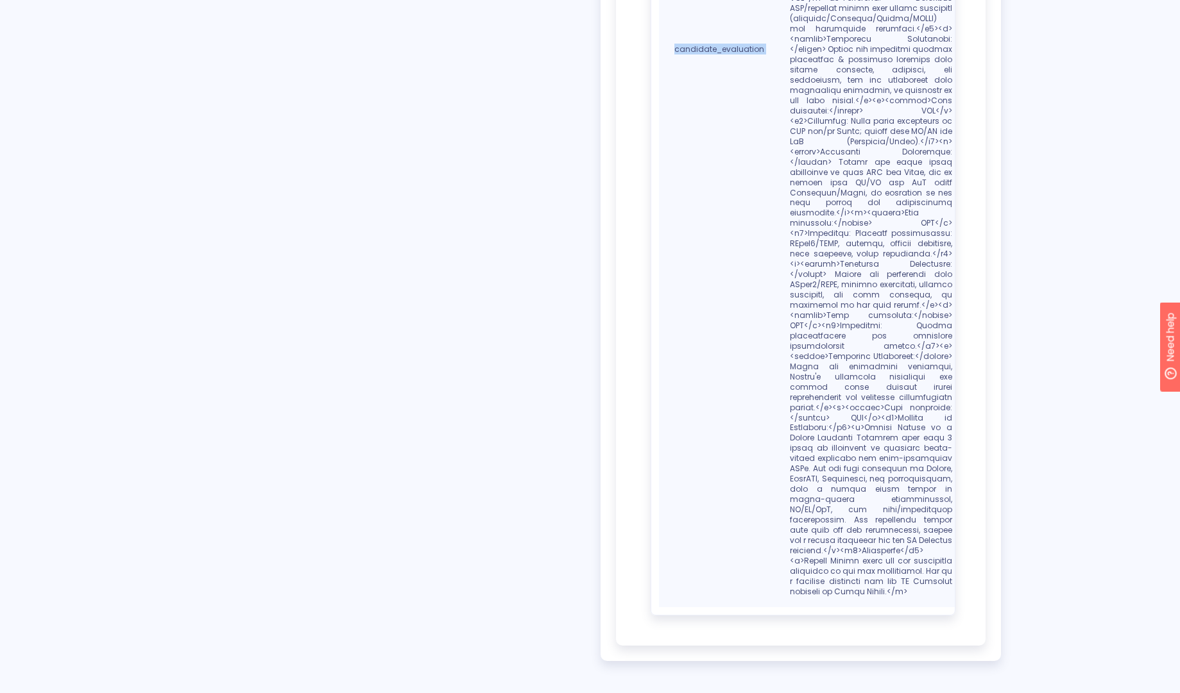
drag, startPoint x: 789, startPoint y: 300, endPoint x: 937, endPoint y: 615, distance: 347.8
click at [937, 615] on div "Entities Edit entities Entity name Entity value candidate_evaluation" at bounding box center [802, 16] width 305 height 1200
copy table "Entities Edit entities Entity name Entity value candidate_evaluation"
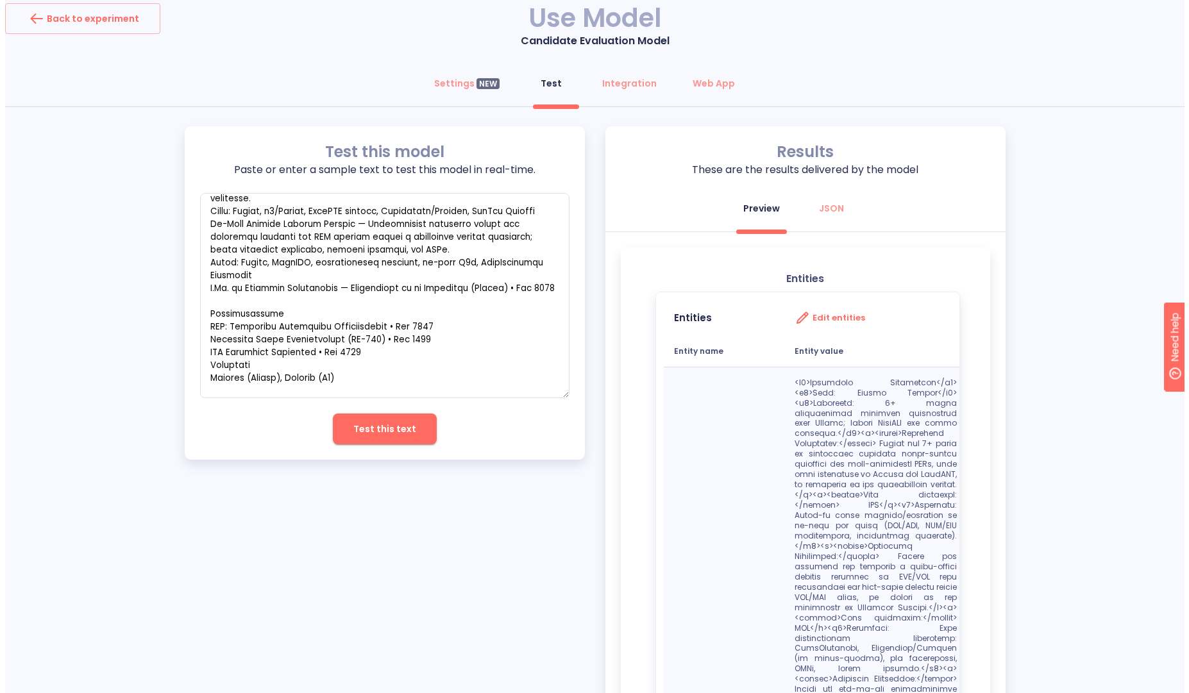
scroll to position [0, 0]
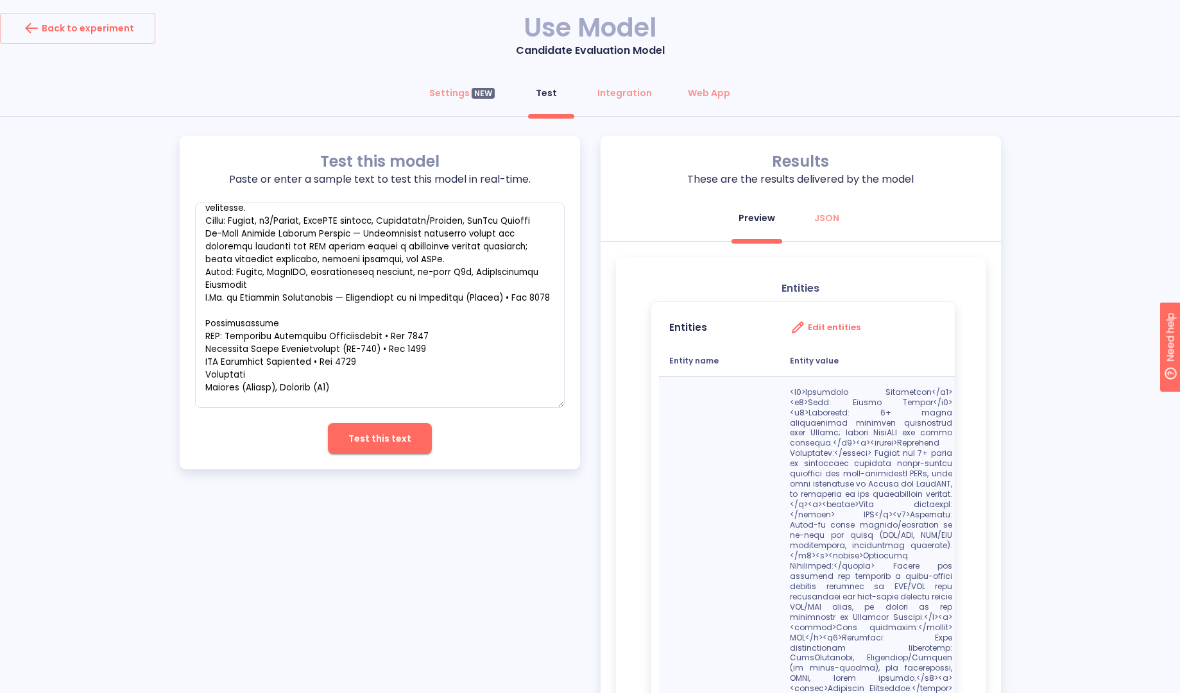
click at [353, 81] on div "Settings NEW Test Integration Web App" at bounding box center [590, 97] width 1180 height 38
click at [364, 434] on span "Test this text" at bounding box center [379, 439] width 63 height 16
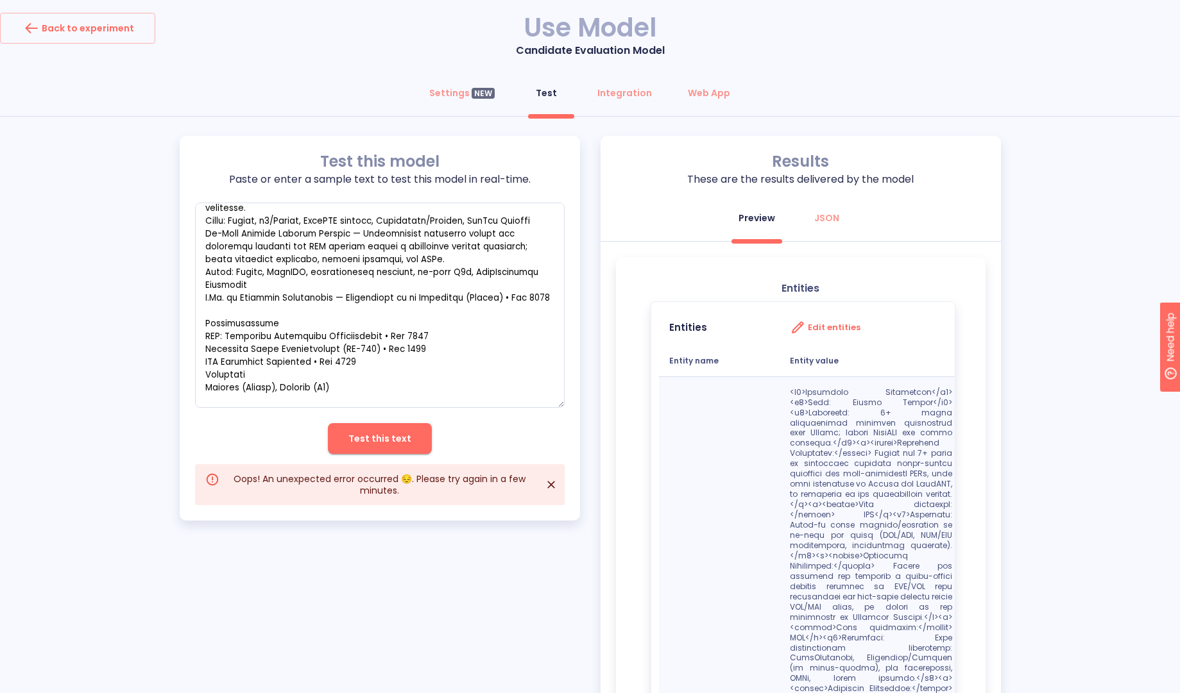
click at [381, 429] on button "Test this text" at bounding box center [380, 438] width 104 height 31
click at [554, 484] on icon "Close" at bounding box center [551, 485] width 13 height 13
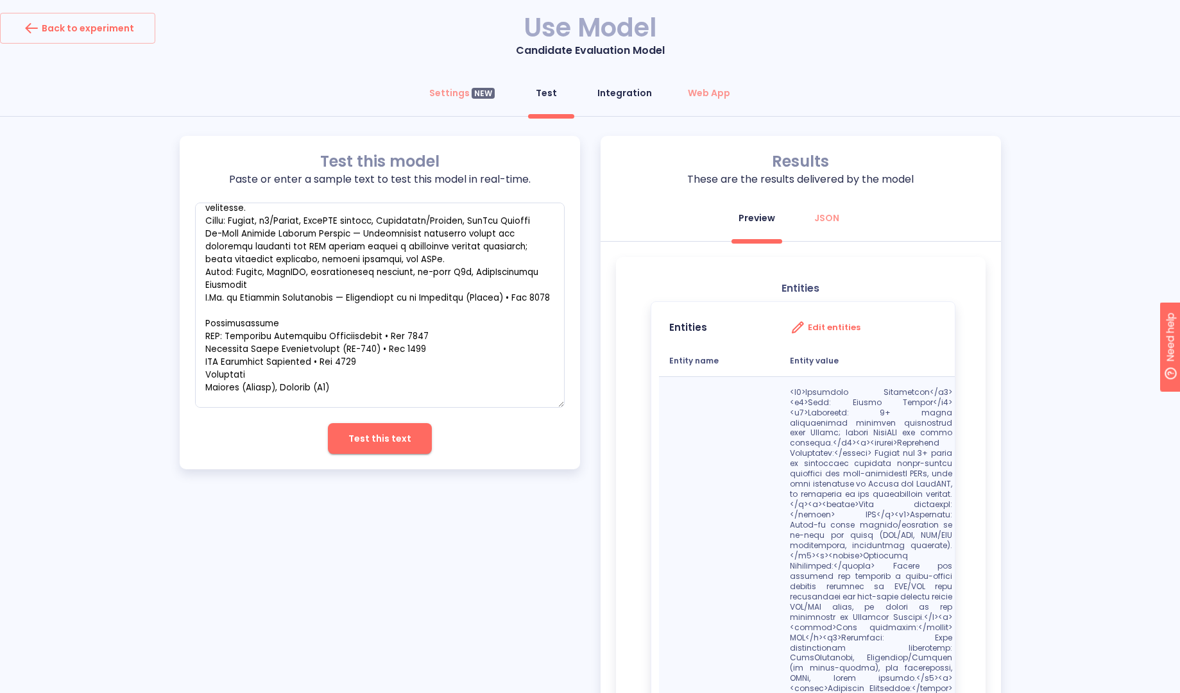
click at [610, 94] on div "Integration" at bounding box center [624, 93] width 55 height 13
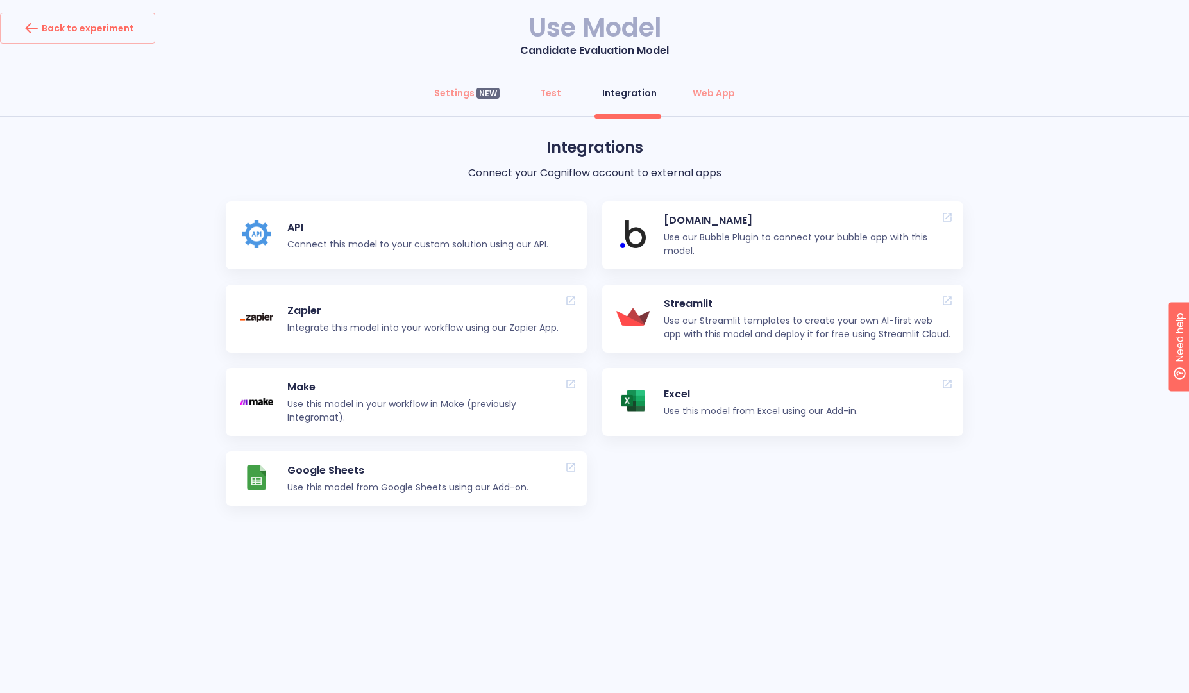
click at [312, 233] on p "API" at bounding box center [417, 227] width 261 height 15
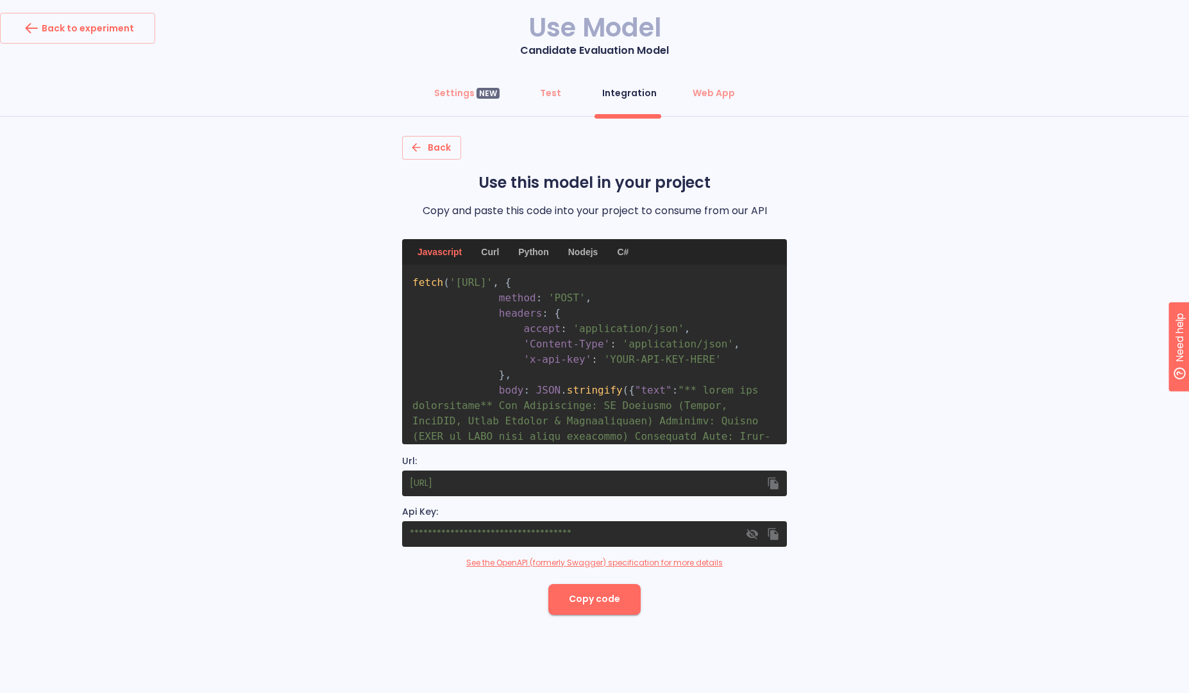
click at [539, 258] on div "Python" at bounding box center [534, 252] width 46 height 26
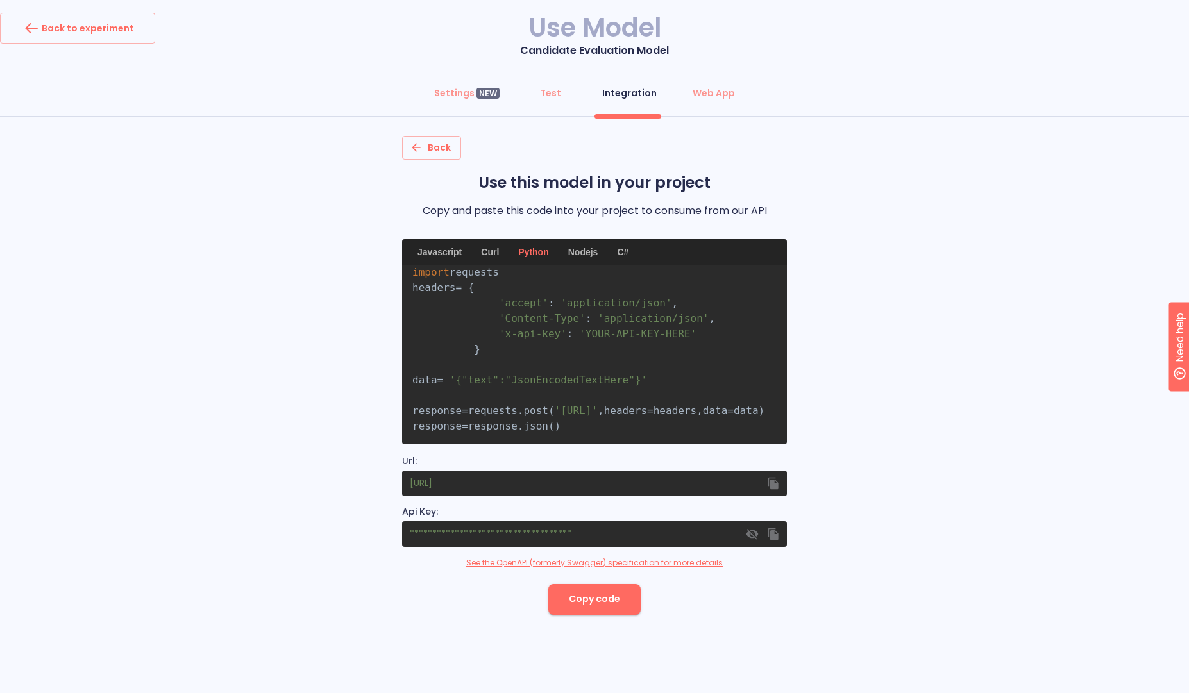
scroll to position [72, 0]
drag, startPoint x: 414, startPoint y: 380, endPoint x: 752, endPoint y: 396, distance: 337.8
click at [752, 405] on span "response = requests . post ( 'https://predict.cogniflow.ai/text/smart-extractio…" at bounding box center [588, 411] width 352 height 12
click at [598, 405] on span "'https://predict.cogniflow.ai/text/smart-extraction/extract/93cd8b08-0a65-4e0e-…" at bounding box center [576, 411] width 43 height 12
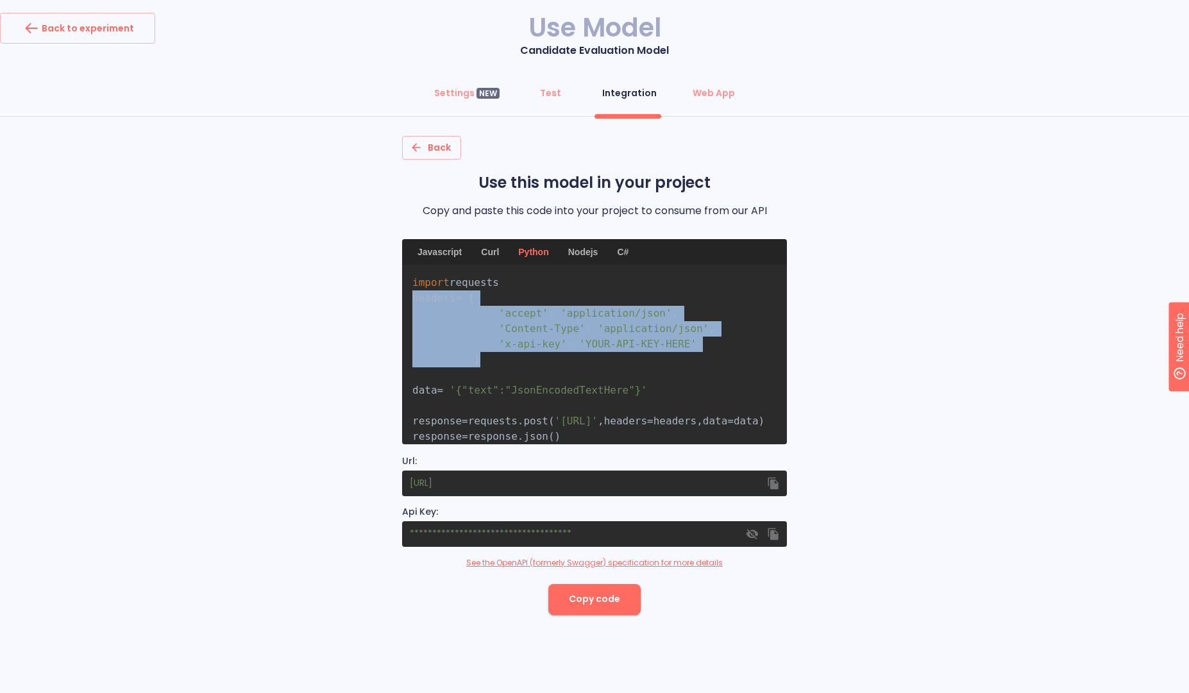
drag, startPoint x: 485, startPoint y: 377, endPoint x: 353, endPoint y: 318, distance: 145.0
click at [353, 318] on div "Back Use this model in your project Copy and paste this code into your project …" at bounding box center [594, 375] width 1189 height 479
click at [530, 352] on pre "import requests headers = { 'accept' : 'application/json' , 'Content-Type' : 'a…" at bounding box center [594, 355] width 385 height 180
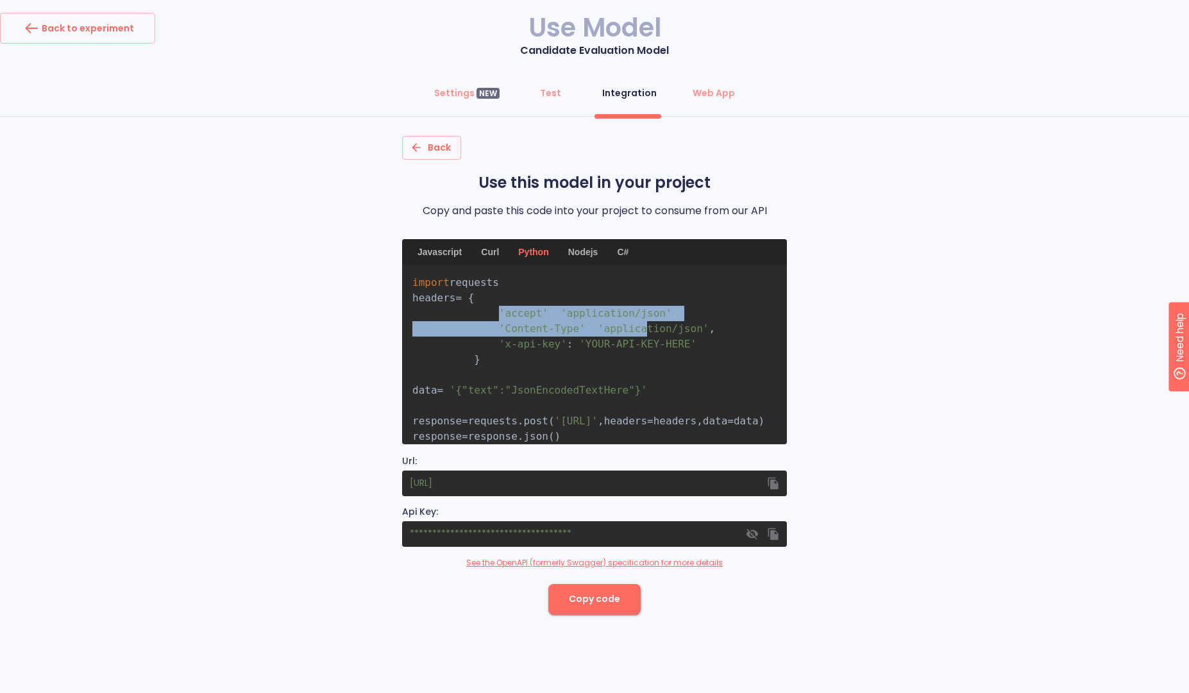
drag, startPoint x: 498, startPoint y: 330, endPoint x: 645, endPoint y: 343, distance: 146.9
click at [649, 342] on code "import requests headers = { 'accept' : 'application/json' , 'Content-Type' : 'a…" at bounding box center [588, 359] width 352 height 166
click at [577, 319] on span "'application/json'" at bounding box center [616, 313] width 111 height 12
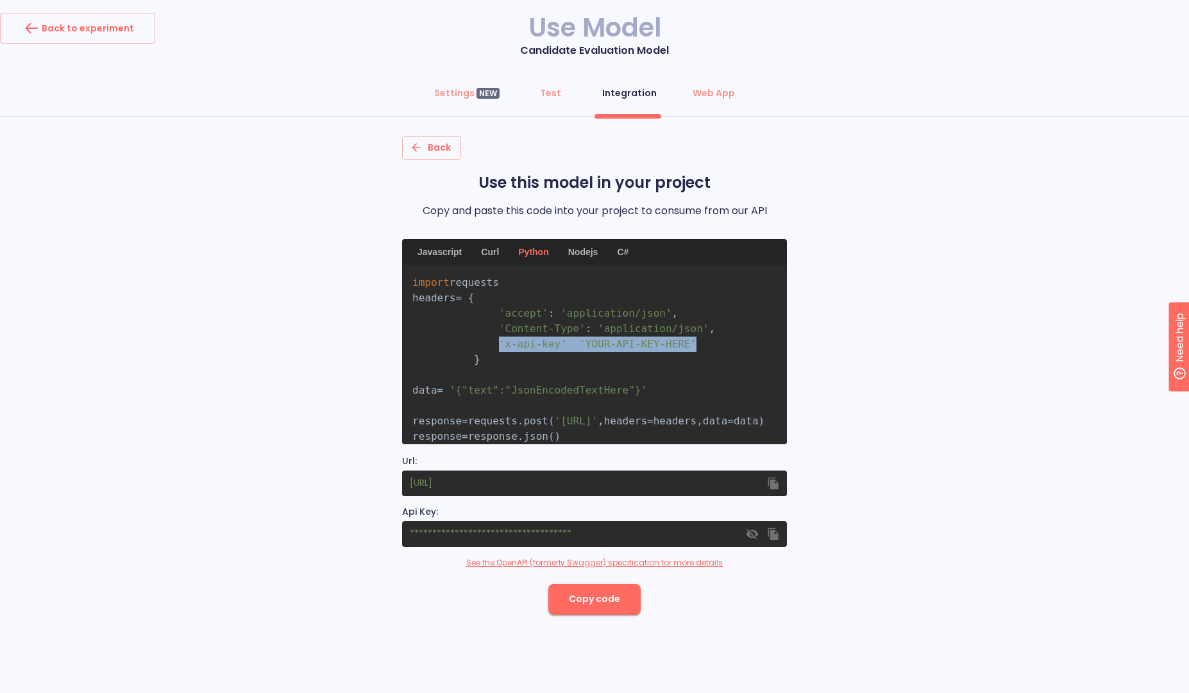
drag, startPoint x: 502, startPoint y: 359, endPoint x: 699, endPoint y: 357, distance: 197.0
click at [699, 357] on pre "import requests headers = { 'accept' : 'application/json' , 'Content-Type' : 'a…" at bounding box center [594, 355] width 385 height 180
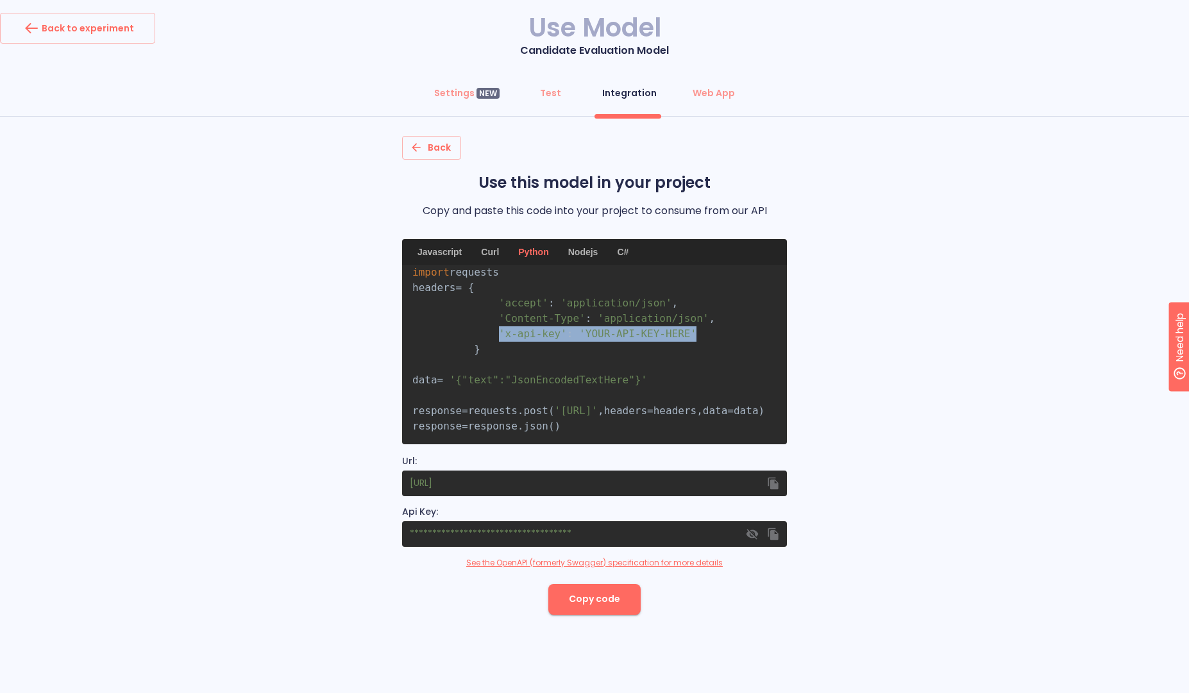
scroll to position [72, 0]
drag, startPoint x: 726, startPoint y: 336, endPoint x: 472, endPoint y: 334, distance: 253.4
click at [472, 334] on pre "import requests headers = { 'accept' : 'application/json' , 'Content-Type' : 'a…" at bounding box center [594, 355] width 385 height 180
click at [905, 263] on div "Back Use this model in your project Copy and paste this code into your project …" at bounding box center [594, 375] width 1189 height 479
click at [108, 37] on div "Back to experiment" at bounding box center [77, 28] width 113 height 21
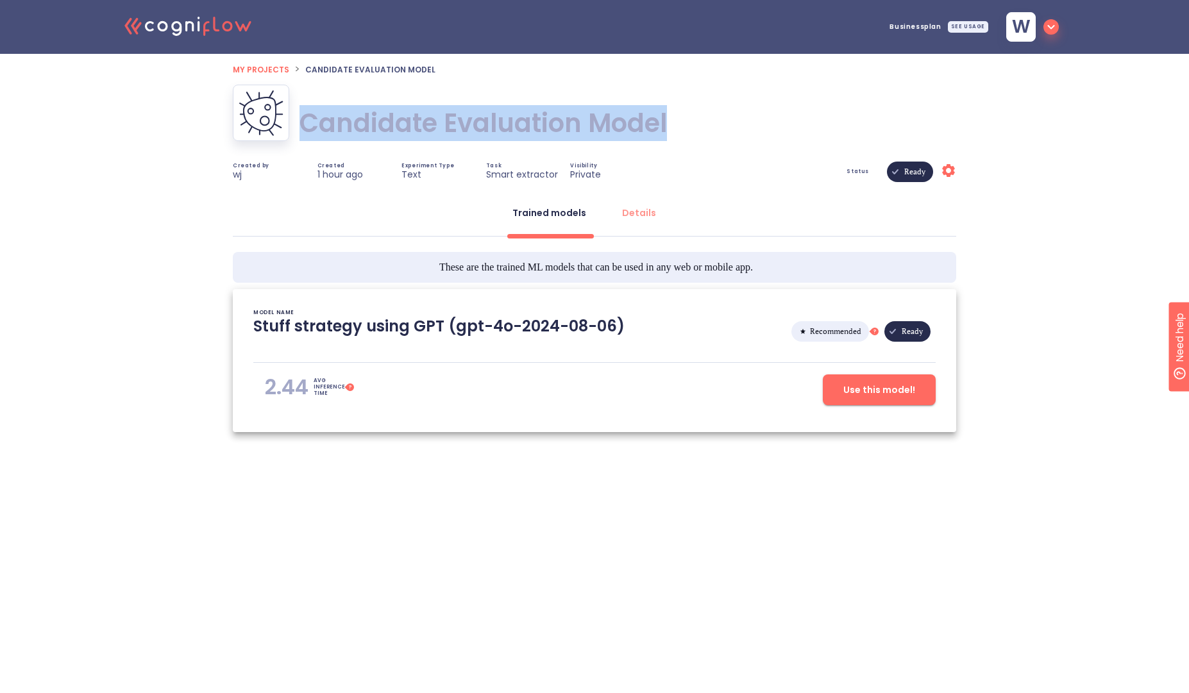
drag, startPoint x: 304, startPoint y: 128, endPoint x: 711, endPoint y: 146, distance: 407.7
click at [711, 146] on div "Candidate Evaluation Model Candidate Evaluation Model" at bounding box center [595, 123] width 724 height 77
click at [901, 398] on button "Use this model!" at bounding box center [879, 390] width 113 height 31
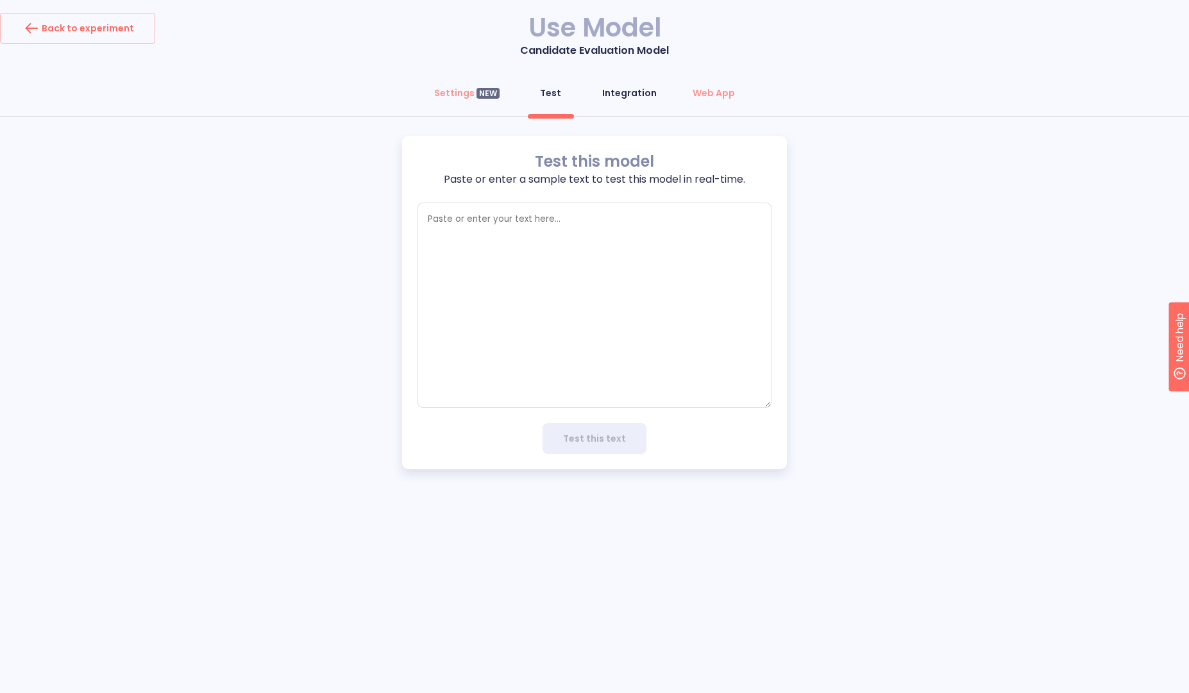
click at [613, 92] on div "Integration" at bounding box center [629, 93] width 55 height 13
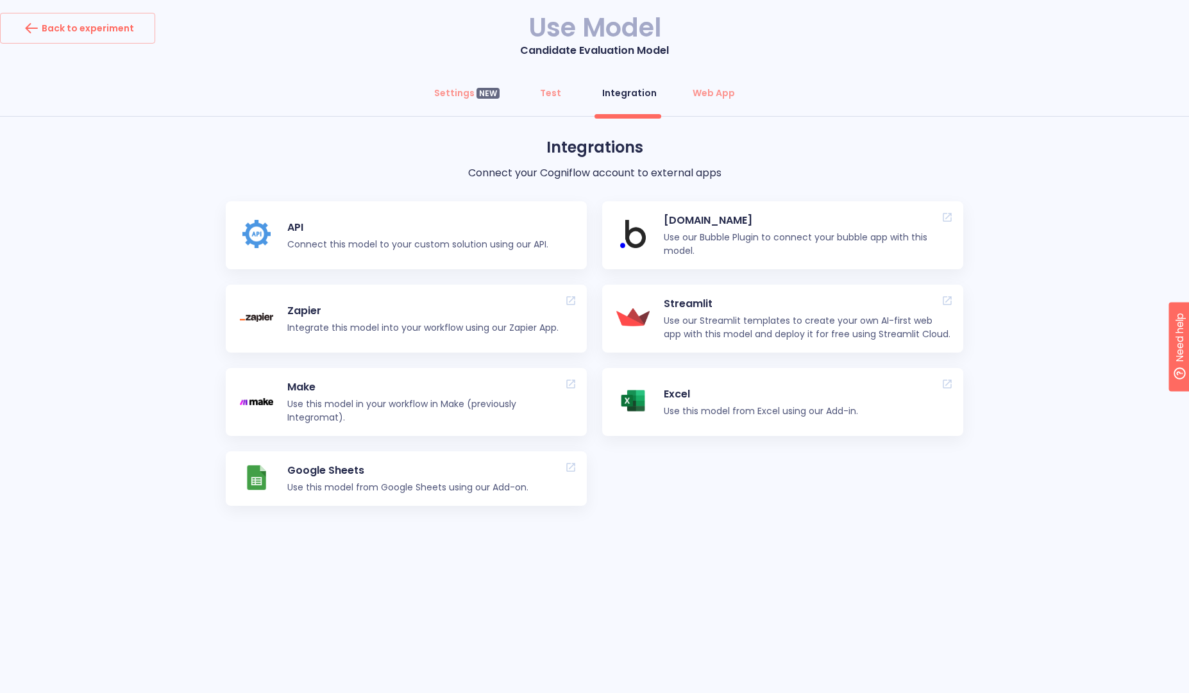
click at [321, 236] on div "API Connect this model to your custom solution using our API." at bounding box center [423, 235] width 273 height 55
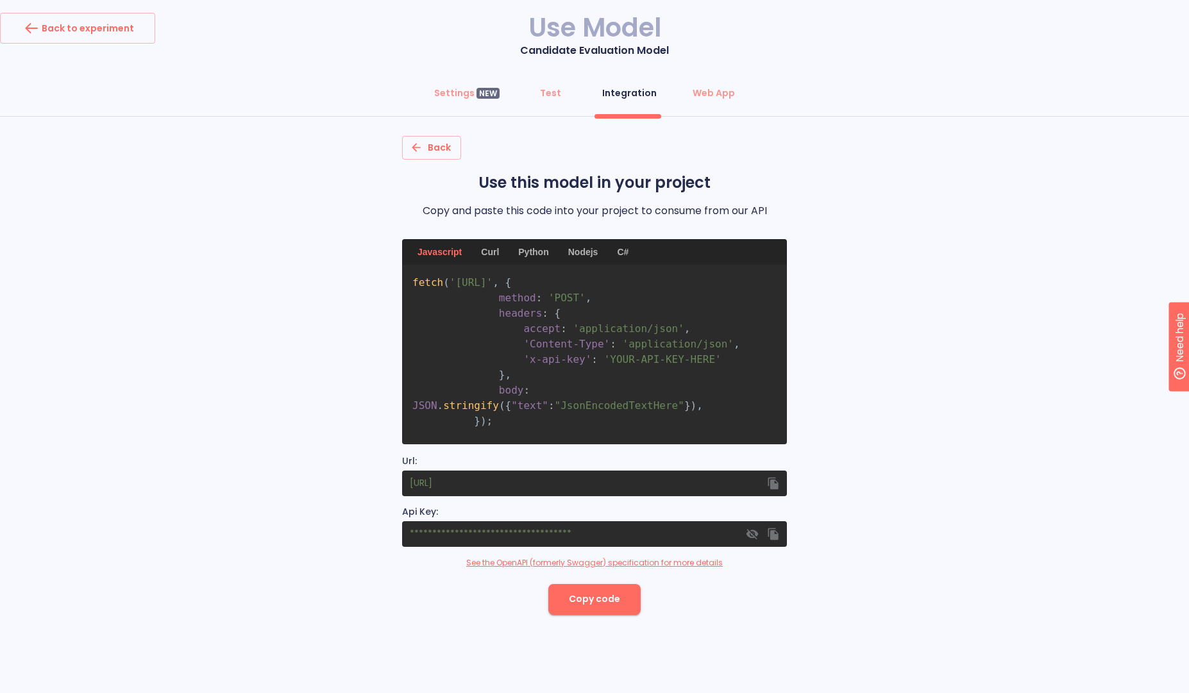
click at [548, 255] on div "Python" at bounding box center [534, 252] width 46 height 26
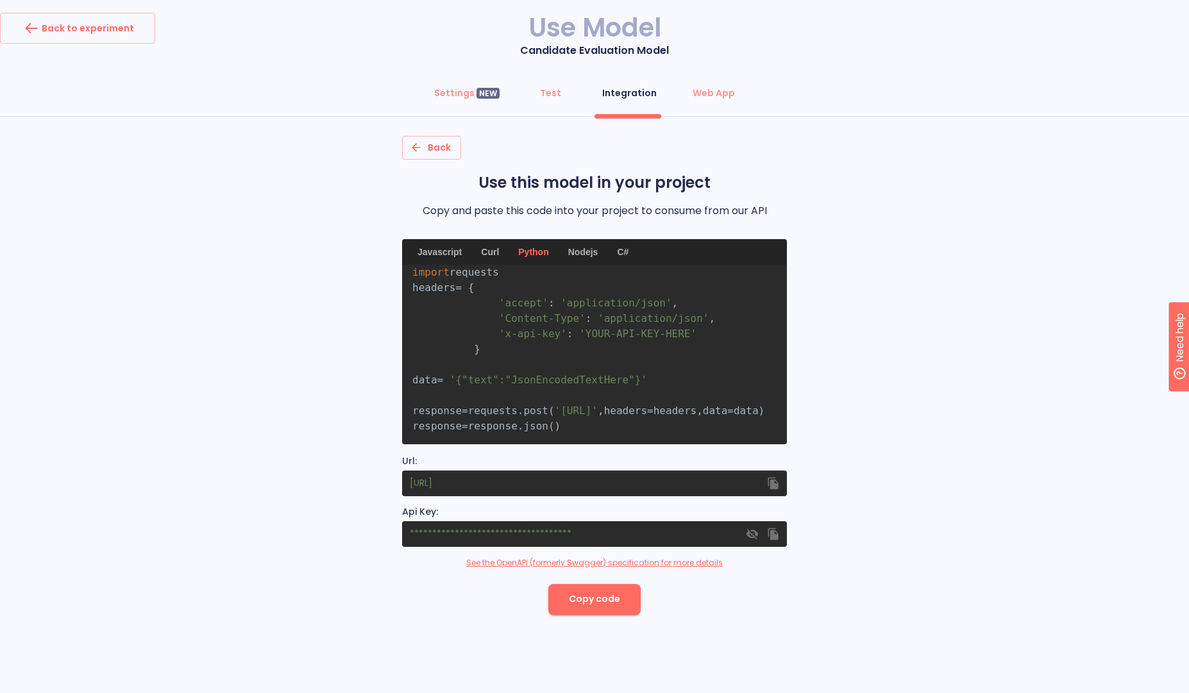
scroll to position [72, 0]
drag, startPoint x: 584, startPoint y: 414, endPoint x: 402, endPoint y: 380, distance: 185.3
click at [402, 380] on pre "import requests headers = { 'accept' : 'application/json' , 'Content-Type' : 'a…" at bounding box center [594, 355] width 385 height 180
click at [570, 402] on pre "import requests headers = { 'accept' : 'application/json' , 'Content-Type' : 'a…" at bounding box center [594, 355] width 385 height 180
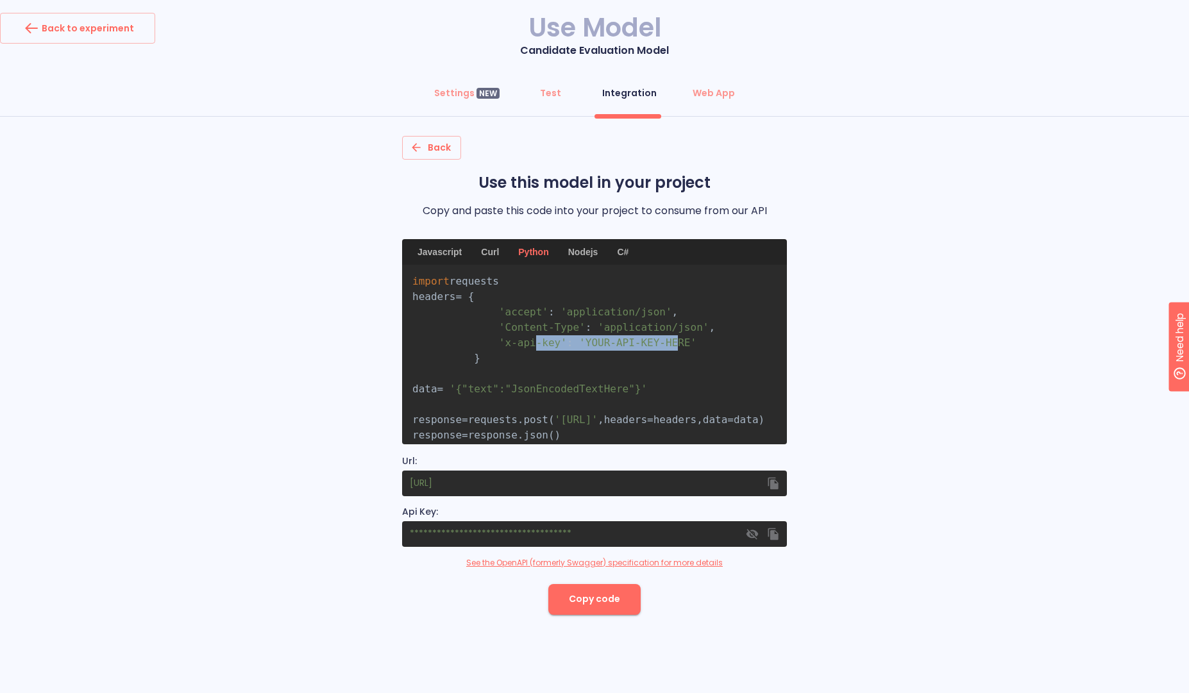
drag, startPoint x: 672, startPoint y: 354, endPoint x: 532, endPoint y: 355, distance: 139.9
click at [532, 349] on span "'x-api-key' : 'YOUR-API-KEY-HERE'" at bounding box center [554, 343] width 284 height 12
drag, startPoint x: 506, startPoint y: 363, endPoint x: 694, endPoint y: 361, distance: 188.0
click at [694, 349] on span "'x-api-key' : 'YOUR-API-KEY-HERE'" at bounding box center [554, 343] width 284 height 12
click at [647, 380] on pre "import requests headers = { 'accept' : 'application/json' , 'Content-Type' : 'a…" at bounding box center [594, 355] width 385 height 180
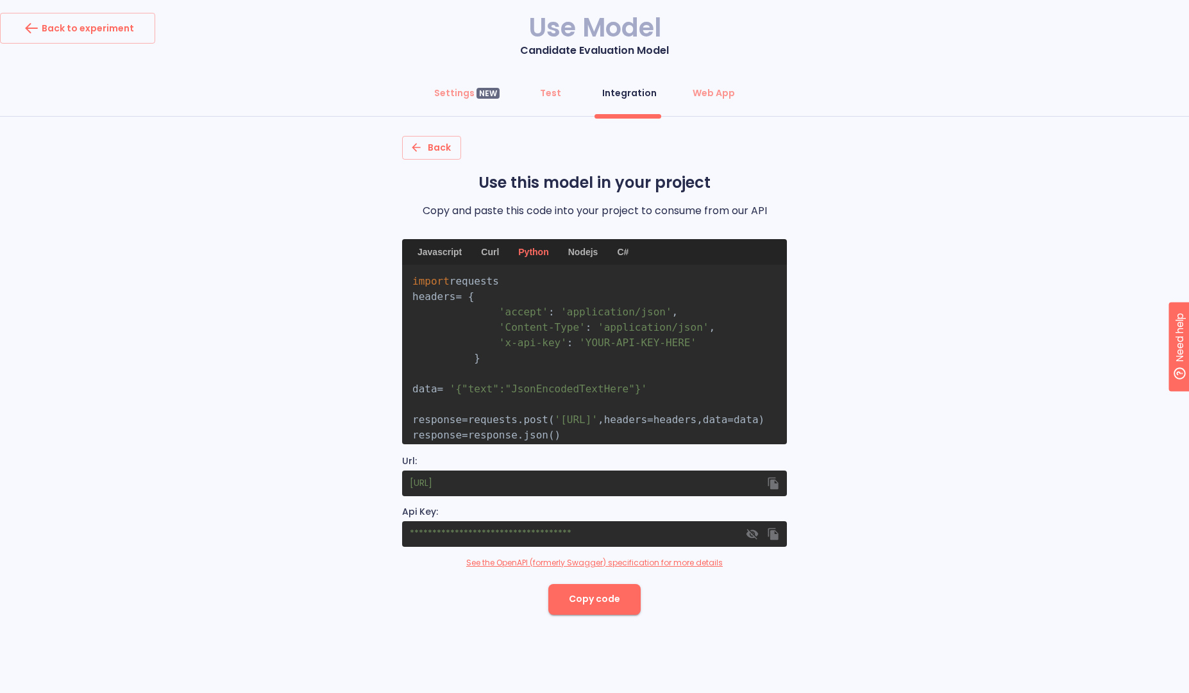
drag, startPoint x: 471, startPoint y: 410, endPoint x: 725, endPoint y: 406, distance: 254.1
click at [725, 406] on pre "import requests headers = { 'accept' : 'application/json' , 'Content-Type' : 'a…" at bounding box center [594, 355] width 385 height 180
click at [603, 395] on span "'{"text":"JsonEncodedTextHere"}'" at bounding box center [549, 389] width 198 height 12
click at [552, 395] on span "'{"text":"JsonEncodedTextHere"}'" at bounding box center [549, 389] width 198 height 12
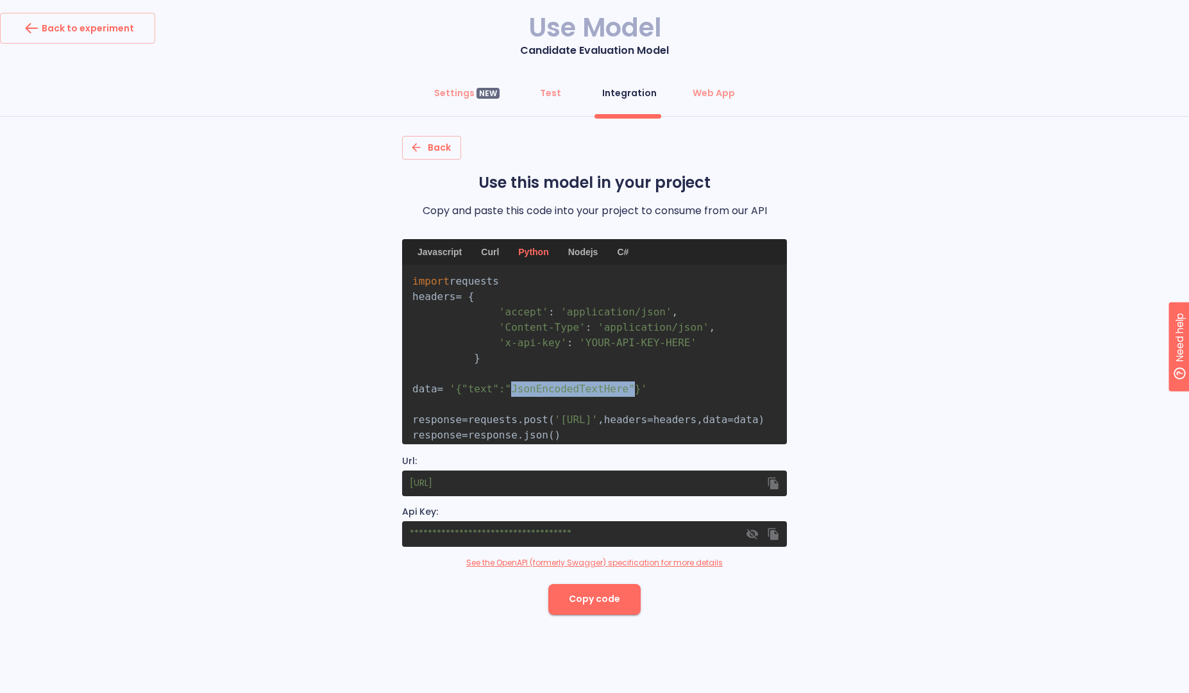
drag, startPoint x: 578, startPoint y: 403, endPoint x: 700, endPoint y: 401, distance: 121.9
click at [647, 395] on span "'{"text":"JsonEncodedTextHere"}'" at bounding box center [549, 389] width 198 height 12
click at [907, 238] on div "Back Use this model in your project Copy and paste this code into your project …" at bounding box center [594, 375] width 1189 height 479
click at [90, 31] on div "Back to experiment" at bounding box center [77, 28] width 113 height 21
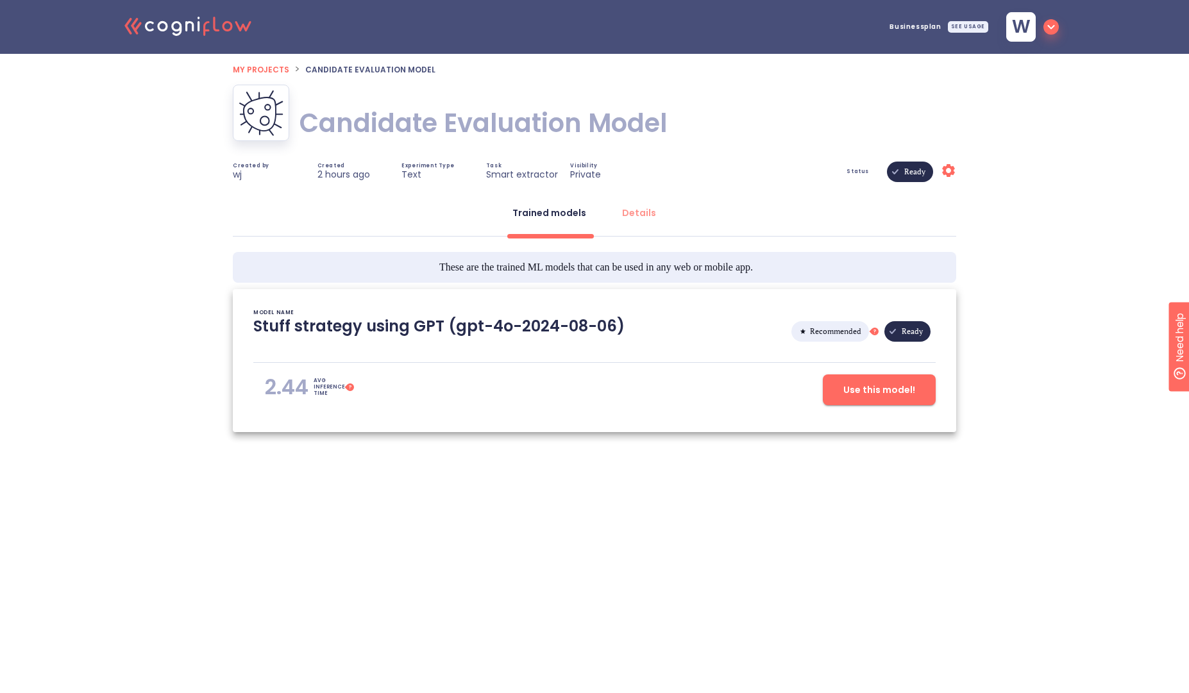
drag, startPoint x: 497, startPoint y: 527, endPoint x: 422, endPoint y: 452, distance: 106.2
click at [496, 523] on html ".cls-1{fill:#141624;}.cls-2{fill:#eb5e60;}.cls-3{fill:none;stroke:#eb5e60;strok…" at bounding box center [594, 261] width 1189 height 523
click at [250, 69] on span "My projects" at bounding box center [261, 69] width 56 height 11
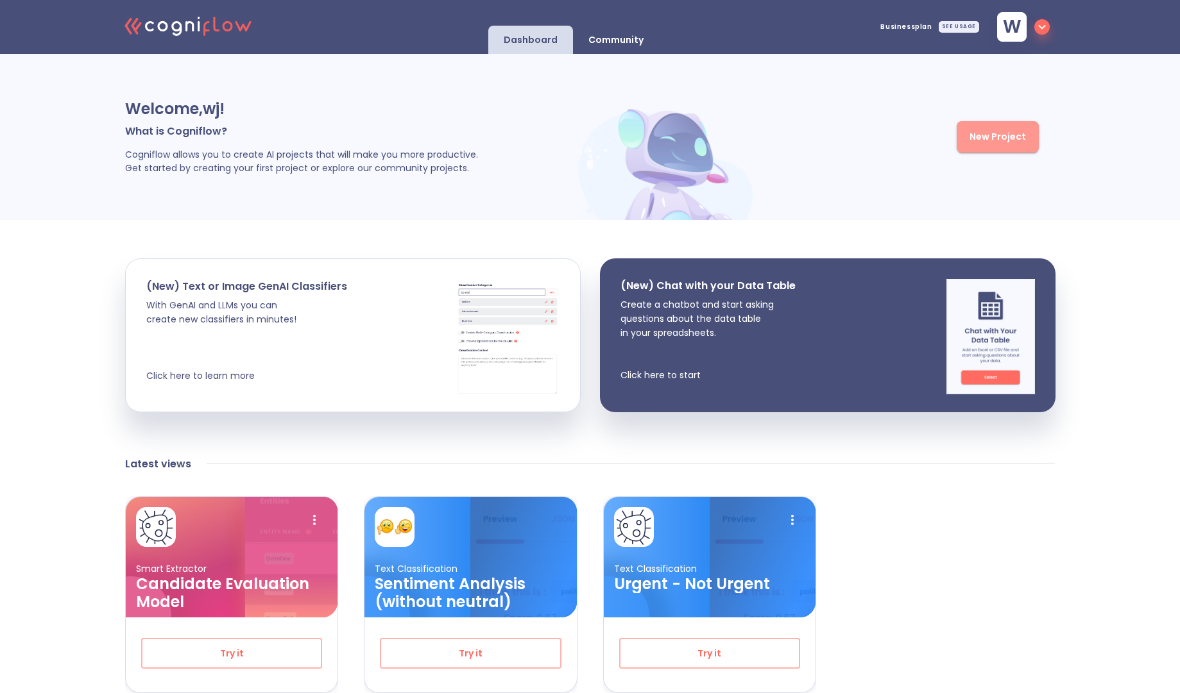
click at [994, 140] on span "New Project" at bounding box center [997, 137] width 56 height 16
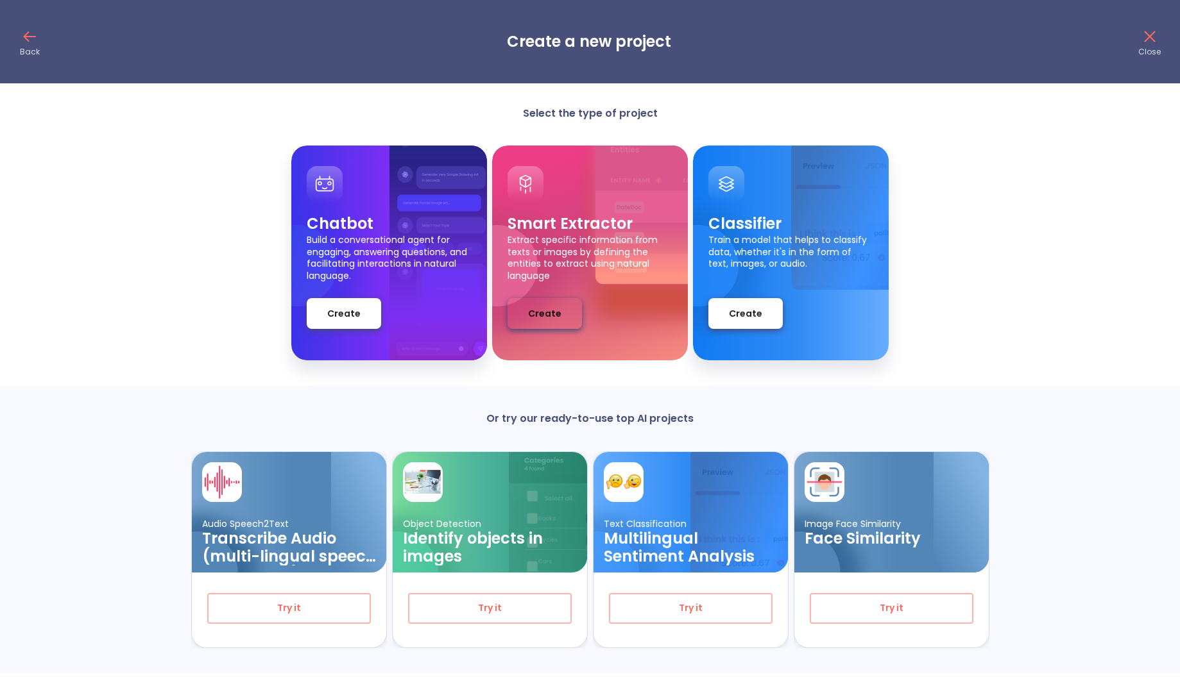
click at [550, 303] on button "Create" at bounding box center [544, 313] width 74 height 31
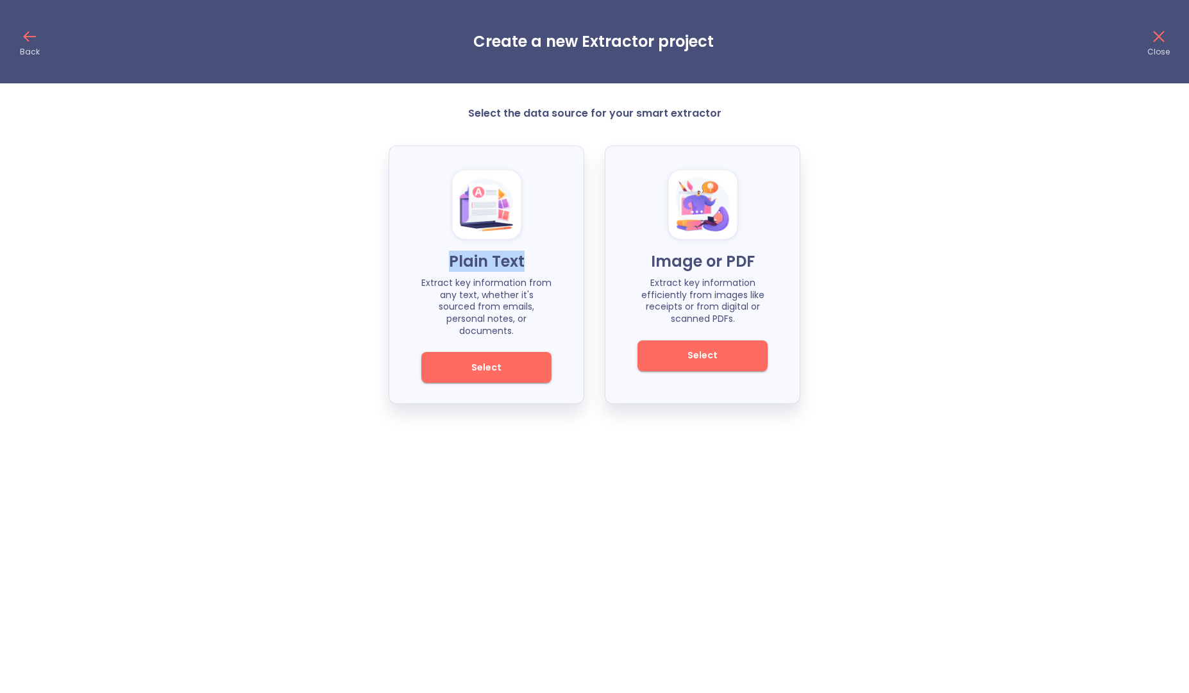
drag, startPoint x: 446, startPoint y: 264, endPoint x: 526, endPoint y: 259, distance: 80.4
click at [526, 259] on p "Plain Text" at bounding box center [486, 261] width 130 height 21
drag, startPoint x: 647, startPoint y: 261, endPoint x: 746, endPoint y: 313, distance: 112.2
click at [746, 313] on div "Image or PDF Extract key information efficiently from images like receipts or f…" at bounding box center [703, 246] width 130 height 158
click at [443, 425] on html "Back Create a new Extractor project Close Select the data source for your smart…" at bounding box center [594, 213] width 1189 height 427
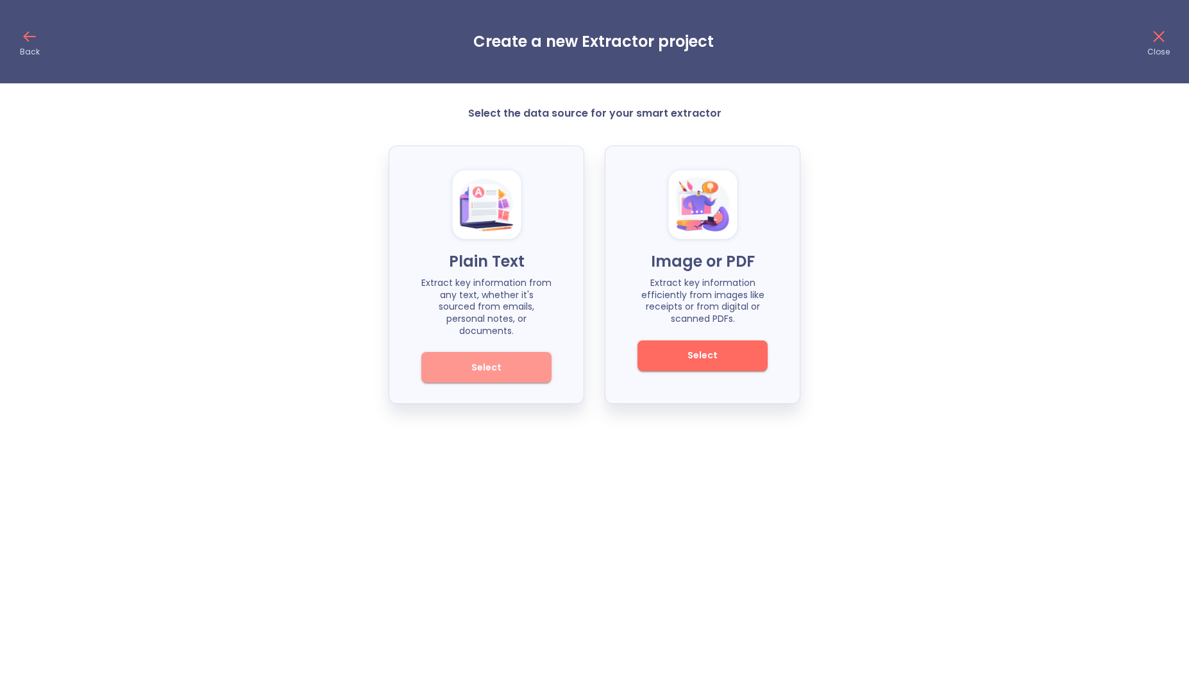
click at [479, 360] on span "Select" at bounding box center [486, 368] width 87 height 16
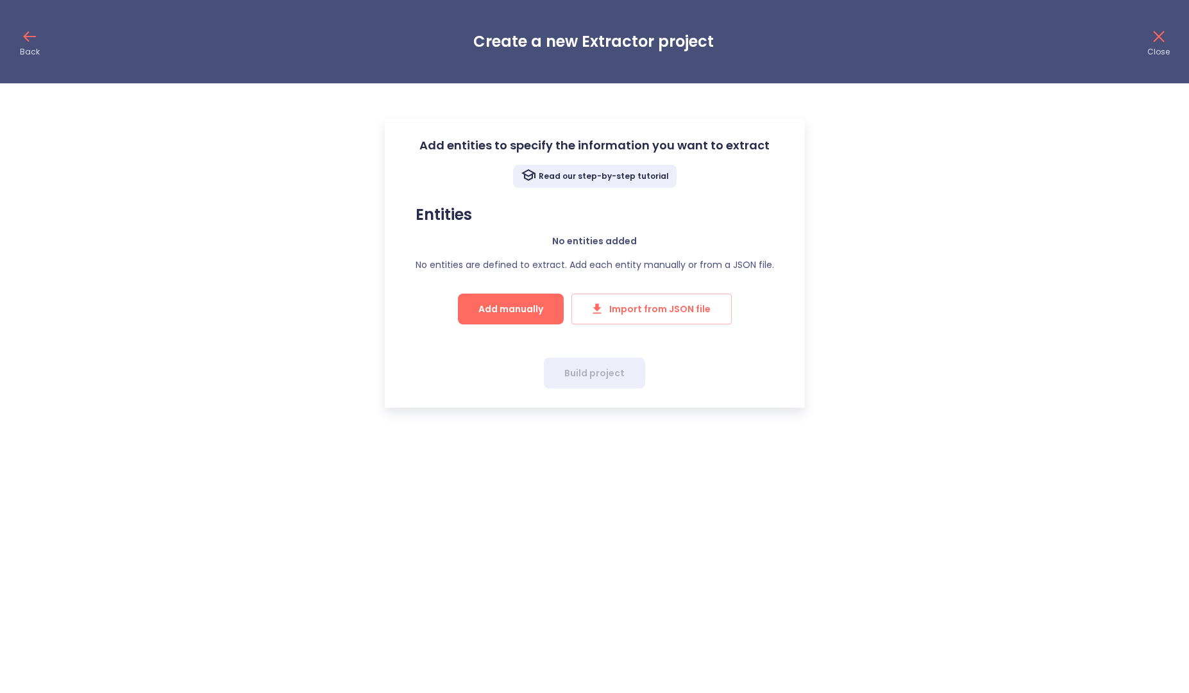
click at [520, 308] on span "Add manually" at bounding box center [511, 310] width 65 height 16
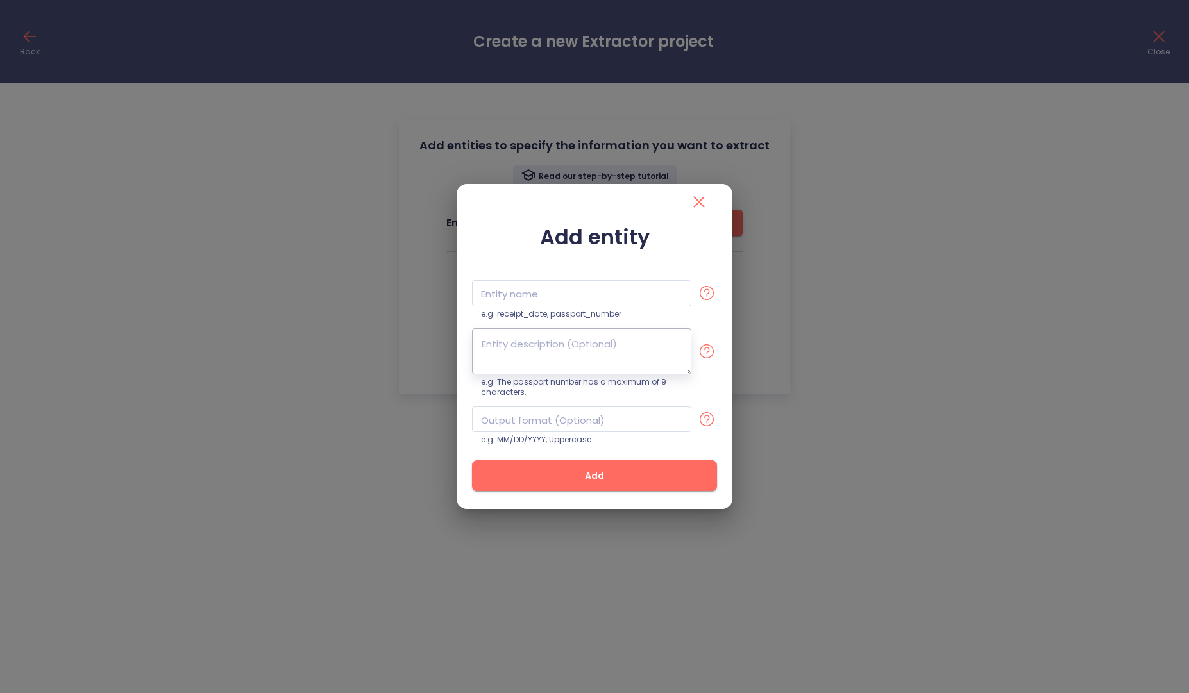
click at [517, 352] on textarea at bounding box center [581, 351] width 219 height 46
paste textarea "Adapted CV Field – Instructions Given the raw CV of a candidate and a job descr…"
click at [532, 299] on input "text" at bounding box center [581, 293] width 219 height 26
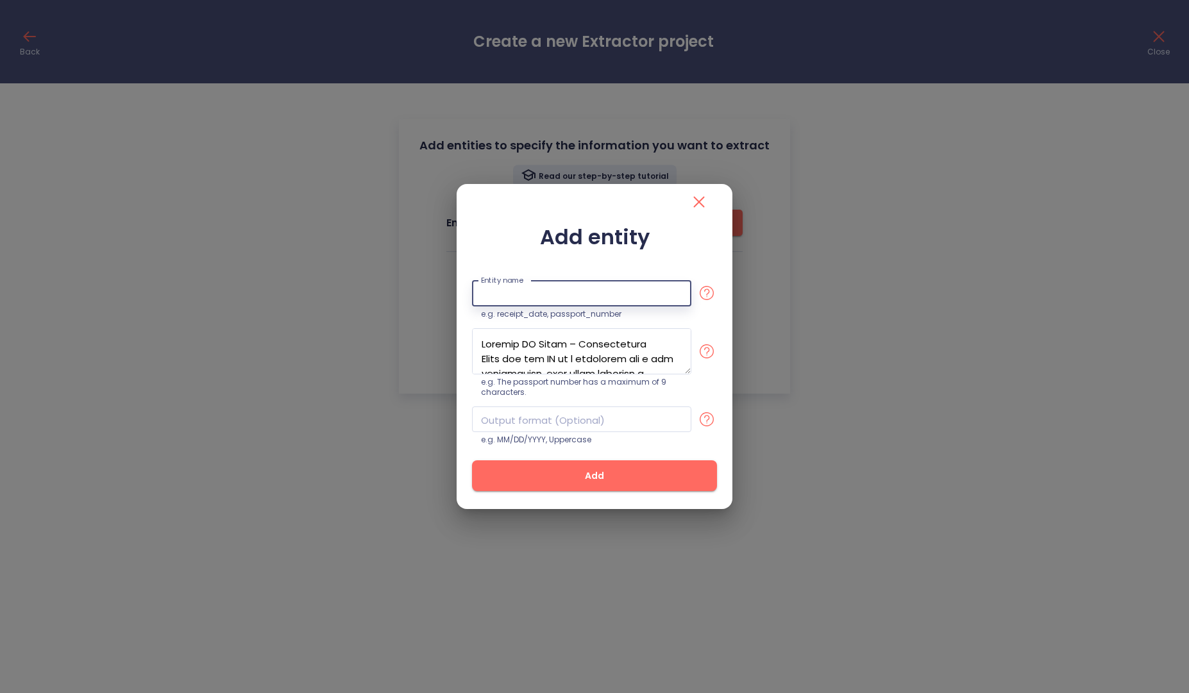
click at [532, 298] on input "text" at bounding box center [581, 293] width 219 height 26
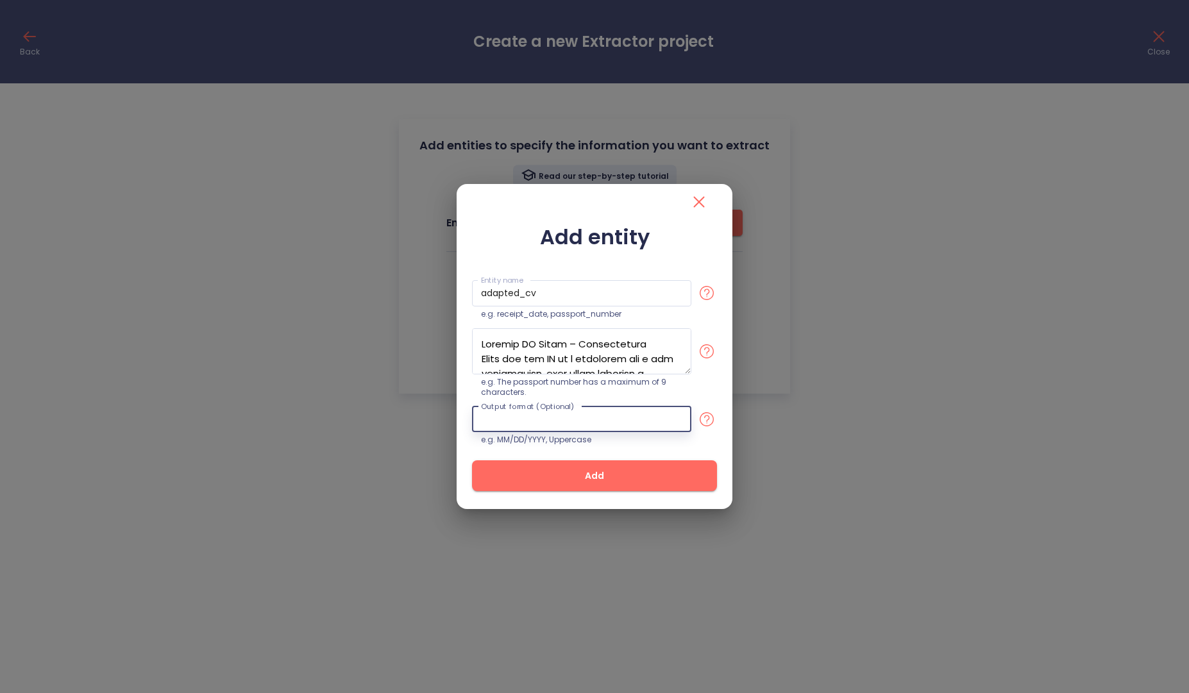
click at [566, 422] on input "text" at bounding box center [581, 420] width 219 height 26
click at [914, 298] on div "Add entity Entity name adapted_cv Entity name e.g. receipt_date, passport_numbe…" at bounding box center [594, 346] width 1189 height 693
click at [552, 422] on input "text" at bounding box center [581, 420] width 219 height 26
paste input "Example of Output Schema (strict) { "adapted_cv": { "header": { "full_name": "s…"
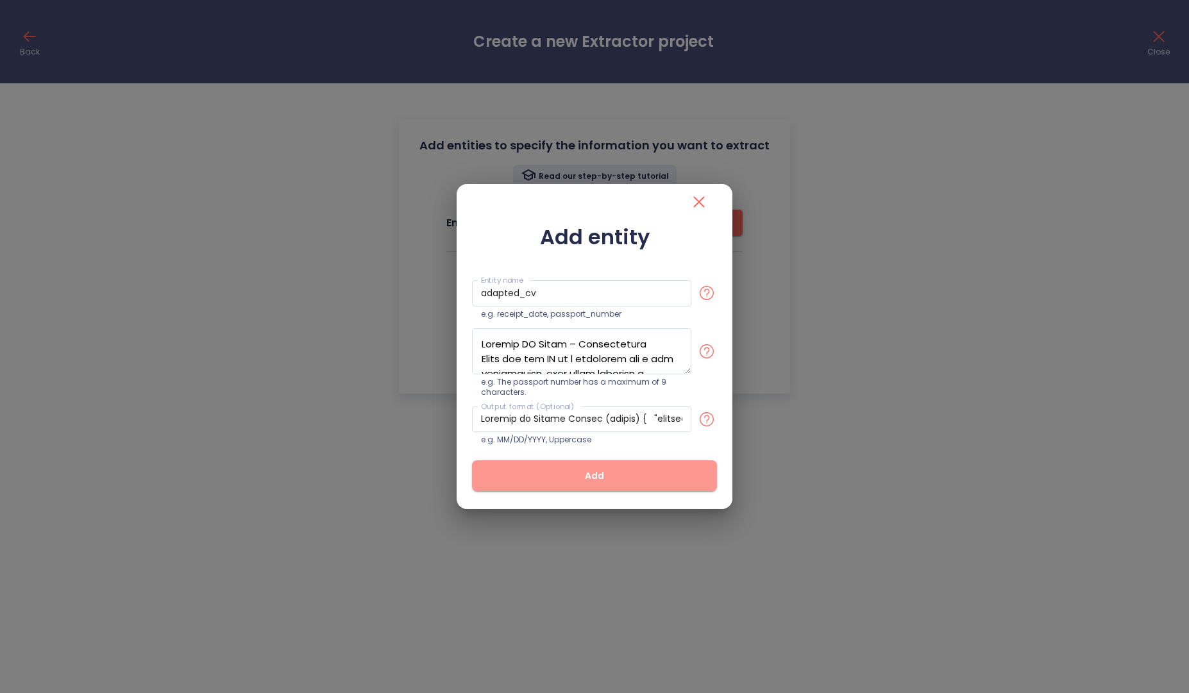
click at [566, 474] on span "Add" at bounding box center [595, 476] width 204 height 16
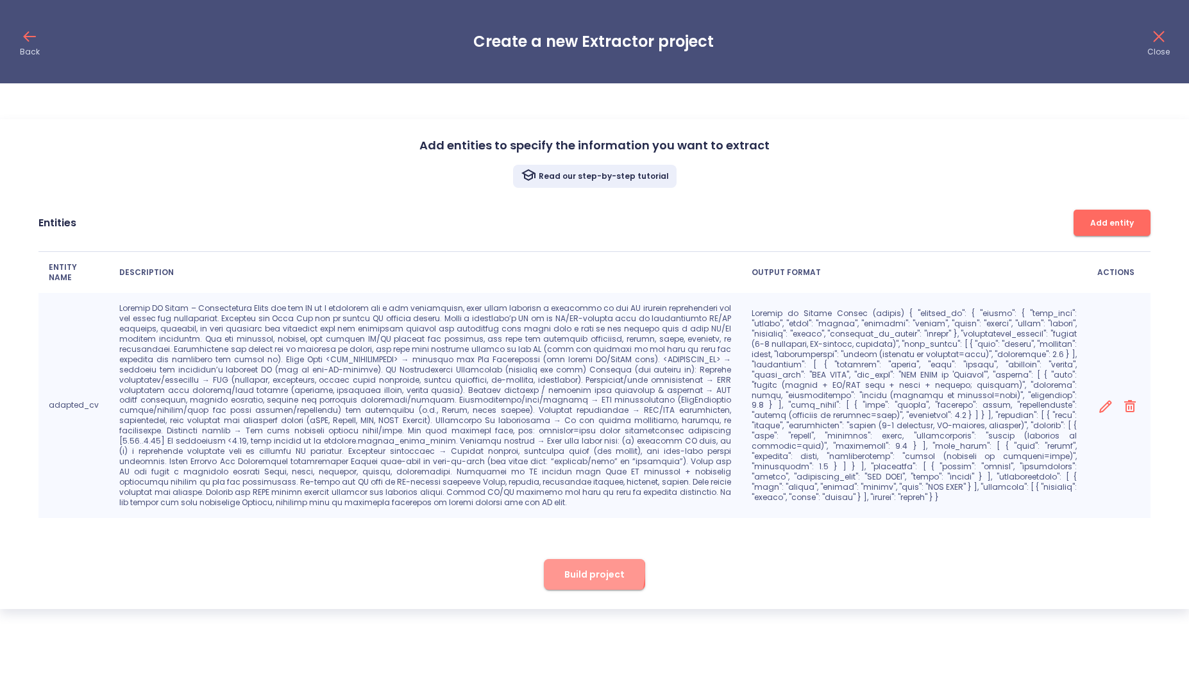
click at [571, 567] on span "Build project" at bounding box center [595, 575] width 60 height 16
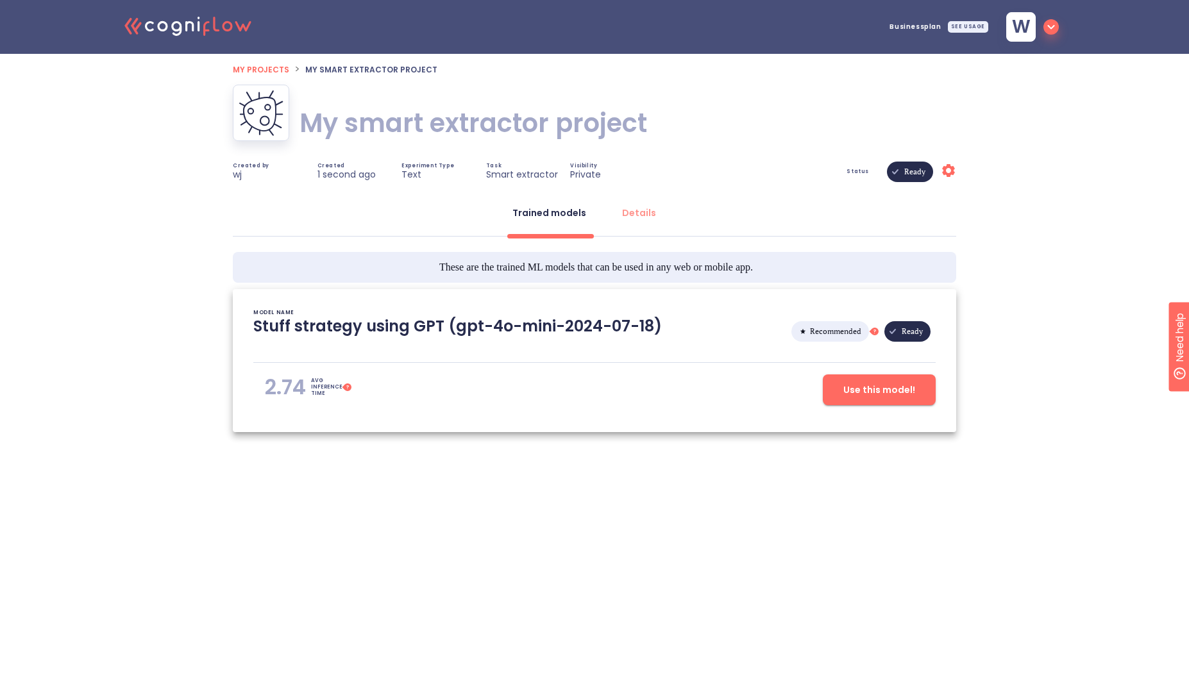
click at [887, 389] on span "Use this model!" at bounding box center [880, 390] width 72 height 16
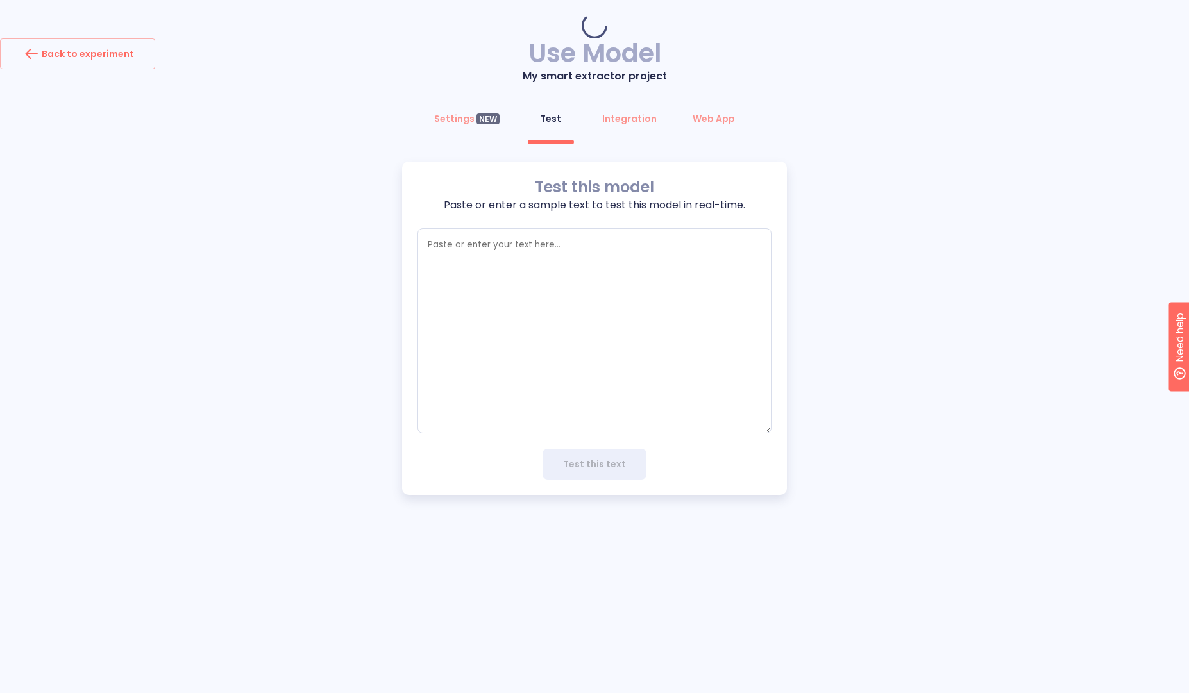
type textarea "x"
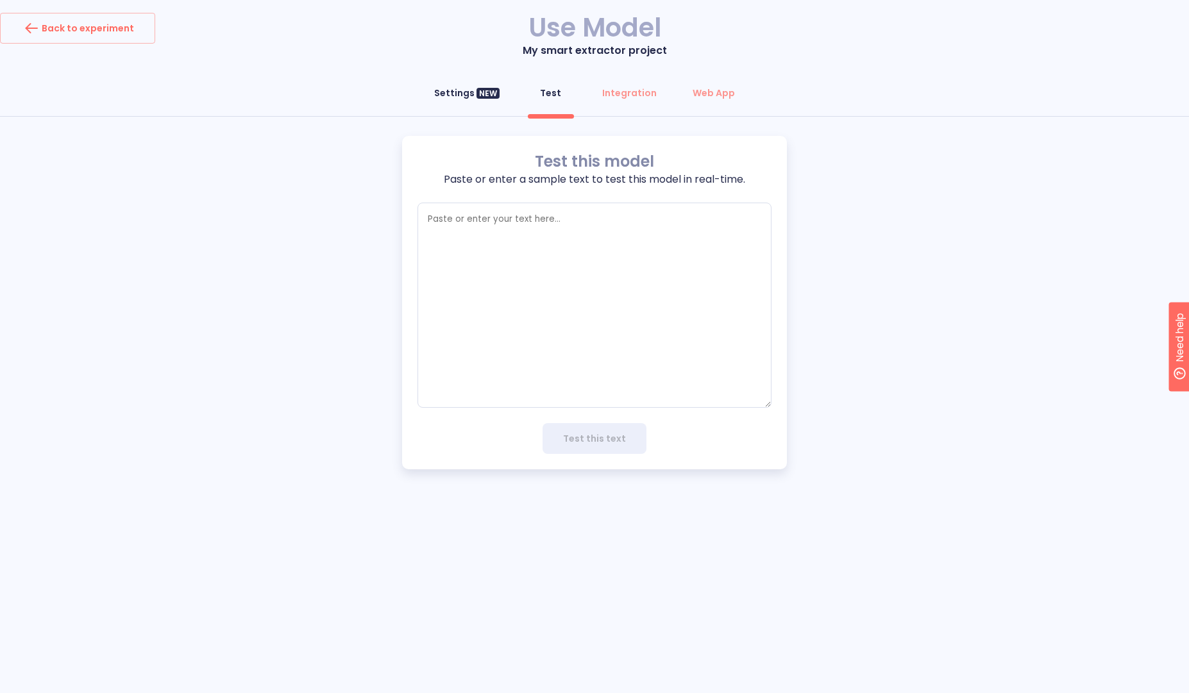
click at [444, 98] on div "Settings NEW" at bounding box center [466, 93] width 65 height 13
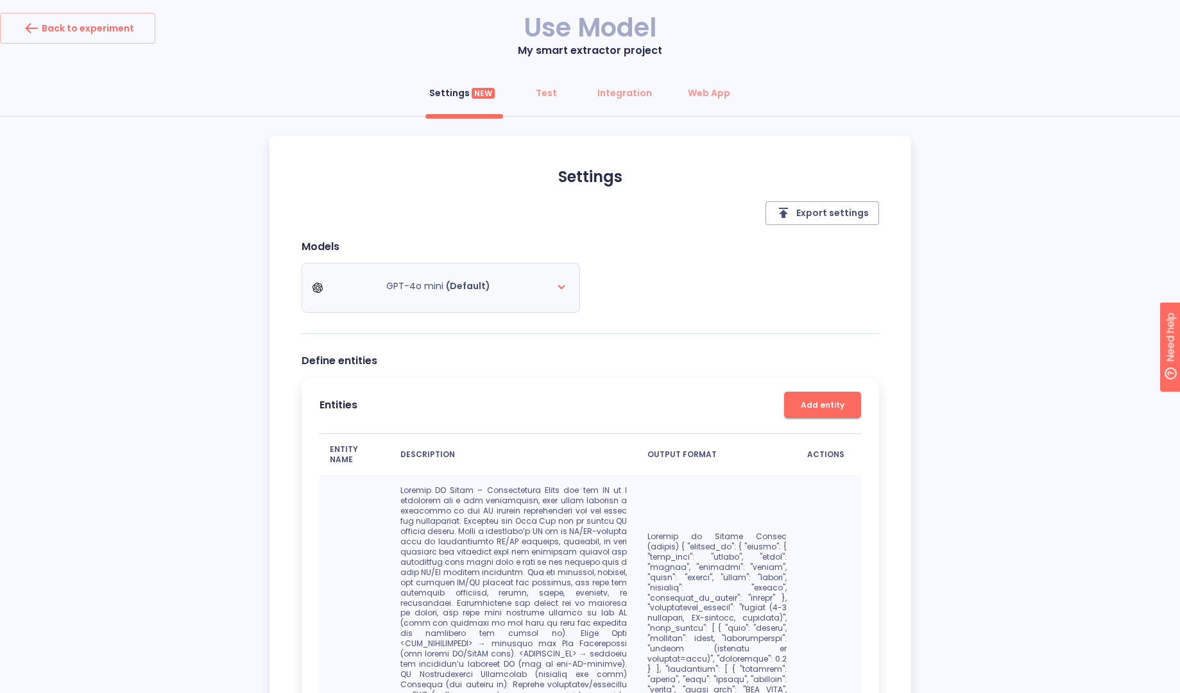
click at [453, 291] on span "(Default)" at bounding box center [468, 286] width 44 height 13
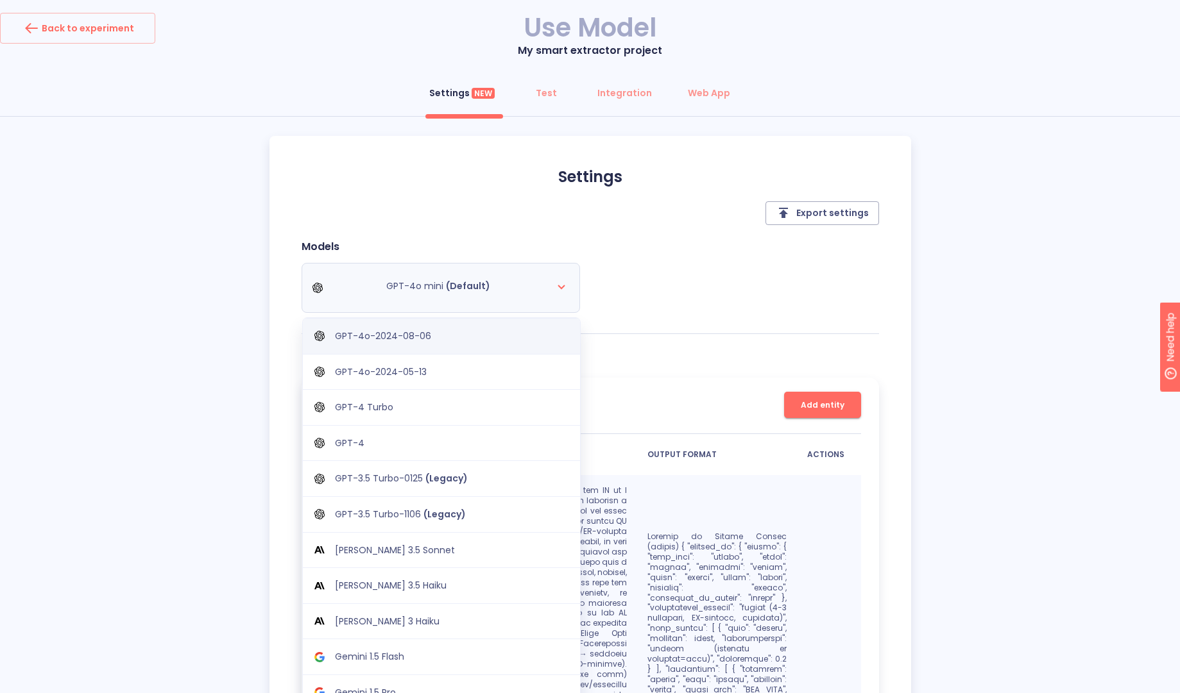
click at [368, 337] on p "GPT-4o-2024-08-06" at bounding box center [383, 336] width 96 height 12
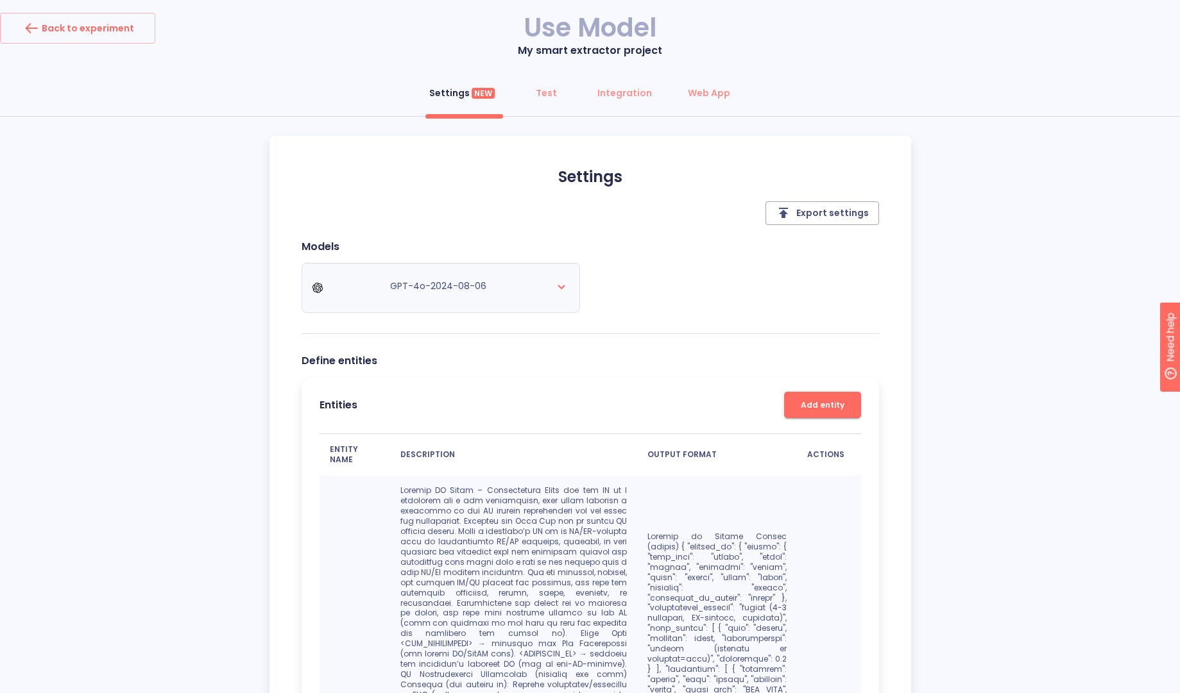
click at [1045, 407] on div "Settings NEW Test Integration Web App Settings Export settings Models GPT-4o-20…" at bounding box center [590, 624] width 1180 height 1093
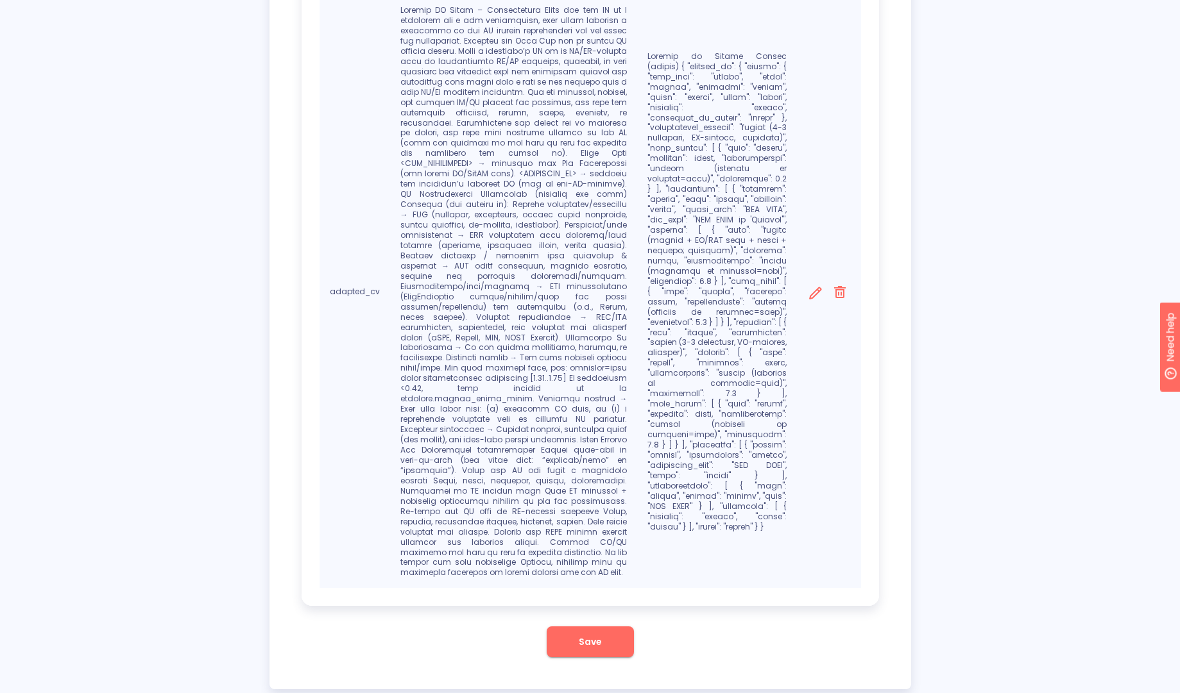
scroll to position [488, 0]
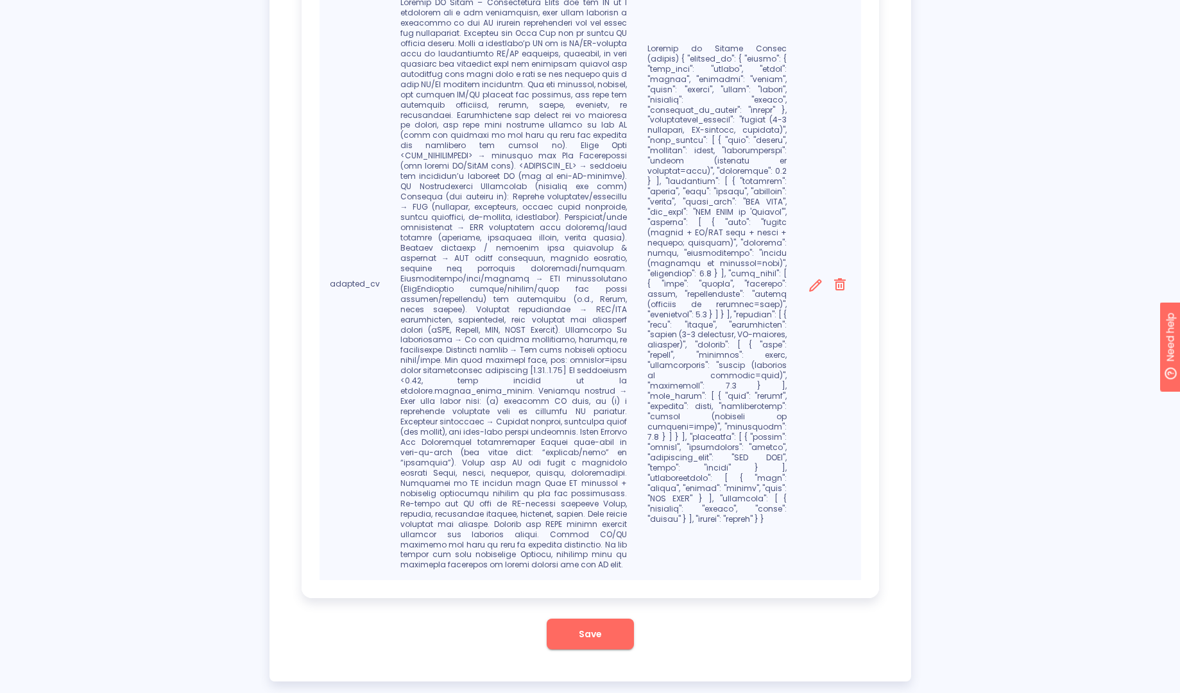
click at [597, 627] on span "Save" at bounding box center [590, 635] width 23 height 16
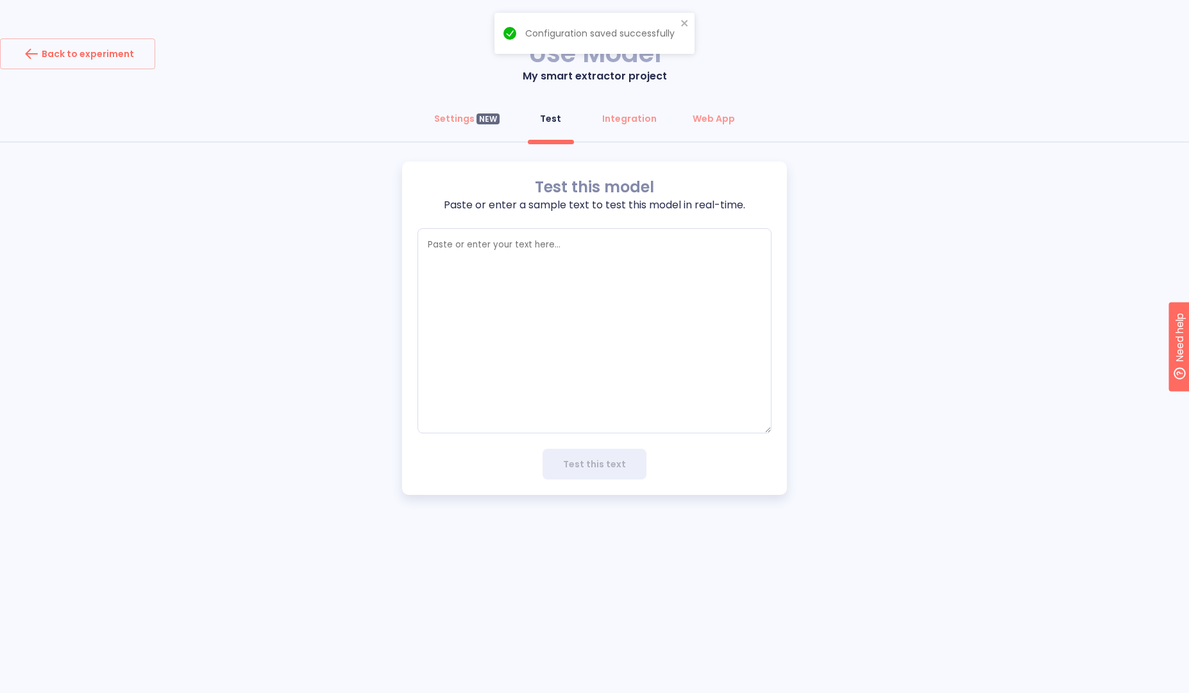
type textarea "x"
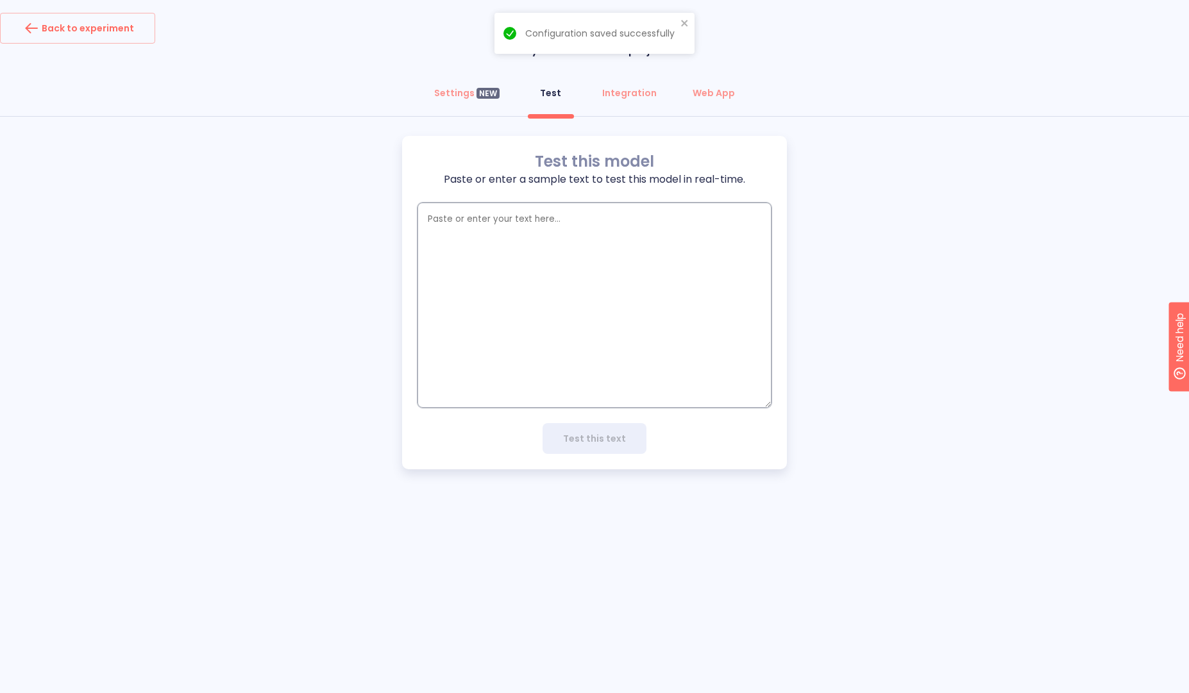
click at [525, 286] on textarea "empty textarea" at bounding box center [595, 305] width 354 height 205
paste textarea "<JOB_DESCRIPTION>"
type textarea "<JOB_DESCRIPTION>"
type textarea "x"
type textarea "<JOB_DESCRIPTION>"
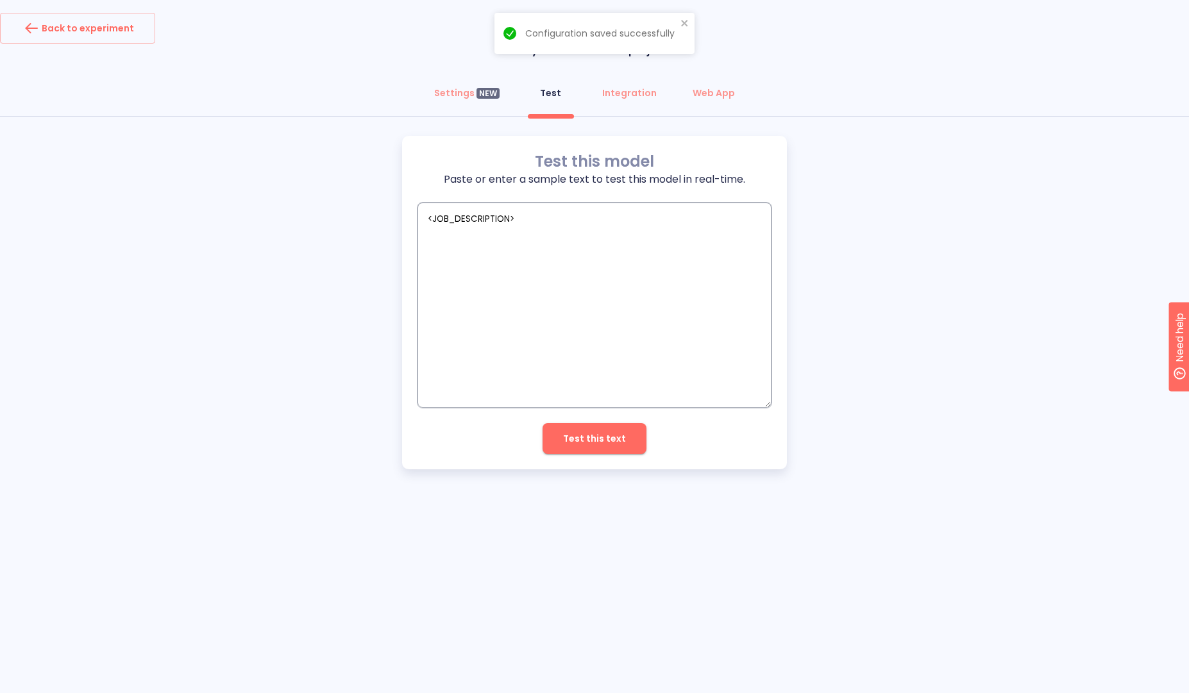
type textarea "x"
type textarea "<JOB_DESCRIPTION>"
type textarea "x"
type textarea "<JOB_DESCRIPTION>"
type textarea "x"
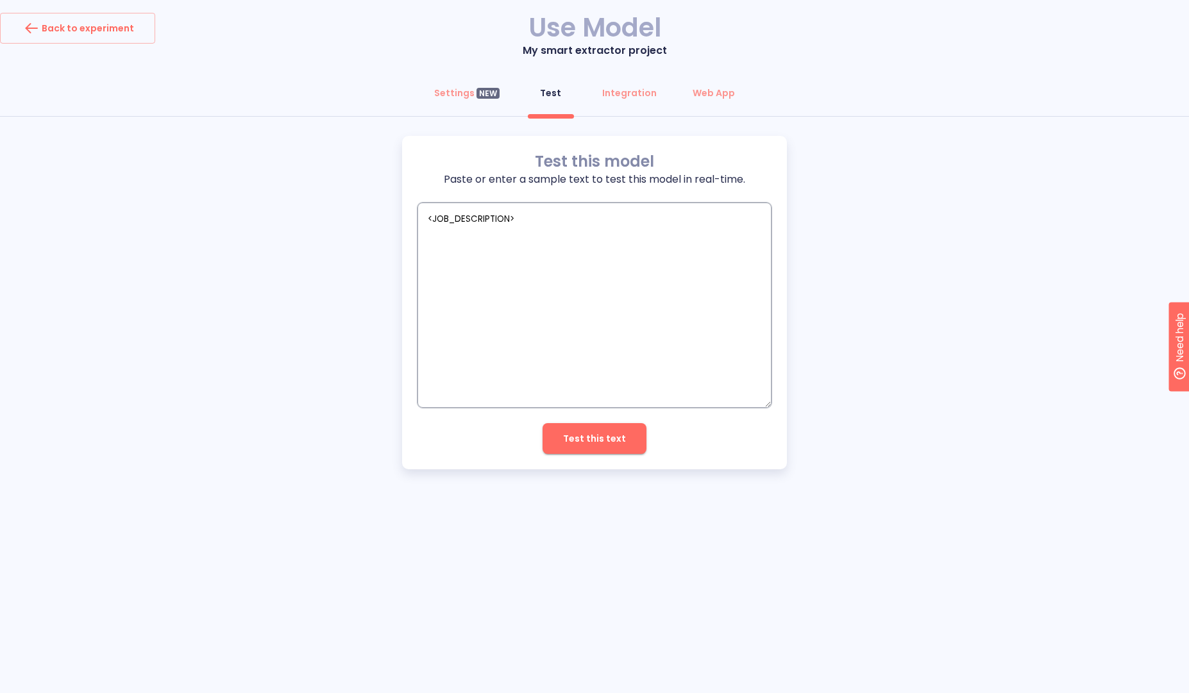
paste textarea "<JOB_DESCRIPTION>"
type textarea "<JOB_DESCRIPTION> <JOB_DESCRIPTION>"
type textarea "x"
type textarea "<JOB_DESCRIPTION> </JOB_DESCRIPTION>"
type textarea "x"
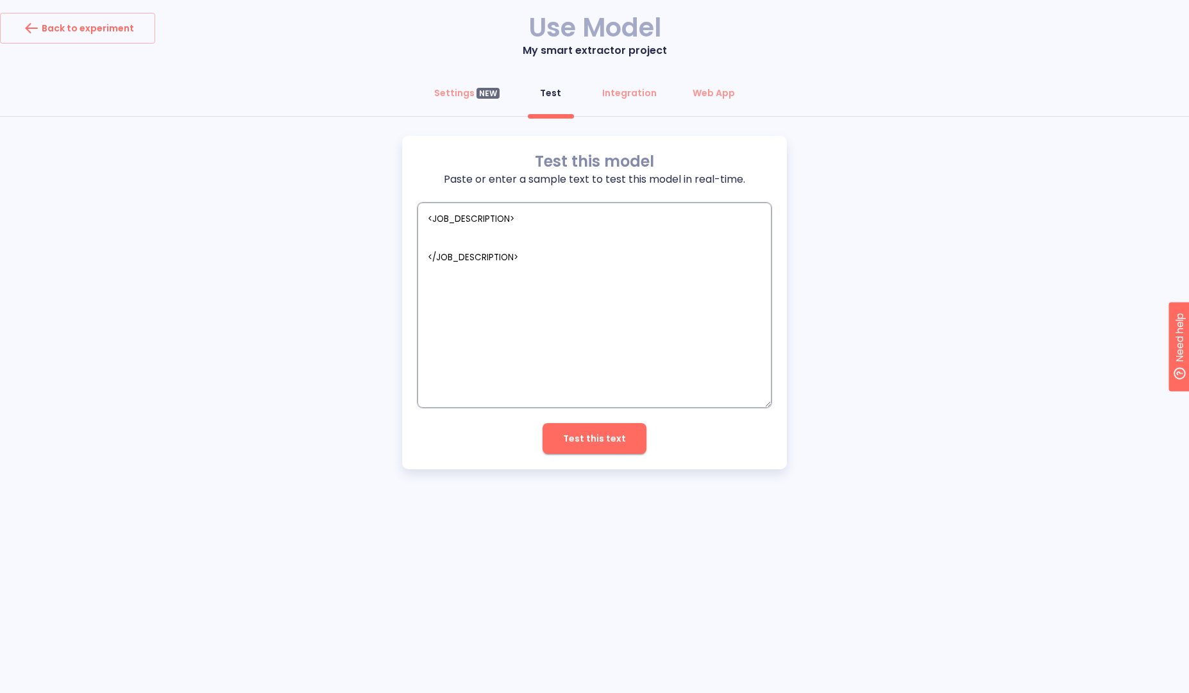
type textarea "<JOB_DESCRIPTION> </JOB_DESCRIPTION>"
type textarea "x"
type textarea "<JOB_DESCRIPTION> </JOB_DESCRIPTION>"
type textarea "x"
paste textarea "<CANDIDATE_CV>"
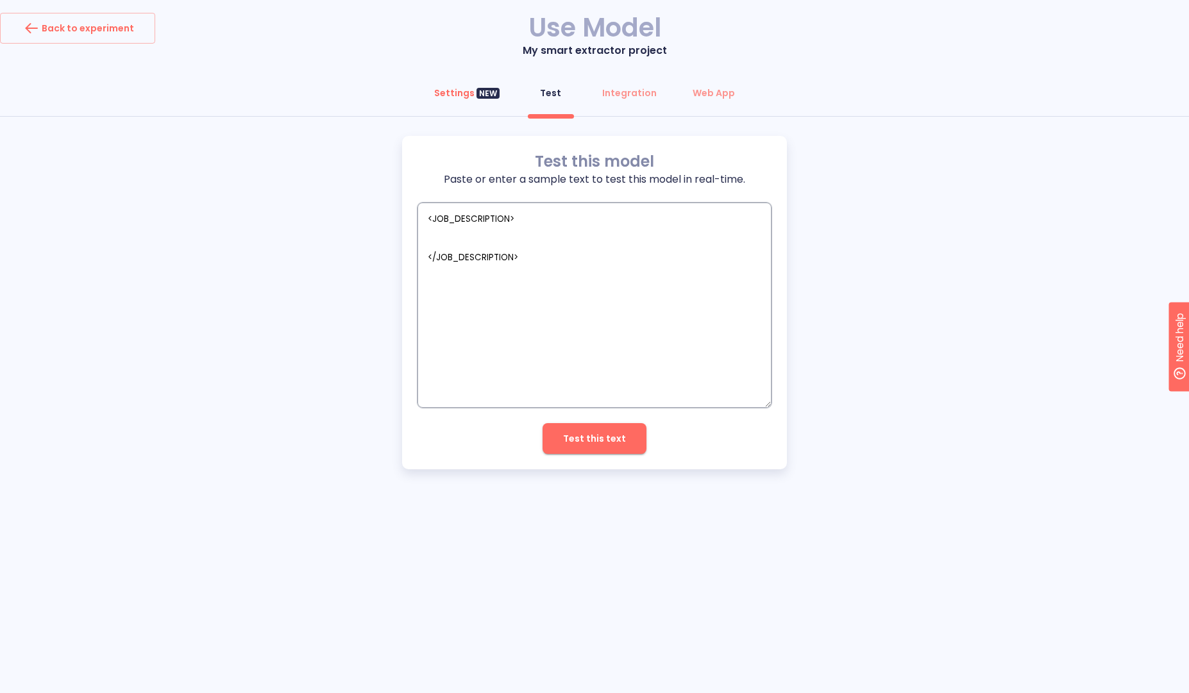
type textarea "<JOB_DESCRIPTION> </JOB_DESCRIPTION> <CANDIDATE_CV>"
type textarea "x"
type textarea "<JOB_DESCRIPTION> </JOB_DESCRIPTION> <CANDIDATE_CV>"
type textarea "x"
type textarea "<JOB_DESCRIPTION> </JOB_DESCRIPTION> <CANDIDATE_CV>"
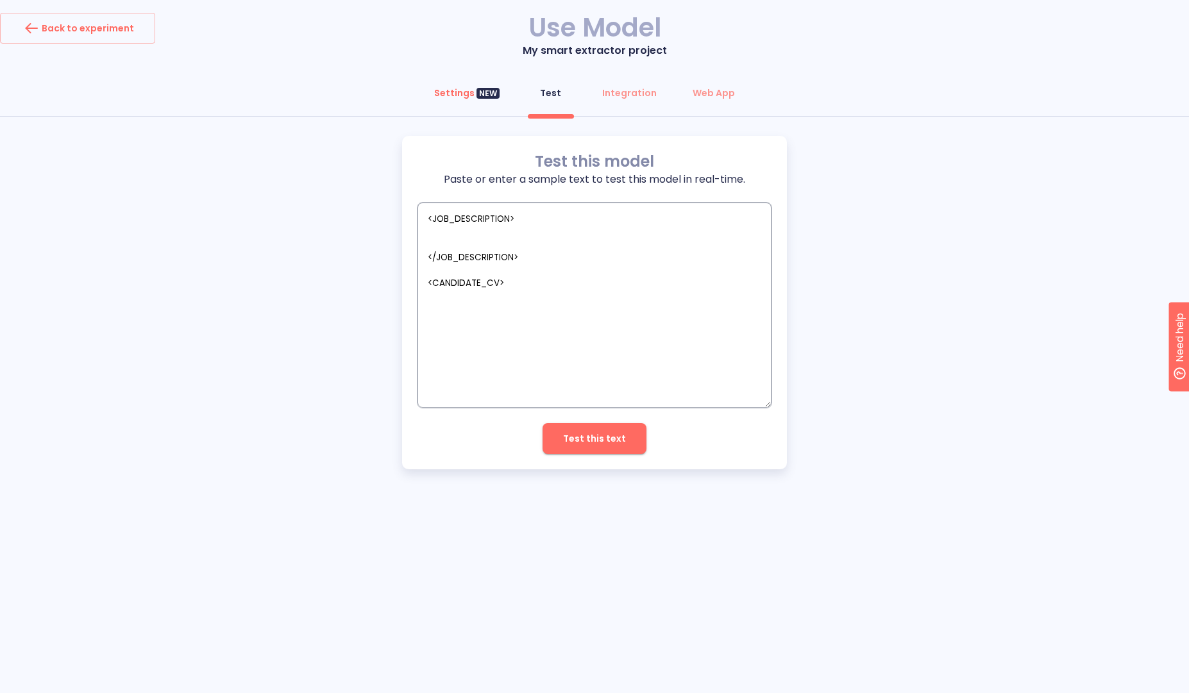
type textarea "x"
paste textarea "<CANDIDATE_CV>"
type textarea "<JOB_DESCRIPTION> </JOB_DESCRIPTION> <CANDIDATE_CV> <CANDIDATE_CV>"
type textarea "x"
type textarea "<JOB_DESCRIPTION> </JOB_DESCRIPTION> <CANDIDATE_CV> </CANDIDATE_CV>"
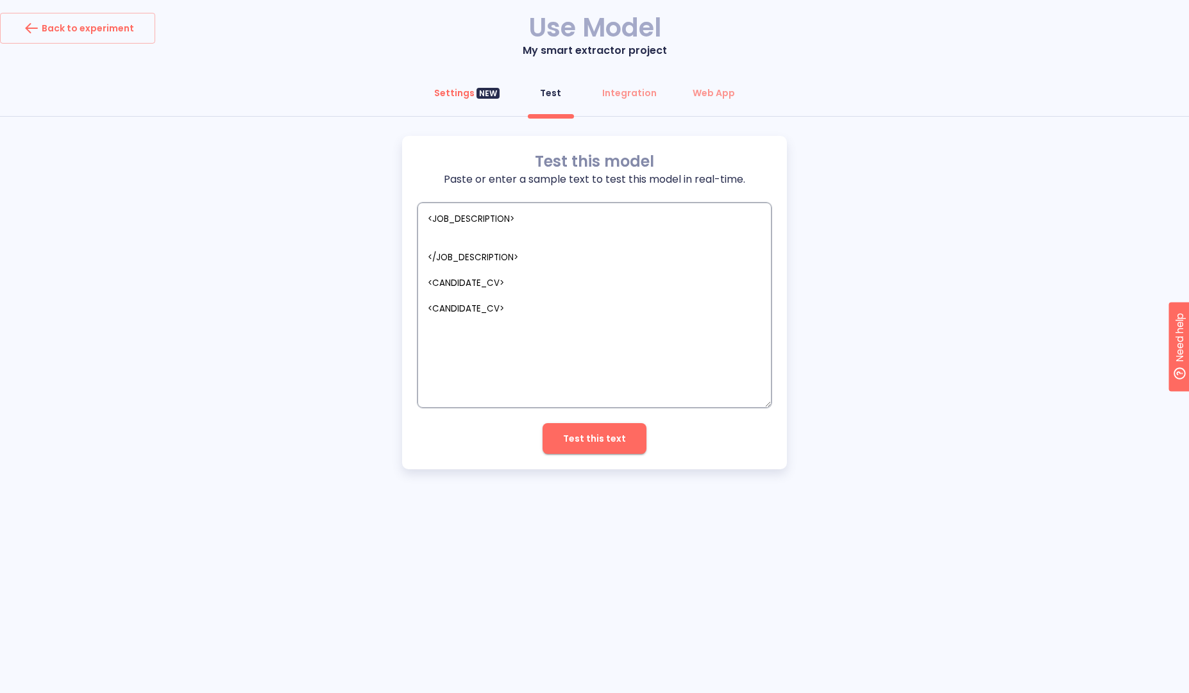
type textarea "x"
click at [483, 230] on textarea "<JOB_DESCRIPTION> </JOB_DESCRIPTION> <CANDIDATE_CV> </CANDIDATE_CV>" at bounding box center [595, 305] width 354 height 205
type textarea "<JOB_DESCRIPTION> </JOB_DESCRIPTION> <CANDIDATE_CV> </CANDIDATE_CV>"
type textarea "x"
paste textarea "Lor Ipsumdolors: AM Consecte (Adipis, ElitSED, Doeiu Tempori & Utlaboreetdol) M…"
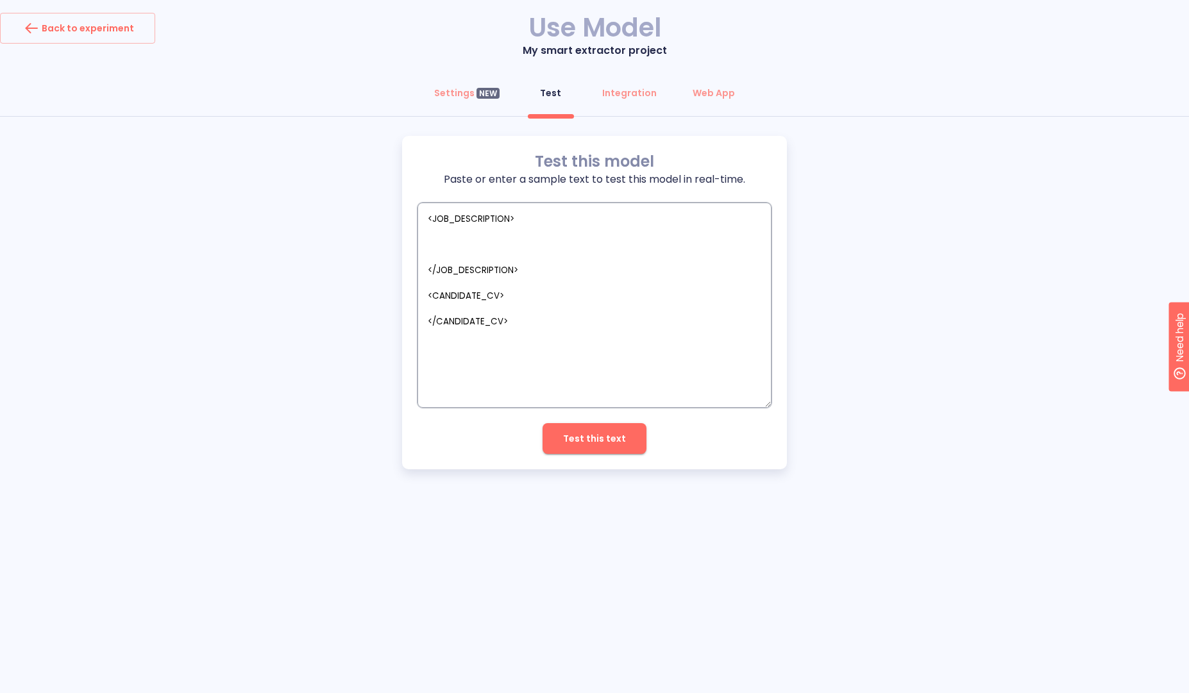
type textarea "<LOR_IPSUMDOLORS> Ame Consectetur: AD Elitsedd (Eiusmo, TempORI, Utlab Etdolor …"
type textarea "x"
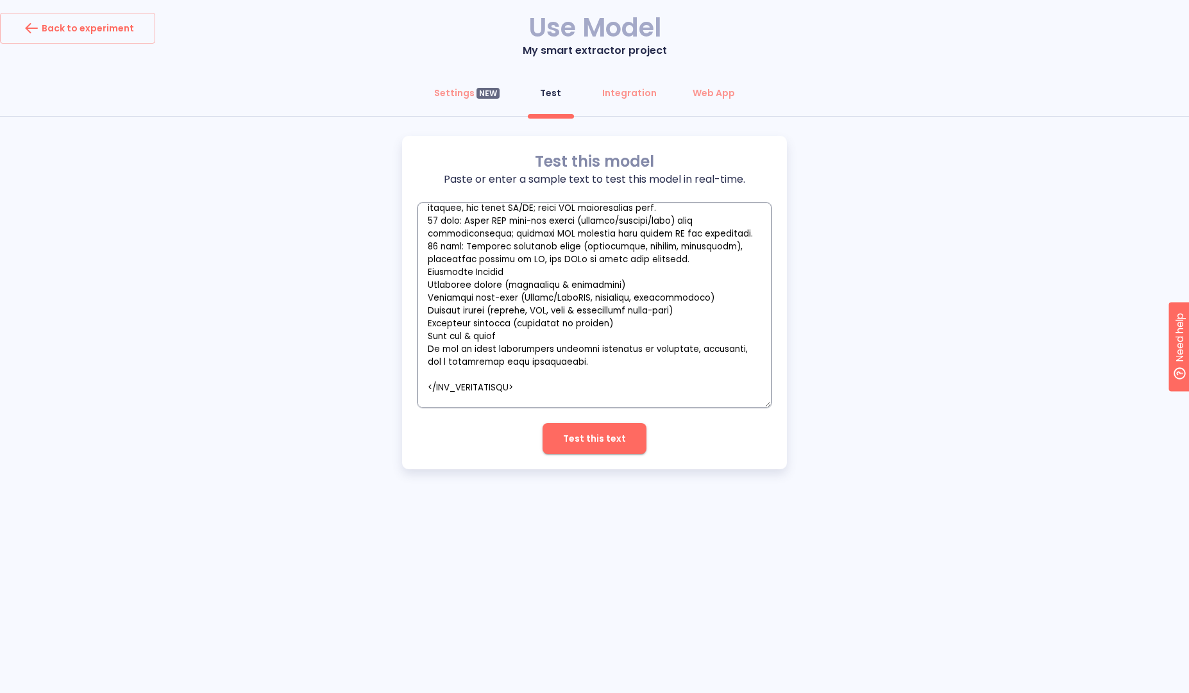
scroll to position [999, 0]
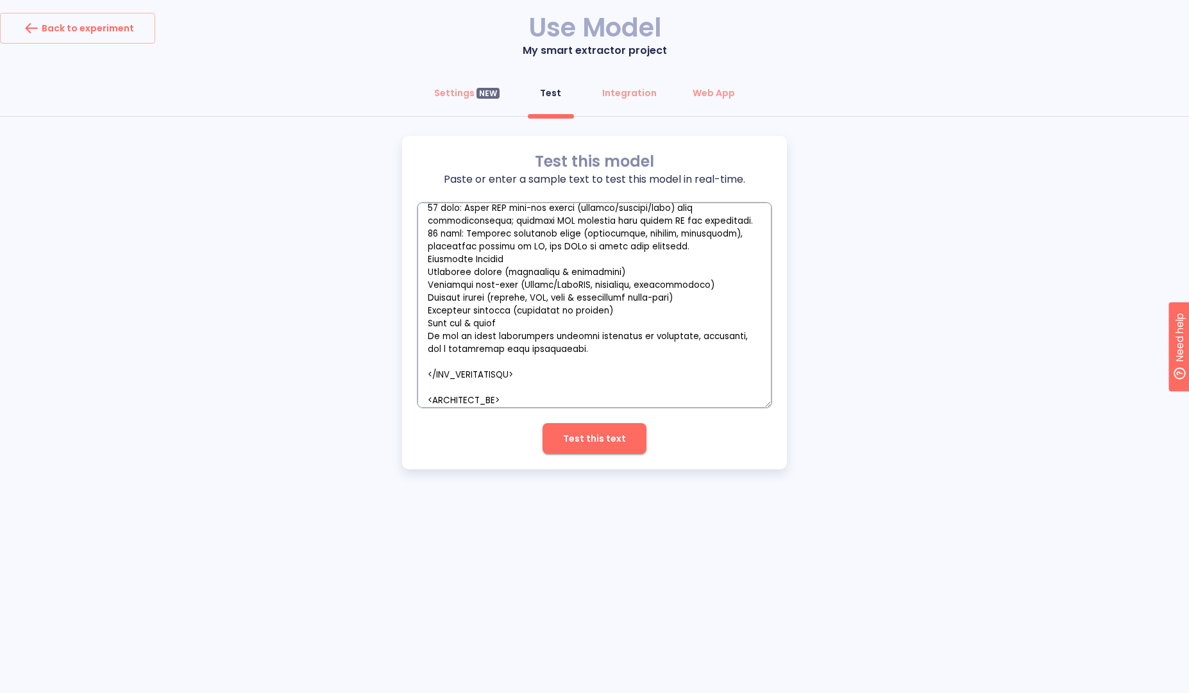
type textarea "<LOR_IPSUMDOLORS> Ame Consectetur: AD Elitsedd (Eiusmo, TempORI, Utlab Etdolor …"
type textarea "x"
type textarea "<LOR_IPSUMDOLORS> Ame Consectetur: AD Elitsedd (Eiusmo, TempORI, Utlab Etdolor …"
type textarea "x"
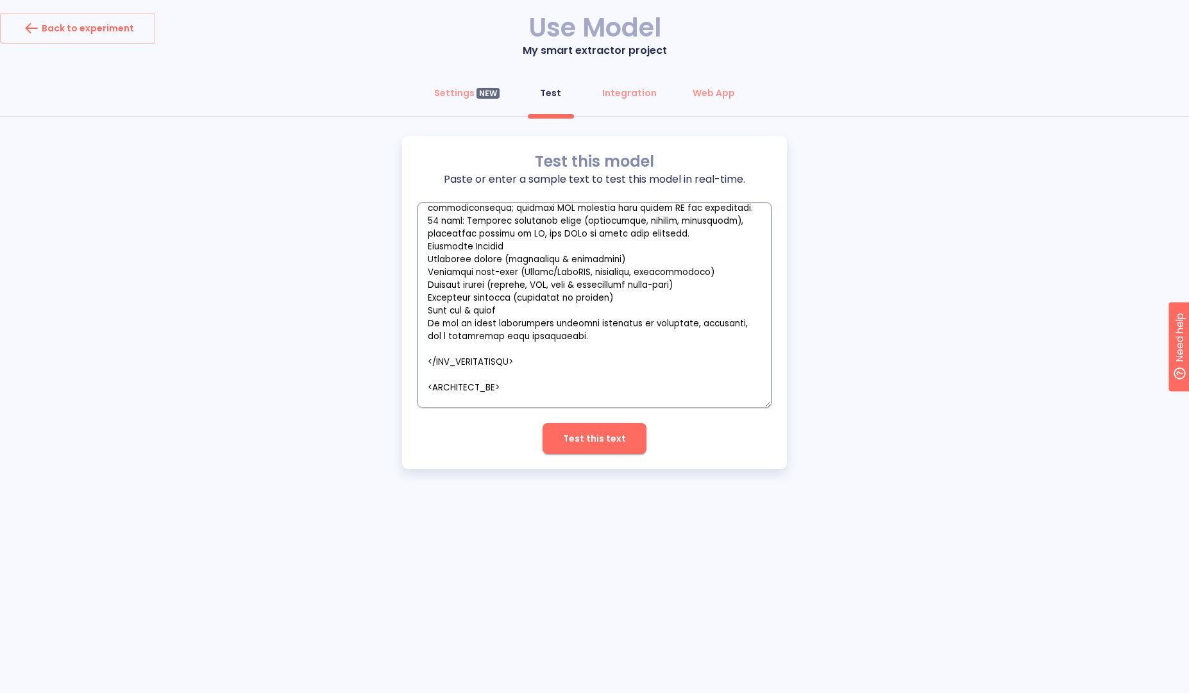
scroll to position [1025, 0]
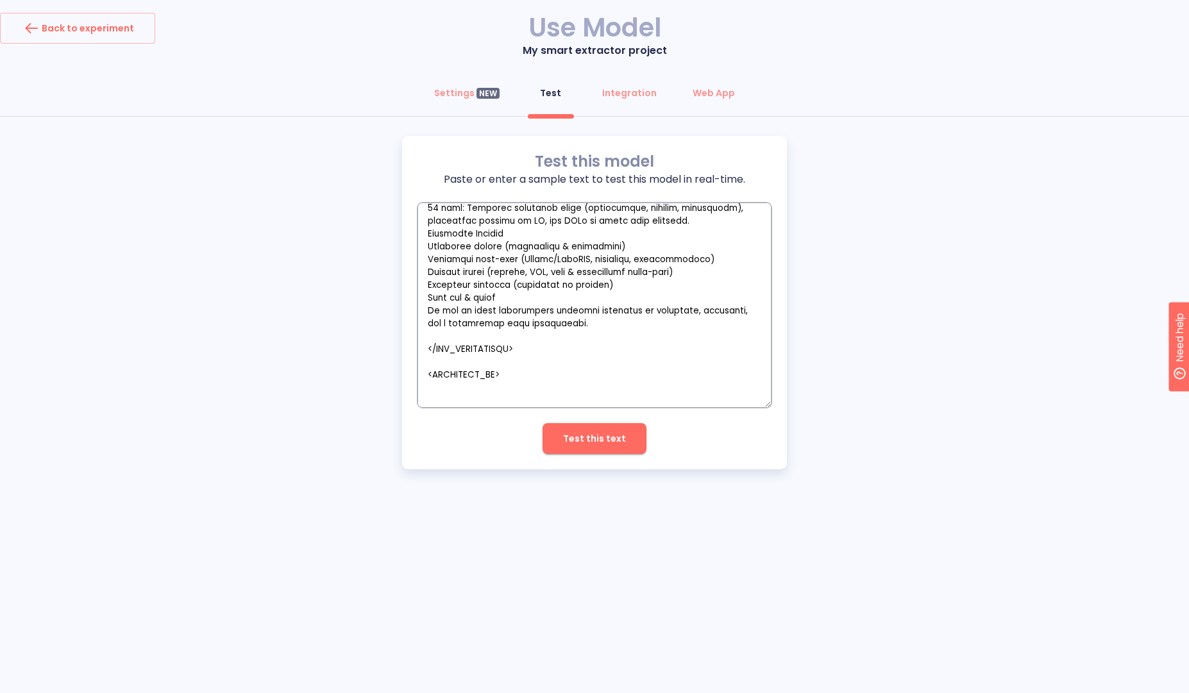
paste textarea "Loremi Dolors Ametco Adipisci Elitsedd / Eiusmodt Incididun — Utlab, Etdolorema…"
type textarea "<LOR_IPSUMDOLORS> Ame Consectetur: AD Elitsedd (Eiusmo, TempORI, Utlab Etdolor …"
type textarea "x"
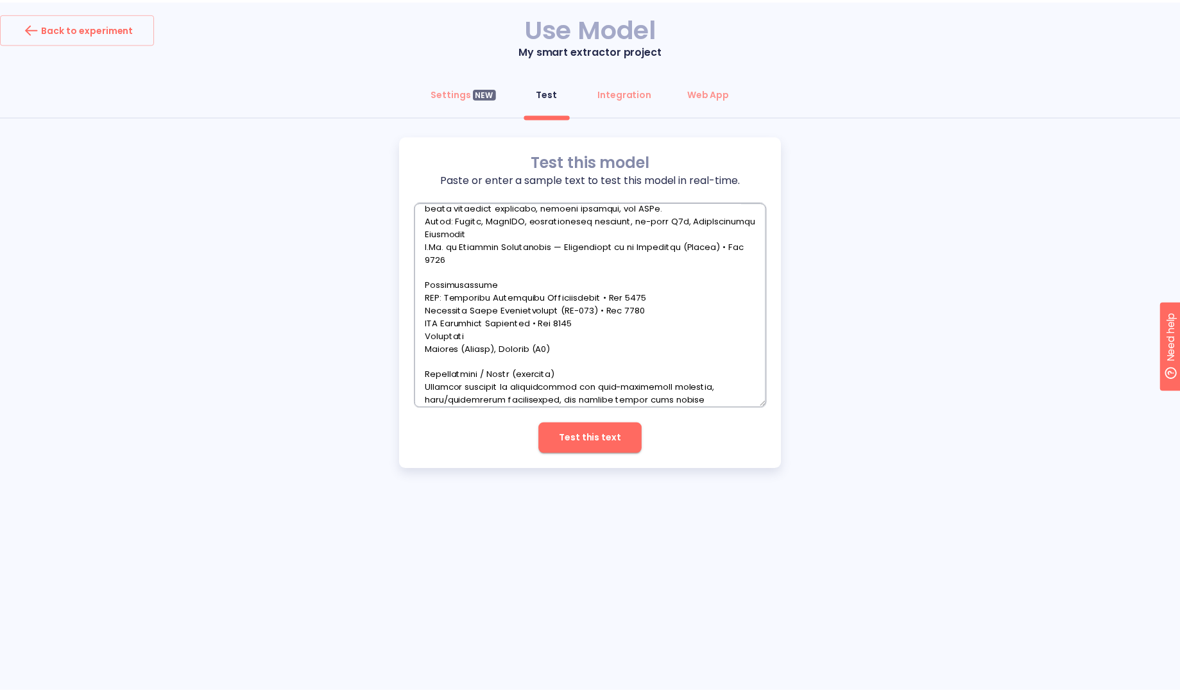
scroll to position [2513, 0]
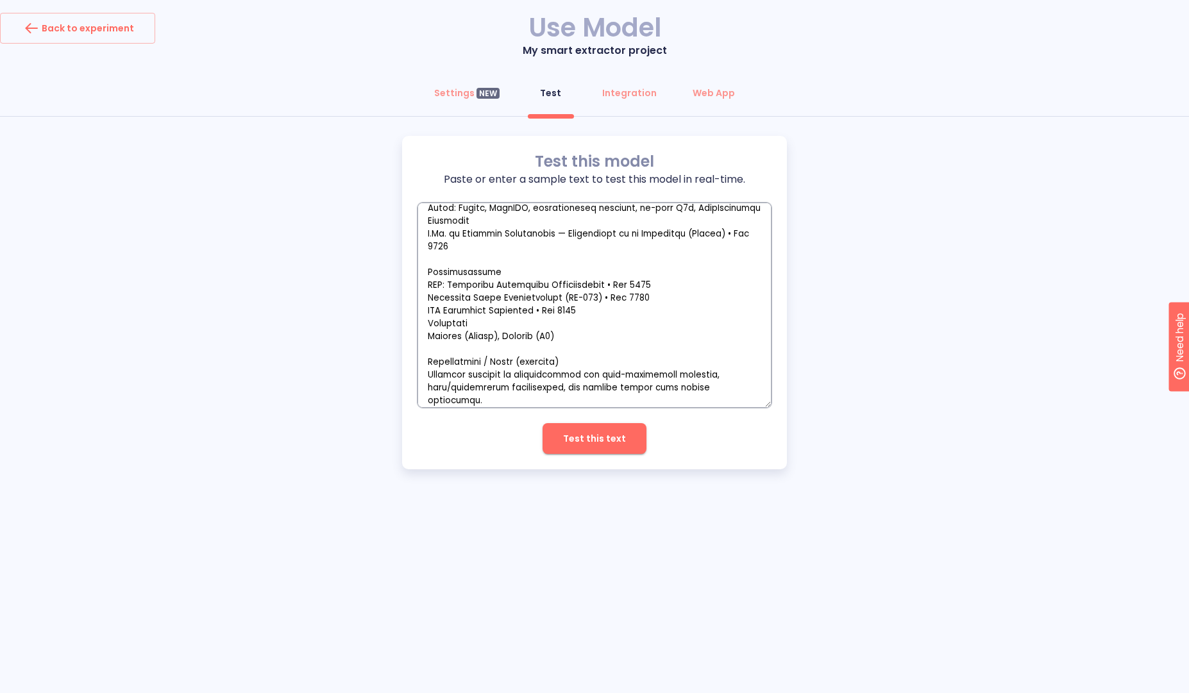
type textarea "<LOR_IPSUMDOLORS> Ame Consectetur: AD Elitsedd (Eiusmo, TempORI, Utlab Etdolor …"
click at [575, 446] on span "Test this text" at bounding box center [594, 439] width 63 height 16
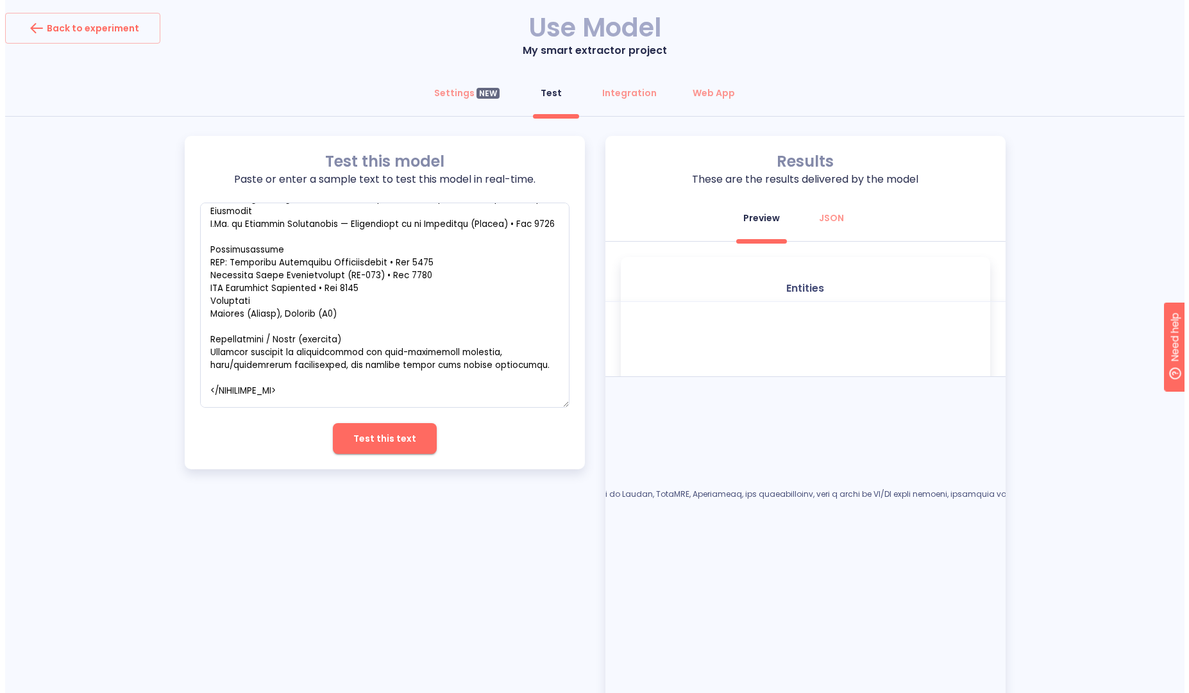
scroll to position [2407, 0]
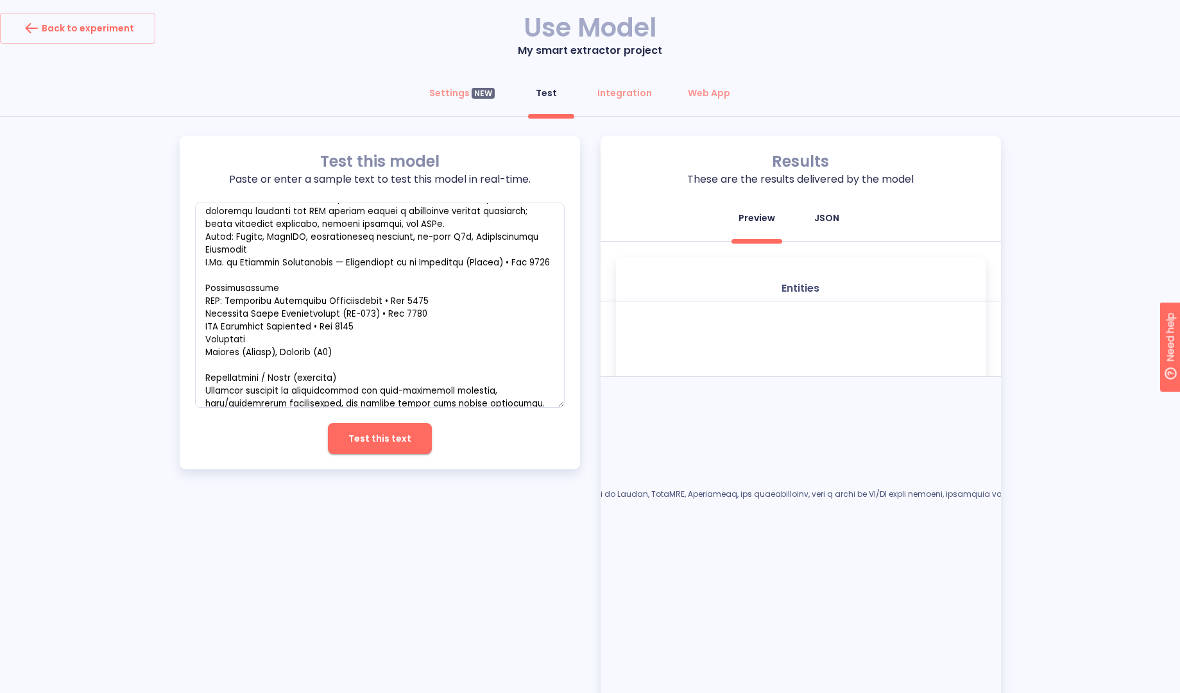
click at [821, 224] on div "JSON" at bounding box center [826, 218] width 25 height 13
type textarea "x"
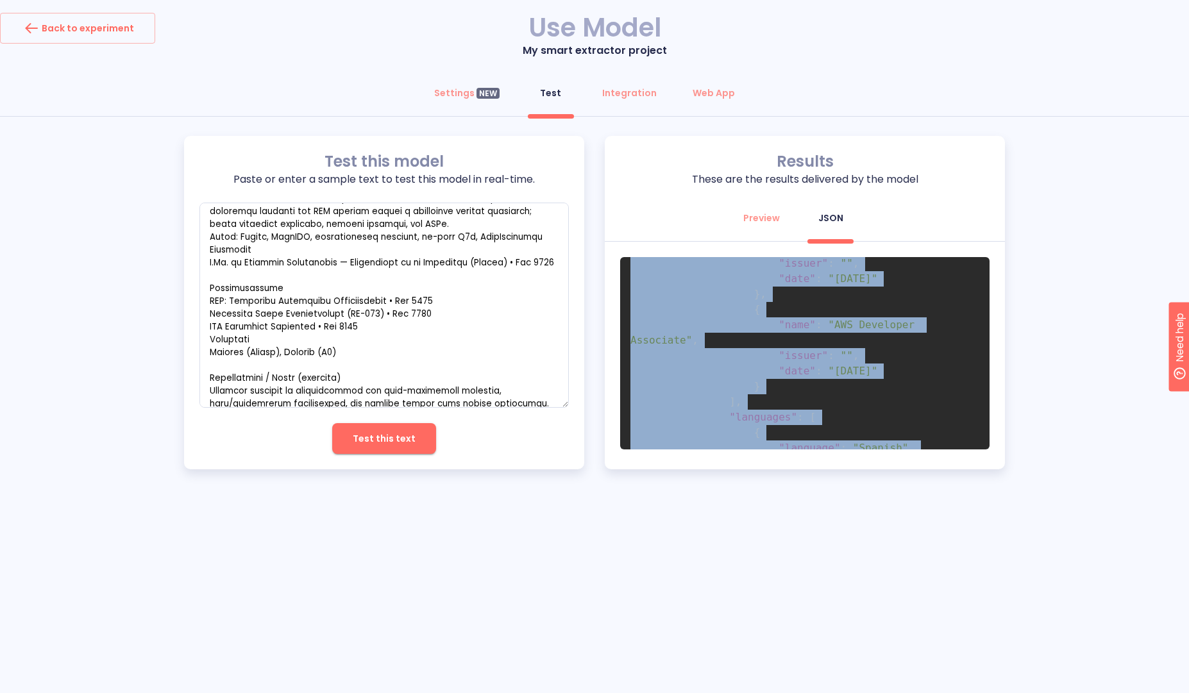
scroll to position [5032, 0]
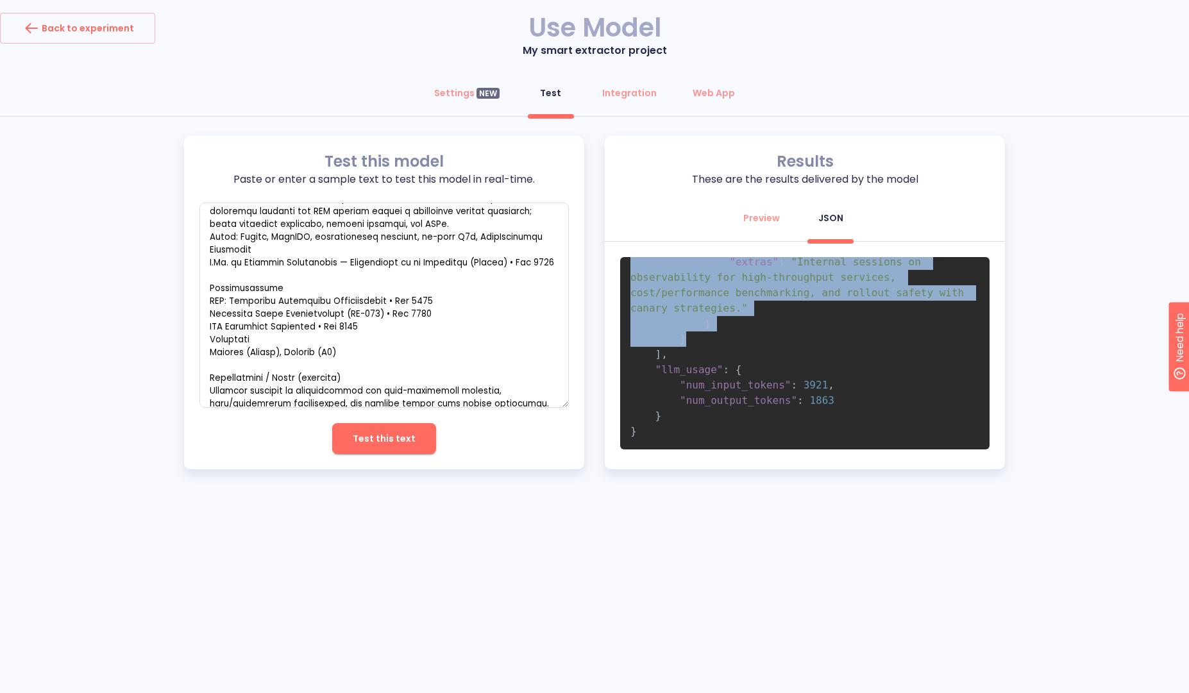
drag, startPoint x: 680, startPoint y: 339, endPoint x: 743, endPoint y: 343, distance: 63.0
click at [743, 343] on pre "{ "processing_time" : 19.263 , "num_credits" : 19 , "result" : [ { "adapted_cv"…" at bounding box center [805, 353] width 370 height 192
copy code "{ "adapted_cv" : { "header" : { "full_name" : "[PERSON_NAME]" , "title" : "Seni…"
